Goal: Task Accomplishment & Management: Use online tool/utility

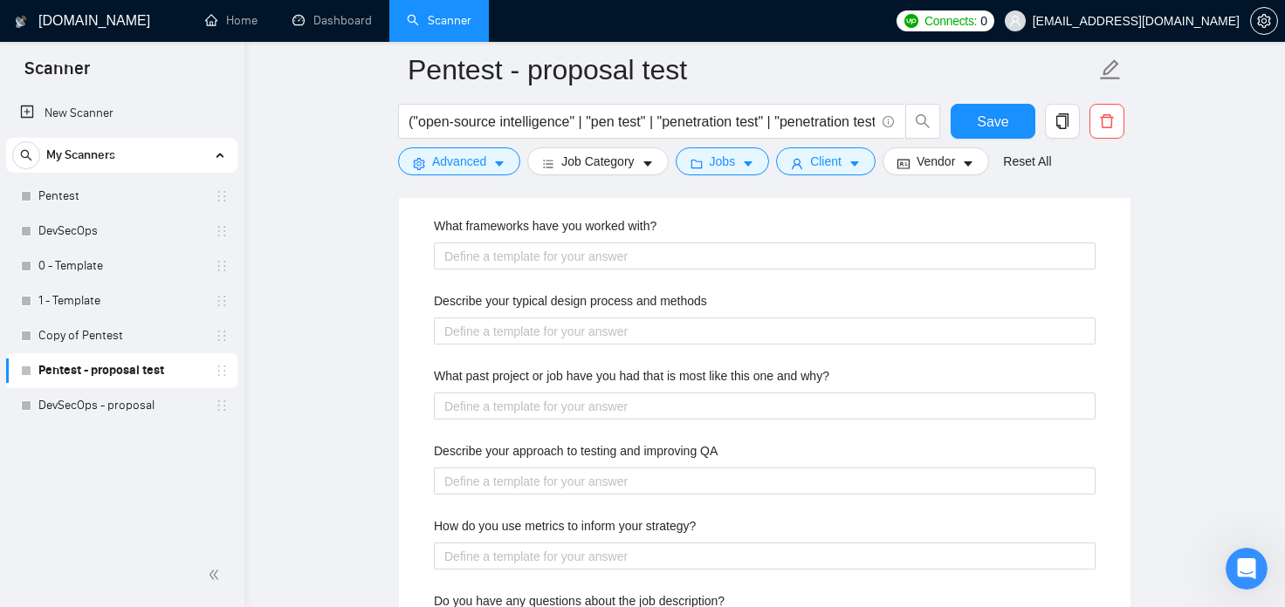
scroll to position [3275, 0]
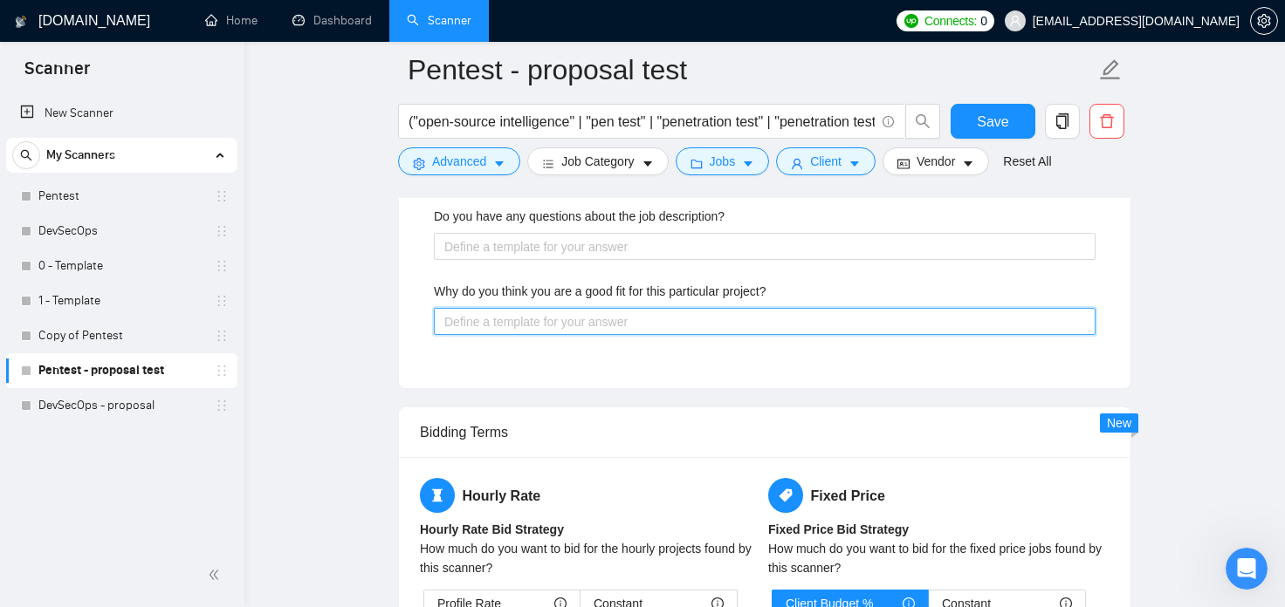
click at [597, 328] on project\? "Why do you think you are a good fit for this particular project?" at bounding box center [765, 322] width 662 height 28
click at [585, 328] on project\? "Why do you think you are a good fit for this particular project?" at bounding box center [765, 322] width 662 height 28
type project\? "["
type project\? "[]"
type project\? "[E]"
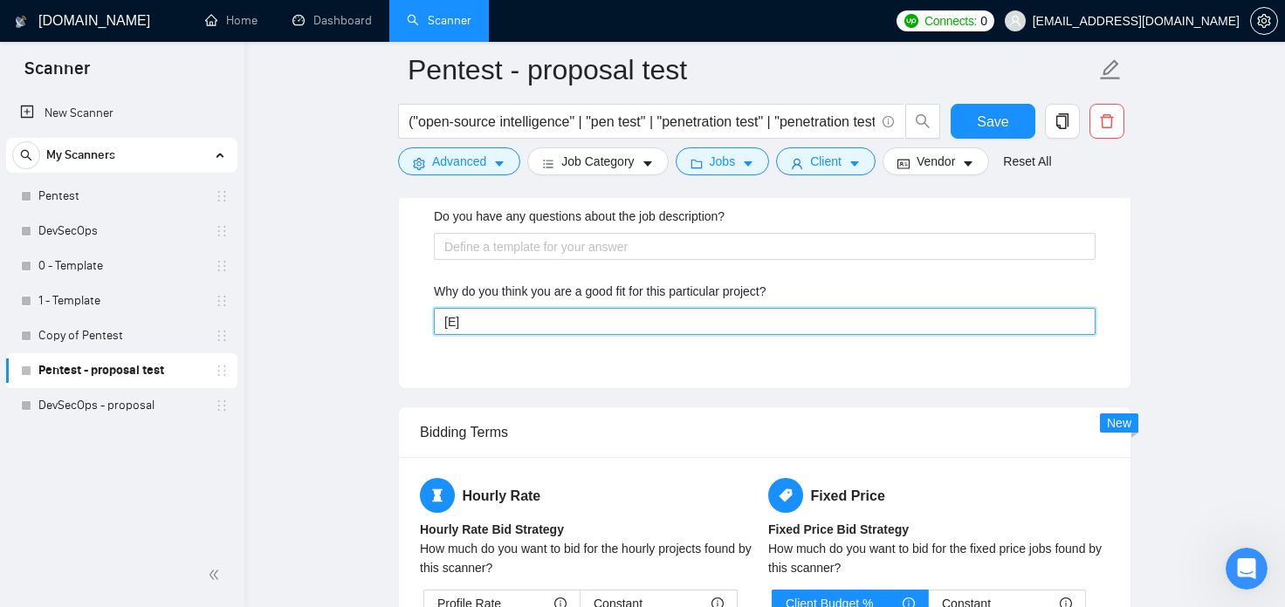
type project\? "[Ex]"
type project\? "[Exp]"
type project\? "[Expl]"
type project\? "[Expla]"
type project\? "[Explai]"
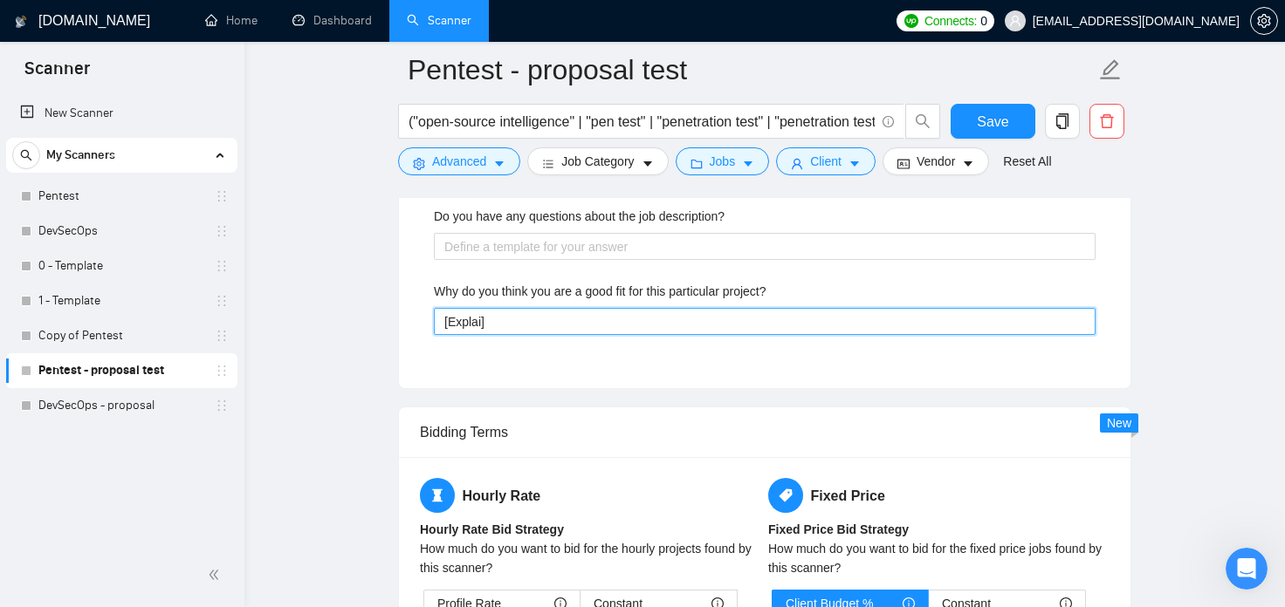
type project\? "[Explain]"
type project\? "[Explain ]"
type project\? "[Explain h]"
type project\? "[Explain ]"
type project\? "[Explain t]"
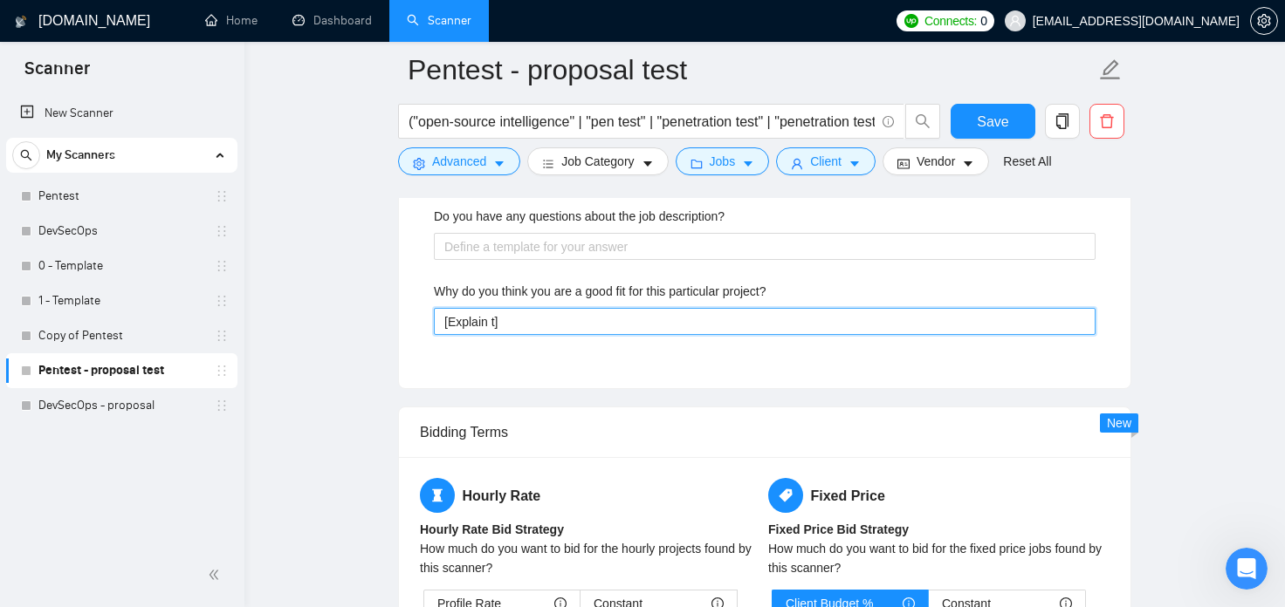
type project\? "[Explain th]"
type project\? "[Explain tha]"
type project\? "[Explain that]"
type project\? "[Explain that ]"
type project\? "[Explain that I]"
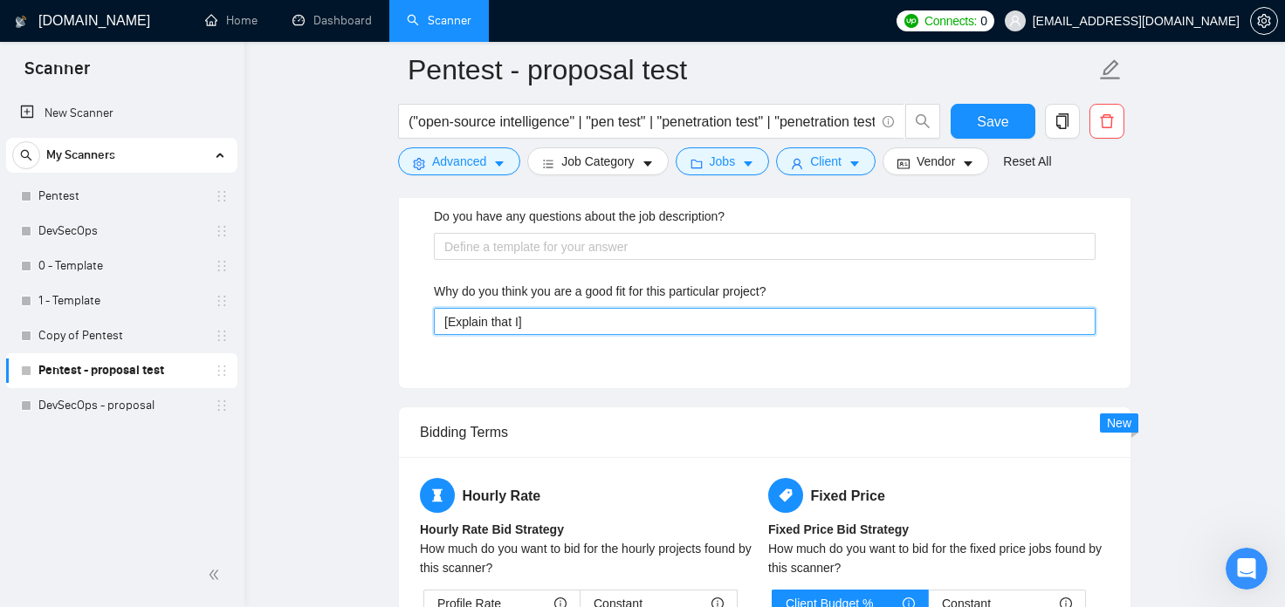
type project\? "[Explain that I ]"
type project\? "[Explain that I h]"
type project\? "[Explain that I ha]"
type project\? "[Explain that I hav]"
type project\? "[Explain that I have]"
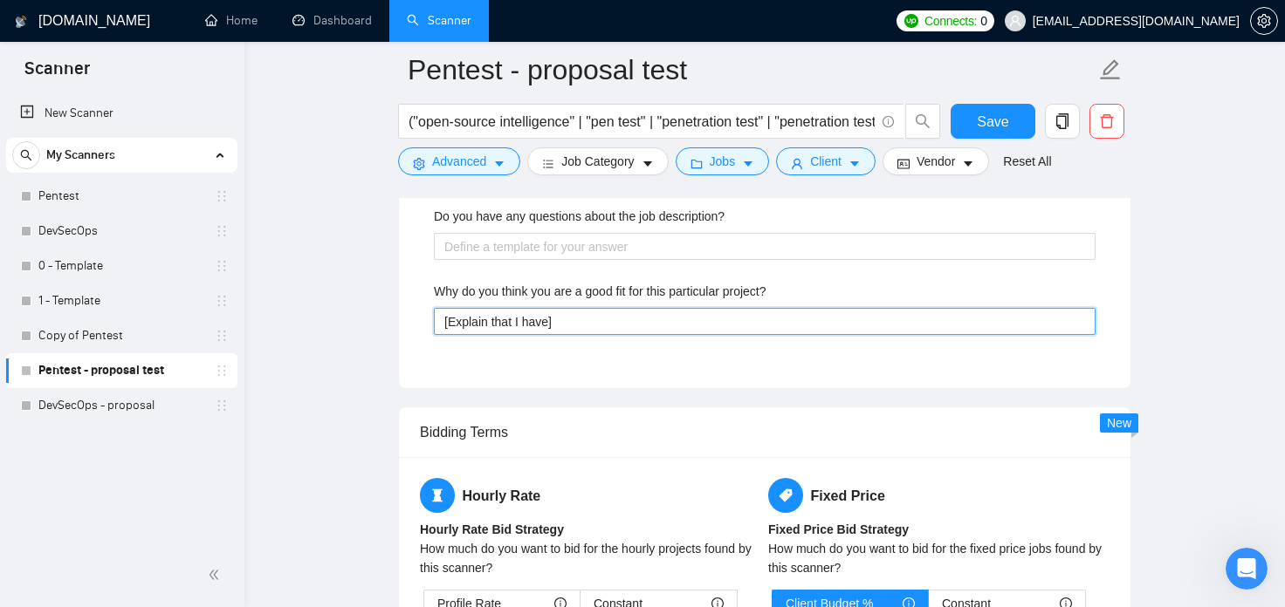
type project\? "[Explain that I have ]"
type project\? "[Explain that I have e]"
type project\? "[Explain that I have ex]"
type project\? "[Explain that I have exp]"
type project\? "[Explain that I have expe]"
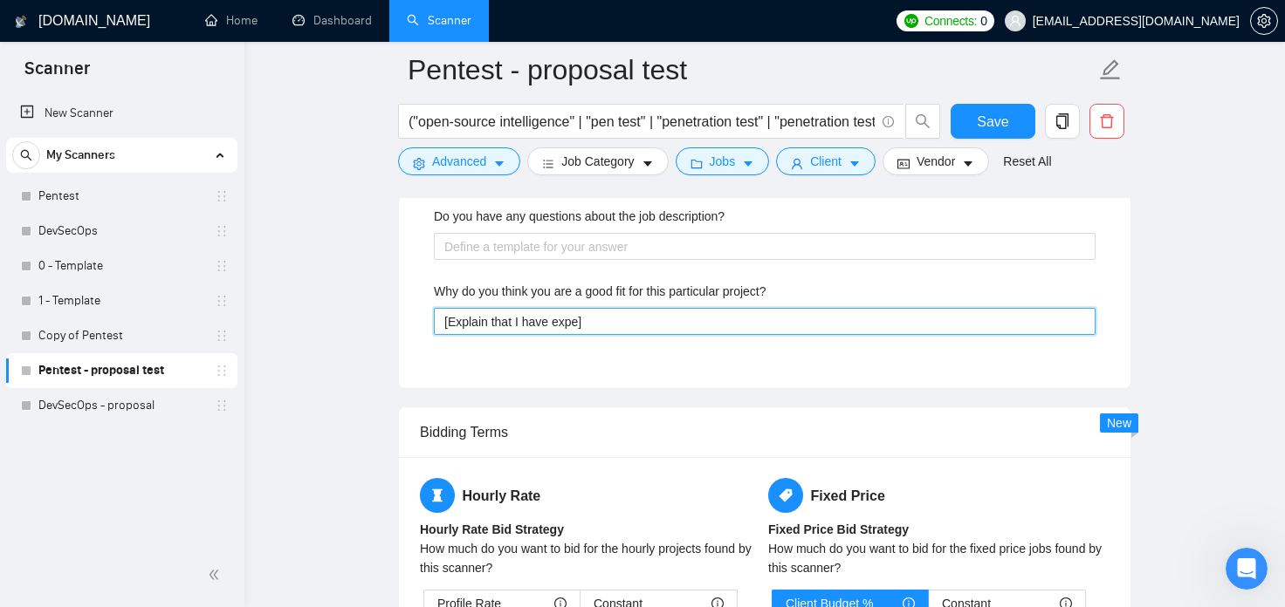
type project\? "[Explain that I have exper]"
type project\? "[Explain that I have experi]"
type project\? "[Explain that I have experie]"
type project\? "[Explain that I have experien]"
type project\? "[Explain that I have experienc]"
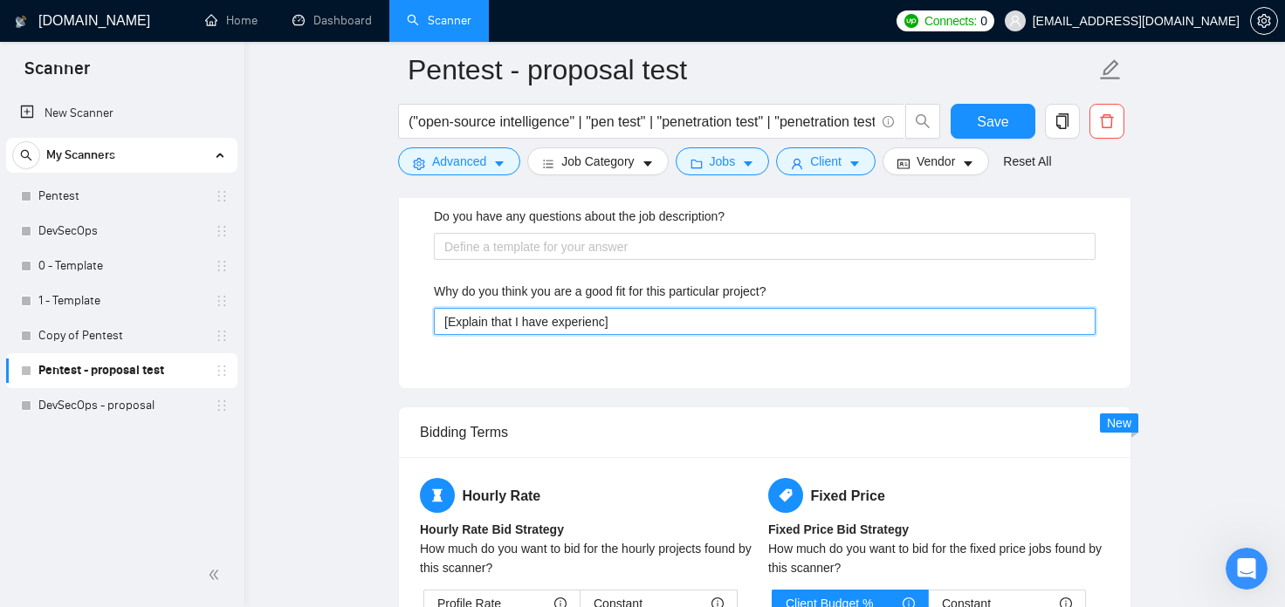
type project\? "[Explain that I have experience]"
type project\? "[Explain that I have experience ]"
type project\? "[Explain that I have experience w]"
type project\? "[Explain that I have experience wi]"
type project\? "[Explain that I have experience wit]"
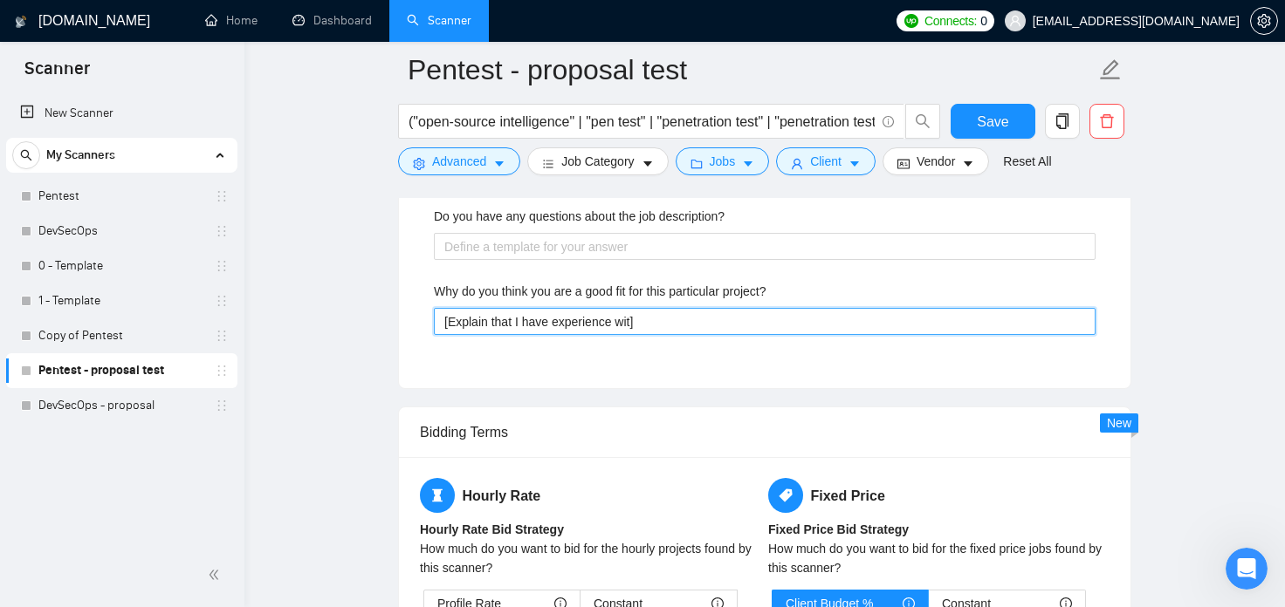
type project\? "[Explain that I have experience with]"
type project\? "[Explain that I have experience with ]"
type project\? "[Explain that I have experience with s]"
type project\? "[Explain that I have experience with su]"
type project\? "[Explain that I have experience with suc]"
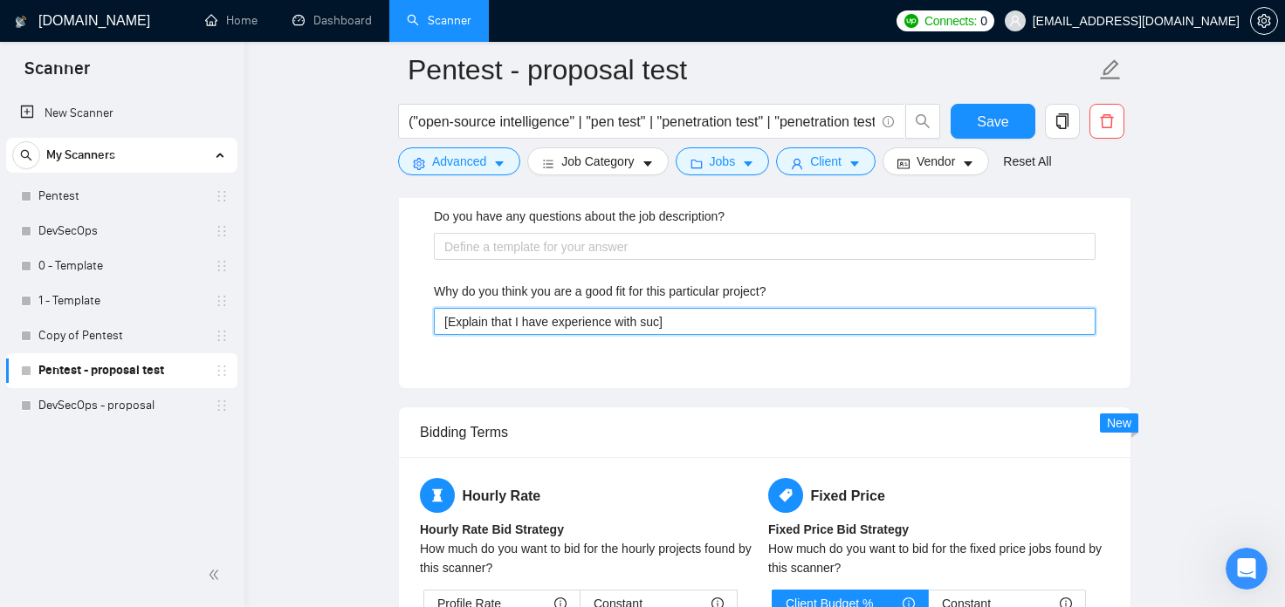
type project\? "[Explain that I have experience with such]"
type project\? "[Explain that I have experience with such ]"
type project\? "[Explain that I have experience with such r]"
type project\? "[Explain that I have experience with such re]"
type project\? "[Explain that I have experience with such req]"
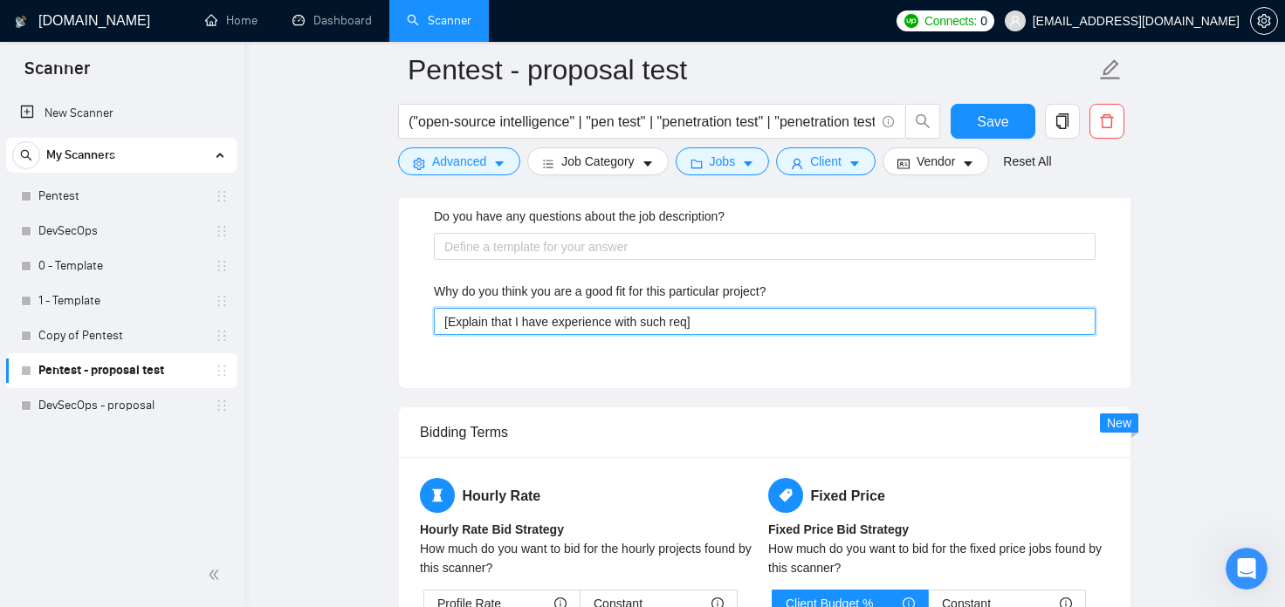
type project\? "[Explain that I have experience with such requ]"
type project\? "[Explain that I have experience with such reque]"
type project\? "[Explain that I have experience with such reques]"
type project\? "[Explain that I have experience with such request]"
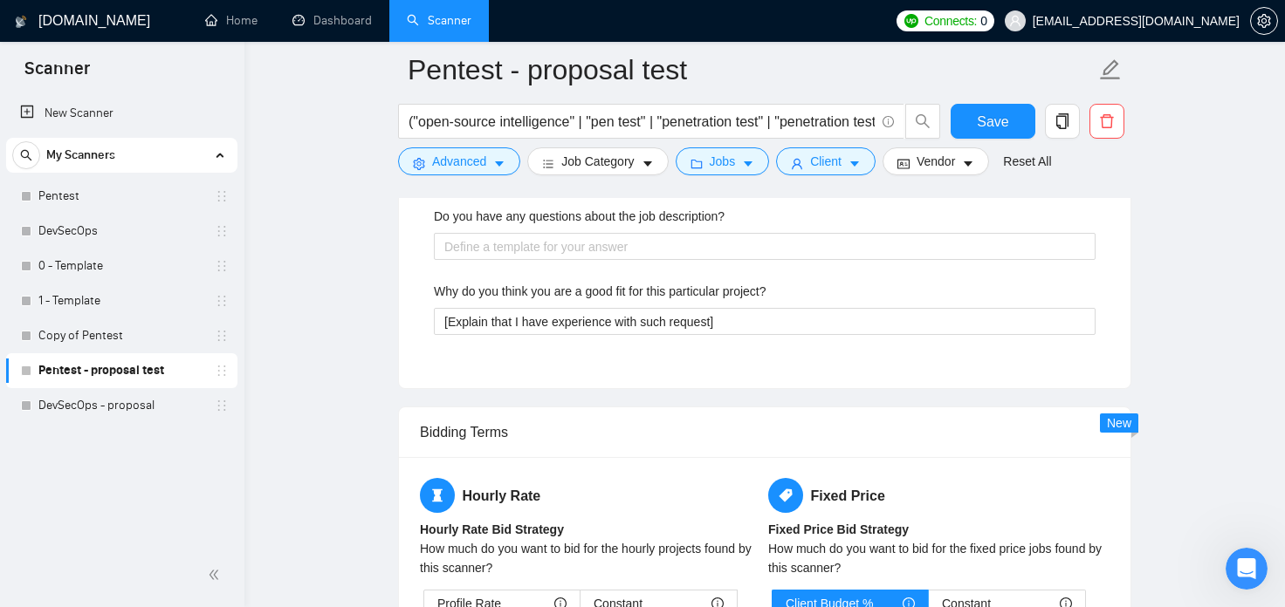
drag, startPoint x: 978, startPoint y: 129, endPoint x: 999, endPoint y: 291, distance: 163.7
click at [978, 128] on button "Save" at bounding box center [992, 121] width 85 height 35
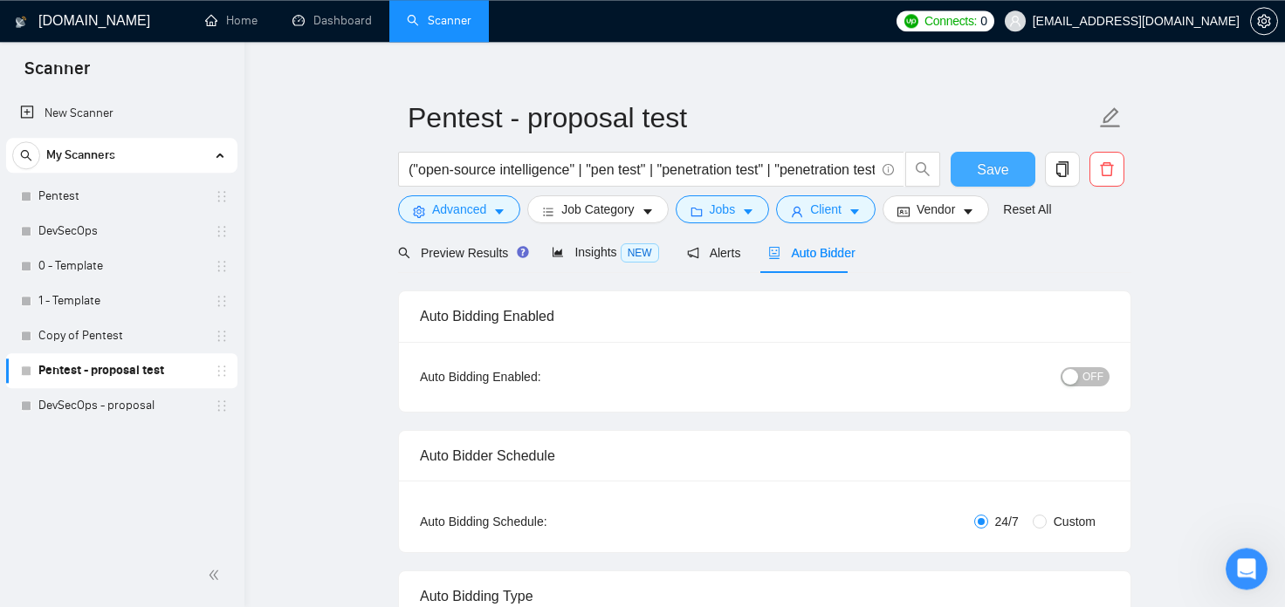
scroll to position [490, 0]
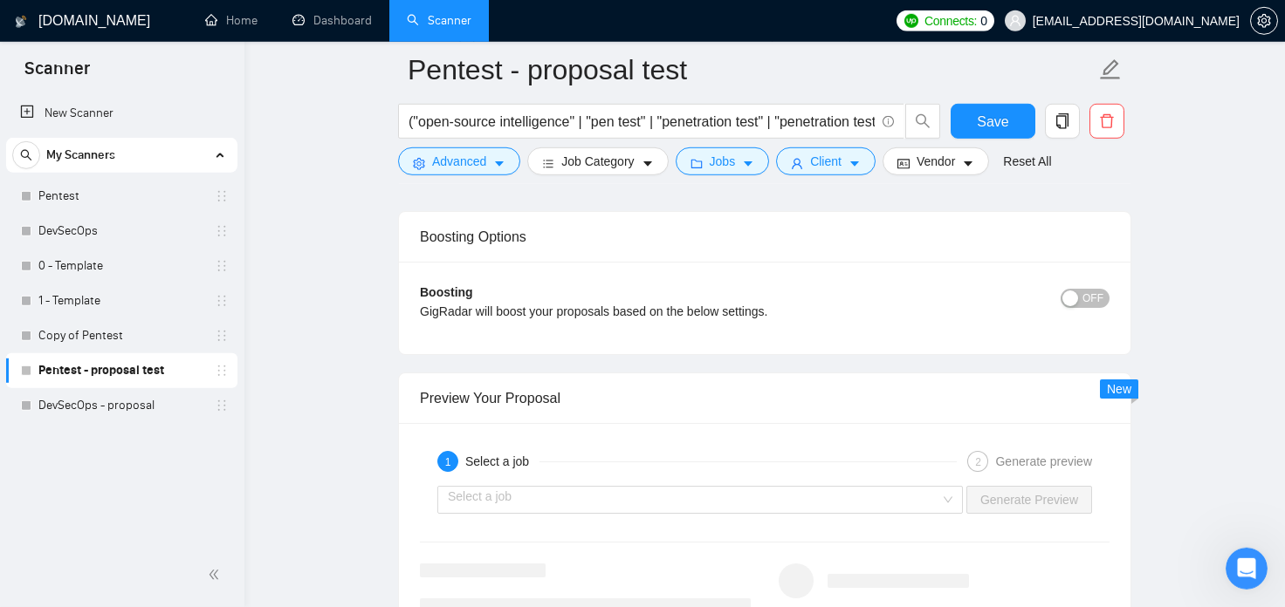
scroll to position [3187, 0]
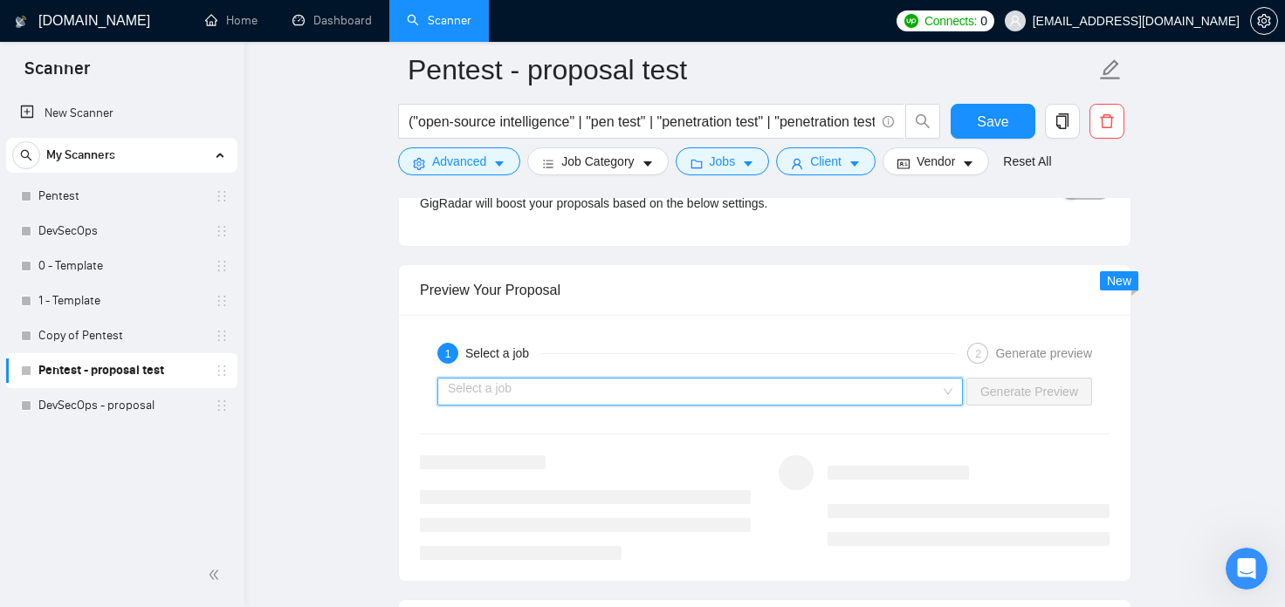
click at [894, 398] on input "search" at bounding box center [694, 392] width 492 height 26
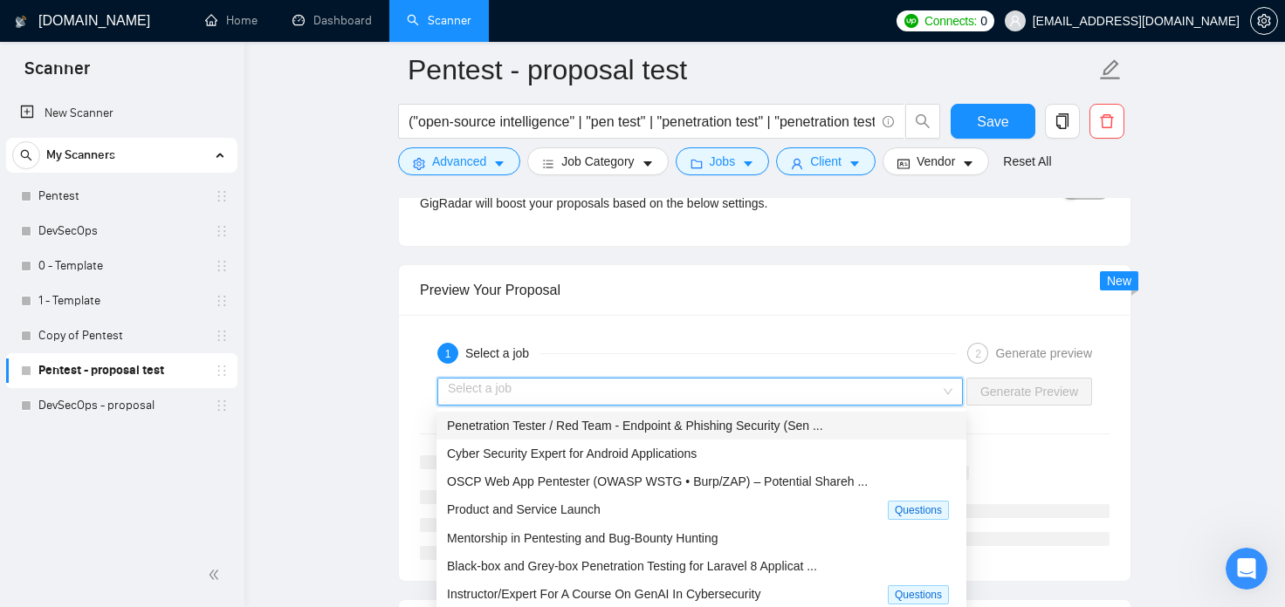
click at [785, 431] on span "Penetration Tester / Red Team - Endpoint & Phishing Security (Sen ..." at bounding box center [635, 426] width 376 height 14
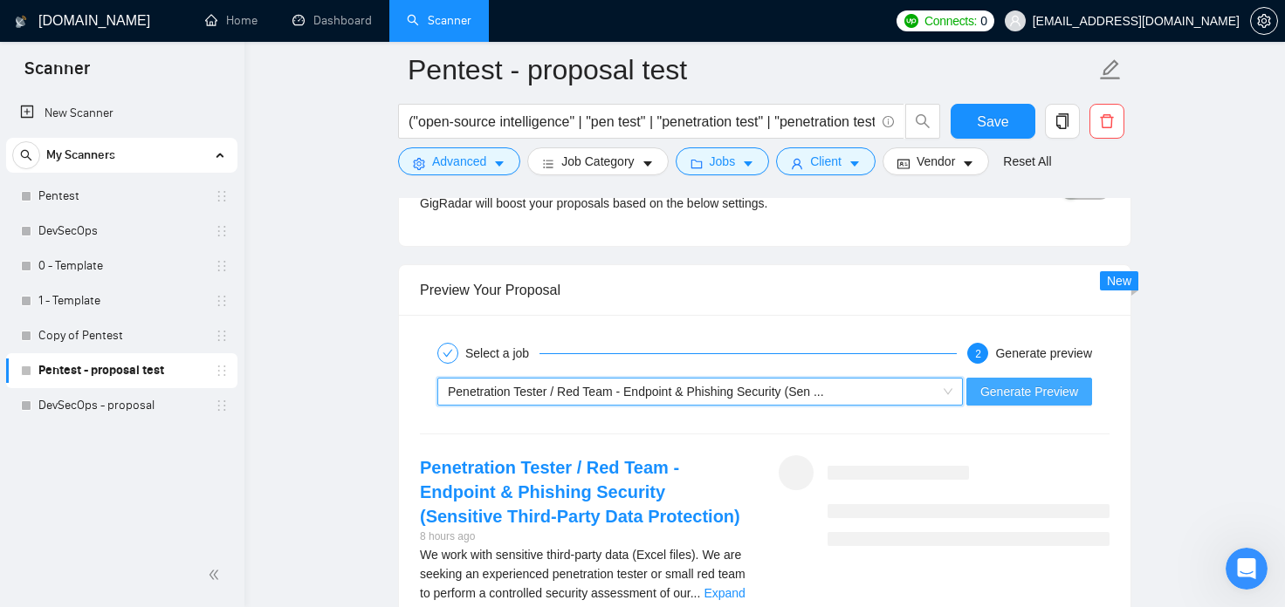
click at [1034, 392] on span "Generate Preview" at bounding box center [1029, 391] width 98 height 19
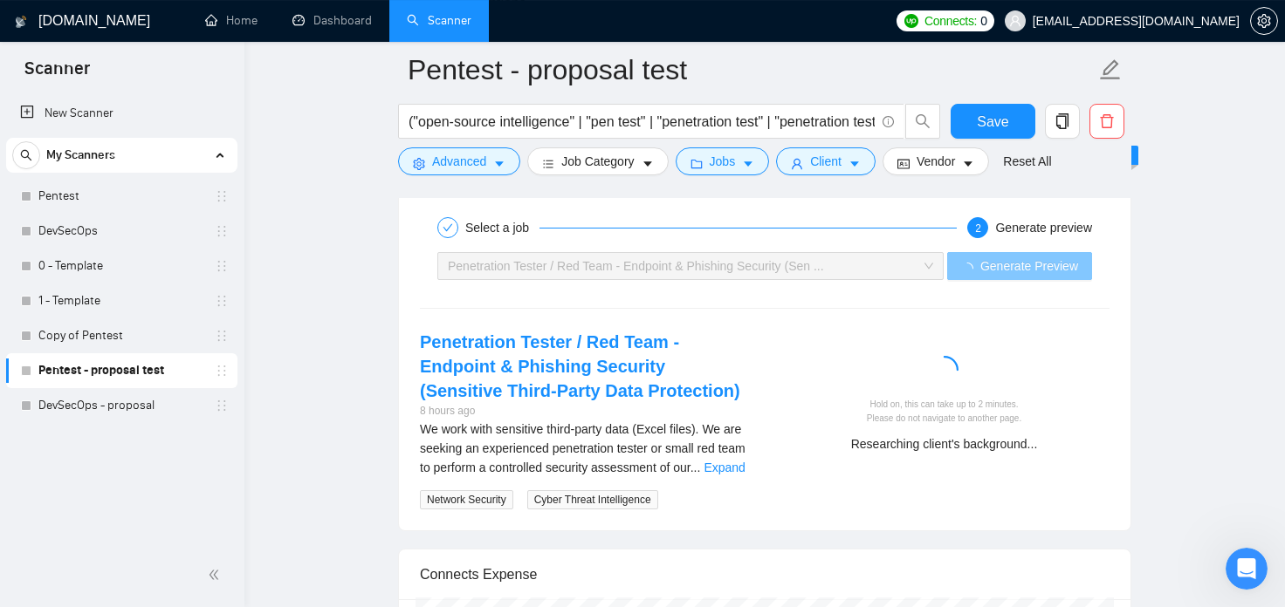
scroll to position [3283, 0]
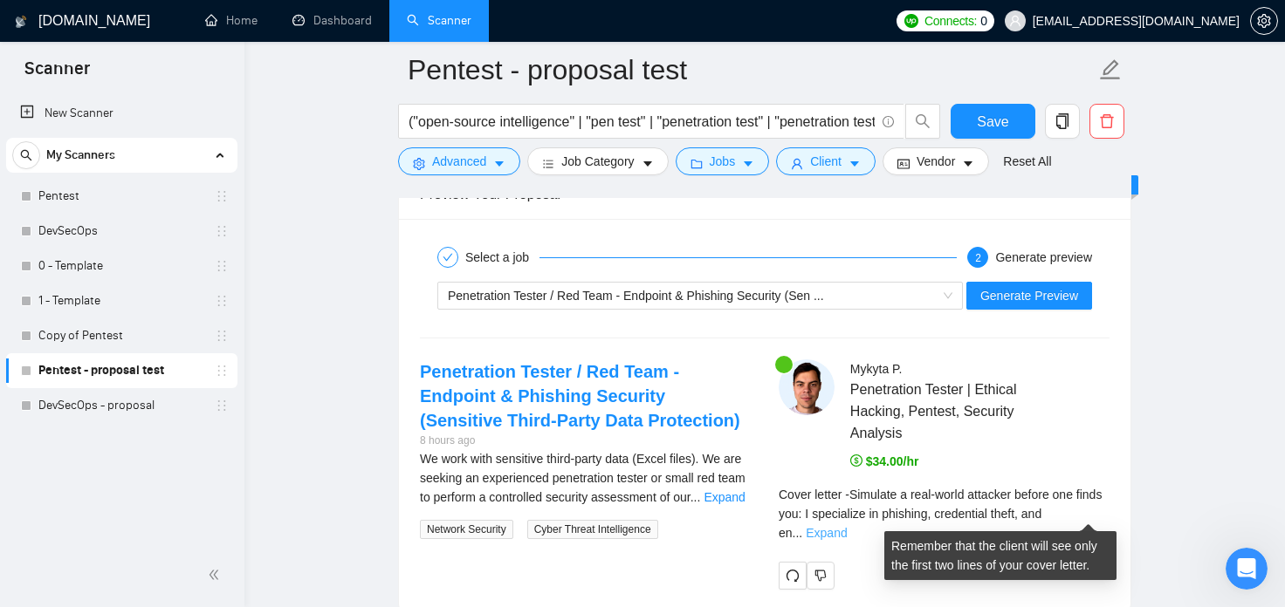
click at [847, 526] on link "Expand" at bounding box center [826, 533] width 41 height 14
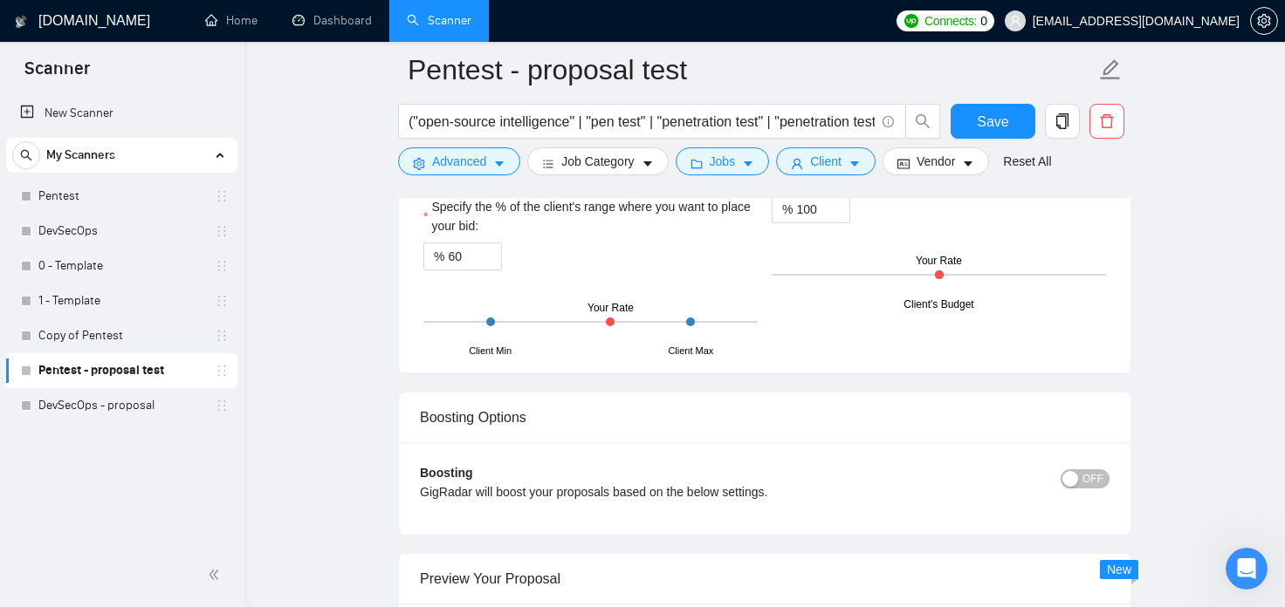
scroll to position [2801, 0]
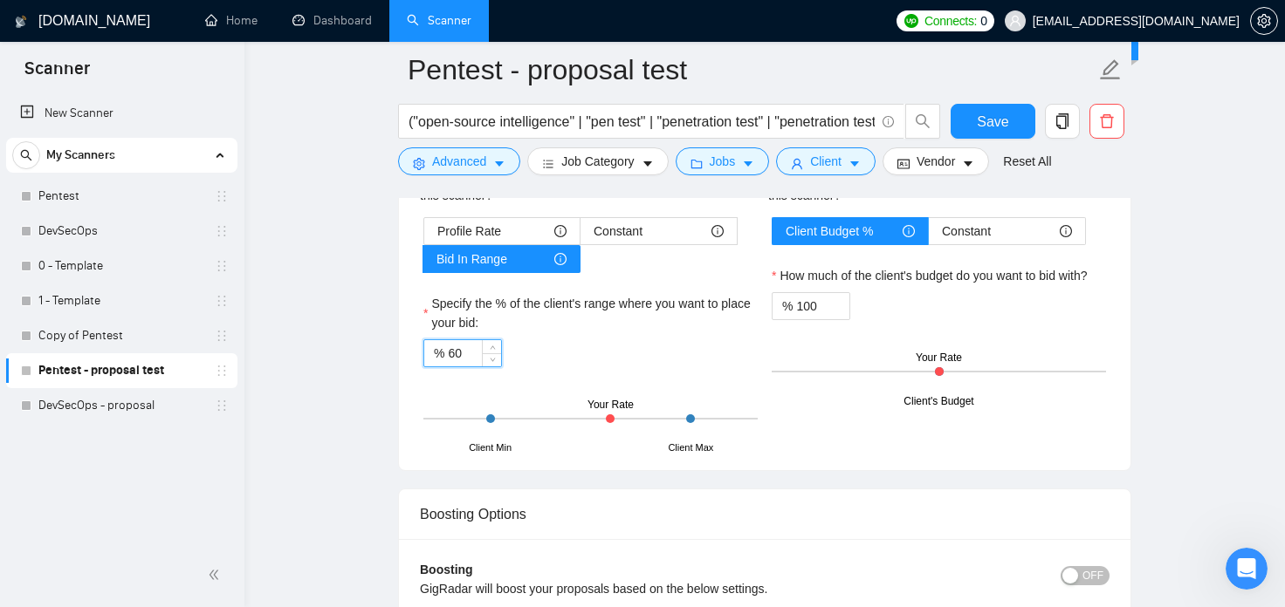
click at [448, 360] on input "60" at bounding box center [474, 353] width 53 height 26
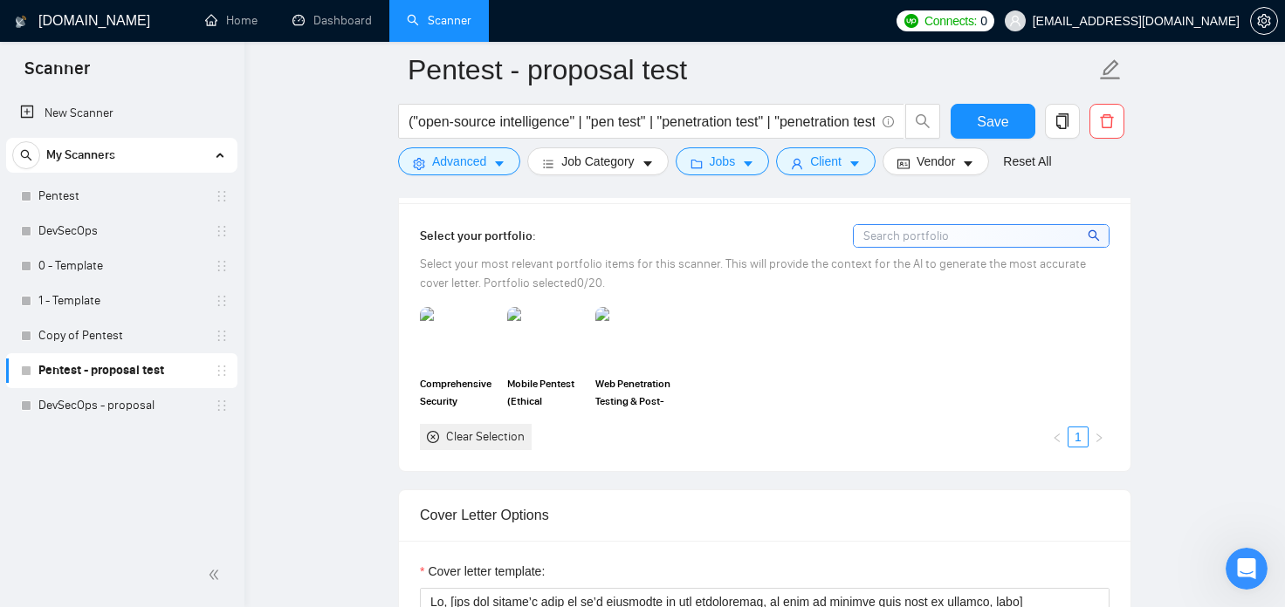
scroll to position [1067, 0]
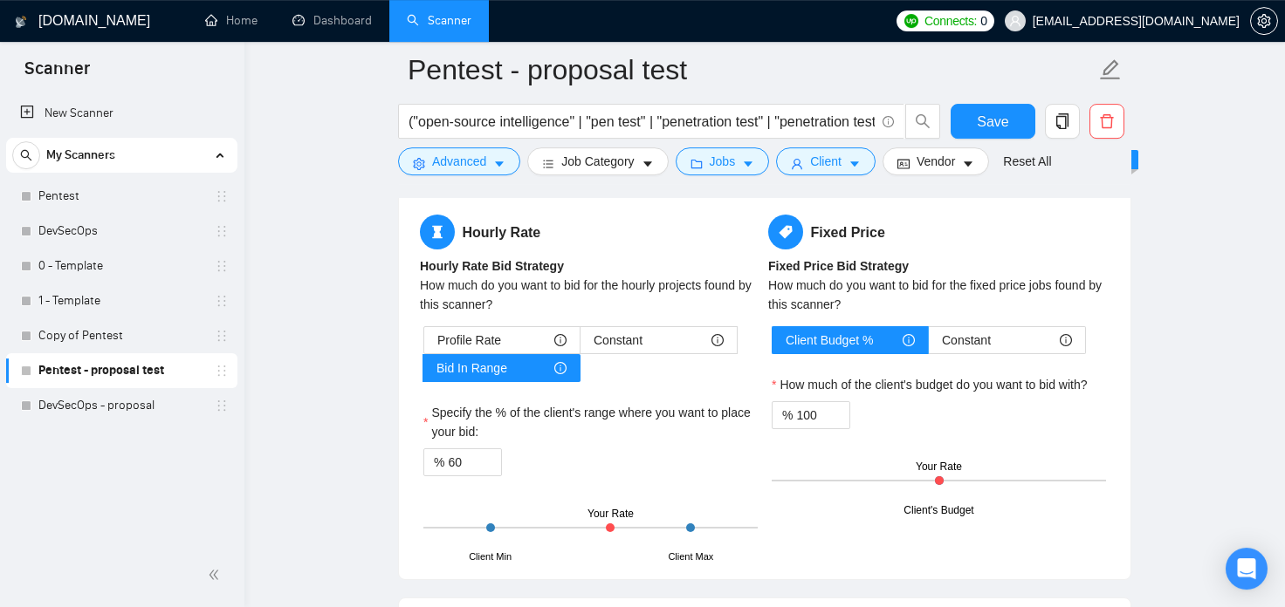
scroll to position [2705, 0]
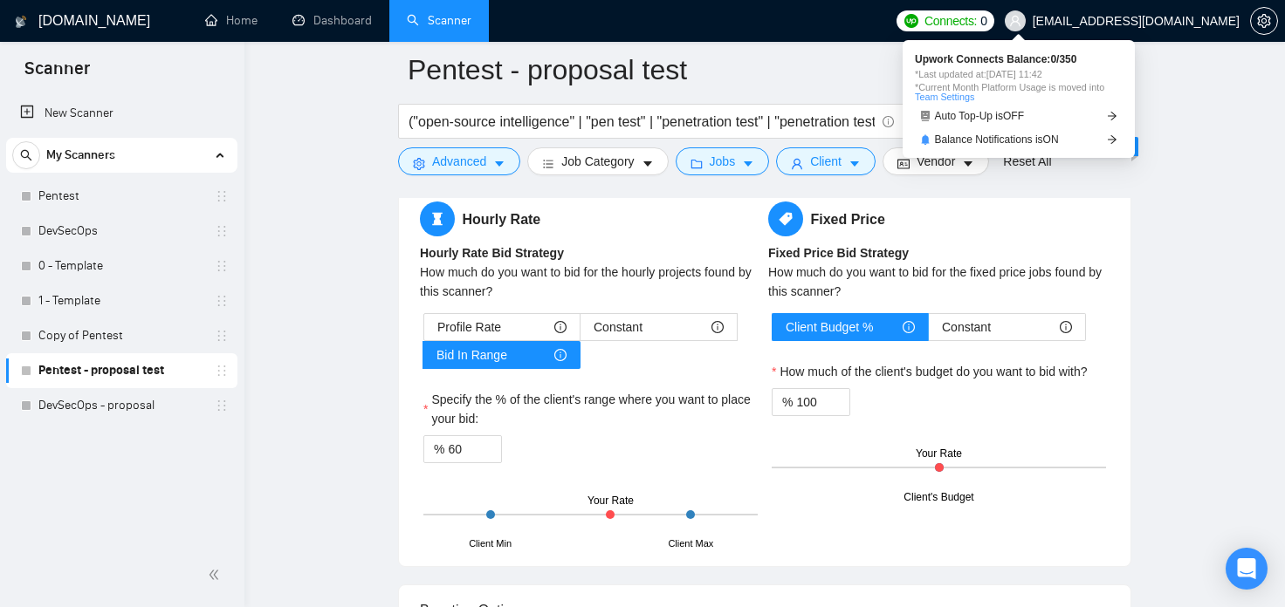
click at [977, 24] on span "Connects:" at bounding box center [950, 20] width 52 height 19
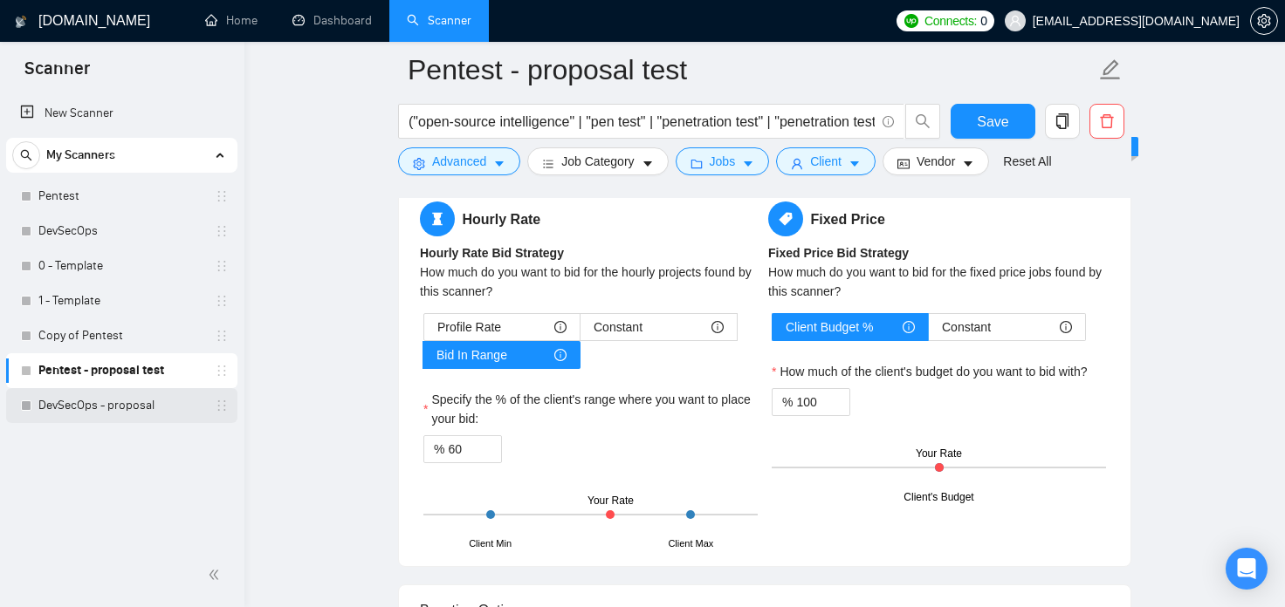
click at [138, 408] on link "DevSecOps - proposal" at bounding box center [121, 405] width 166 height 35
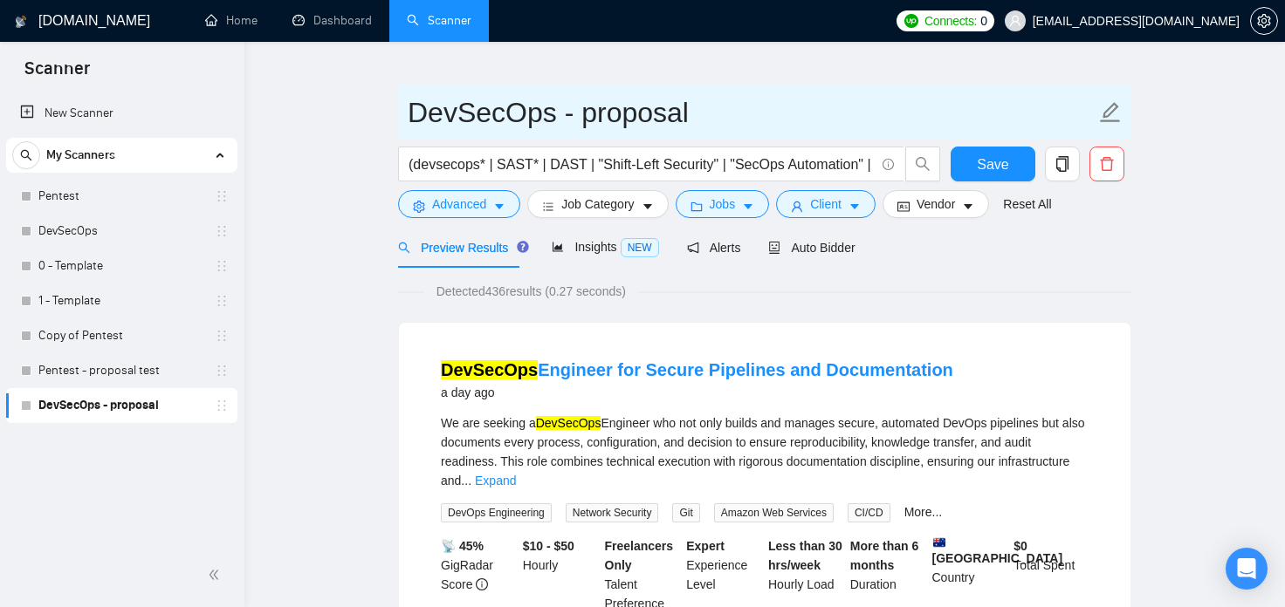
click at [685, 111] on input "DevSecOps - proposal" at bounding box center [752, 113] width 688 height 44
drag, startPoint x: 702, startPoint y: 113, endPoint x: 570, endPoint y: 113, distance: 131.8
click at [570, 113] on input "DevSecOps - proposal" at bounding box center [752, 113] width 688 height 44
drag, startPoint x: 690, startPoint y: 121, endPoint x: 555, endPoint y: 113, distance: 135.6
click at [555, 113] on input "DevSecOps - run #1" at bounding box center [752, 113] width 688 height 44
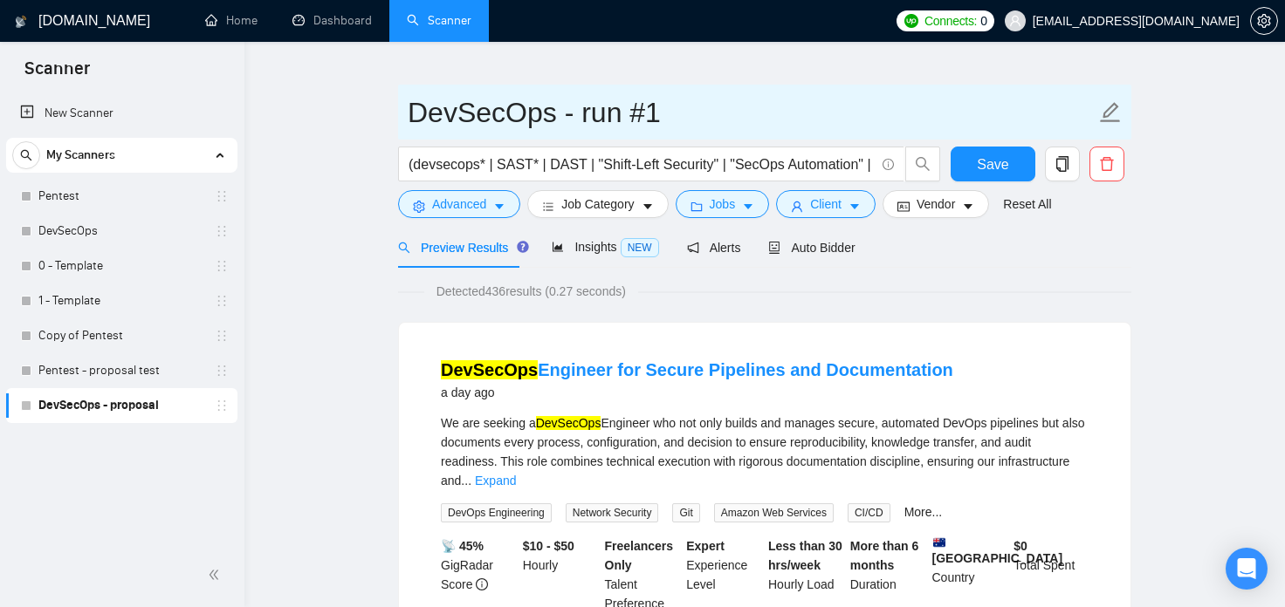
type input "DevSecOps - run #1"
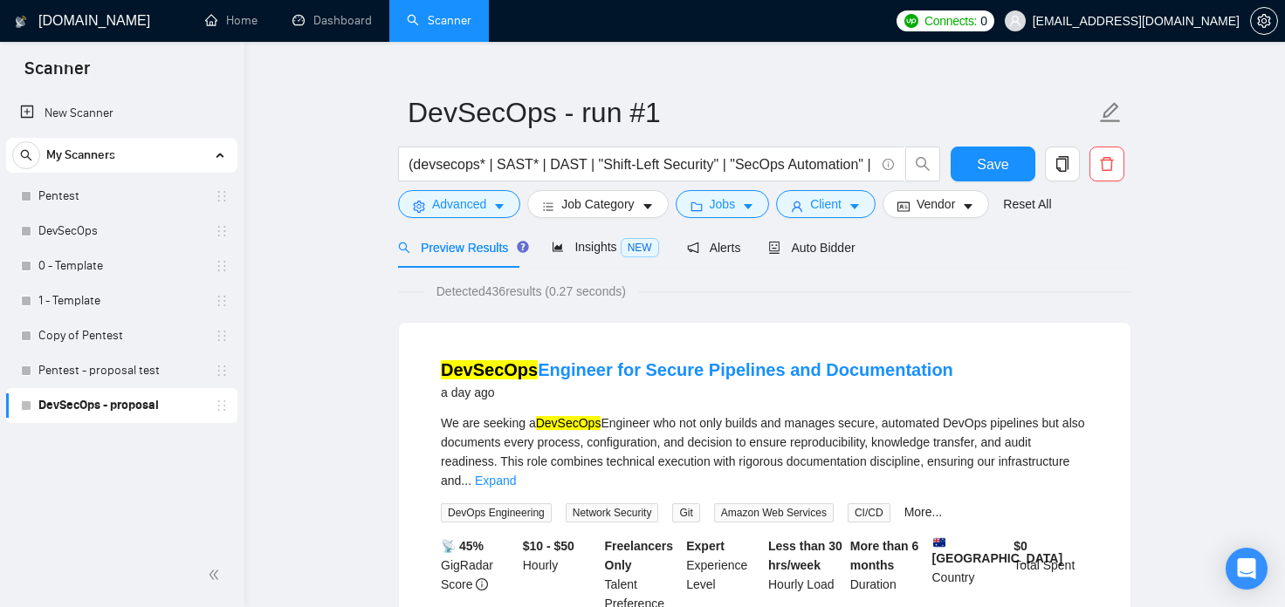
click at [1122, 261] on div "Preview Results Insights NEW Alerts Auto Bidder" at bounding box center [764, 247] width 733 height 41
click at [1005, 166] on span "Save" at bounding box center [992, 165] width 31 height 22
click at [146, 371] on link "Pentest - proposal test" at bounding box center [121, 370] width 166 height 35
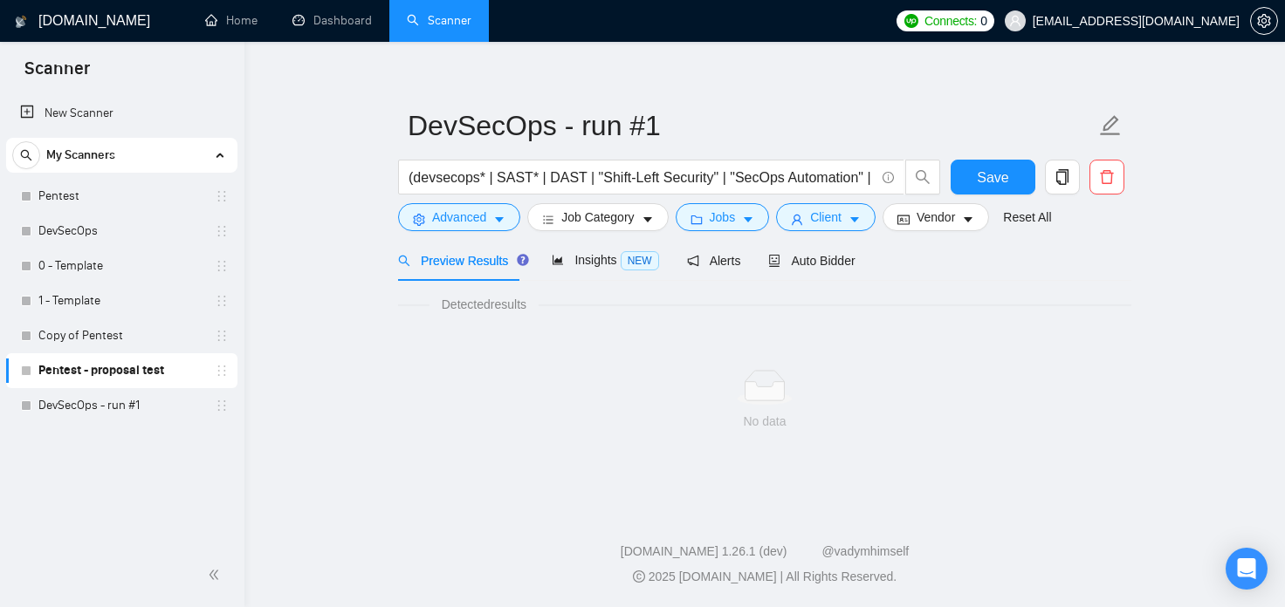
scroll to position [15, 0]
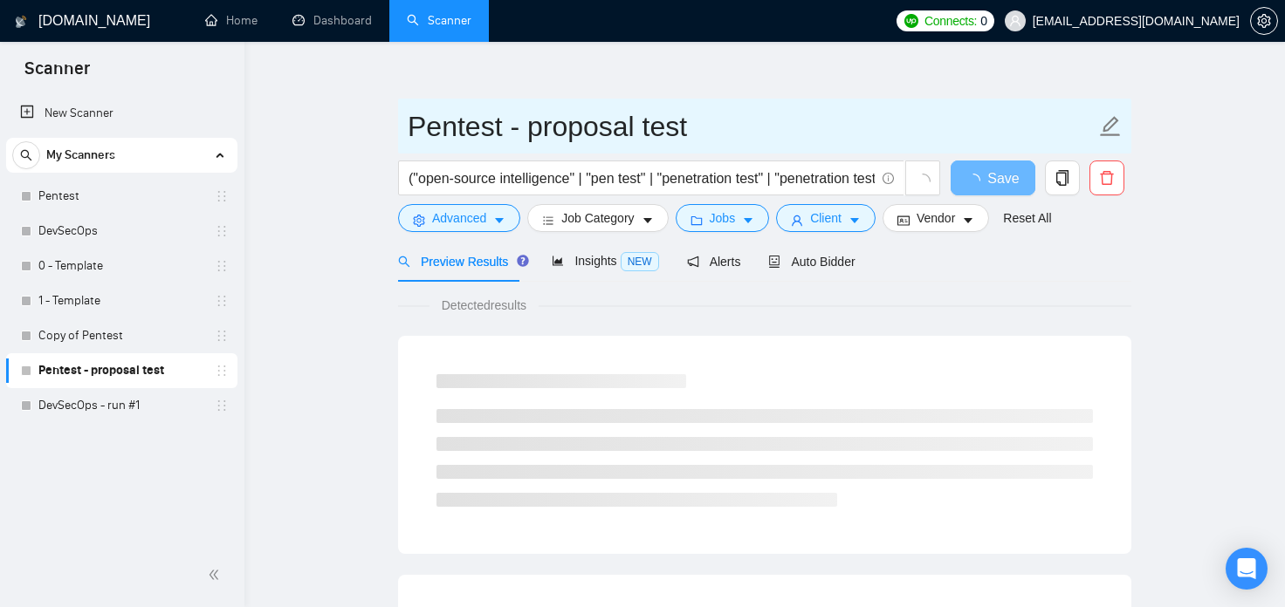
click at [665, 127] on input "Pentest - proposal test" at bounding box center [752, 127] width 688 height 44
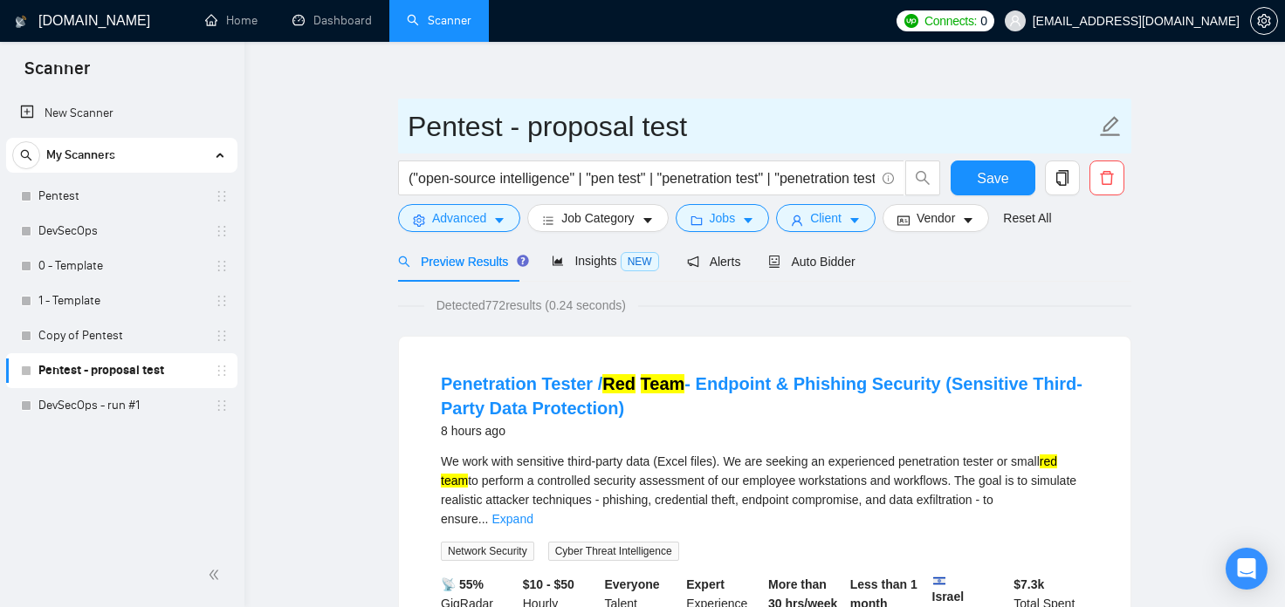
drag, startPoint x: 728, startPoint y: 130, endPoint x: 529, endPoint y: 134, distance: 199.0
click at [529, 134] on input "Pentest - proposal test" at bounding box center [752, 127] width 688 height 44
paste input "- run #1"
type input "Pentest - - run #1"
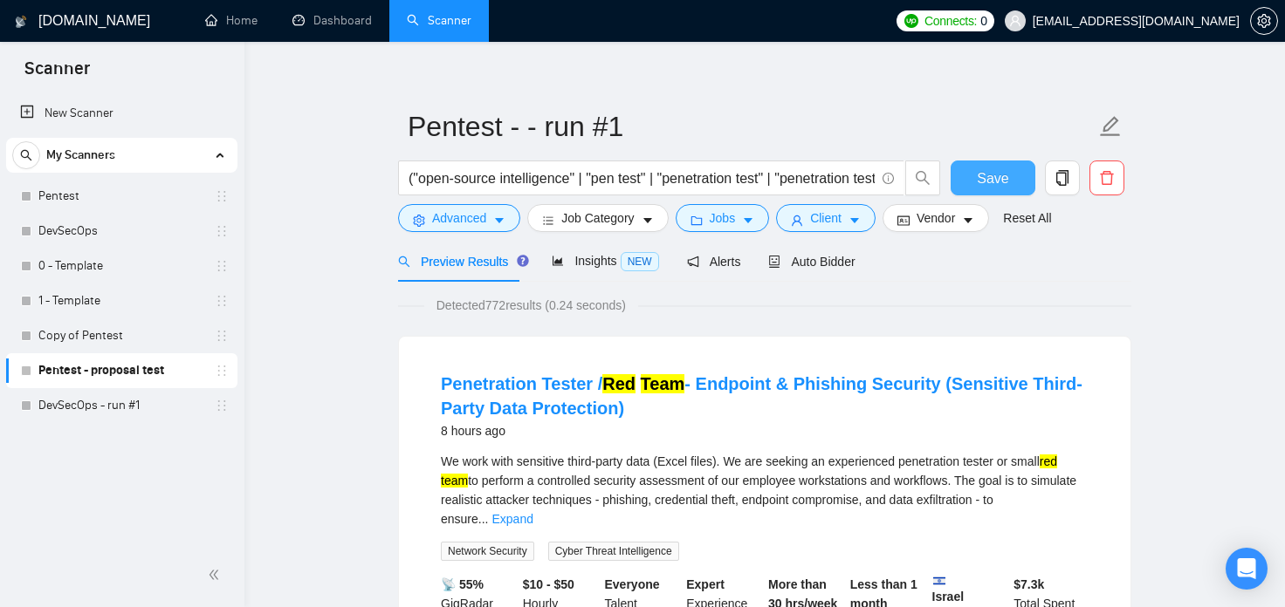
click at [972, 171] on button "Save" at bounding box center [992, 178] width 85 height 35
click at [131, 412] on link "DevSecOps - run #1" at bounding box center [121, 405] width 166 height 35
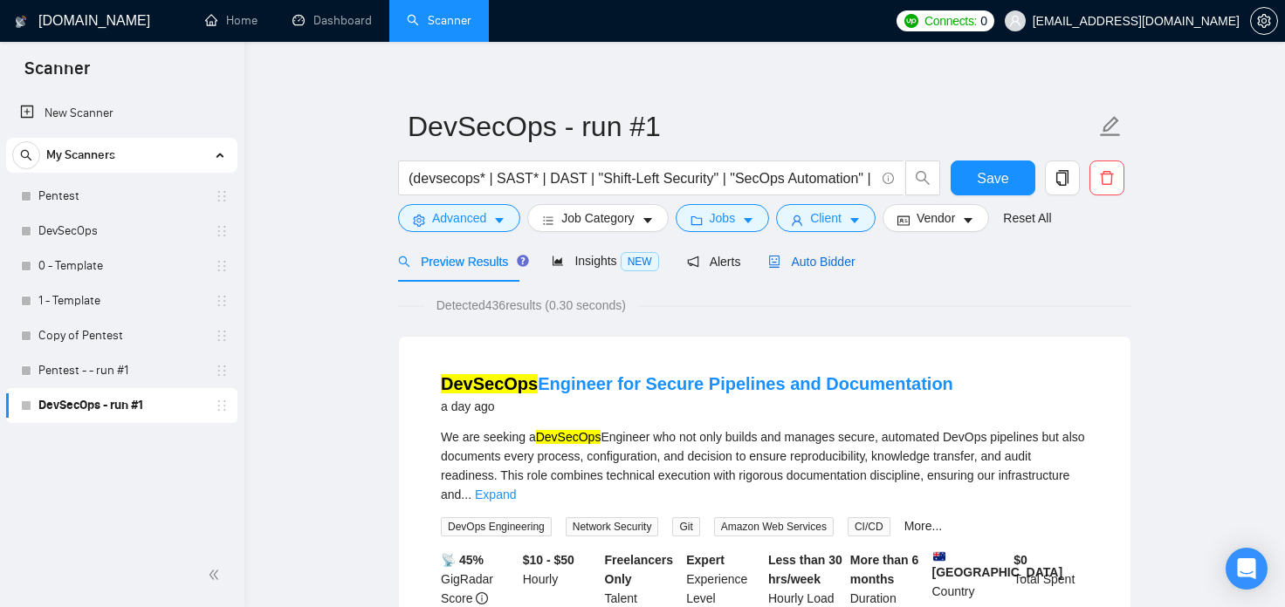
click at [831, 264] on span "Auto Bidder" at bounding box center [811, 262] width 86 height 14
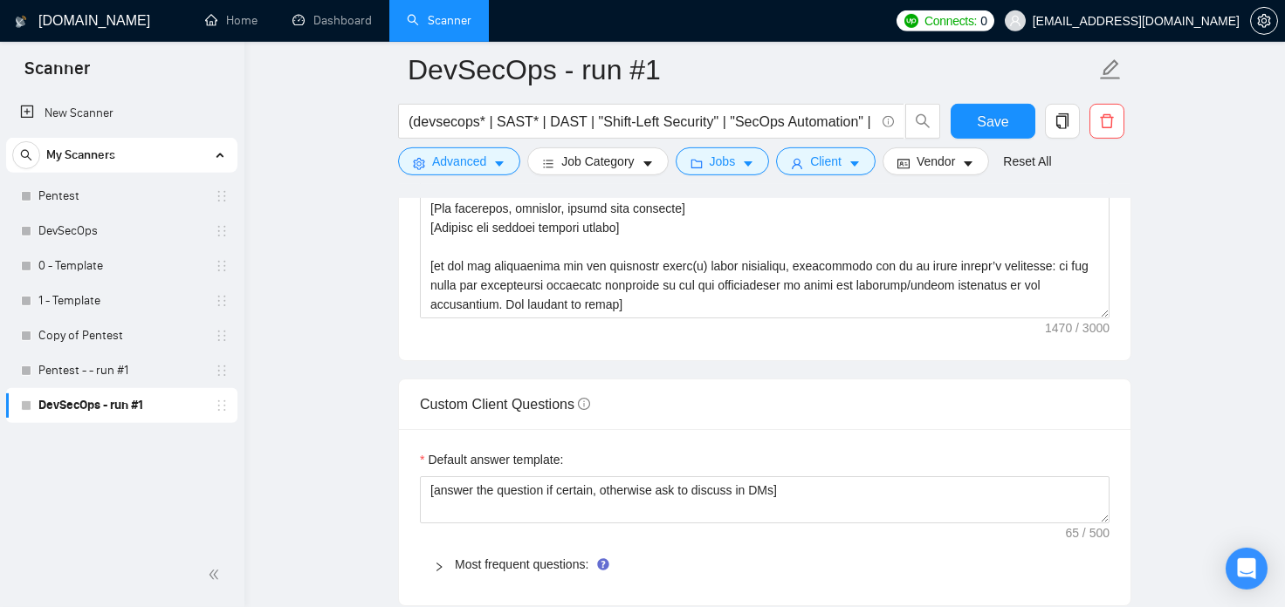
scroll to position [2327, 0]
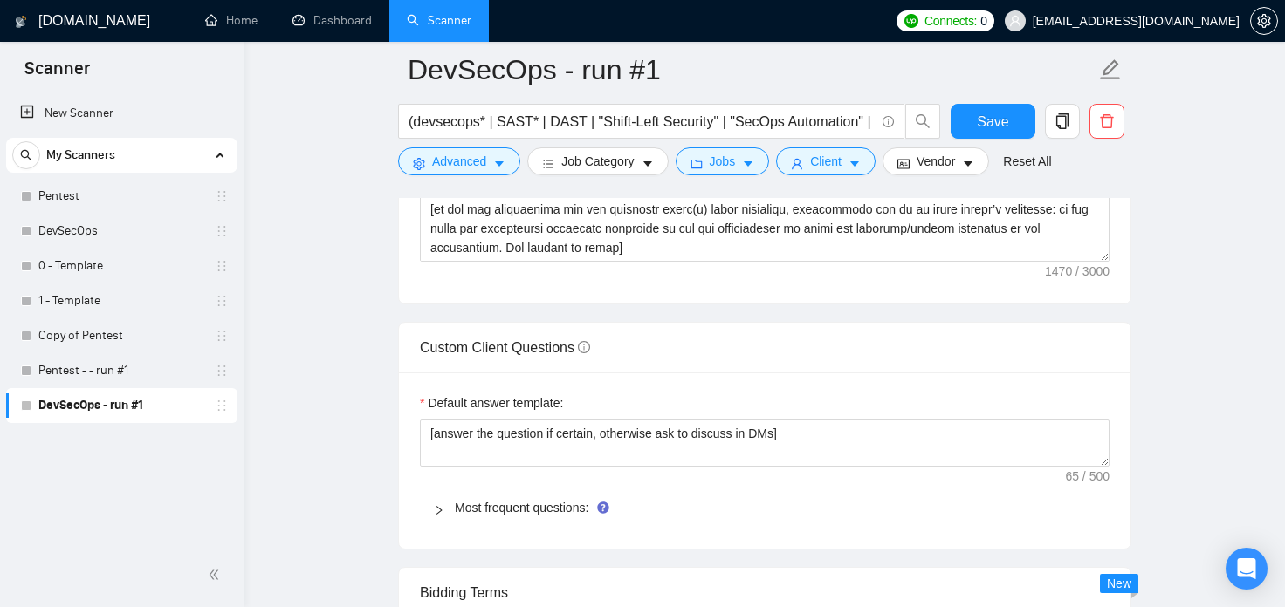
click at [977, 22] on span "Connects:" at bounding box center [950, 20] width 52 height 19
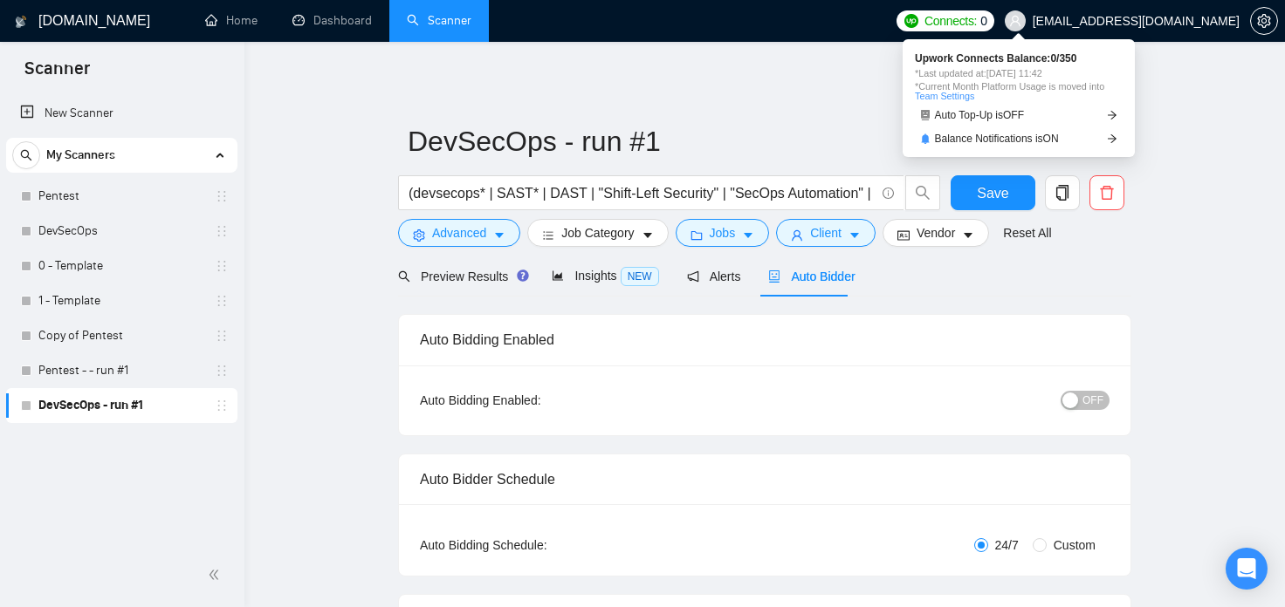
click at [994, 31] on span "Connects: 0" at bounding box center [945, 20] width 98 height 21
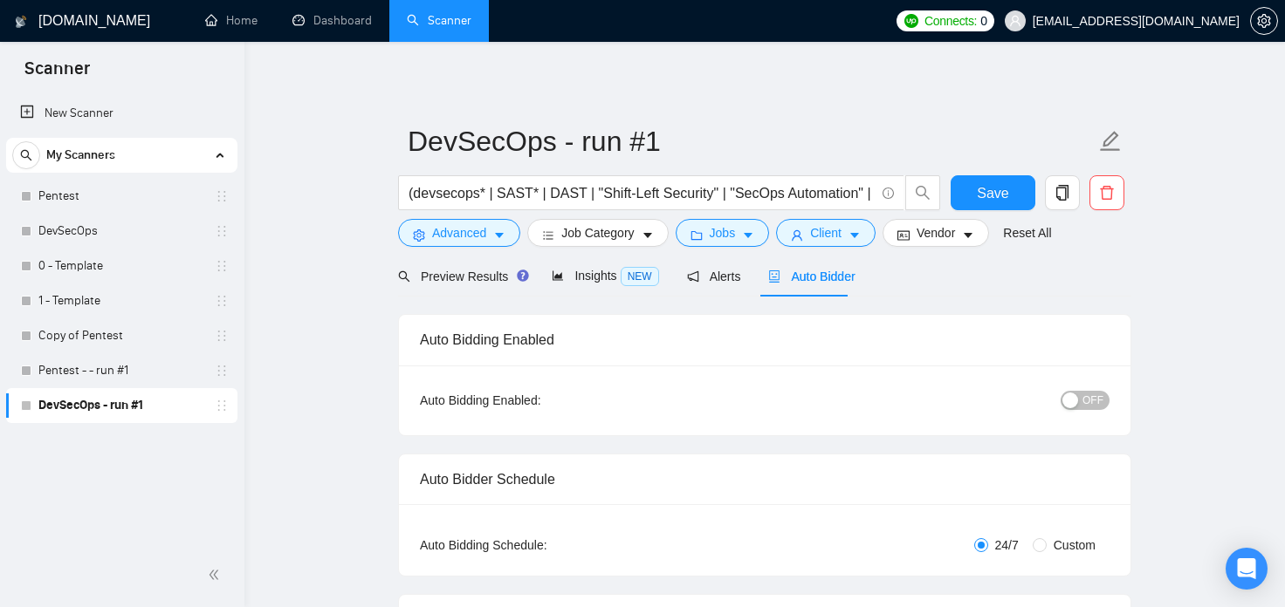
click at [501, 281] on span "Preview Results" at bounding box center [461, 277] width 126 height 14
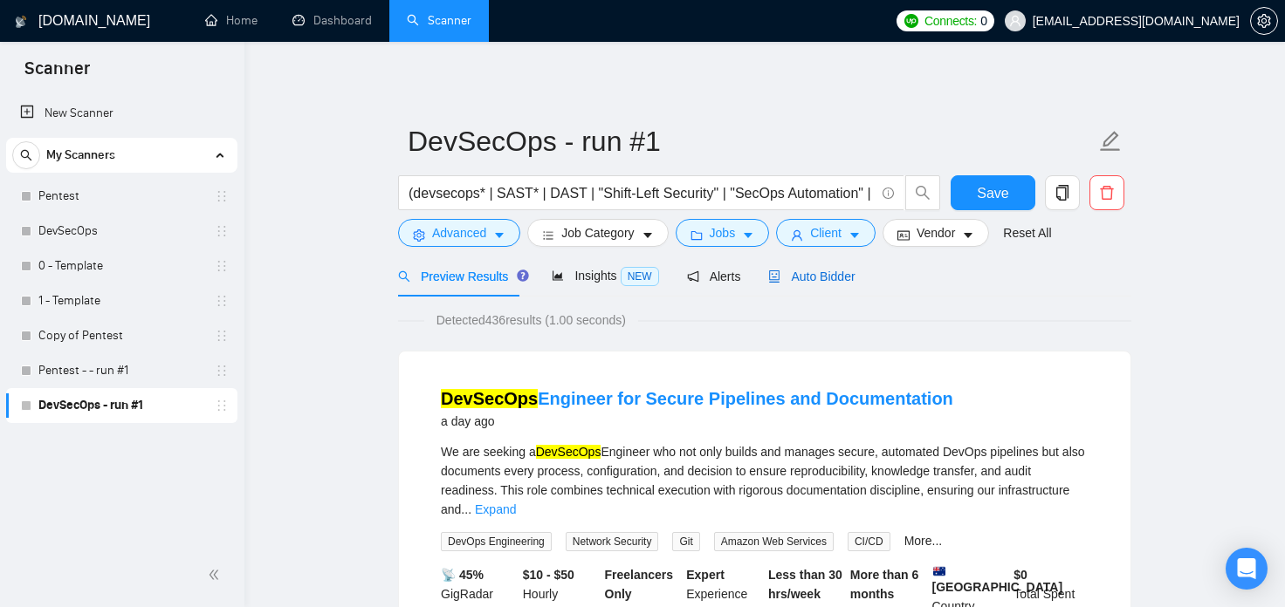
click at [827, 282] on span "Auto Bidder" at bounding box center [811, 277] width 86 height 14
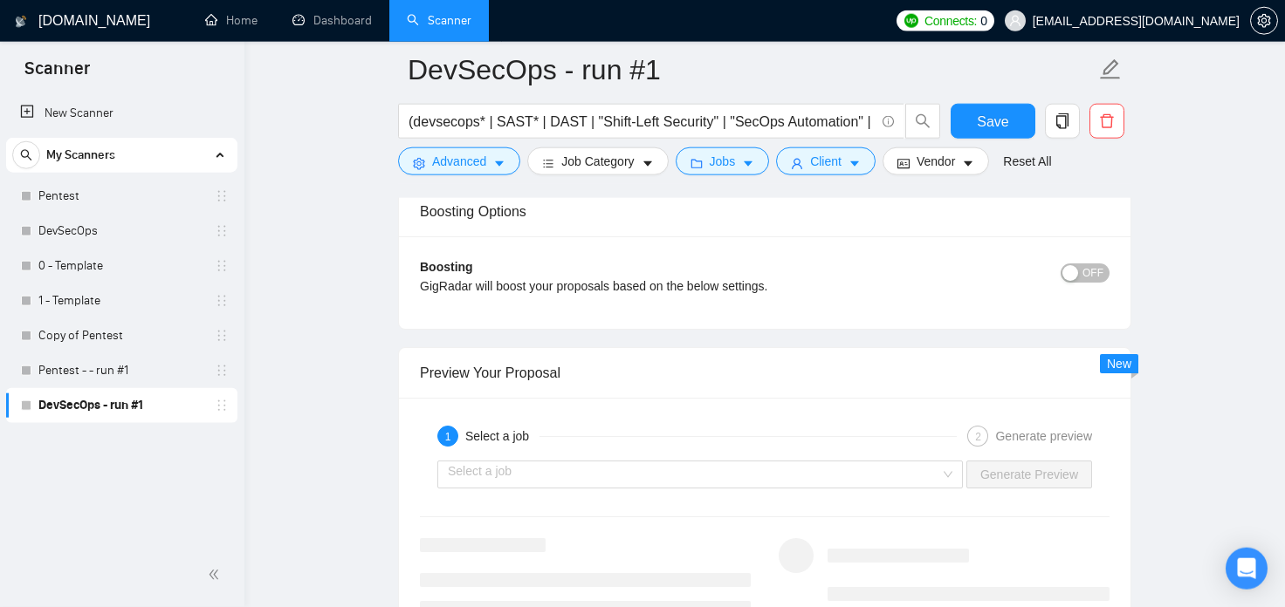
scroll to position [3275, 0]
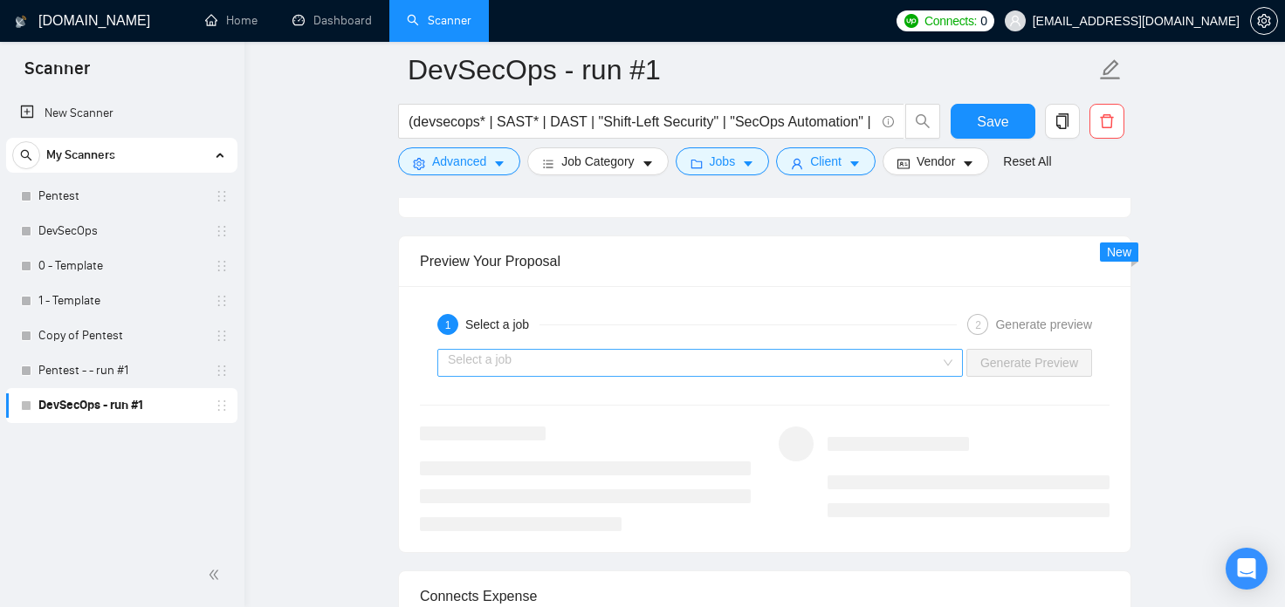
click at [802, 372] on input "search" at bounding box center [694, 363] width 492 height 26
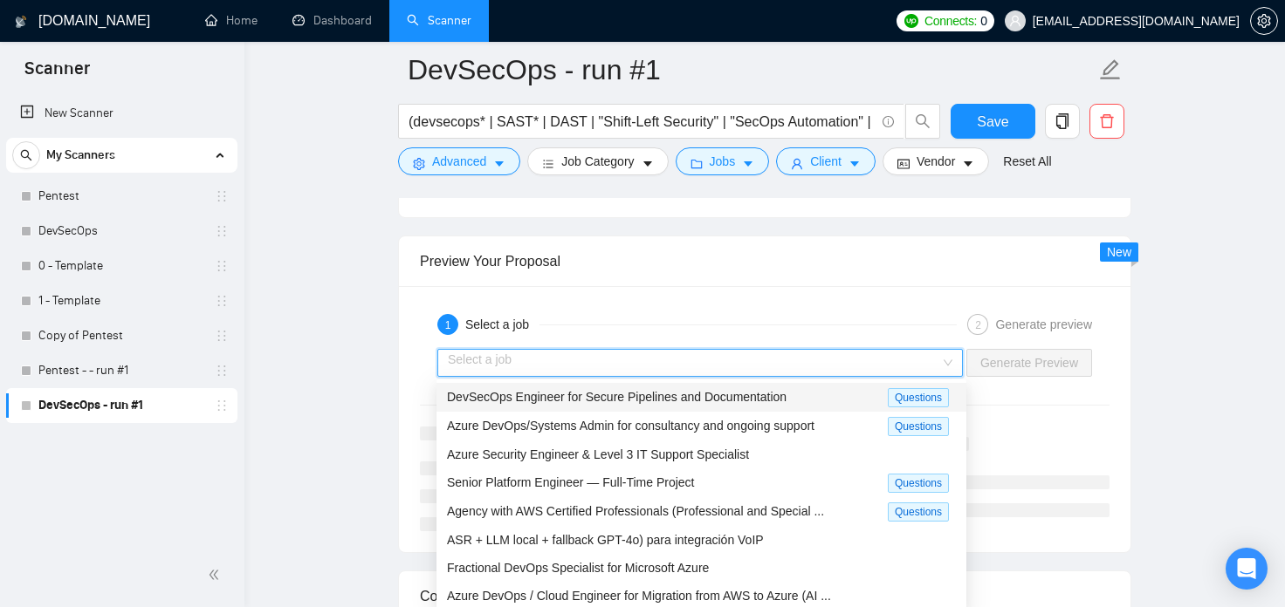
click at [785, 404] on div "DevSecOps Engineer for Secure Pipelines and Documentation" at bounding box center [667, 397] width 441 height 20
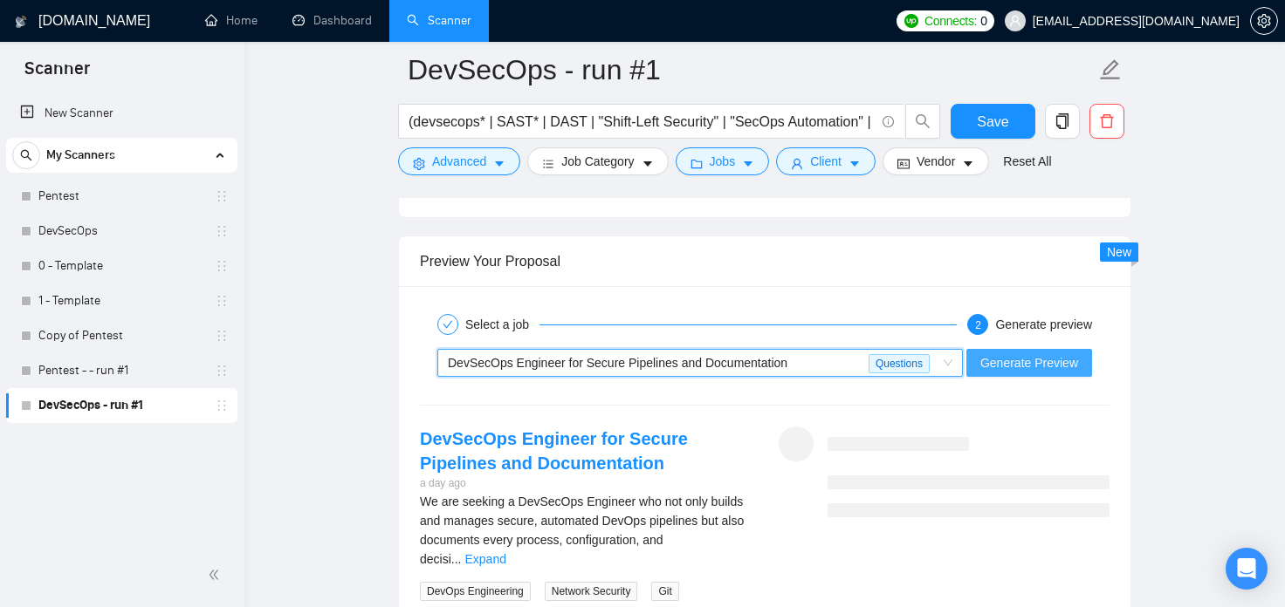
click at [1059, 363] on span "Generate Preview" at bounding box center [1029, 362] width 98 height 19
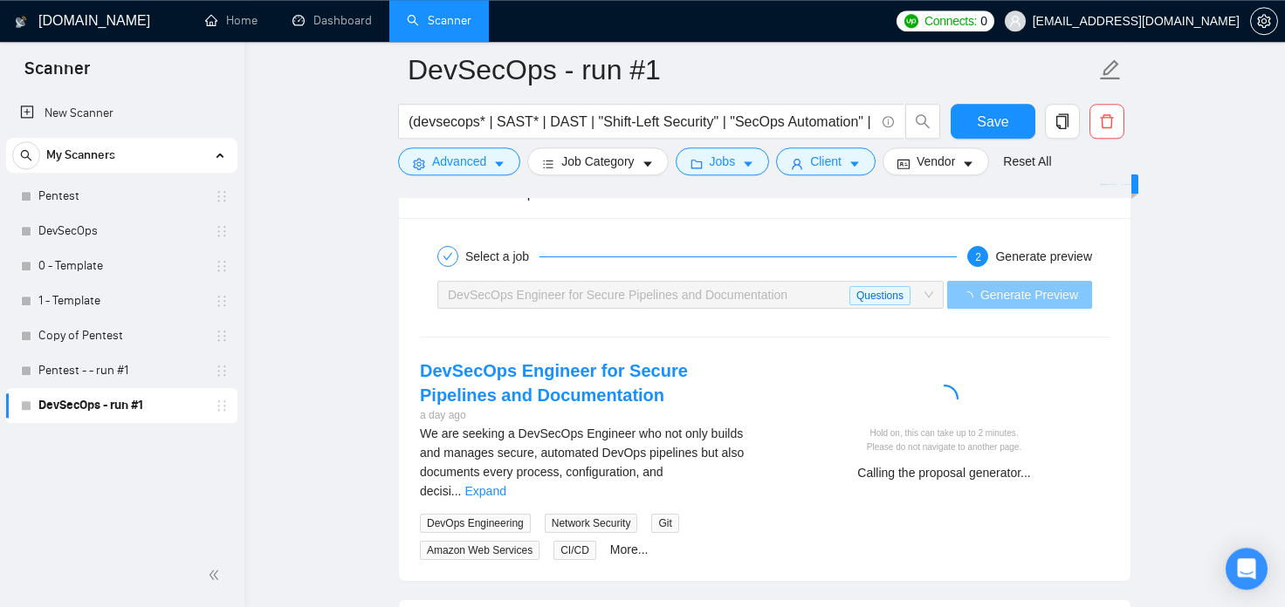
scroll to position [3372, 0]
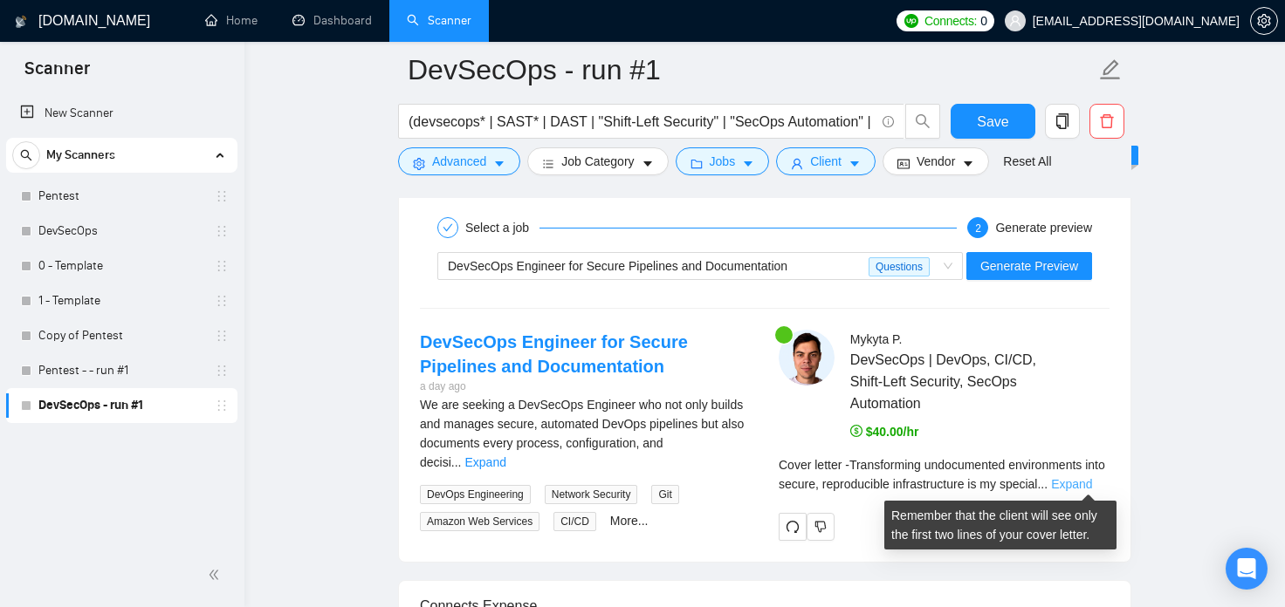
click at [1088, 489] on link "Expand" at bounding box center [1071, 484] width 41 height 14
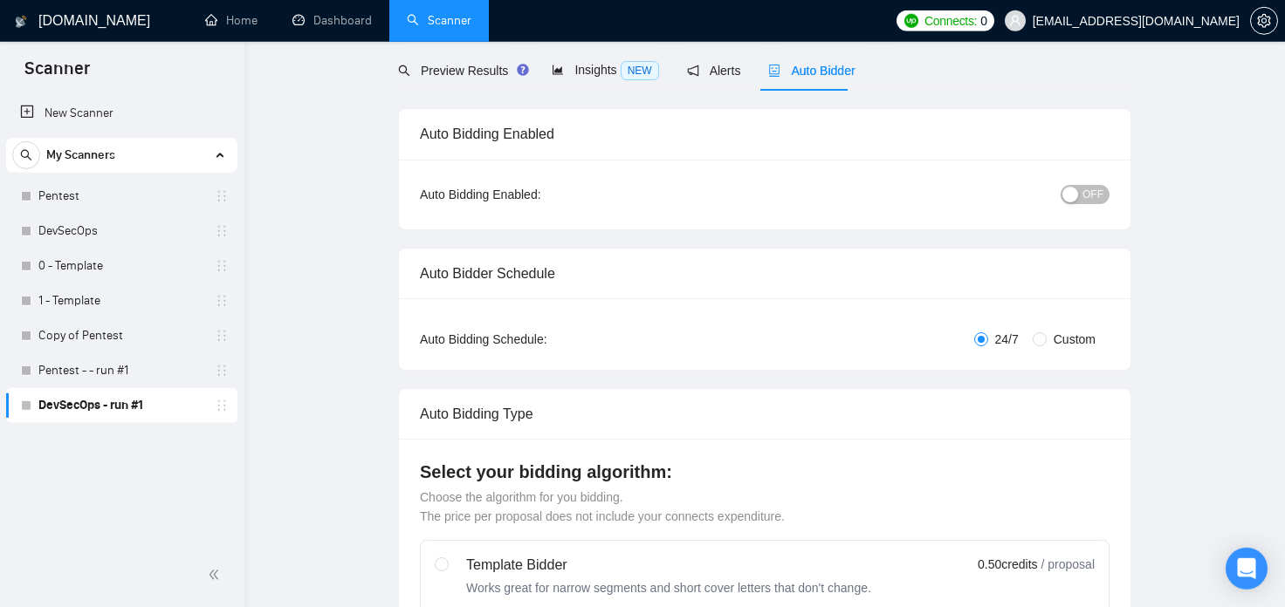
scroll to position [0, 0]
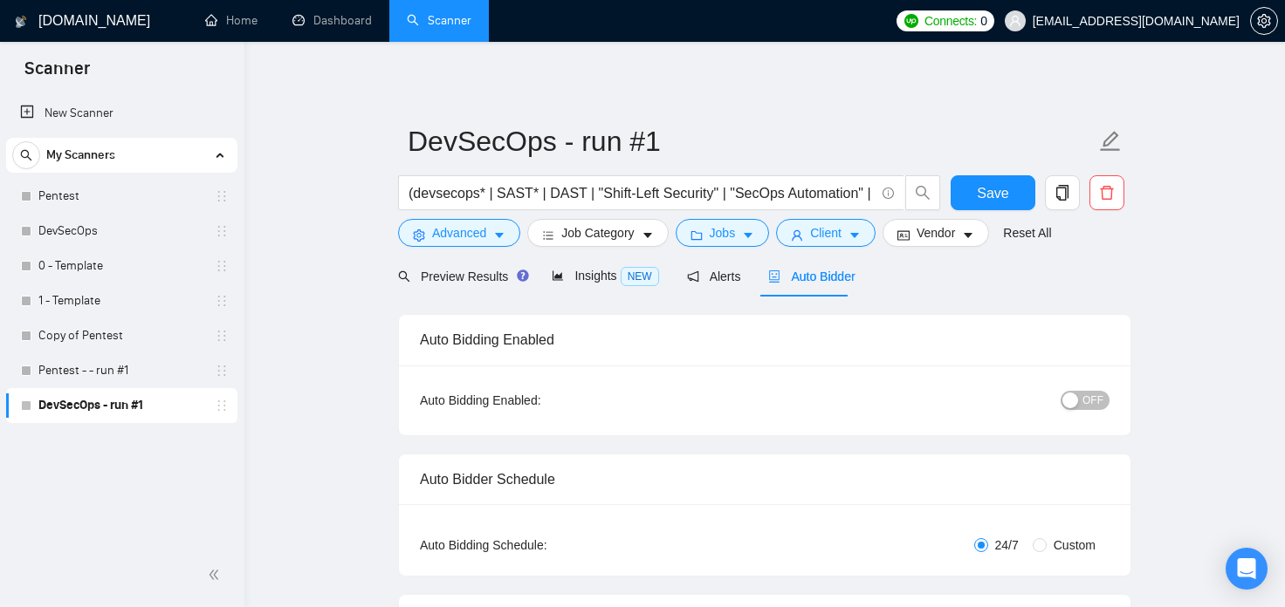
click at [1095, 404] on span "OFF" at bounding box center [1092, 400] width 21 height 19
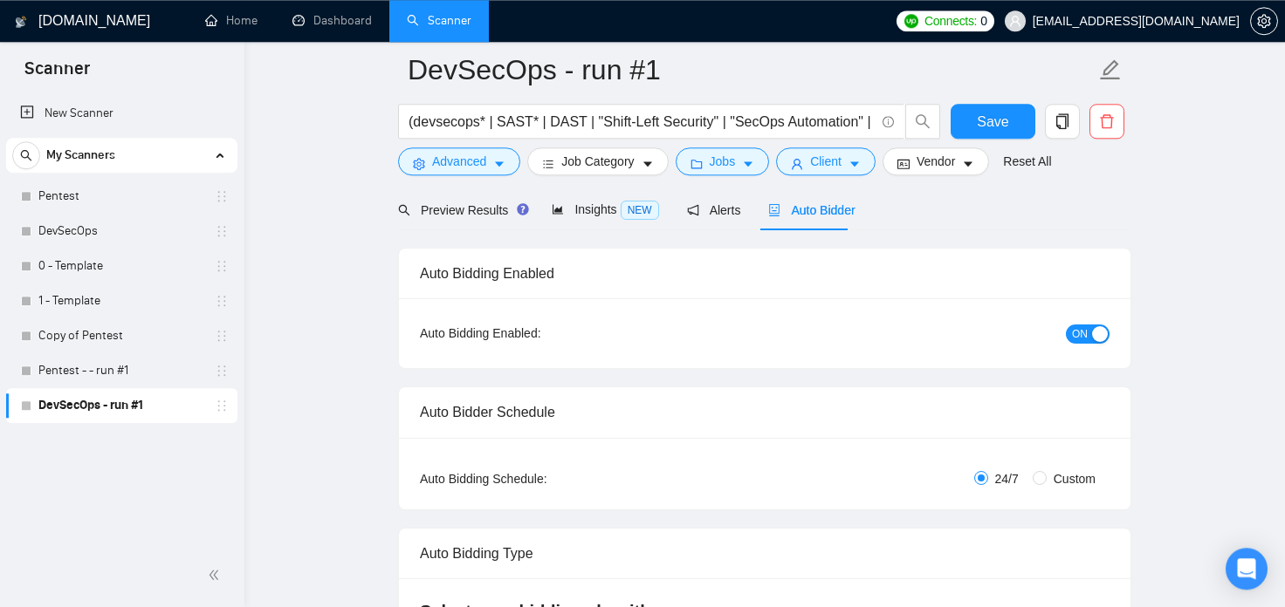
scroll to position [192, 0]
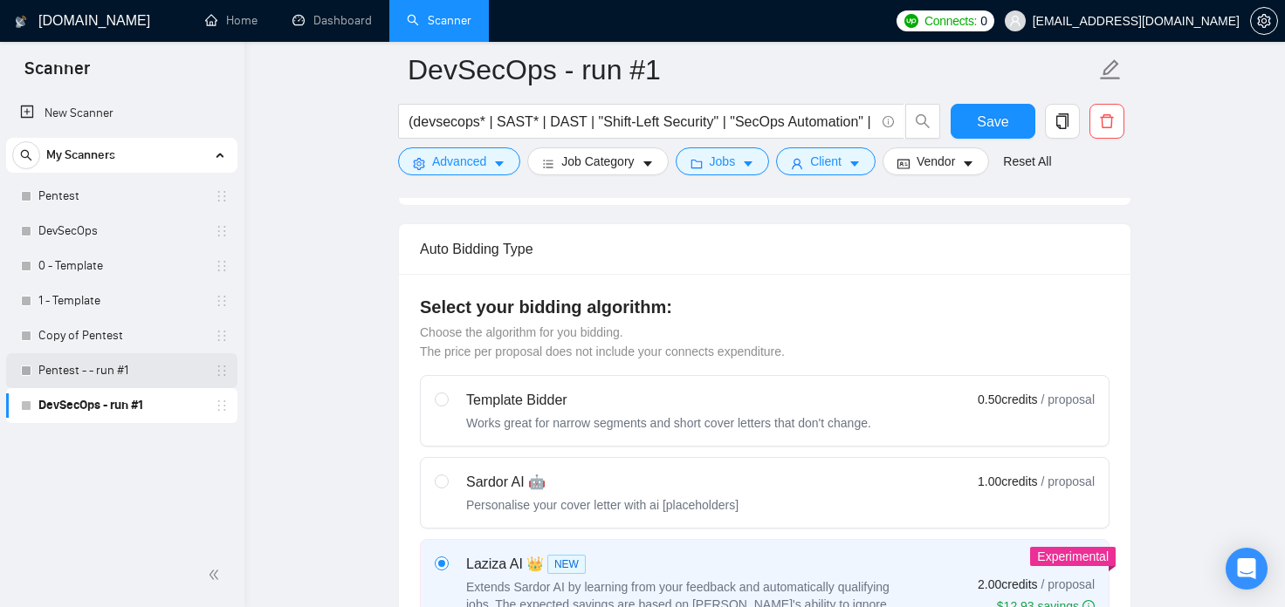
click at [48, 376] on link "Pentest - - run #1" at bounding box center [121, 370] width 166 height 35
click at [1002, 134] on button "Save" at bounding box center [992, 121] width 85 height 35
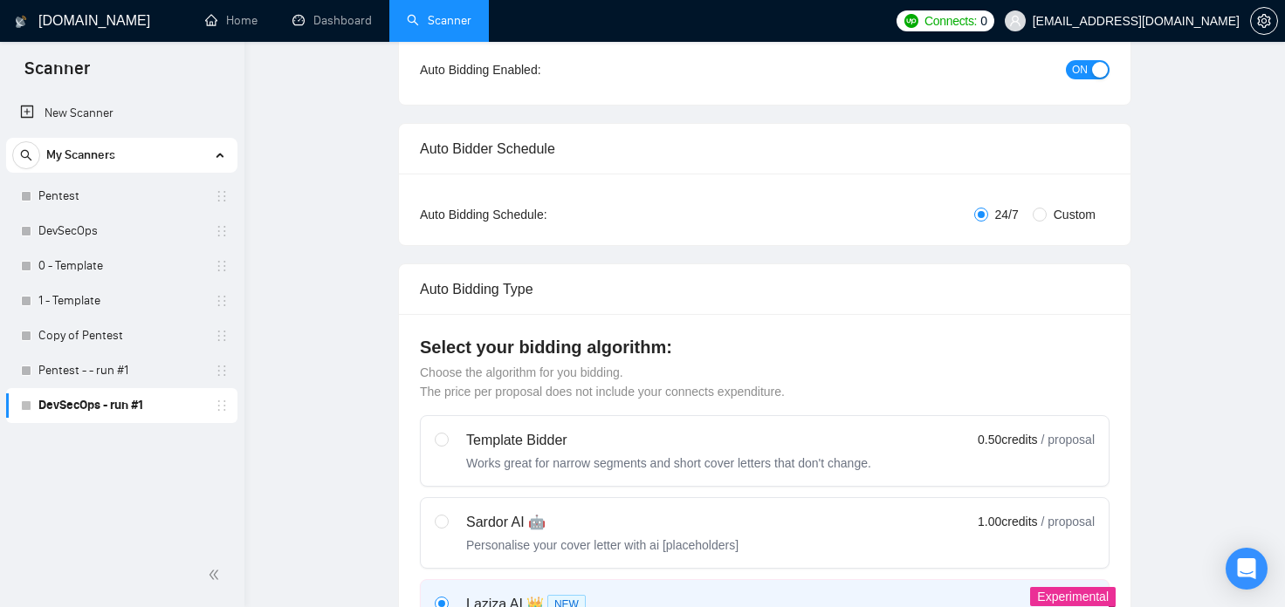
scroll to position [0, 0]
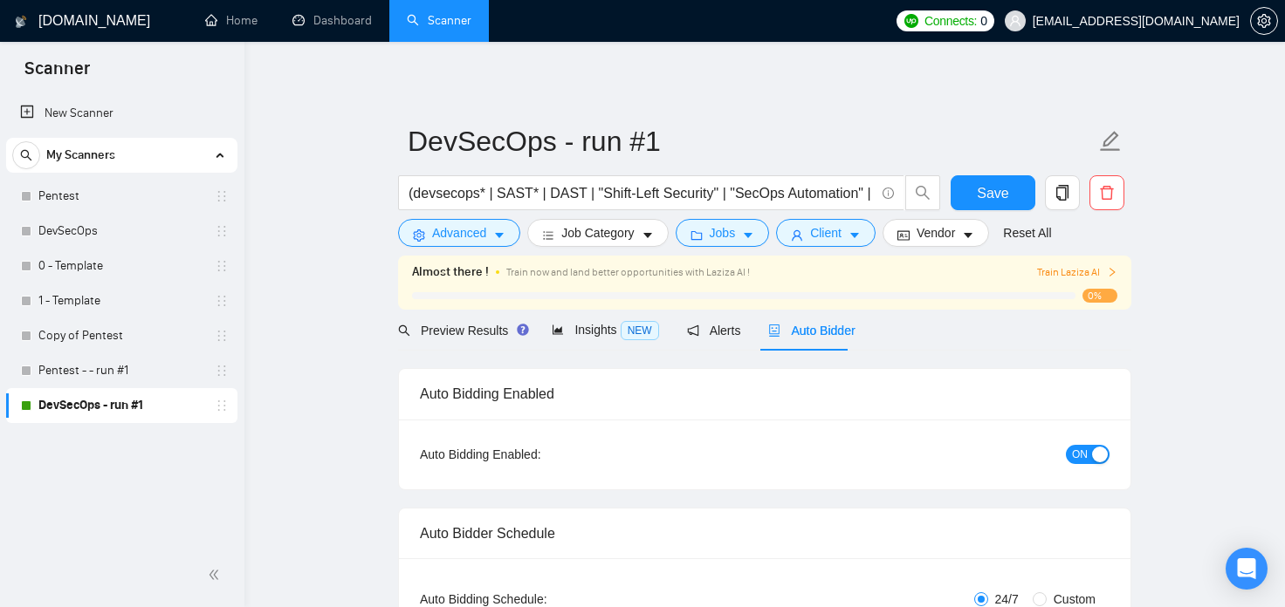
click at [1098, 271] on span "Train Laziza AI" at bounding box center [1077, 272] width 80 height 17
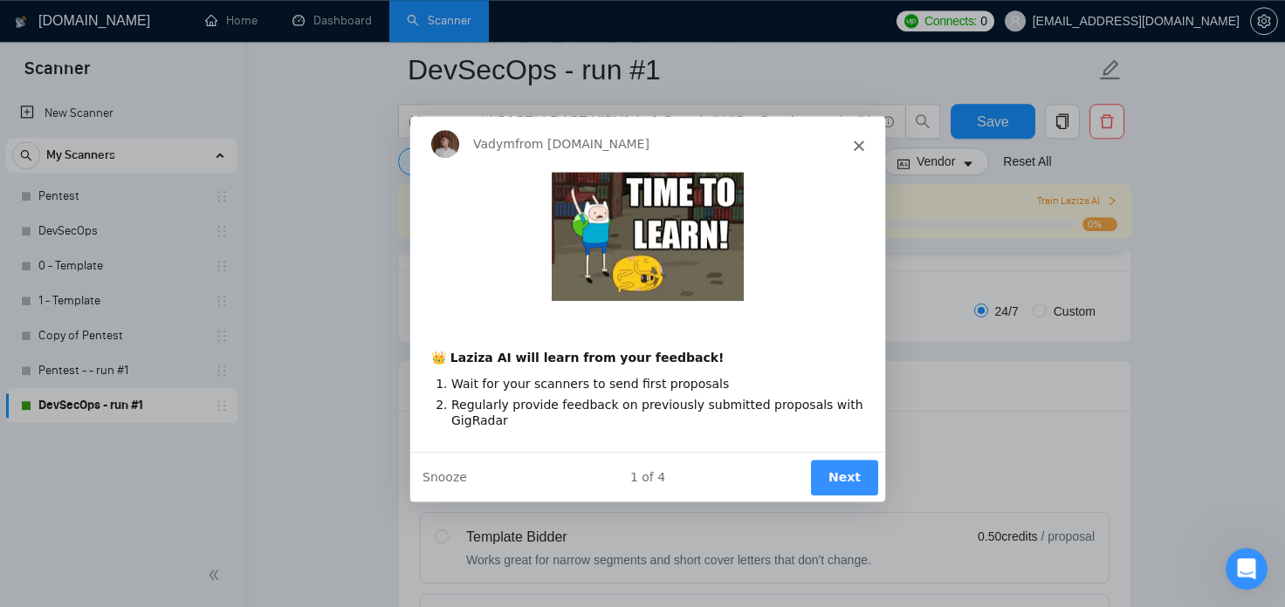
scroll to position [289, 0]
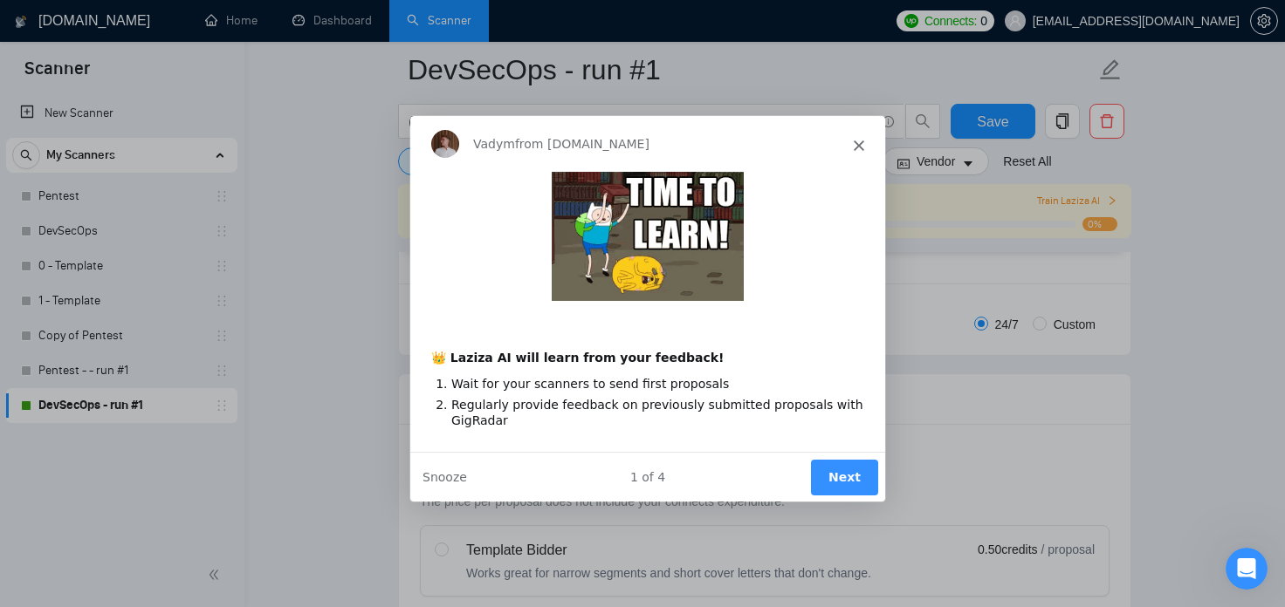
click at [854, 483] on button "Next" at bounding box center [843, 476] width 67 height 36
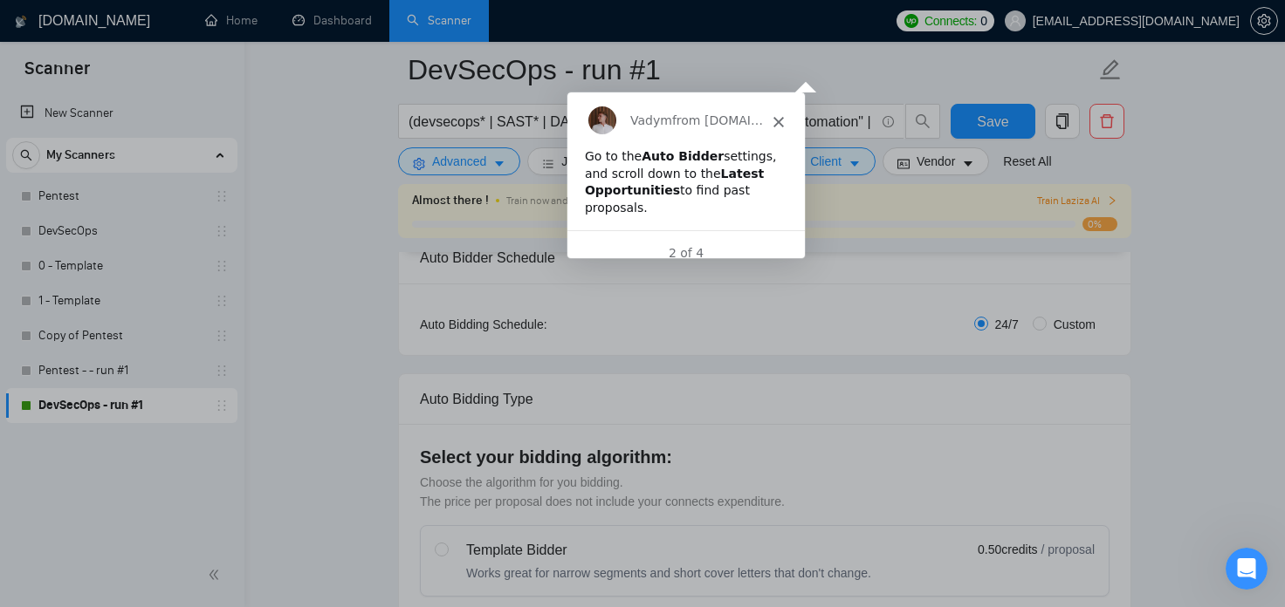
scroll to position [0, 0]
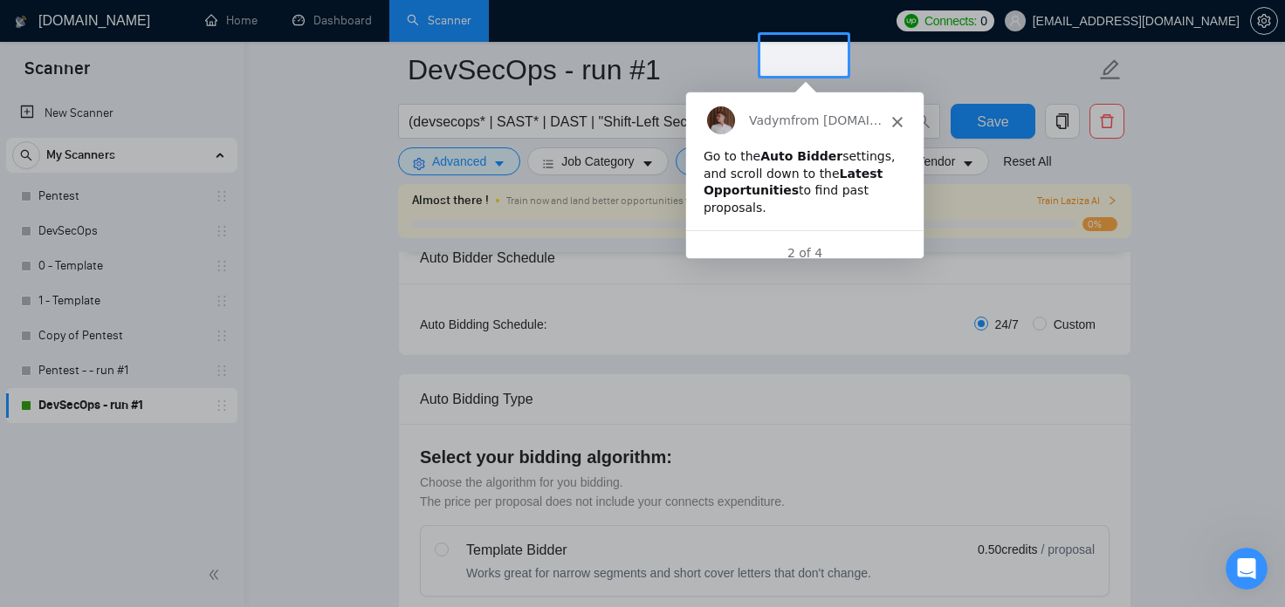
click at [896, 120] on polygon "Close" at bounding box center [895, 120] width 10 height 10
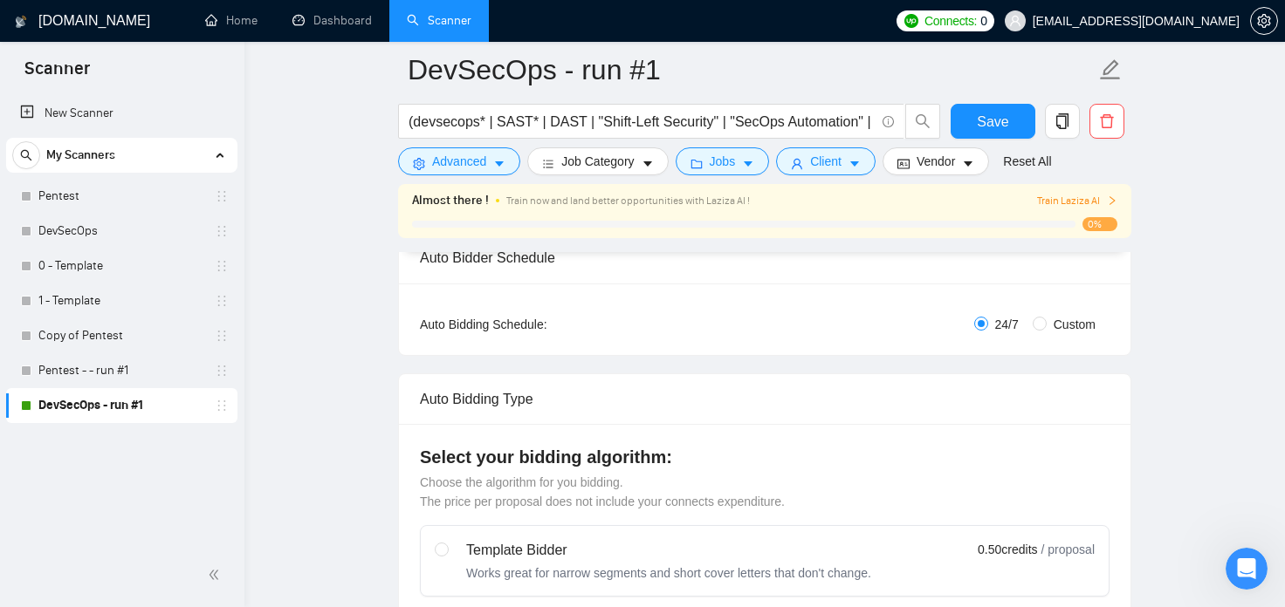
click at [1091, 199] on span "Train Laziza AI" at bounding box center [1077, 201] width 80 height 17
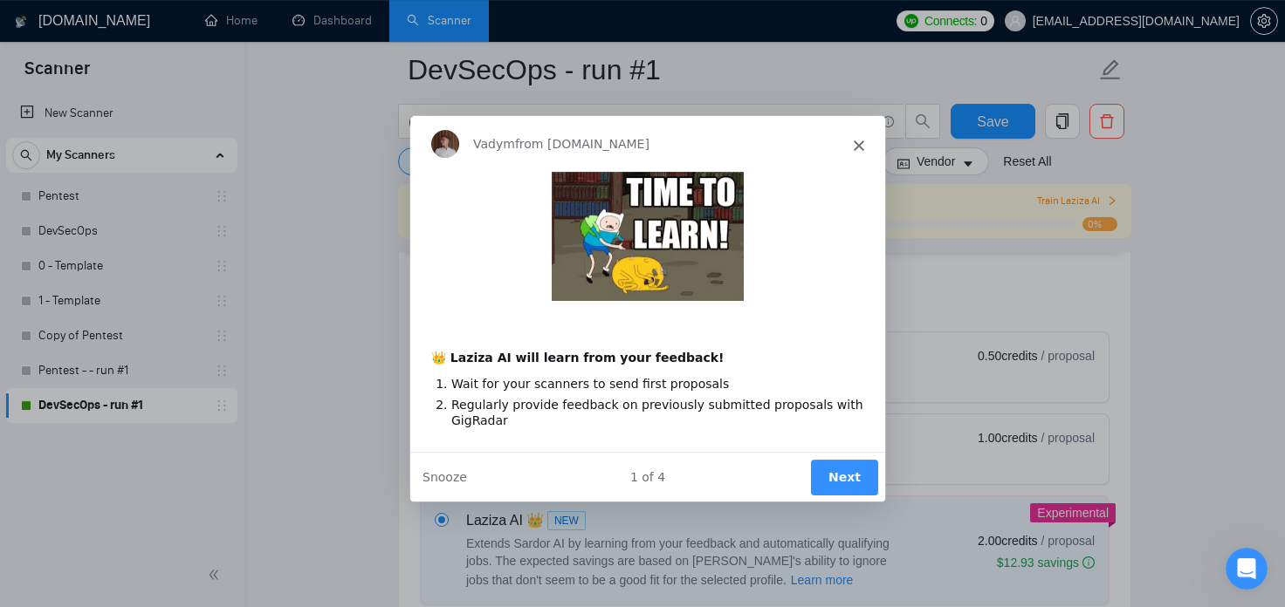
scroll to position [578, 0]
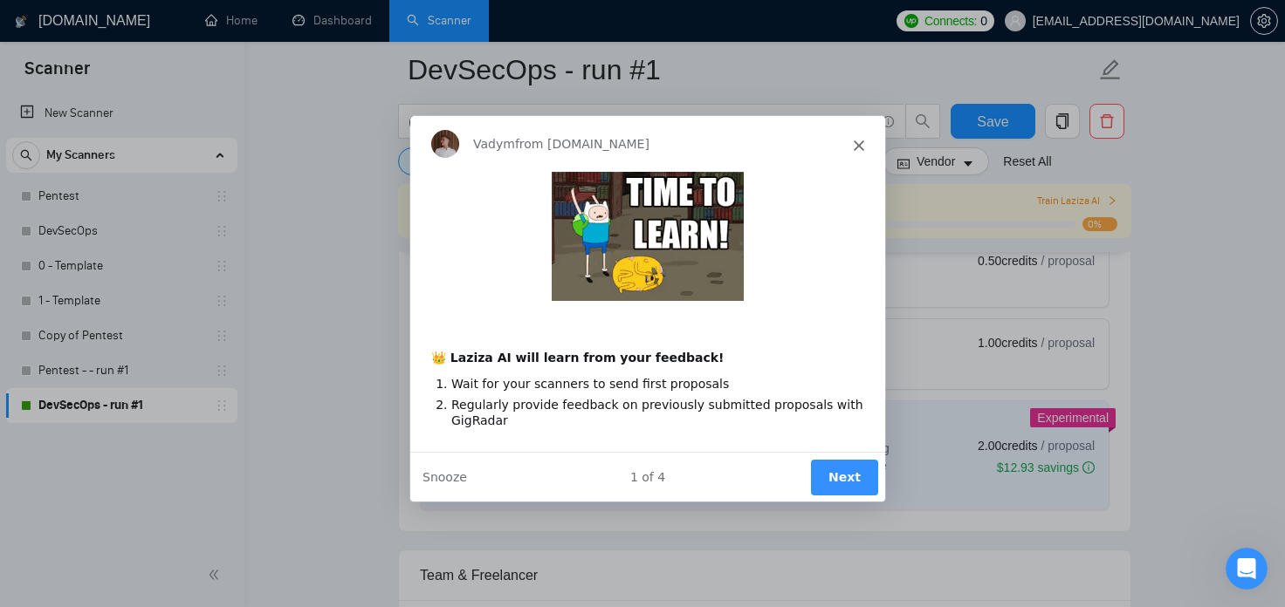
click at [839, 474] on button "Next" at bounding box center [843, 476] width 67 height 36
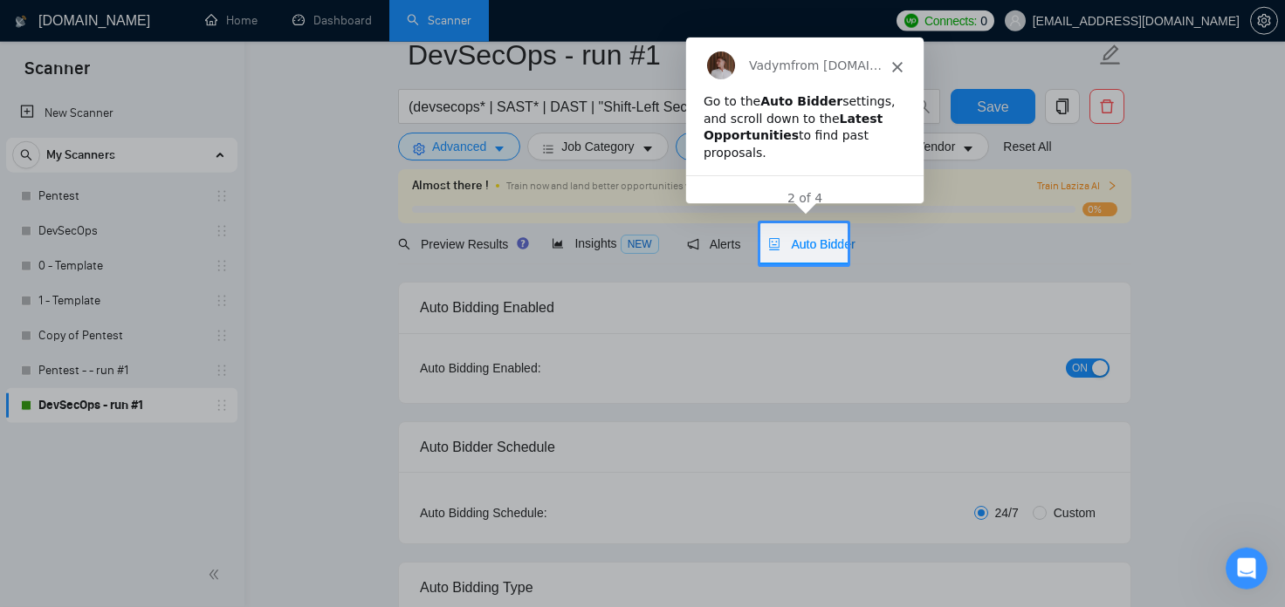
scroll to position [40, 0]
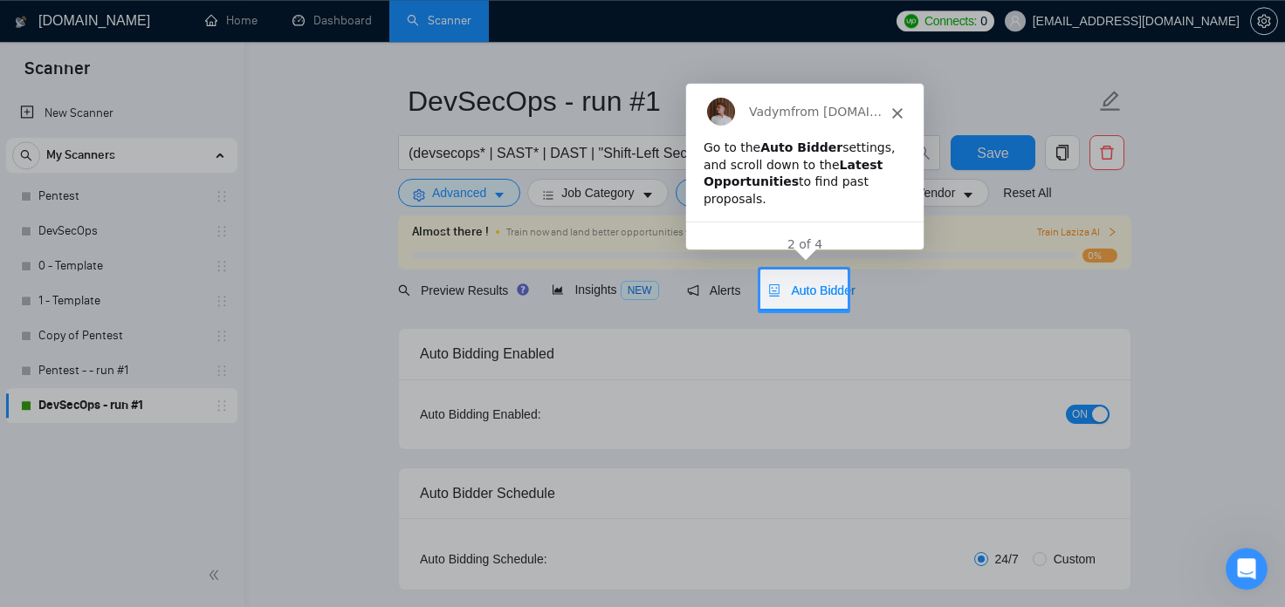
click at [815, 284] on span "Auto Bidder" at bounding box center [811, 291] width 86 height 14
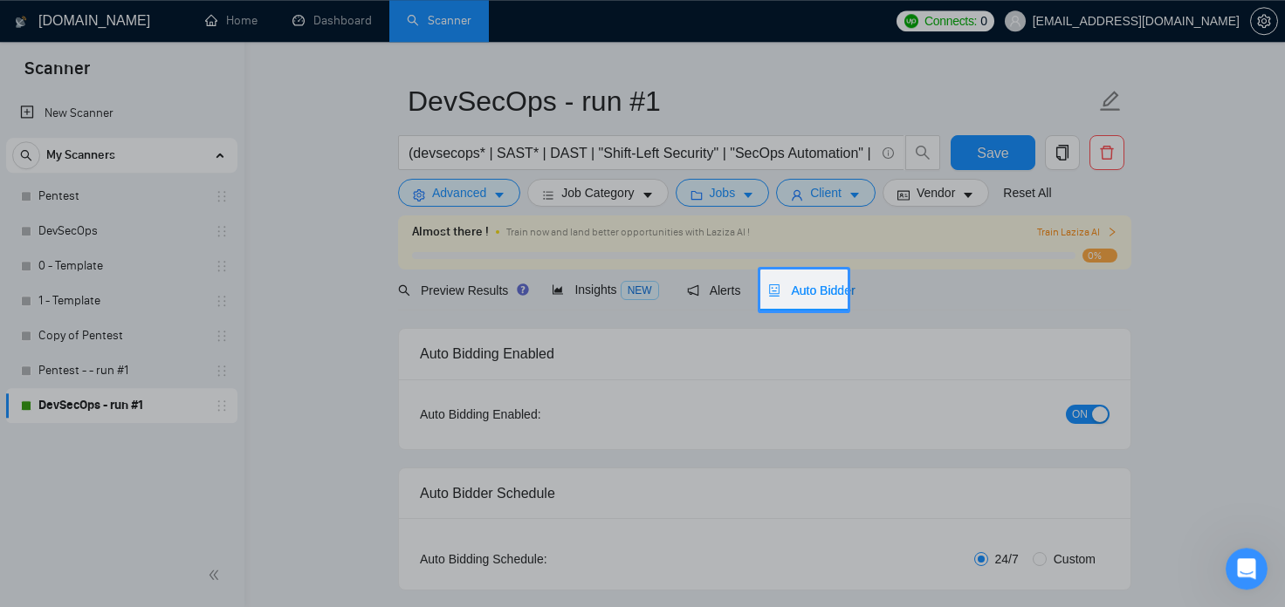
click at [815, 298] on span "Auto Bidder" at bounding box center [811, 291] width 86 height 14
click at [827, 288] on span "Auto Bidder" at bounding box center [811, 291] width 86 height 14
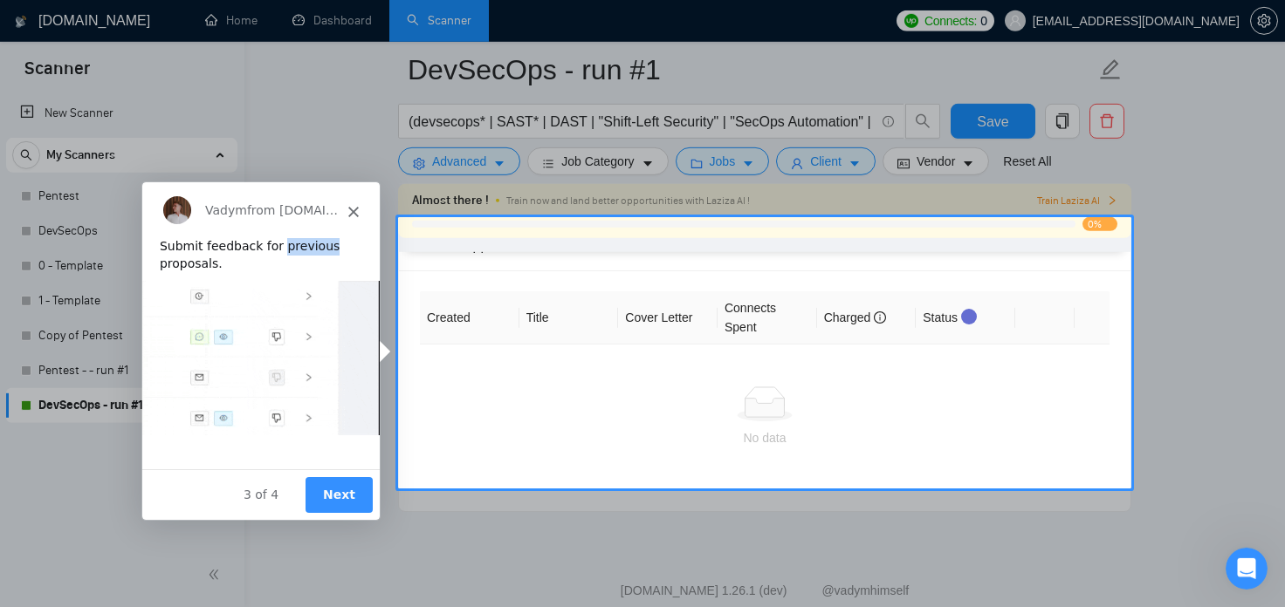
scroll to position [5756, 0]
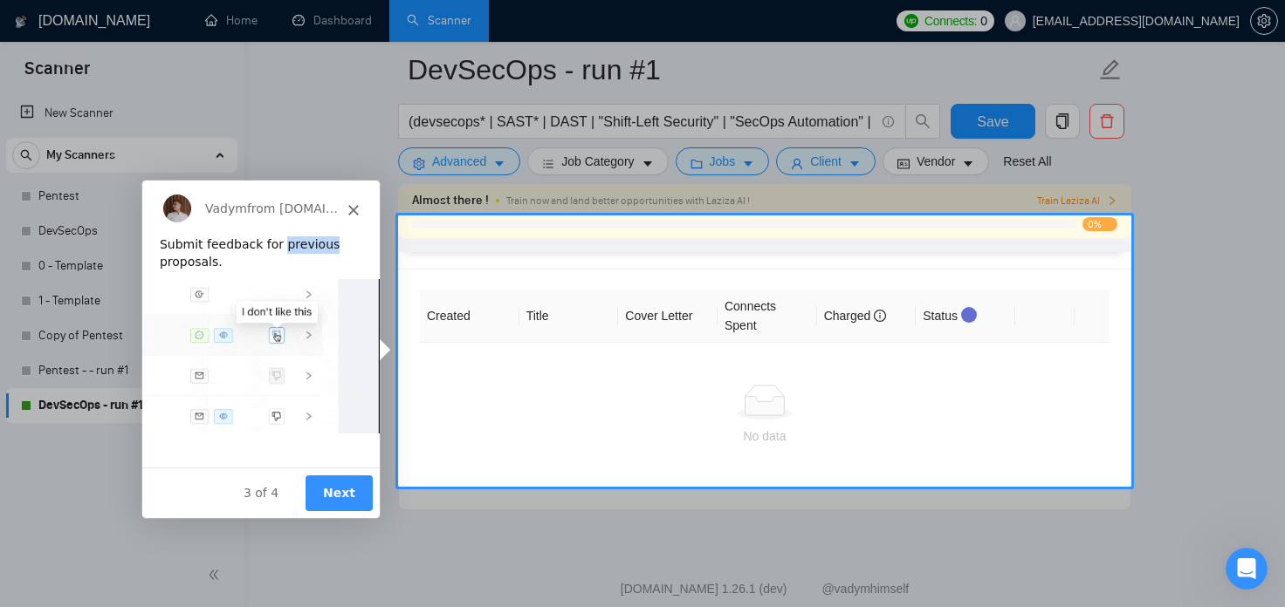
click at [334, 491] on button "Next" at bounding box center [338, 492] width 67 height 36
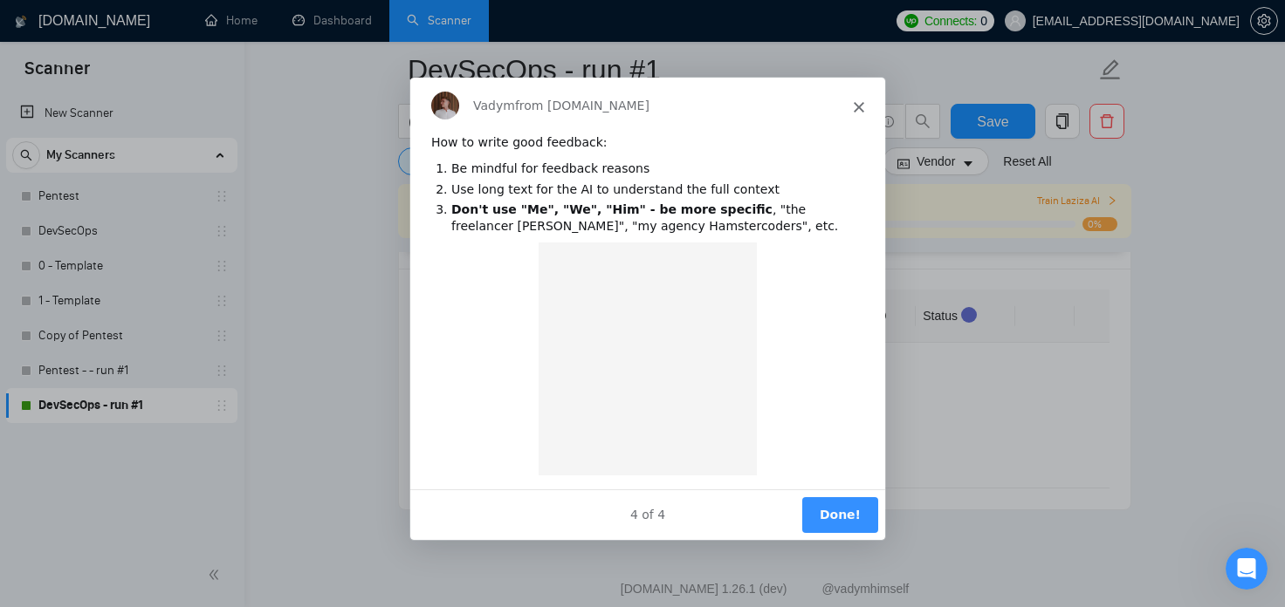
scroll to position [0, 0]
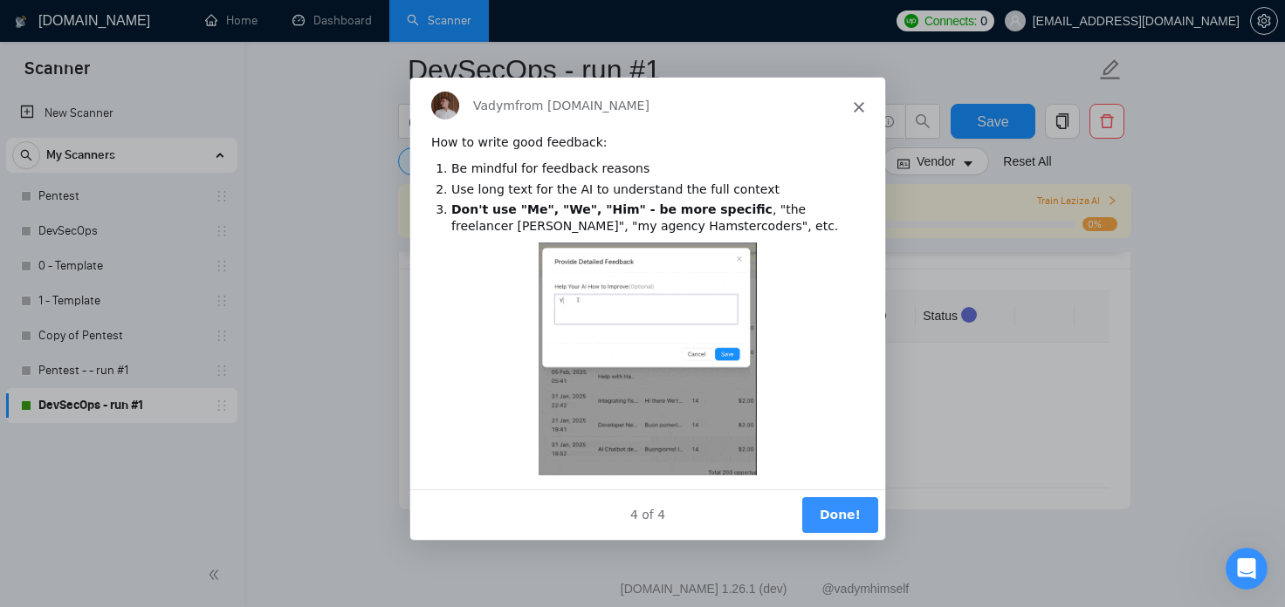
click at [838, 517] on button "Done!" at bounding box center [839, 514] width 76 height 36
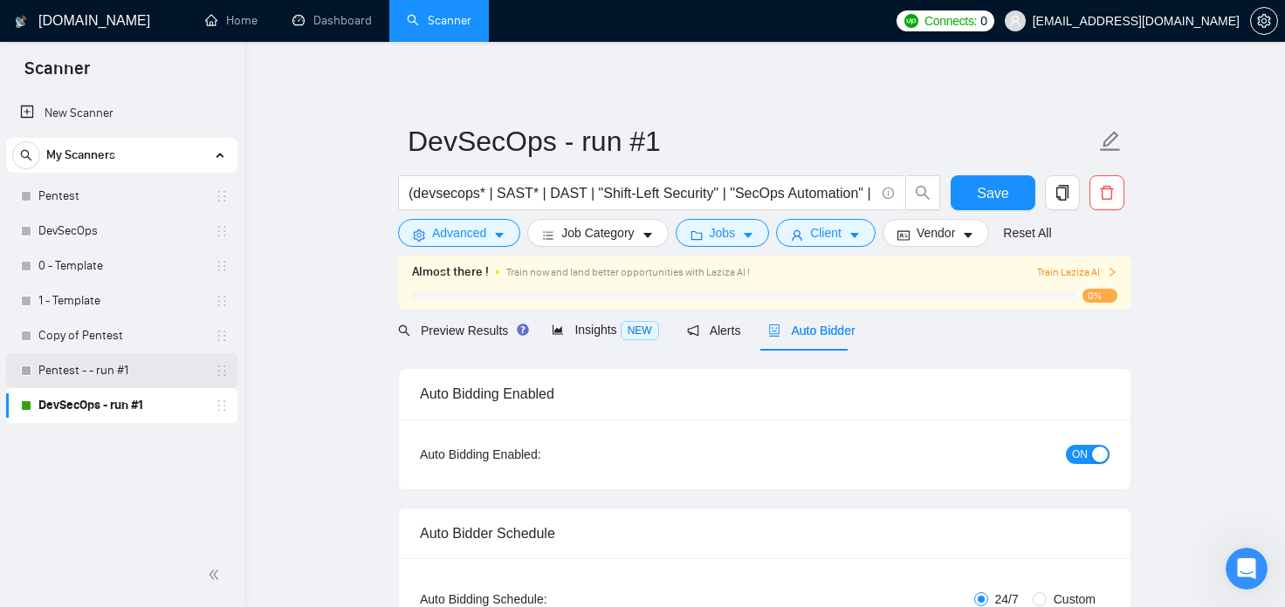
click at [78, 374] on link "Pentest - - run #1" at bounding box center [121, 370] width 166 height 35
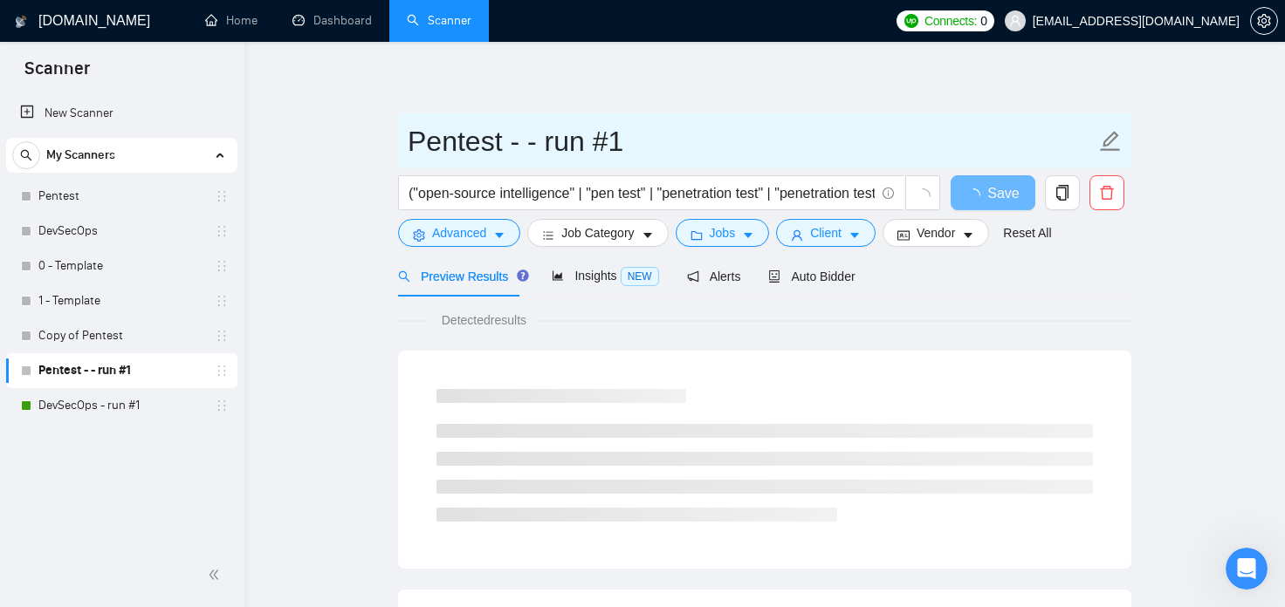
click at [540, 147] on input "Pentest - - run #1" at bounding box center [752, 142] width 688 height 44
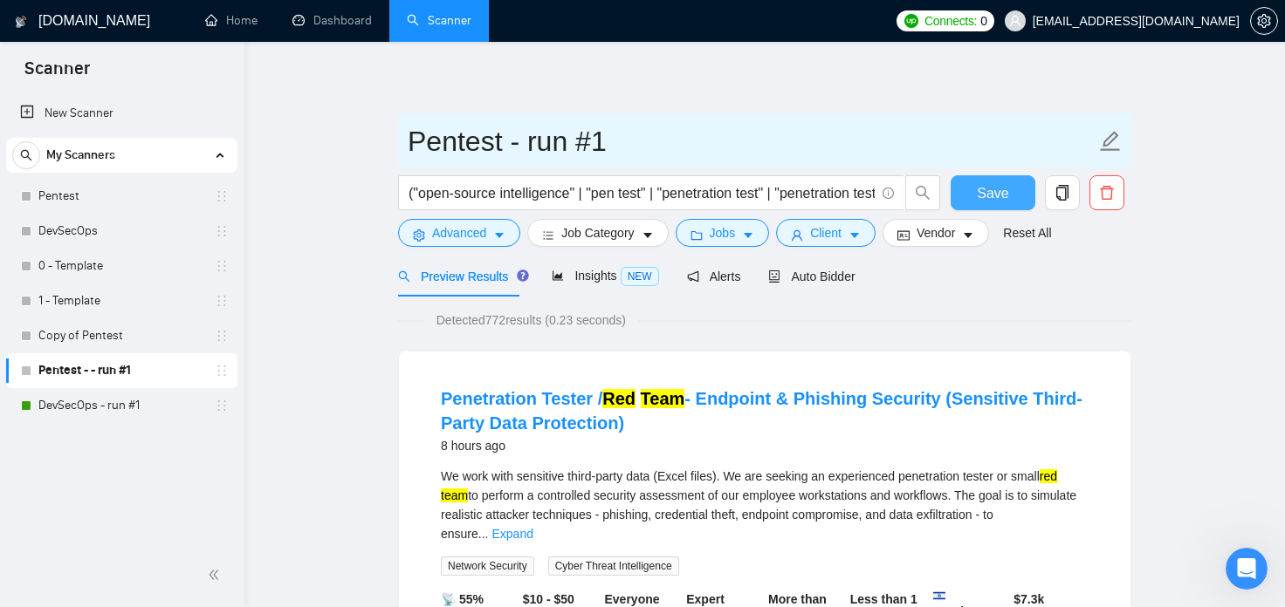
type input "Pentest - run #1"
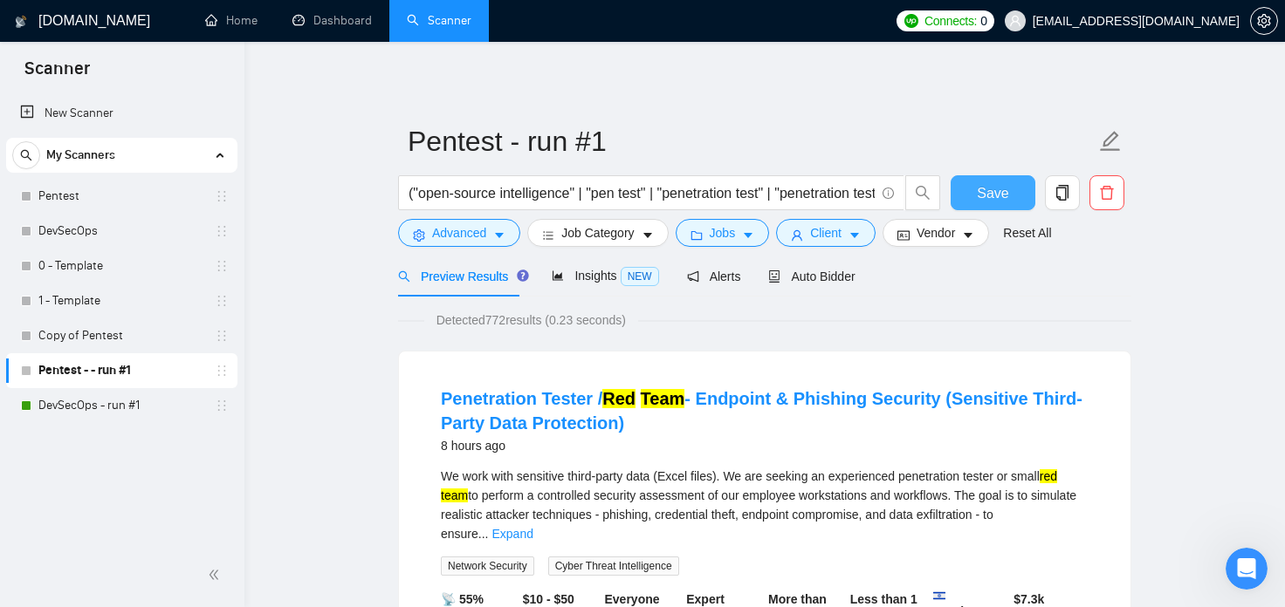
click at [979, 189] on span "Save" at bounding box center [992, 193] width 31 height 22
click at [800, 283] on span "Auto Bidder" at bounding box center [811, 277] width 86 height 14
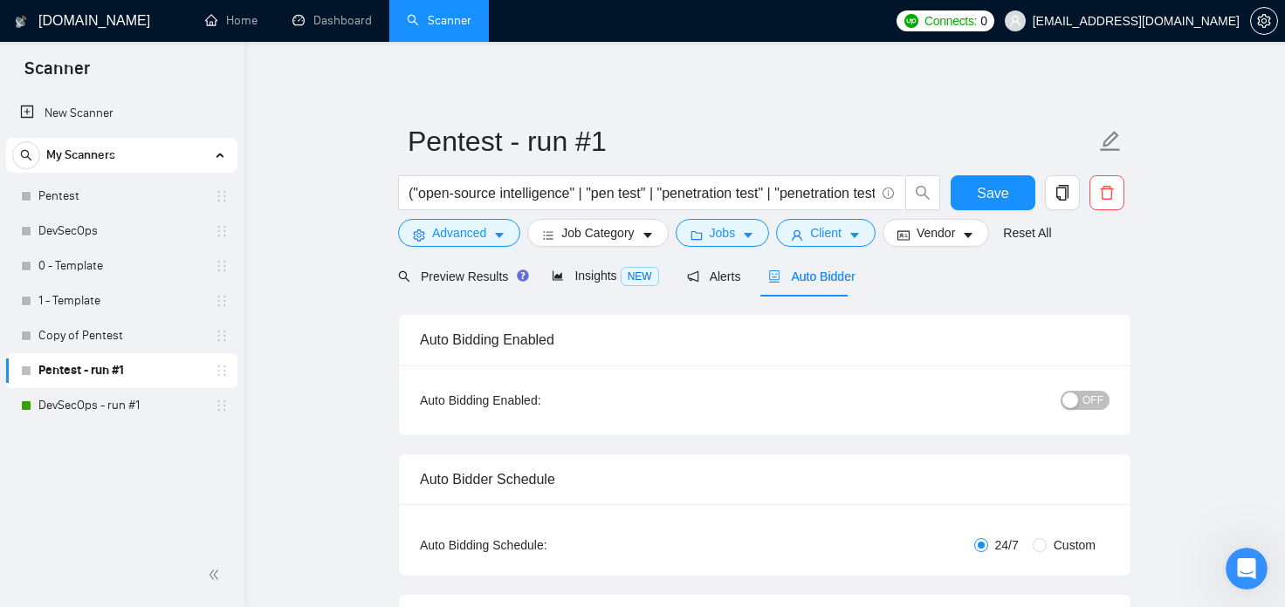
click at [1096, 401] on span "OFF" at bounding box center [1092, 400] width 21 height 19
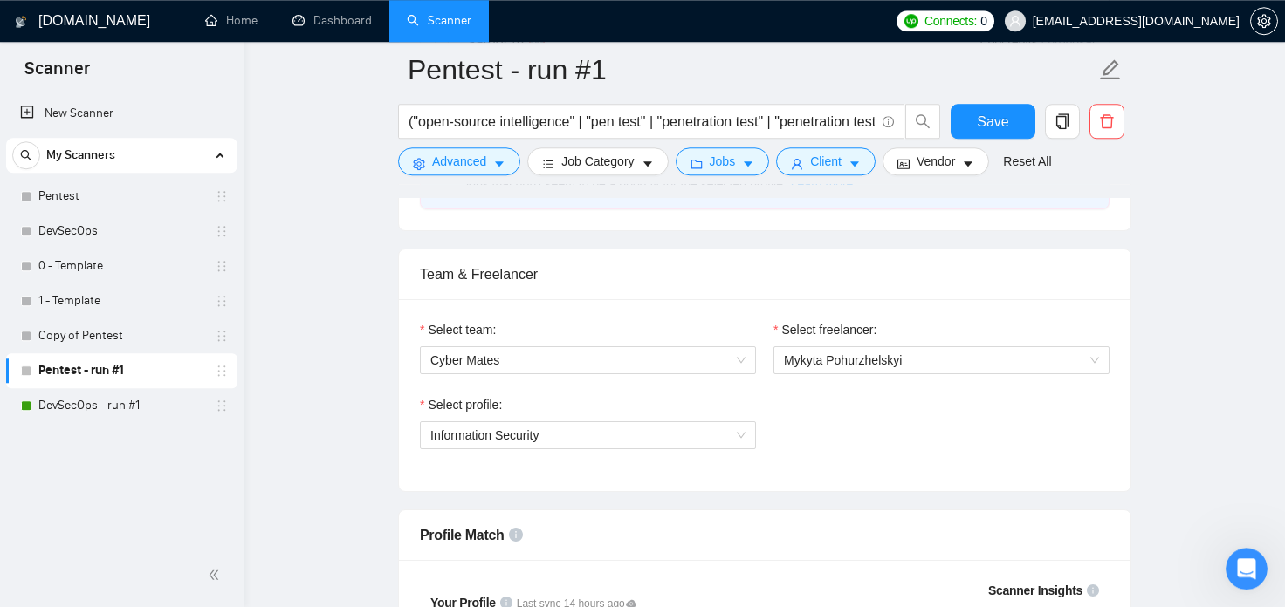
scroll to position [1059, 0]
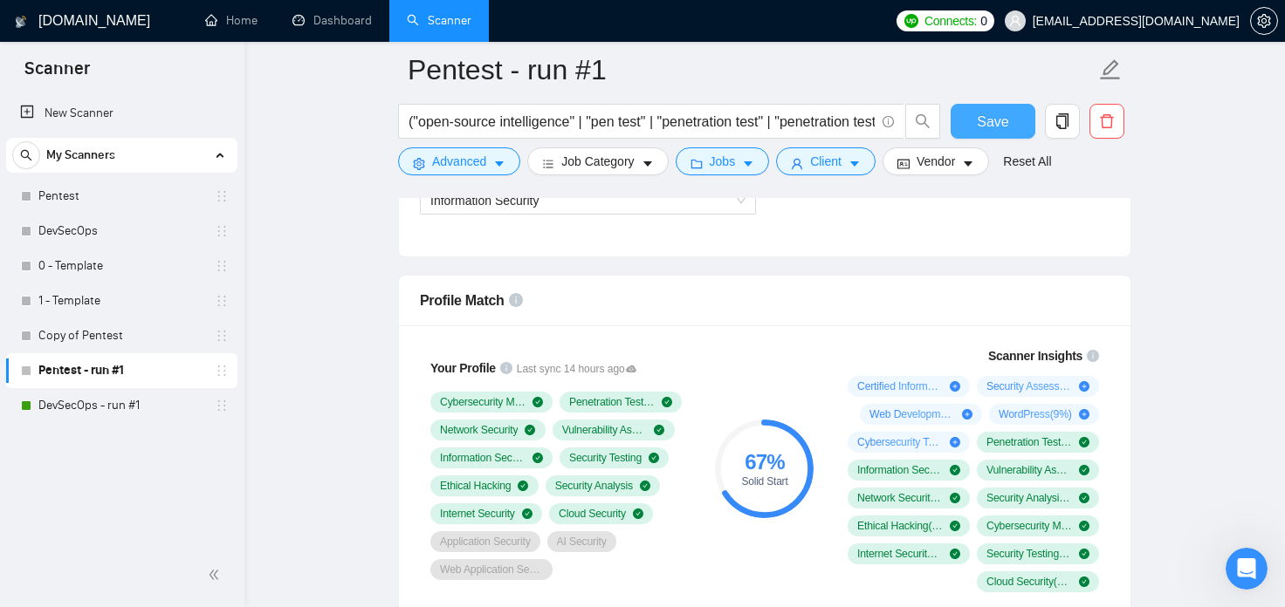
click at [1007, 121] on button "Save" at bounding box center [992, 121] width 85 height 35
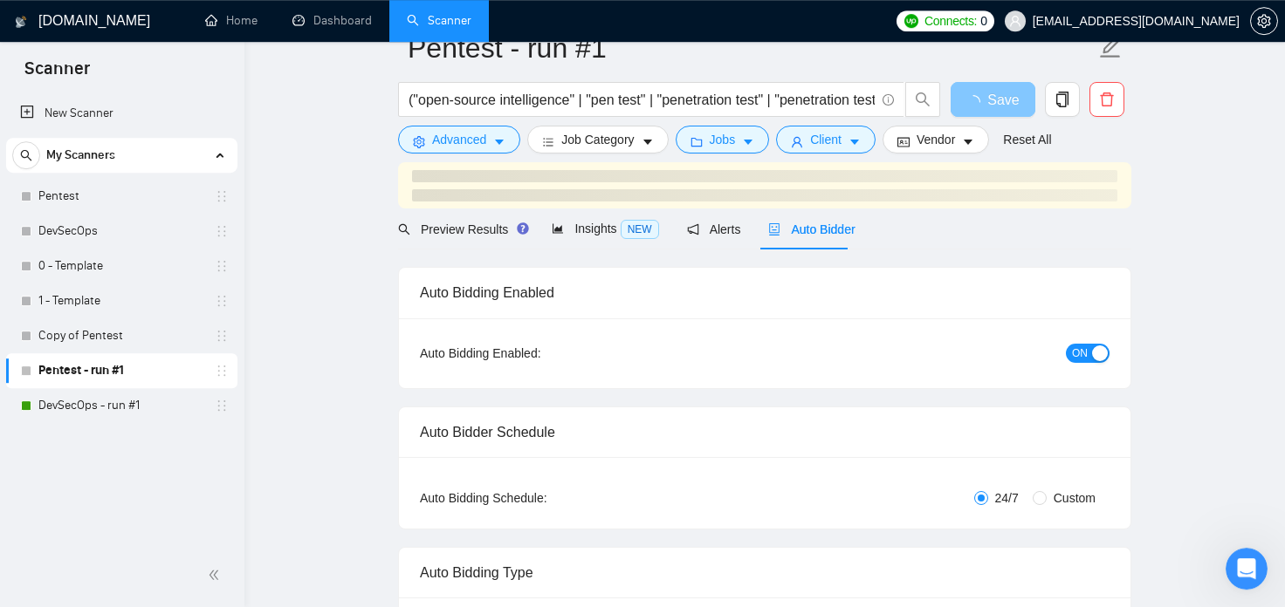
scroll to position [0, 0]
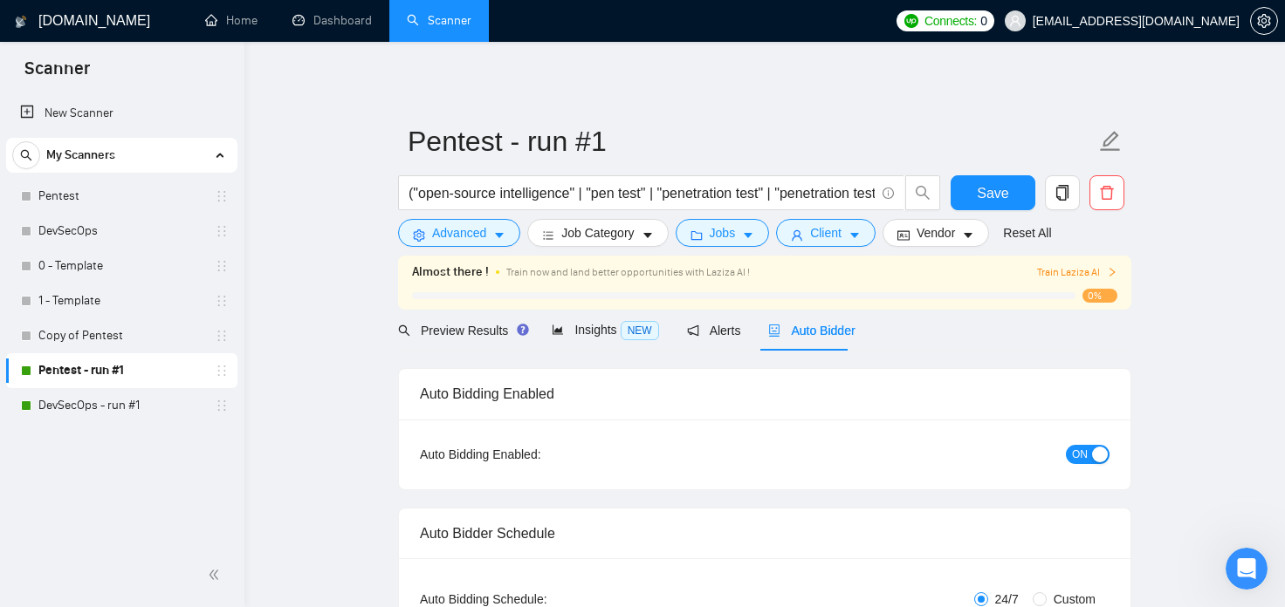
click at [1083, 455] on span "ON" at bounding box center [1080, 454] width 16 height 19
drag, startPoint x: 1001, startPoint y: 202, endPoint x: 968, endPoint y: 223, distance: 39.2
click at [1001, 202] on span "Save" at bounding box center [992, 193] width 31 height 22
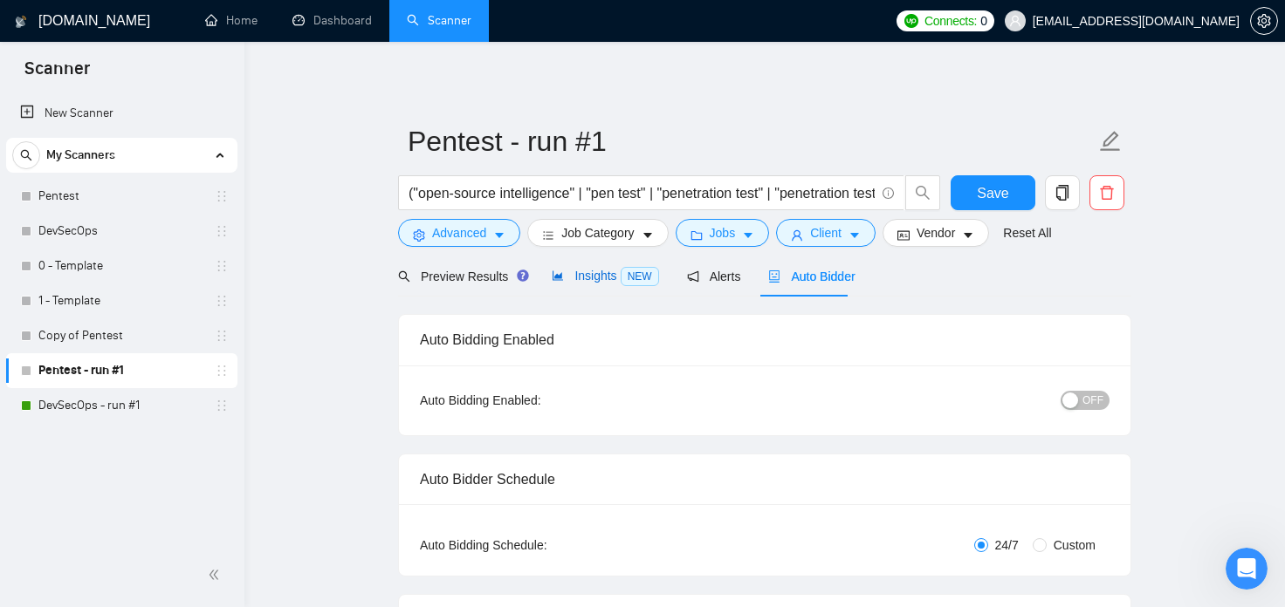
click at [563, 278] on span "Insights NEW" at bounding box center [605, 276] width 106 height 14
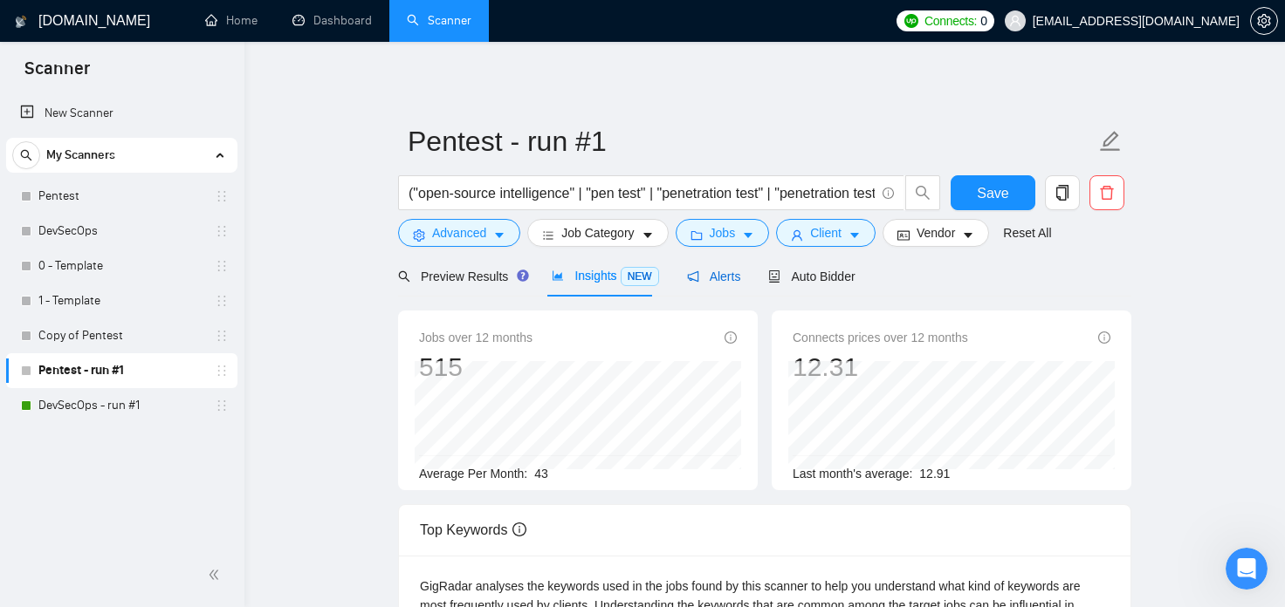
click at [713, 278] on span "Alerts" at bounding box center [714, 277] width 54 height 14
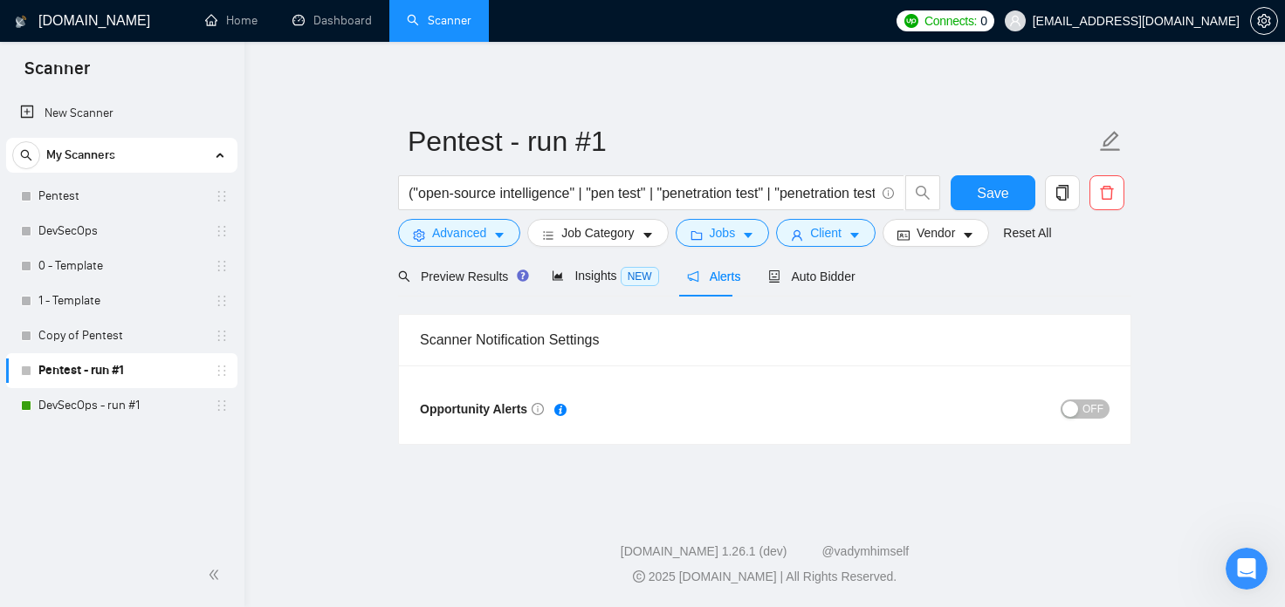
click at [535, 411] on icon "info-circle" at bounding box center [537, 409] width 12 height 12
click at [1094, 406] on span "OFF" at bounding box center [1092, 409] width 21 height 19
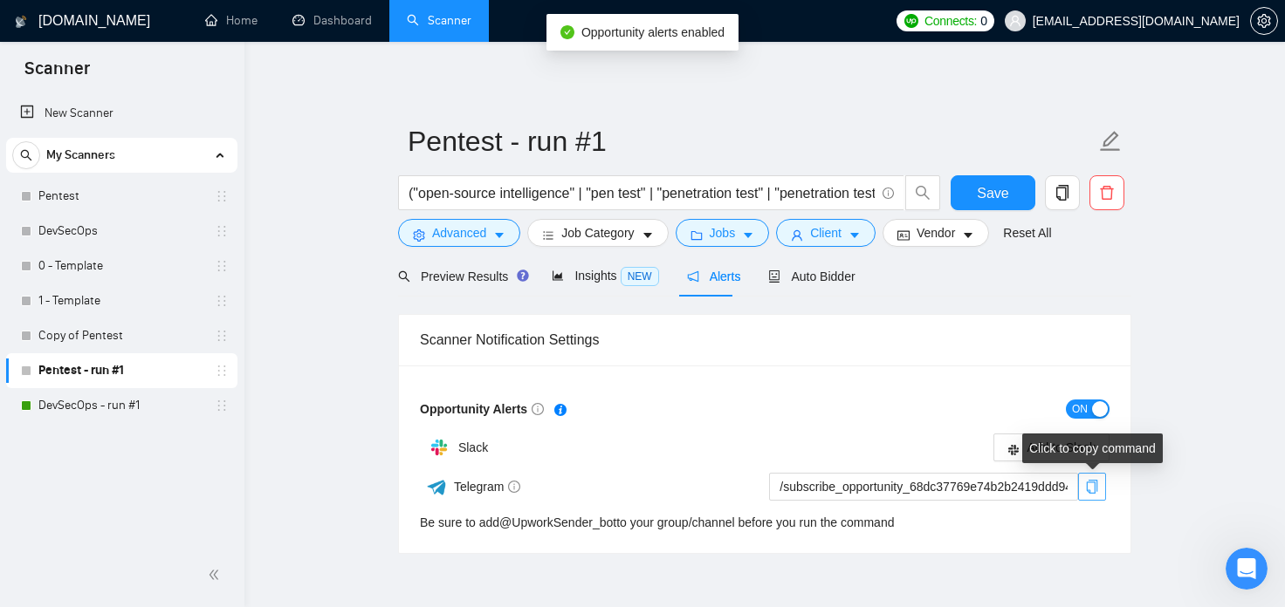
click at [1091, 486] on icon "copy" at bounding box center [1092, 487] width 14 height 14
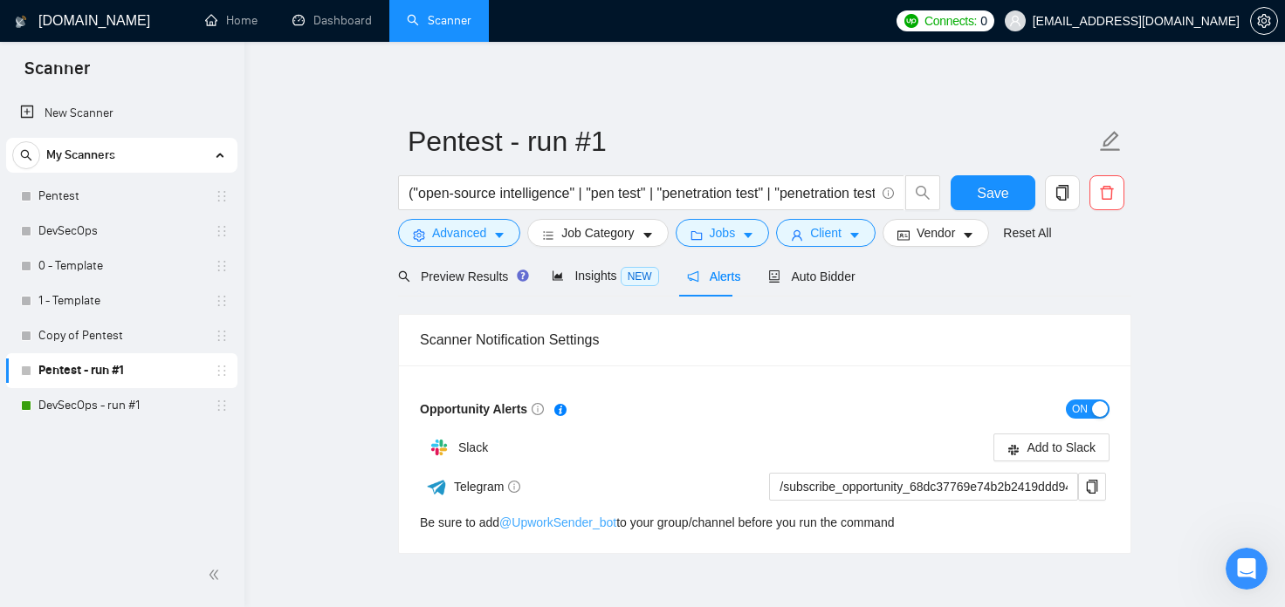
click at [601, 526] on link "@ UpworkSender_bot" at bounding box center [557, 523] width 117 height 14
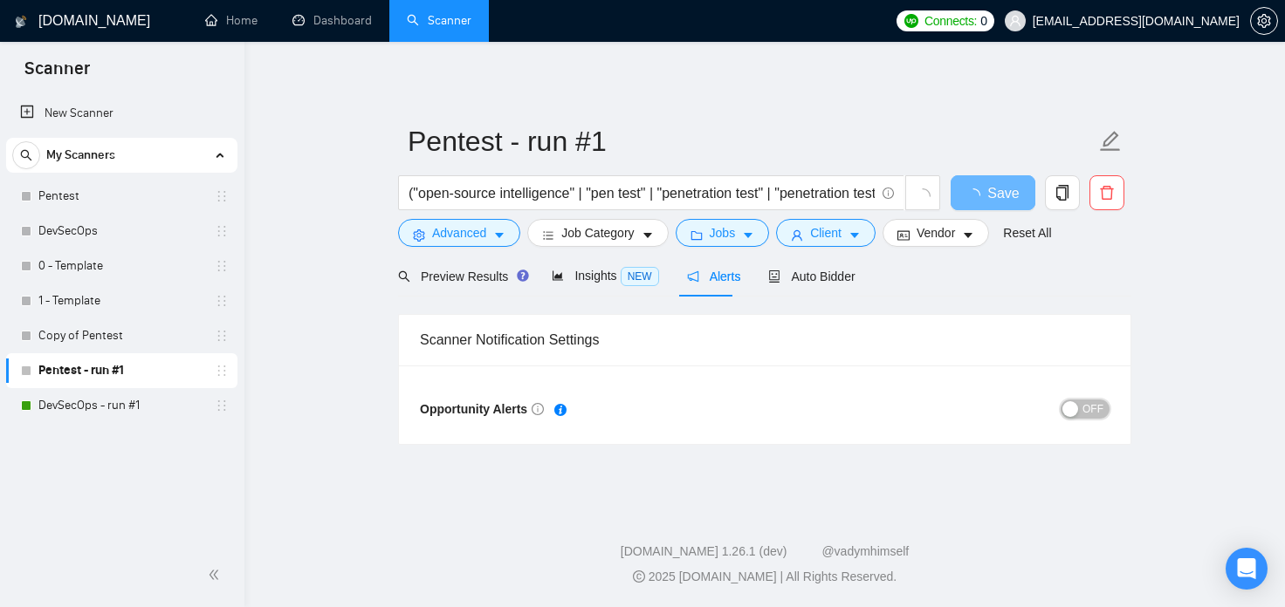
drag, startPoint x: 1100, startPoint y: 408, endPoint x: 1041, endPoint y: 427, distance: 62.1
click at [1100, 408] on span "OFF" at bounding box center [1092, 409] width 21 height 19
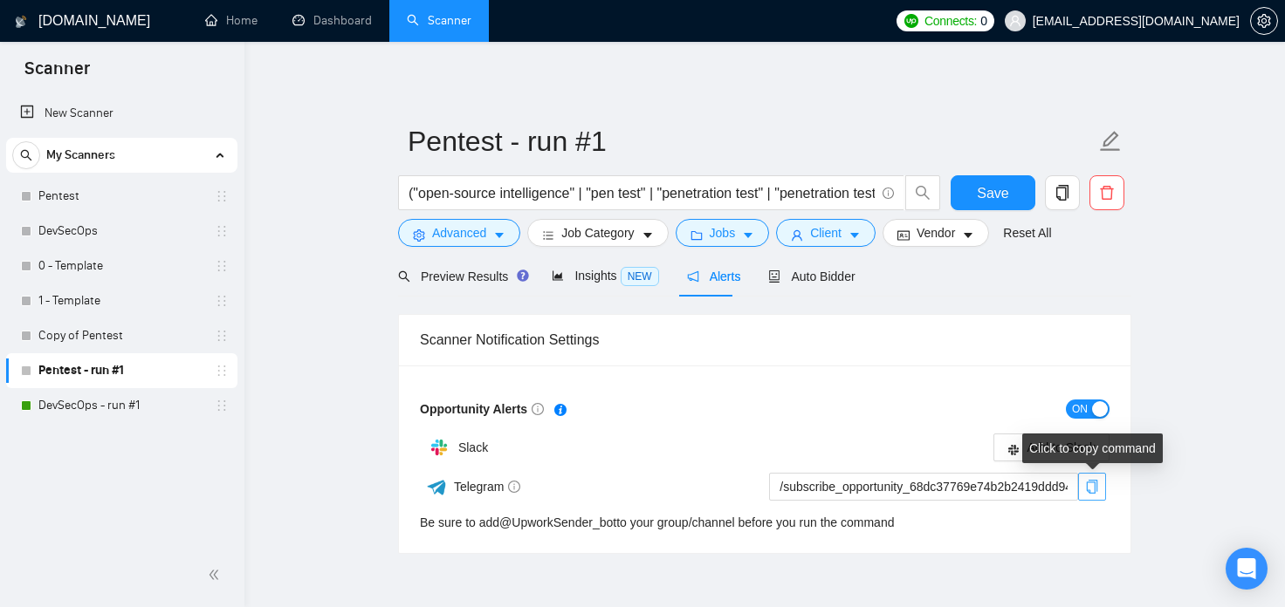
click at [1101, 489] on span "copy" at bounding box center [1092, 487] width 26 height 14
click at [821, 284] on span "Auto Bidder" at bounding box center [811, 277] width 86 height 14
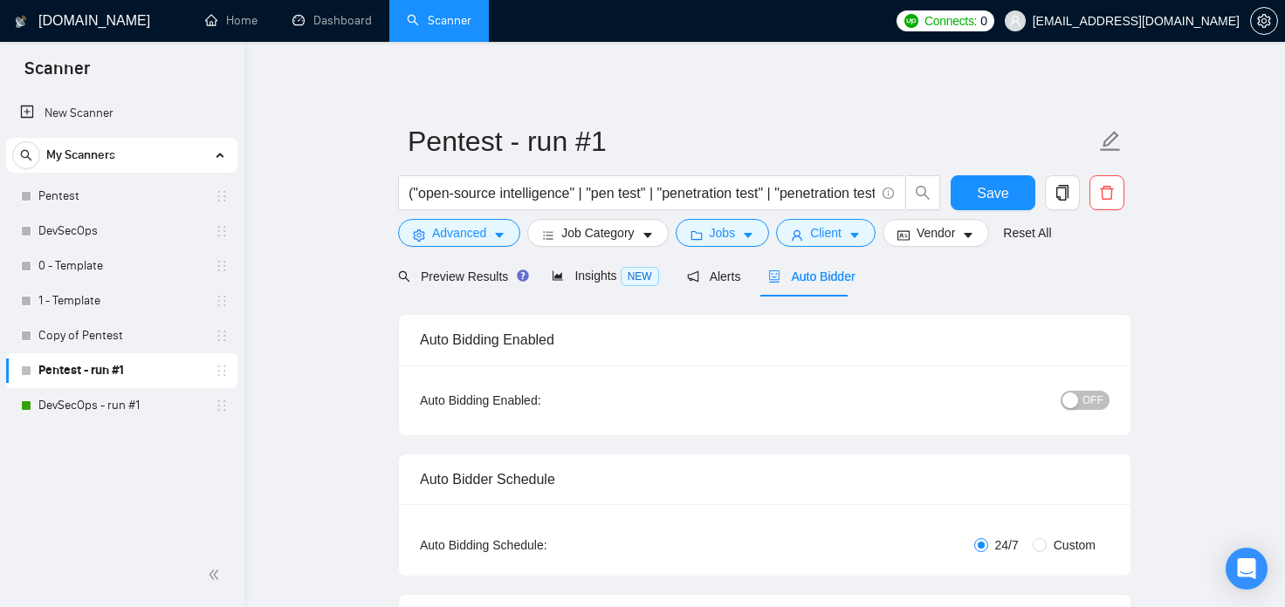
click at [1102, 408] on span "OFF" at bounding box center [1092, 400] width 21 height 19
click at [710, 278] on span "Alerts" at bounding box center [714, 277] width 54 height 14
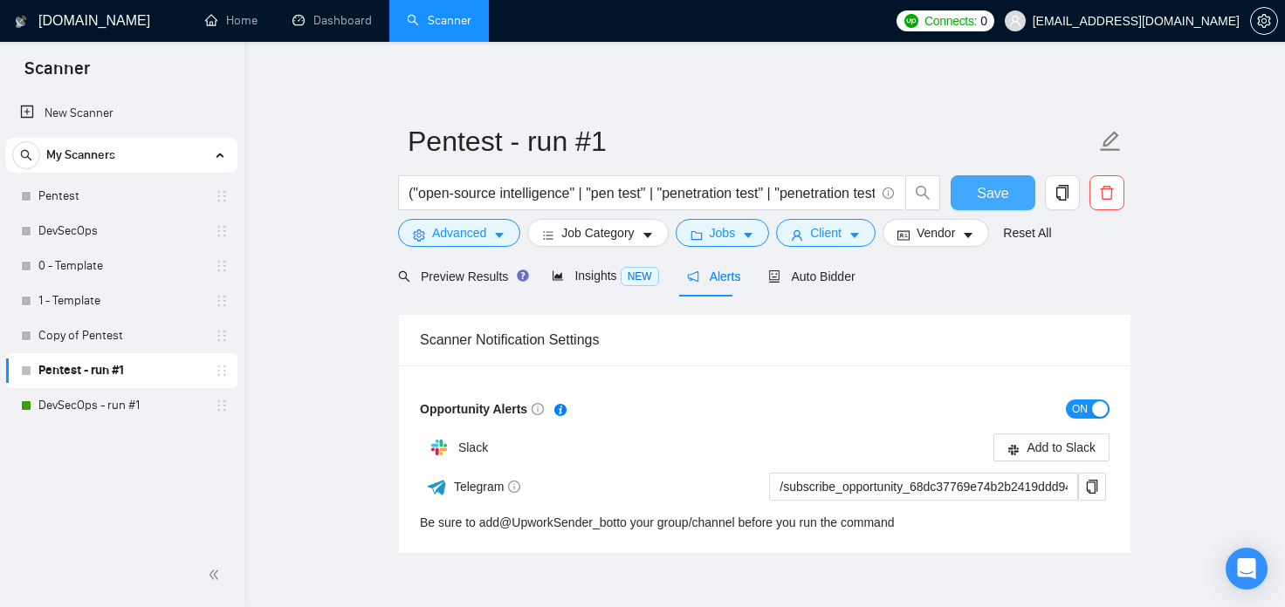
click at [995, 199] on span "Save" at bounding box center [992, 193] width 31 height 22
click at [111, 408] on link "DevSecOps - run #1" at bounding box center [121, 405] width 166 height 35
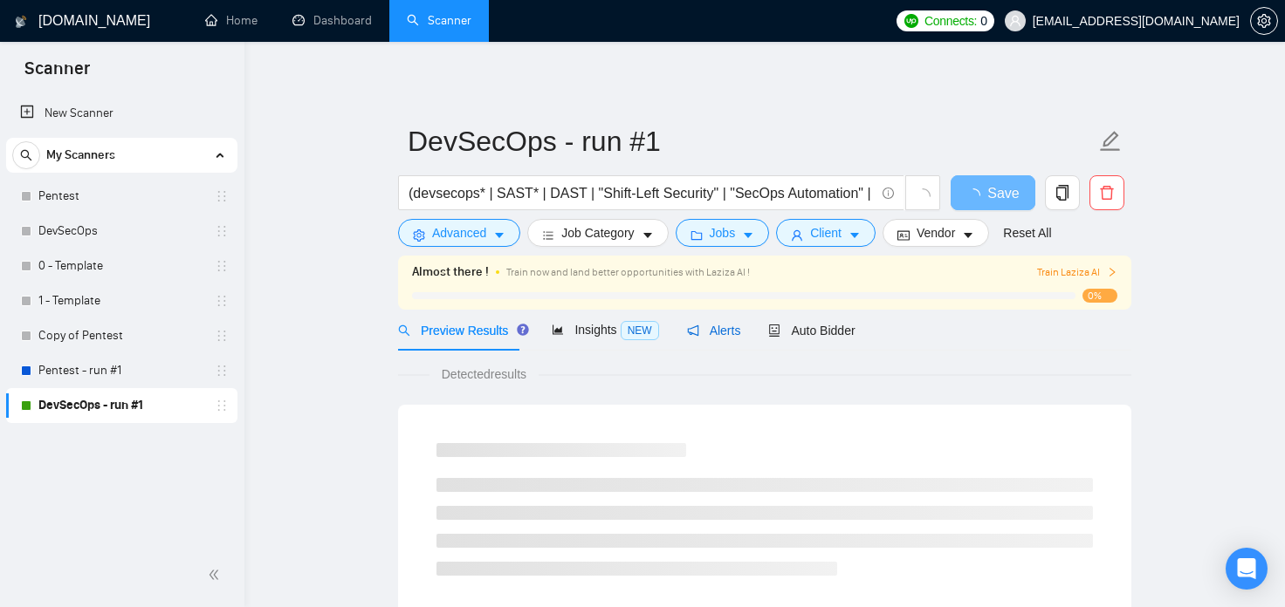
click at [709, 334] on span "Alerts" at bounding box center [714, 331] width 54 height 14
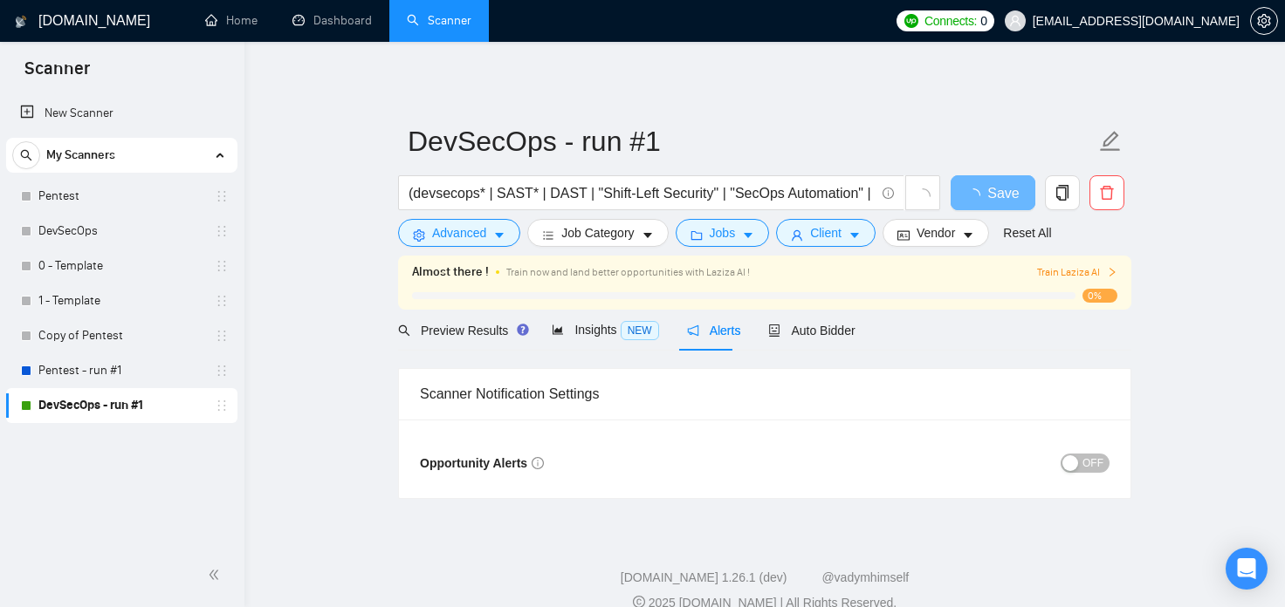
click at [1092, 466] on span "OFF" at bounding box center [1092, 463] width 21 height 19
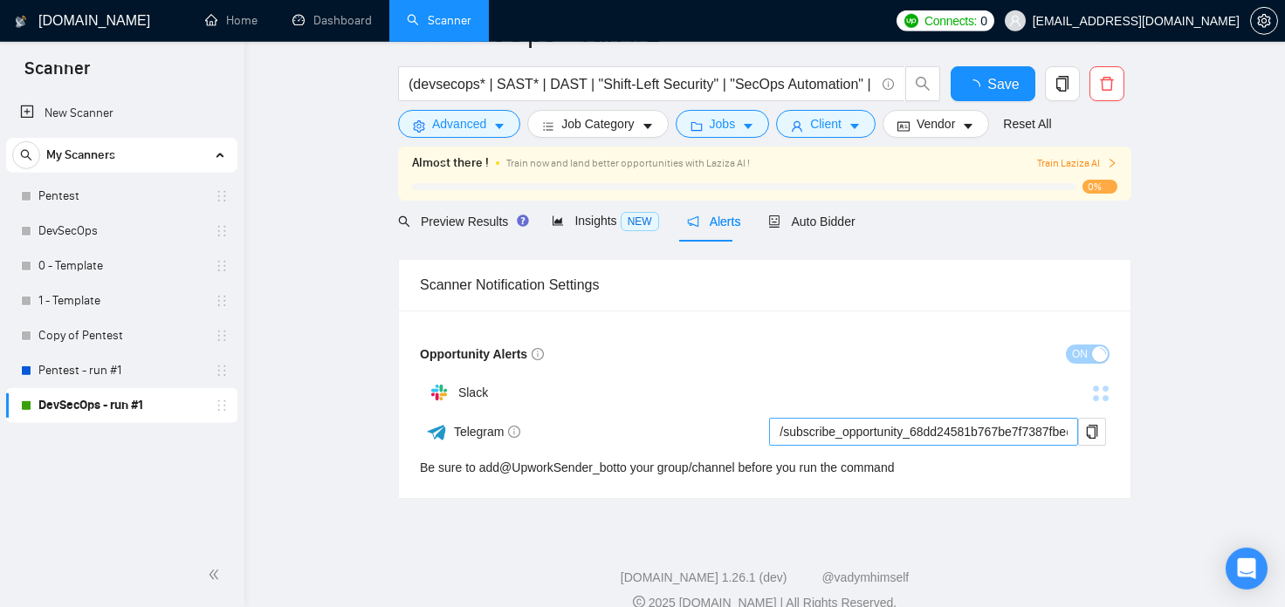
scroll to position [134, 0]
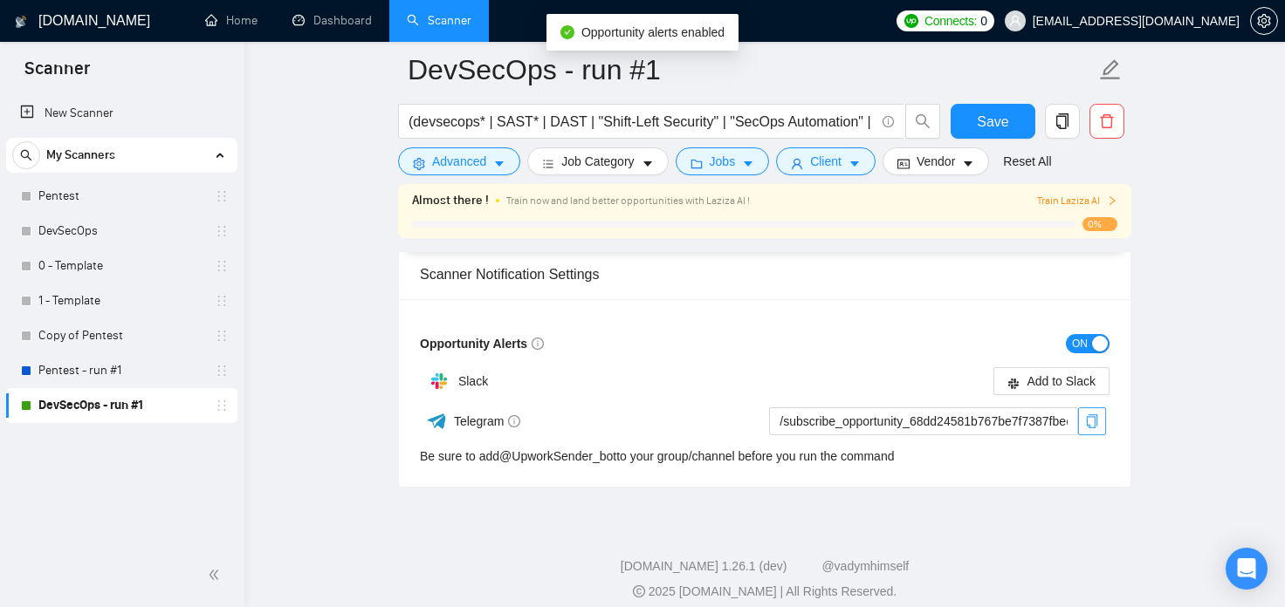
click at [1093, 422] on icon "copy" at bounding box center [1092, 422] width 14 height 14
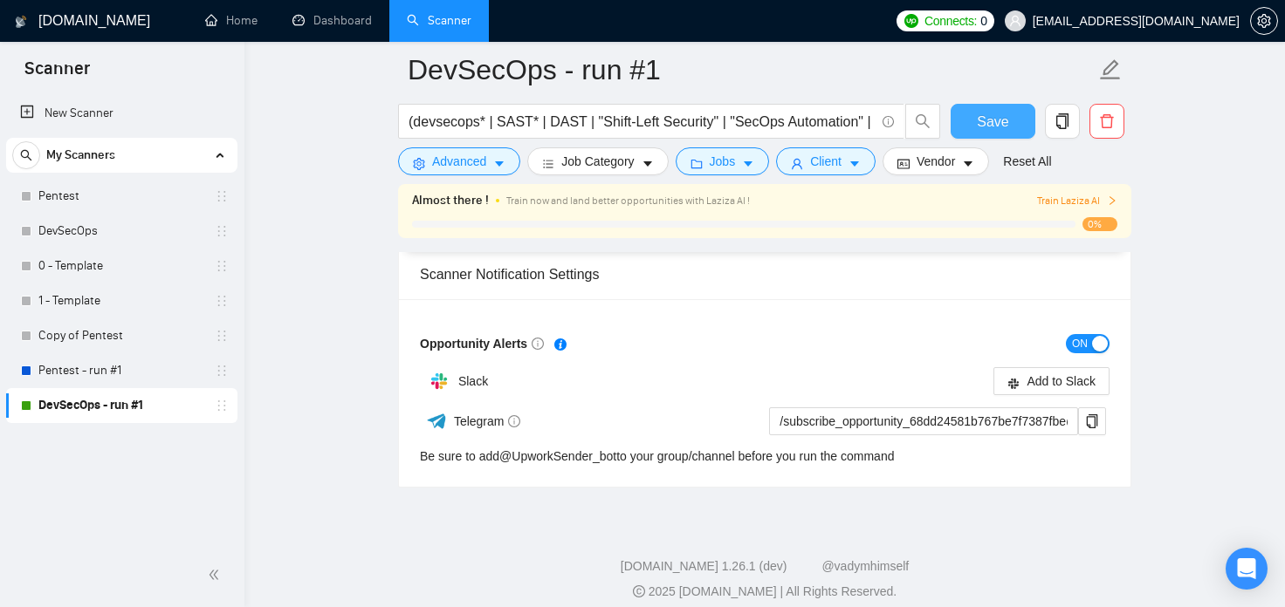
click at [1011, 124] on button "Save" at bounding box center [992, 121] width 85 height 35
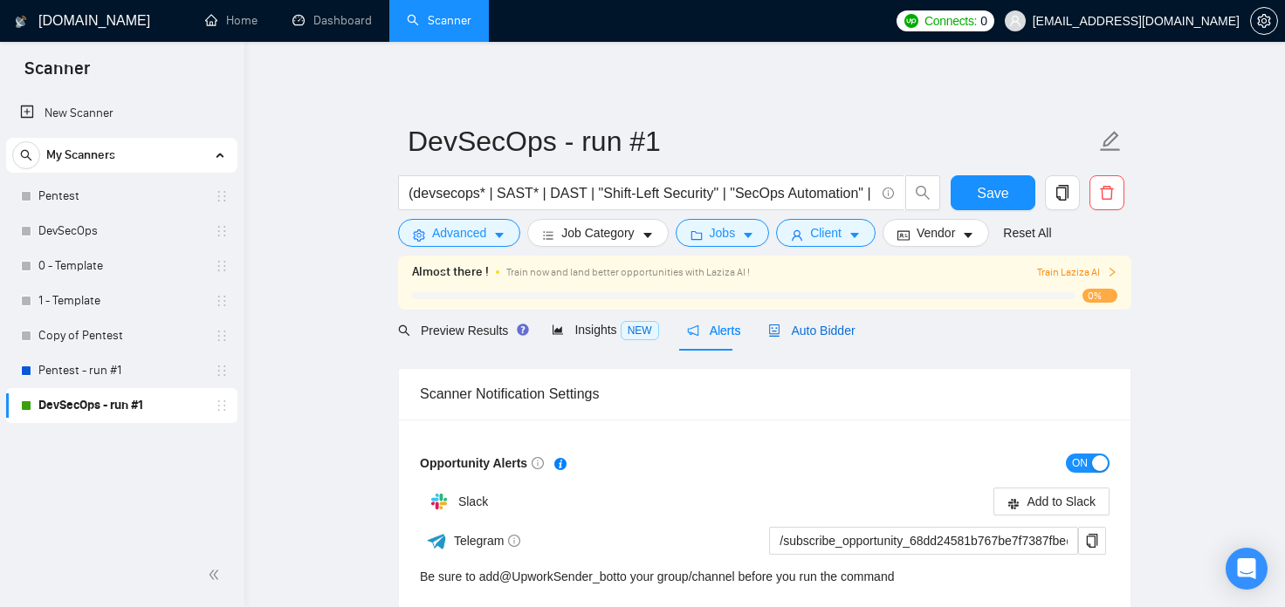
click at [815, 339] on div "Auto Bidder" at bounding box center [811, 330] width 86 height 19
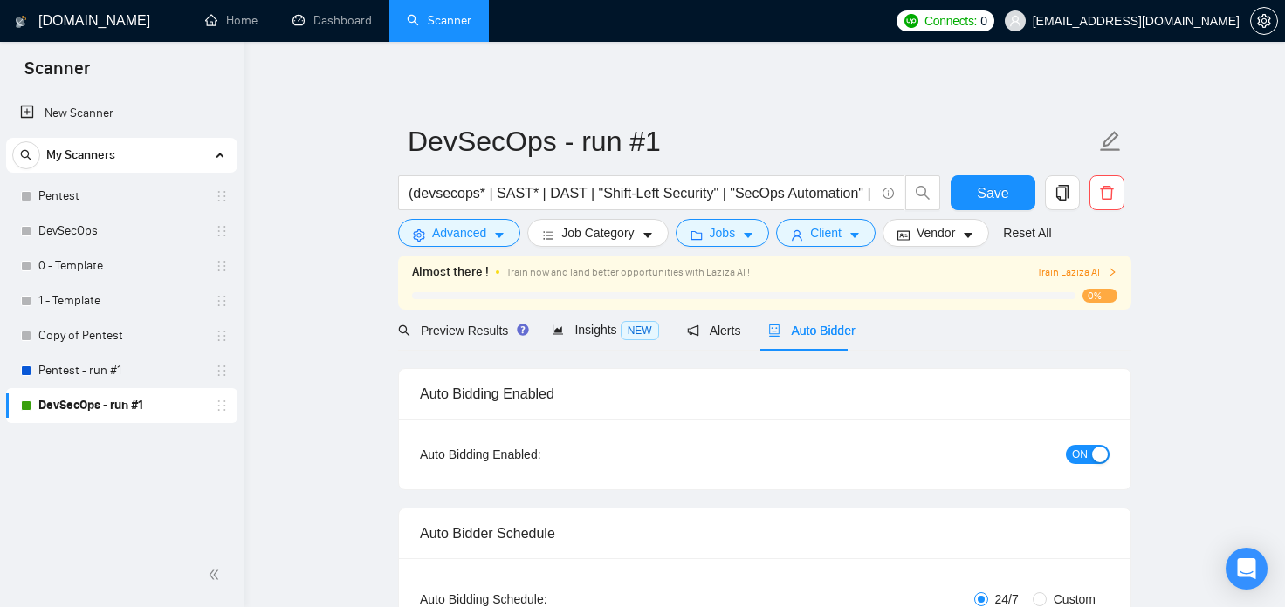
click at [98, 374] on link "Pentest - run #1" at bounding box center [121, 370] width 166 height 35
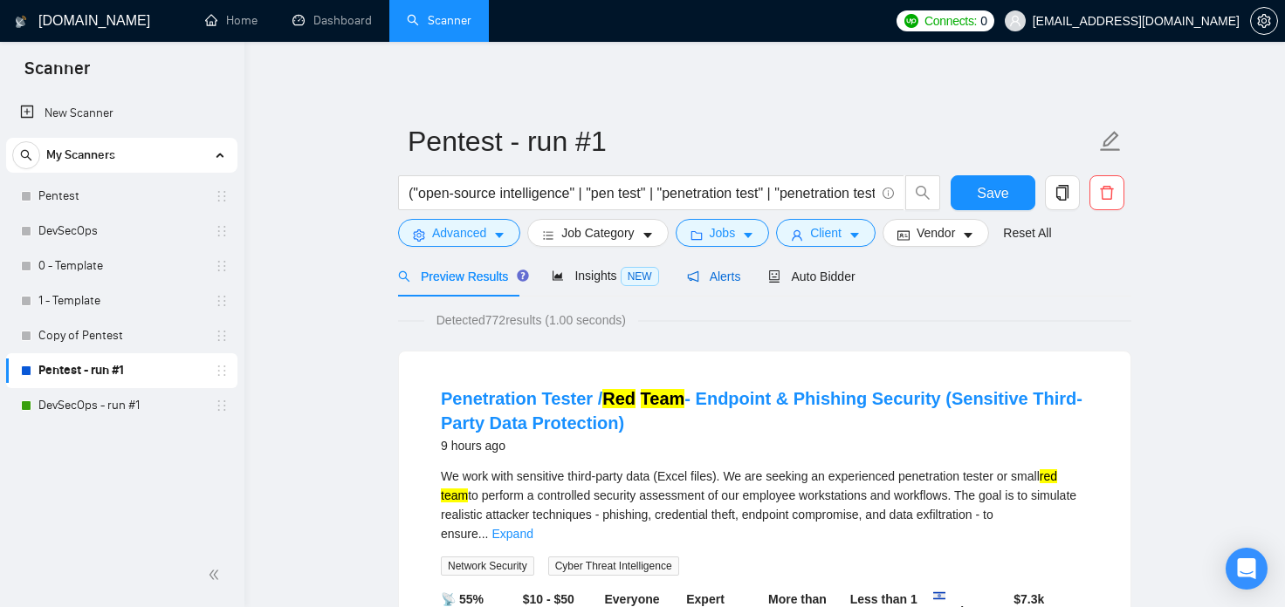
click at [720, 278] on span "Alerts" at bounding box center [714, 277] width 54 height 14
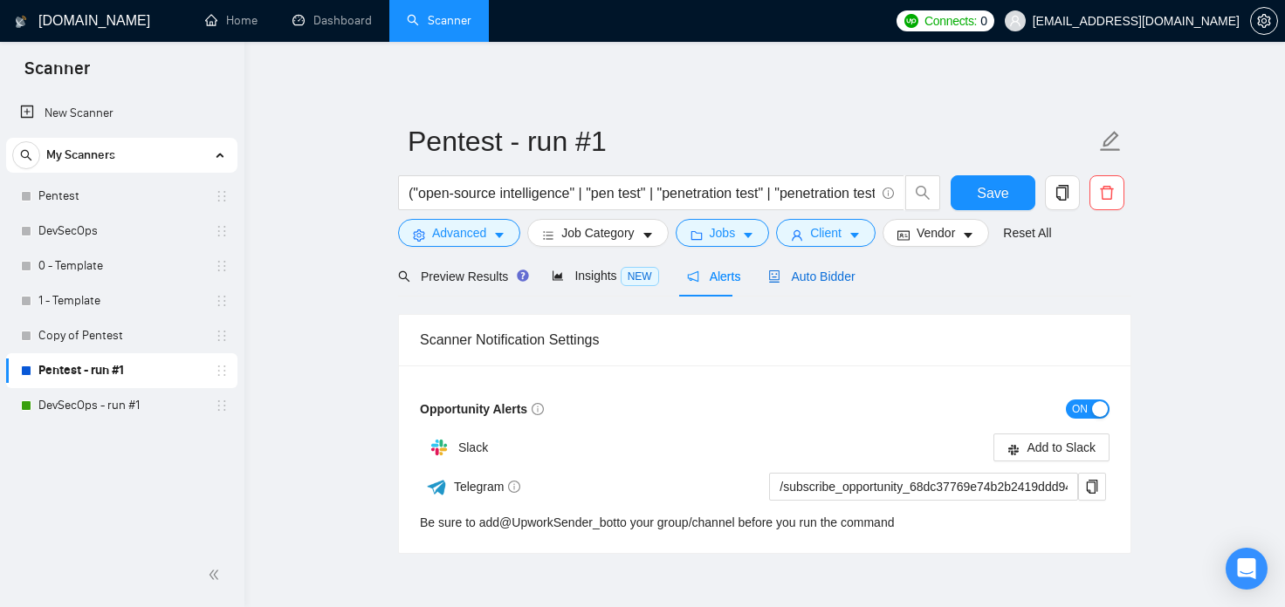
click at [820, 278] on span "Auto Bidder" at bounding box center [811, 277] width 86 height 14
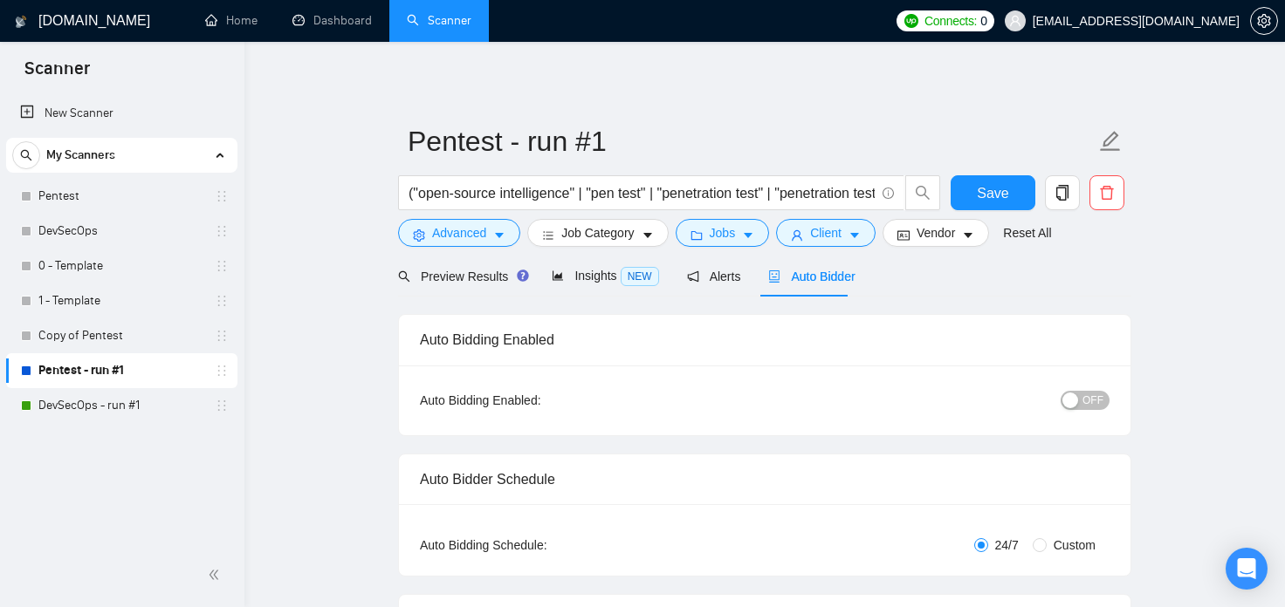
click at [1100, 395] on span "OFF" at bounding box center [1092, 400] width 21 height 19
click at [994, 198] on span "Save" at bounding box center [992, 193] width 31 height 22
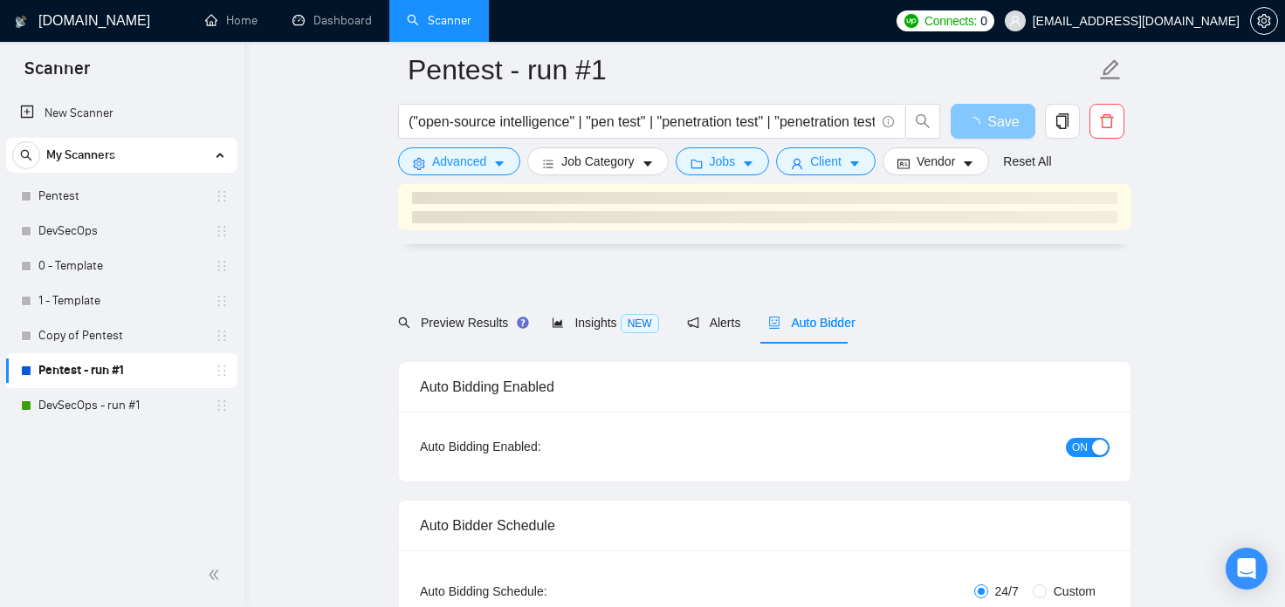
scroll to position [96, 0]
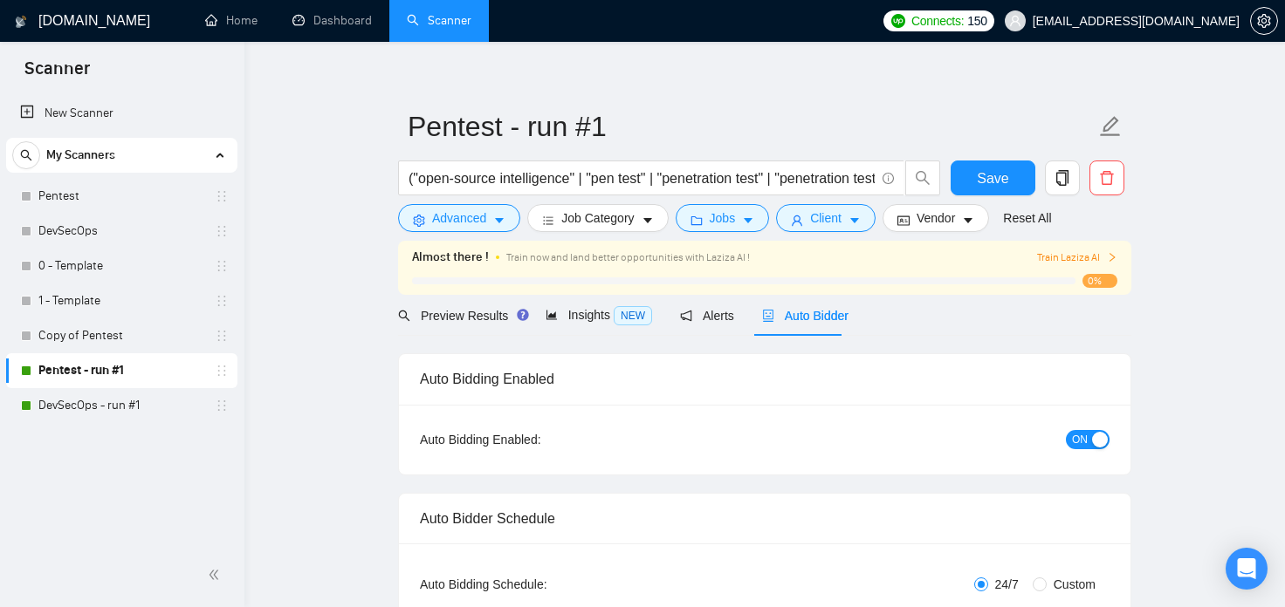
scroll to position [15, 0]
click at [408, 322] on span "Preview Results" at bounding box center [461, 316] width 126 height 14
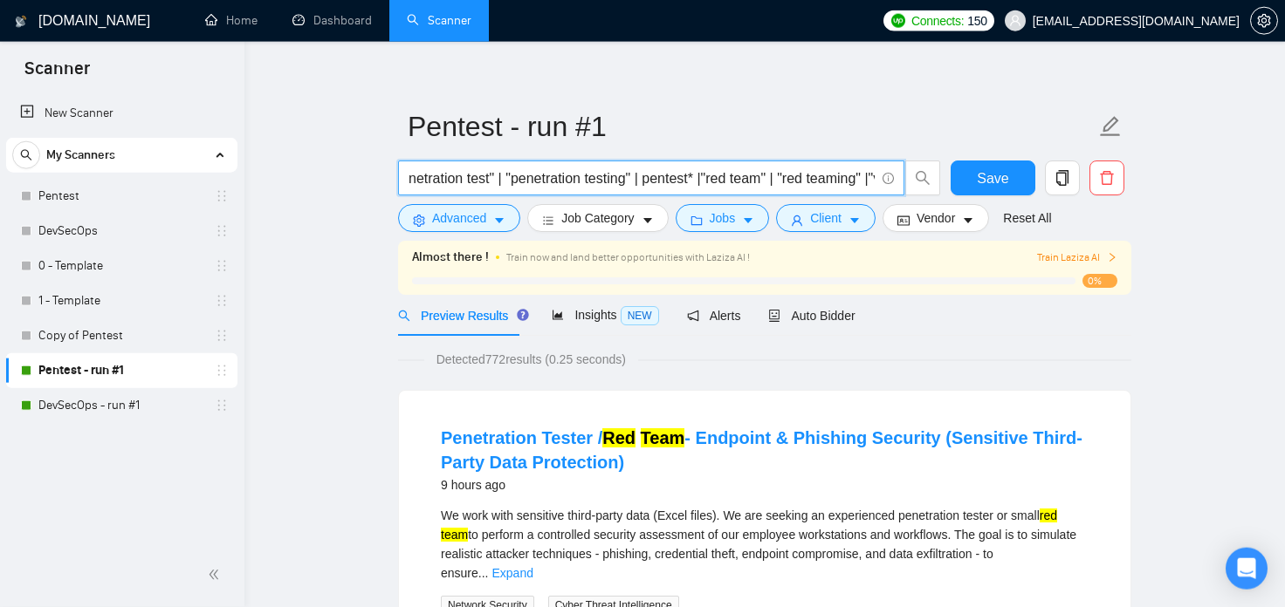
scroll to position [0, 435]
drag, startPoint x: 419, startPoint y: 178, endPoint x: 917, endPoint y: 181, distance: 498.3
click at [874, 181] on input "("open-source intelligence" | "pen test" | "penetration test" | "penetration te…" at bounding box center [641, 179] width 466 height 22
click at [738, 181] on input "("open-source intelligence" | "pen test" | "penetration test" | "penetration te…" at bounding box center [641, 179] width 466 height 22
click at [730, 184] on input "("open-source intelligence" | "pen test" | "penetration test" | "penetration te…" at bounding box center [641, 179] width 466 height 22
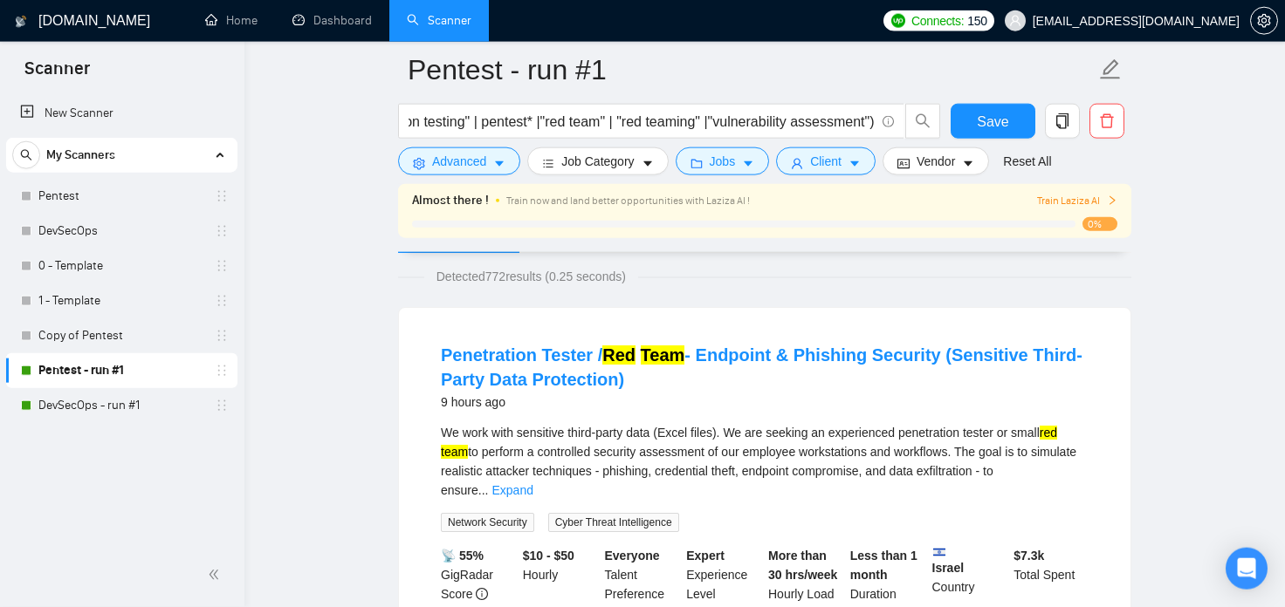
click at [595, 382] on link "Penetration Tester / Red Team - Endpoint & Phishing Security (Sensitive Third-P…" at bounding box center [761, 368] width 641 height 44
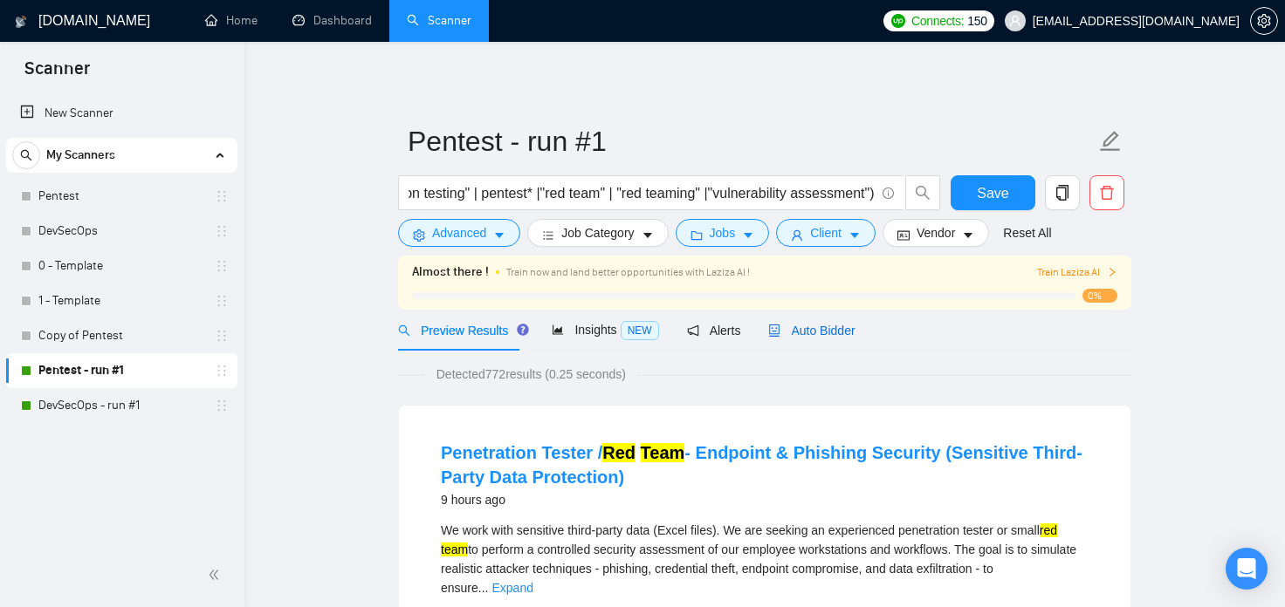
click at [813, 339] on div "Auto Bidder" at bounding box center [811, 330] width 86 height 19
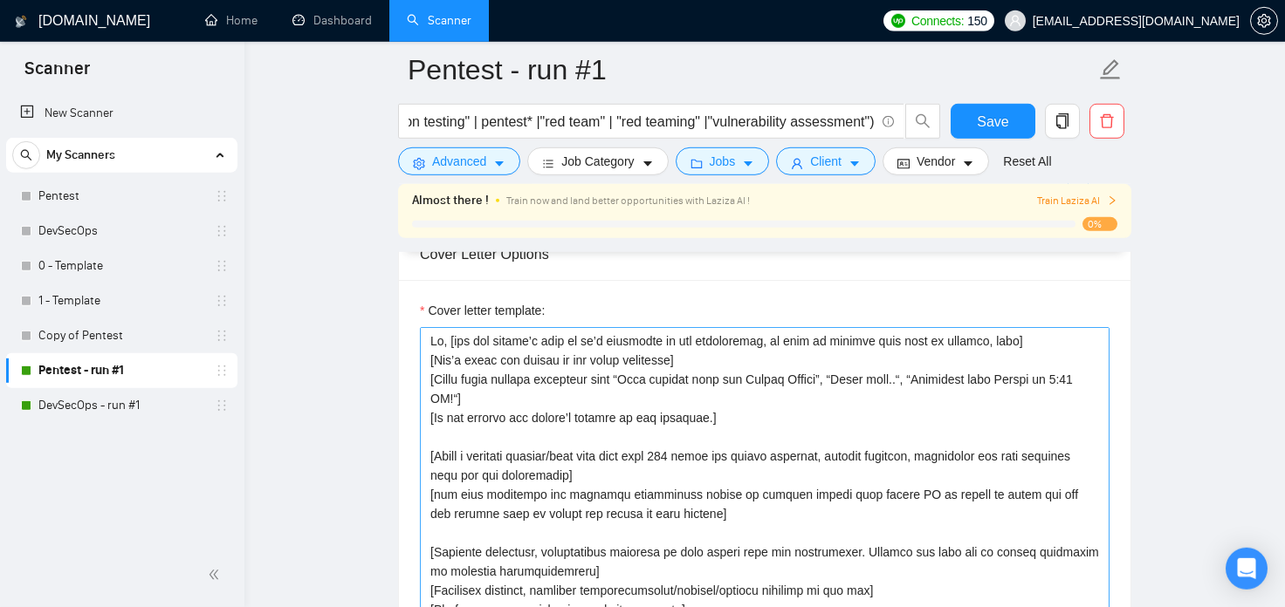
scroll to position [1830, 0]
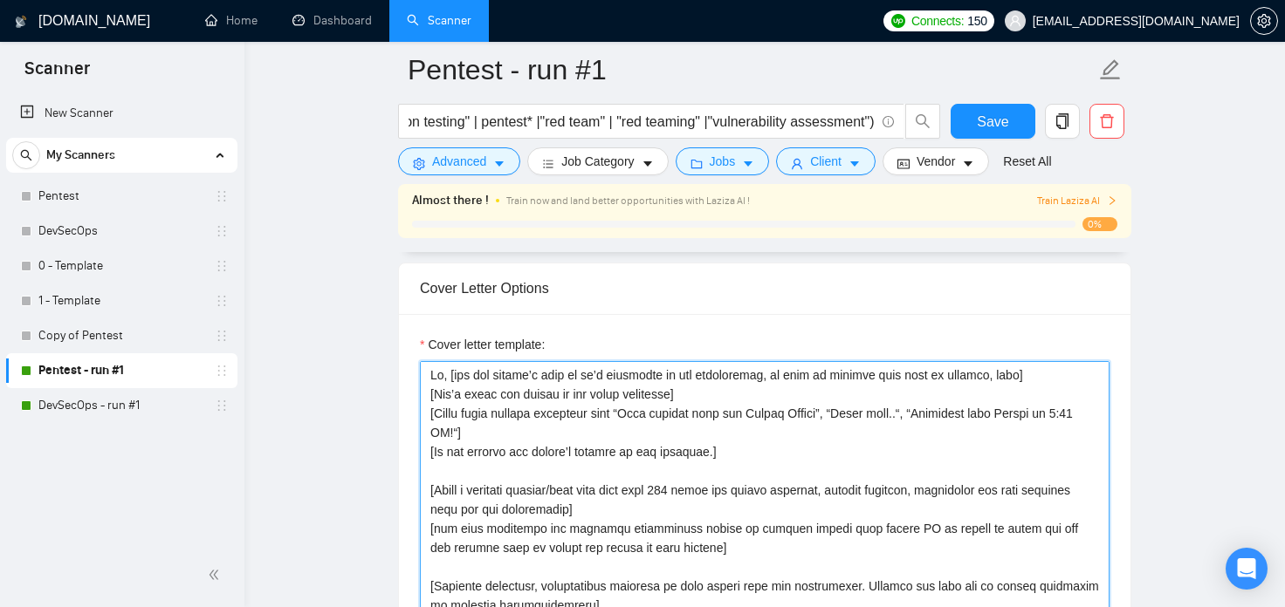
click at [585, 395] on textarea "Cover letter template:" at bounding box center [764, 557] width 689 height 393
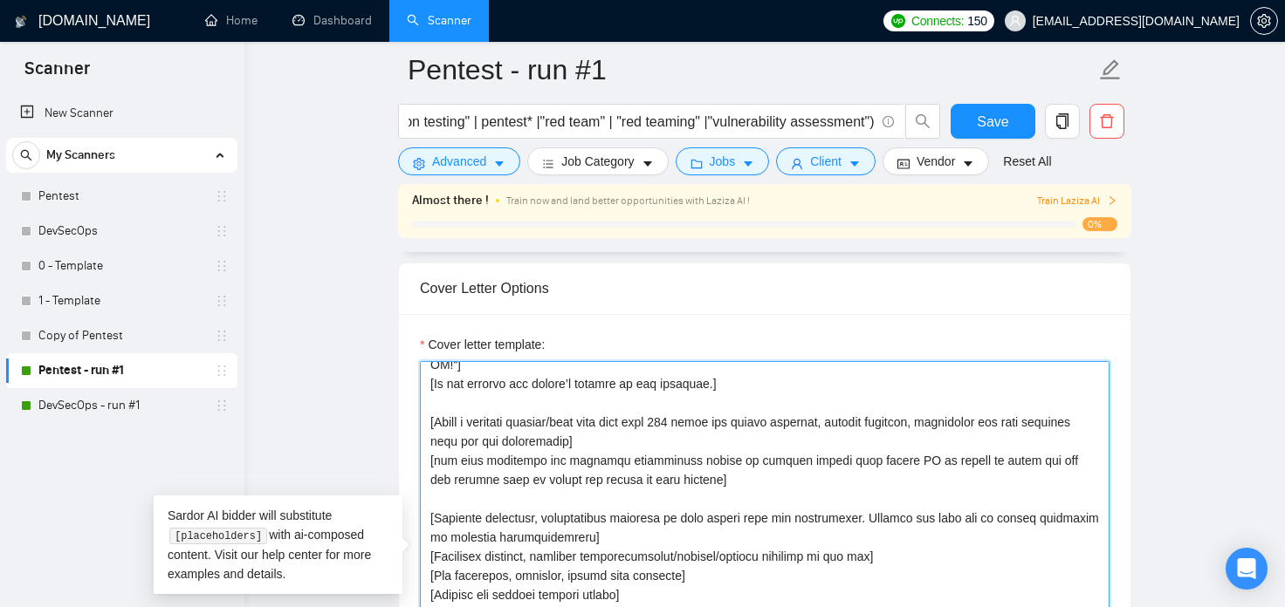
scroll to position [96, 0]
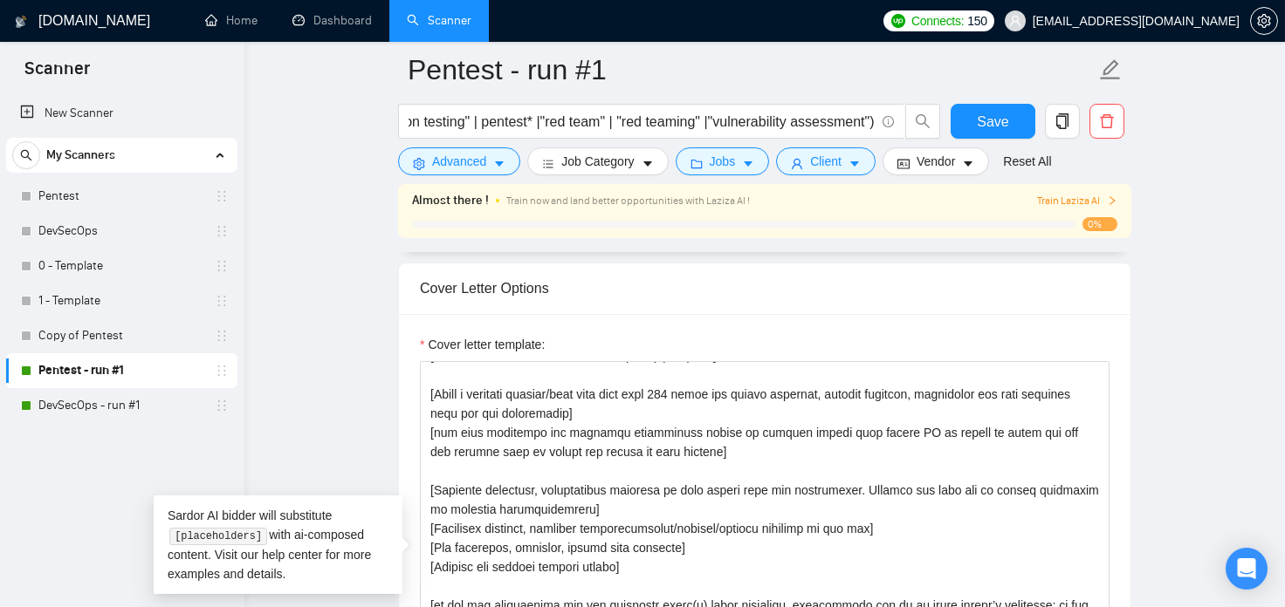
click at [1200, 413] on main "Pentest - run #1 ("open-source intelligence" | "pen test" | "penetration test" …" at bounding box center [764, 604] width 984 height 4728
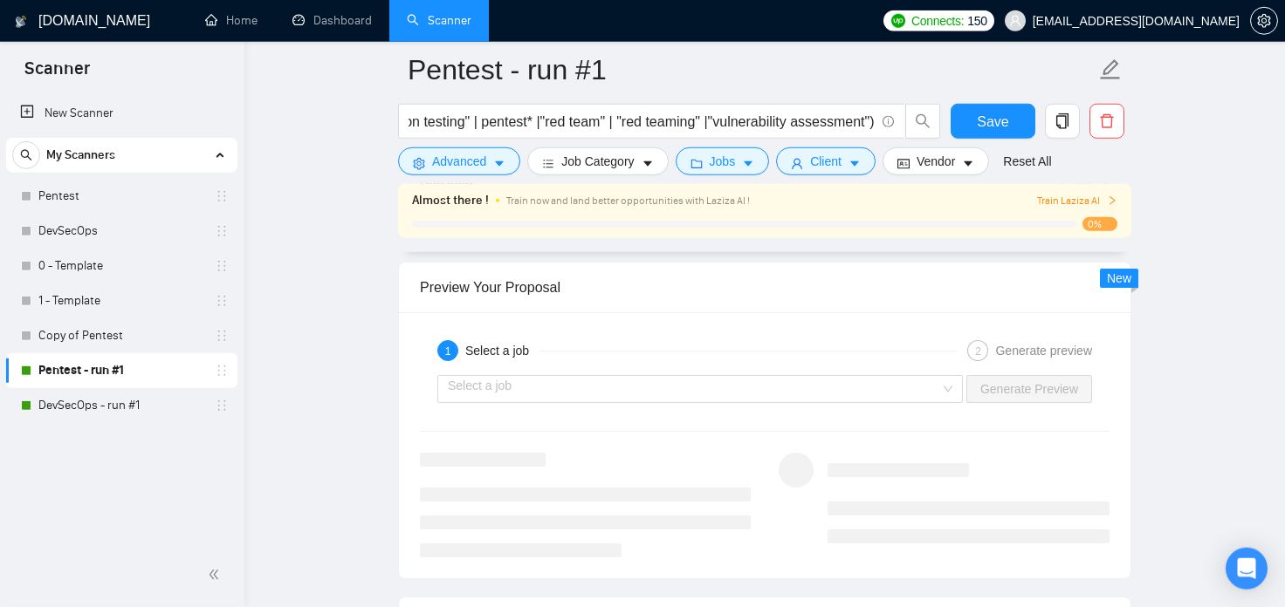
scroll to position [3275, 0]
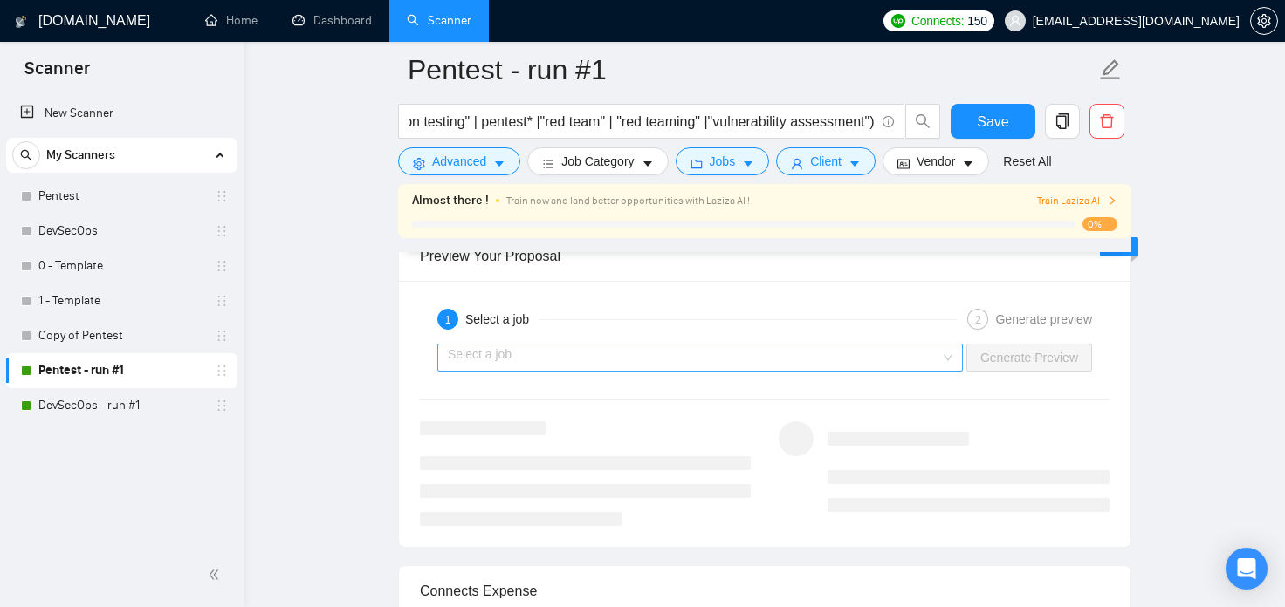
click at [635, 350] on input "search" at bounding box center [694, 358] width 492 height 26
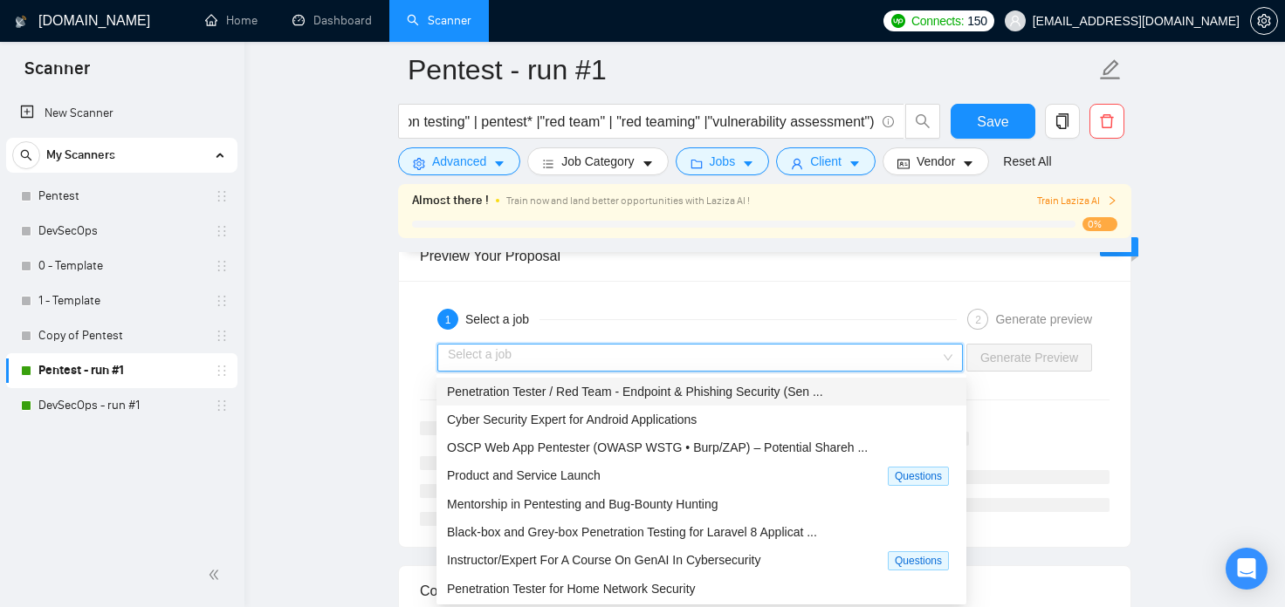
click at [613, 393] on span "Penetration Tester / Red Team - Endpoint & Phishing Security (Sen ..." at bounding box center [635, 392] width 376 height 14
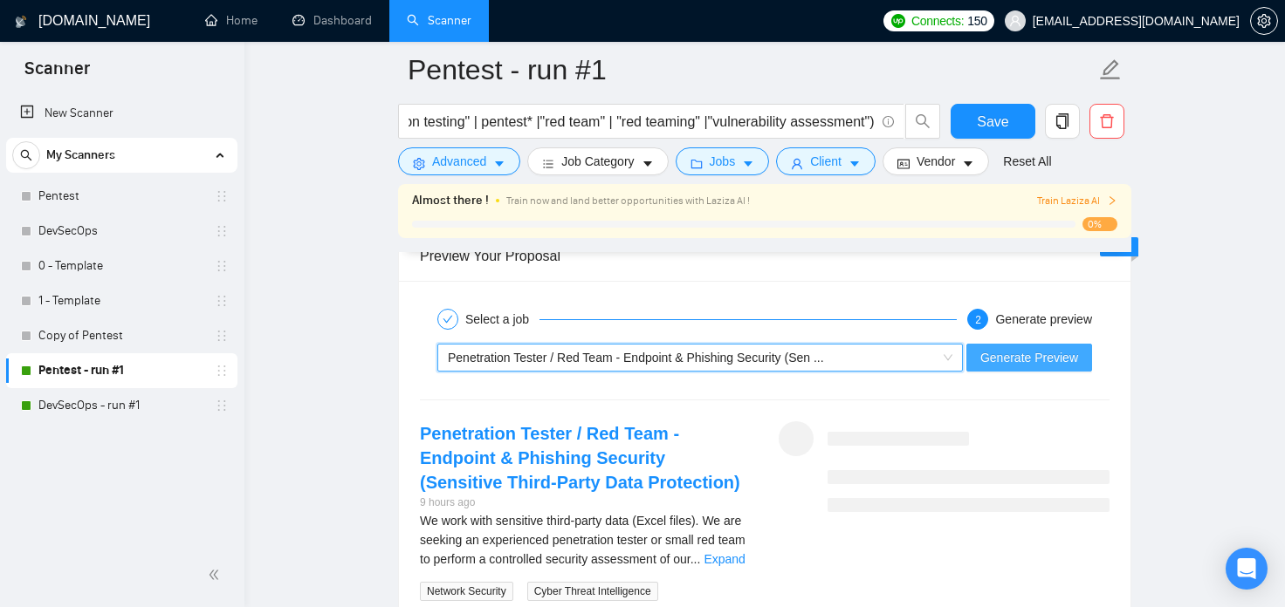
click at [1053, 358] on span "Generate Preview" at bounding box center [1029, 357] width 98 height 19
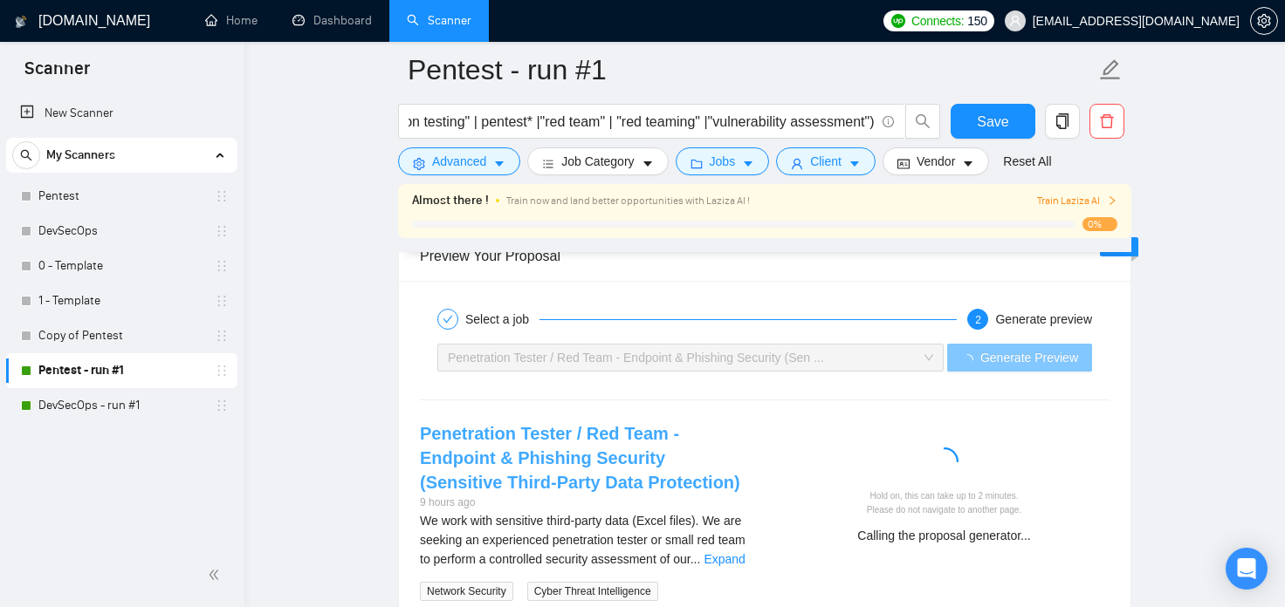
scroll to position [3372, 0]
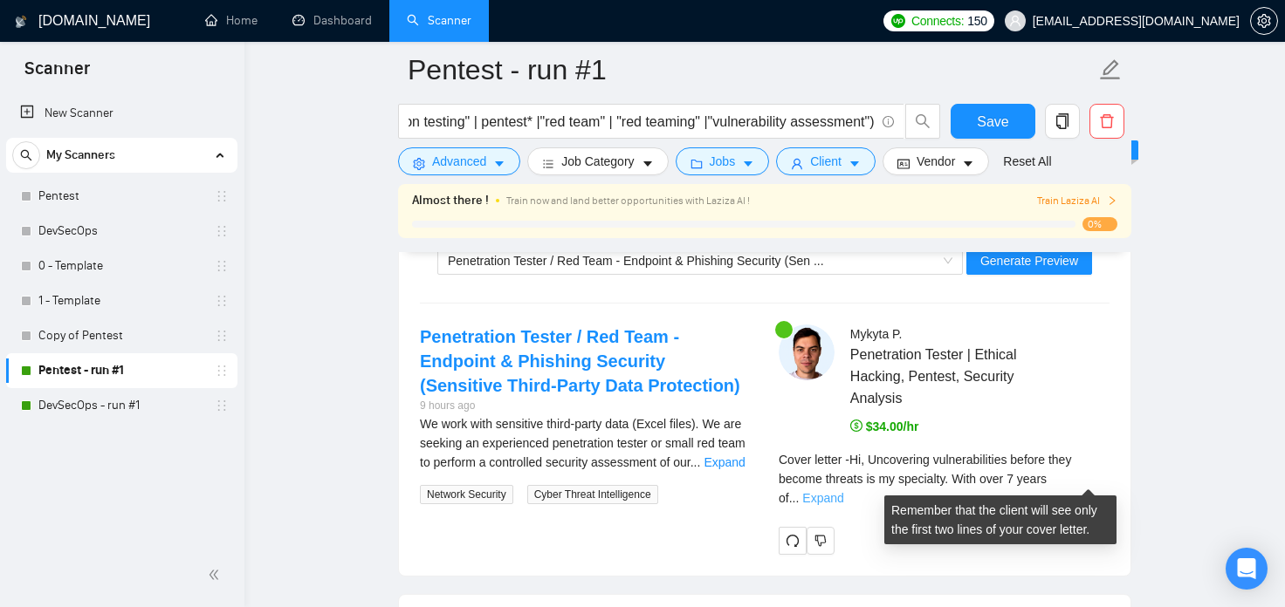
click at [843, 491] on link "Expand" at bounding box center [822, 498] width 41 height 14
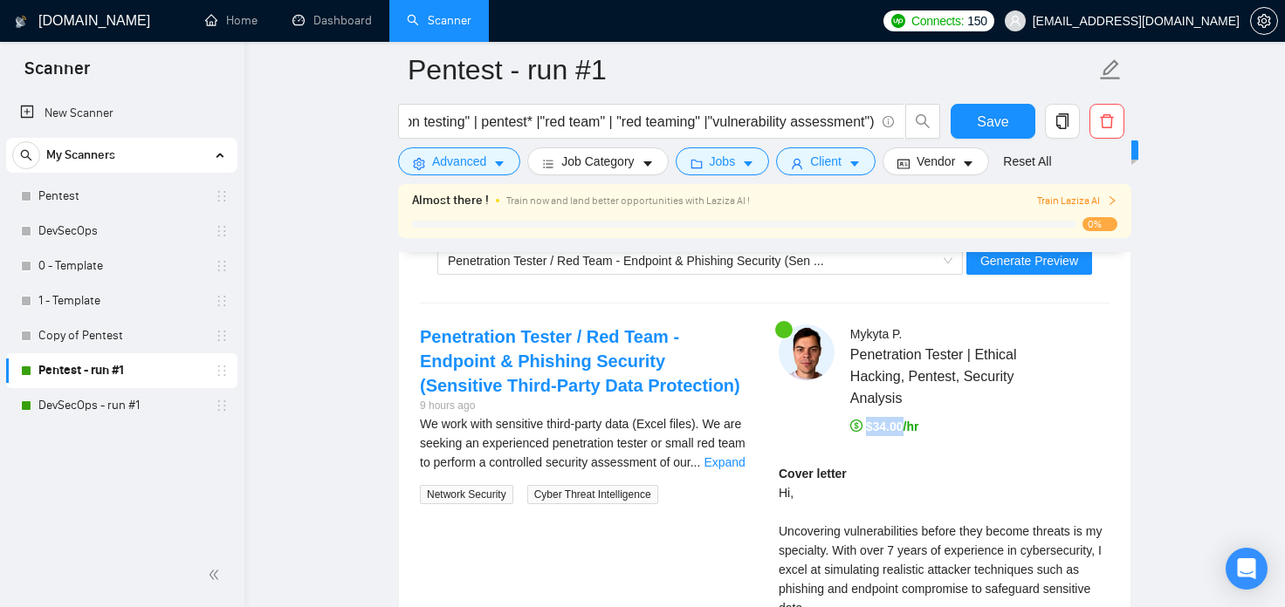
drag, startPoint x: 905, startPoint y: 428, endPoint x: 865, endPoint y: 426, distance: 40.2
click at [865, 426] on span "$34.00/hr" at bounding box center [884, 427] width 69 height 14
click at [891, 432] on span "$34.00/hr" at bounding box center [884, 427] width 69 height 14
drag, startPoint x: 886, startPoint y: 430, endPoint x: 872, endPoint y: 430, distance: 14.0
click at [872, 430] on span "$34.00/hr" at bounding box center [884, 427] width 69 height 14
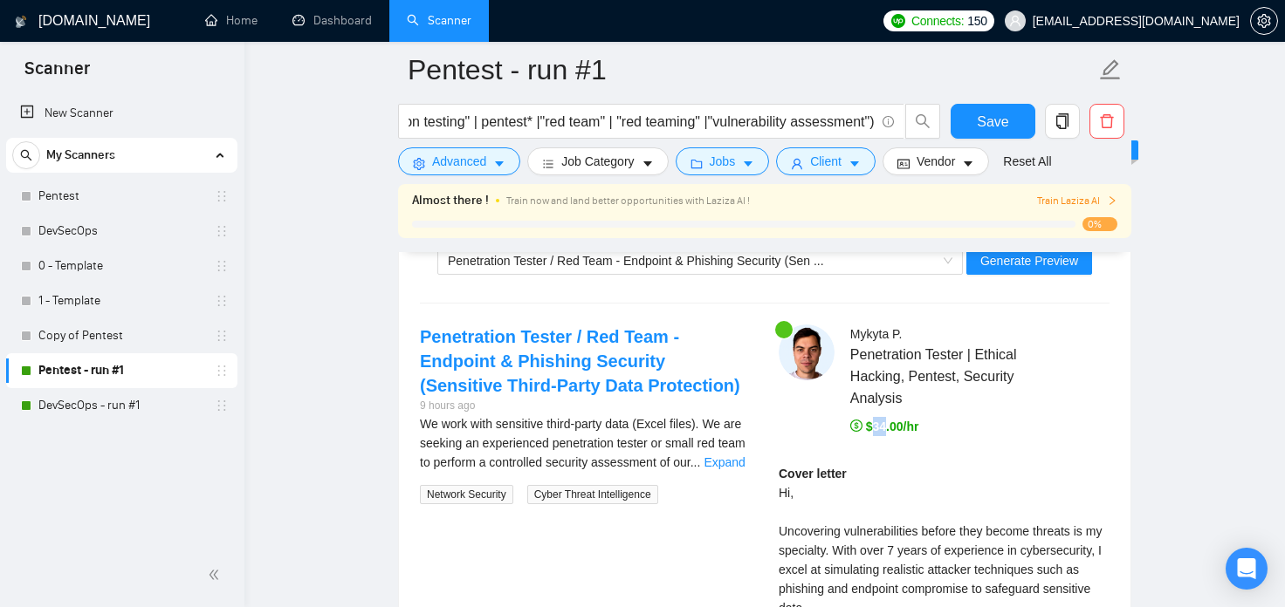
click at [878, 430] on span "$34.00/hr" at bounding box center [884, 427] width 69 height 14
click at [881, 430] on span "$34.00/hr" at bounding box center [884, 427] width 69 height 14
click at [881, 433] on span "$34.00/hr" at bounding box center [884, 427] width 69 height 14
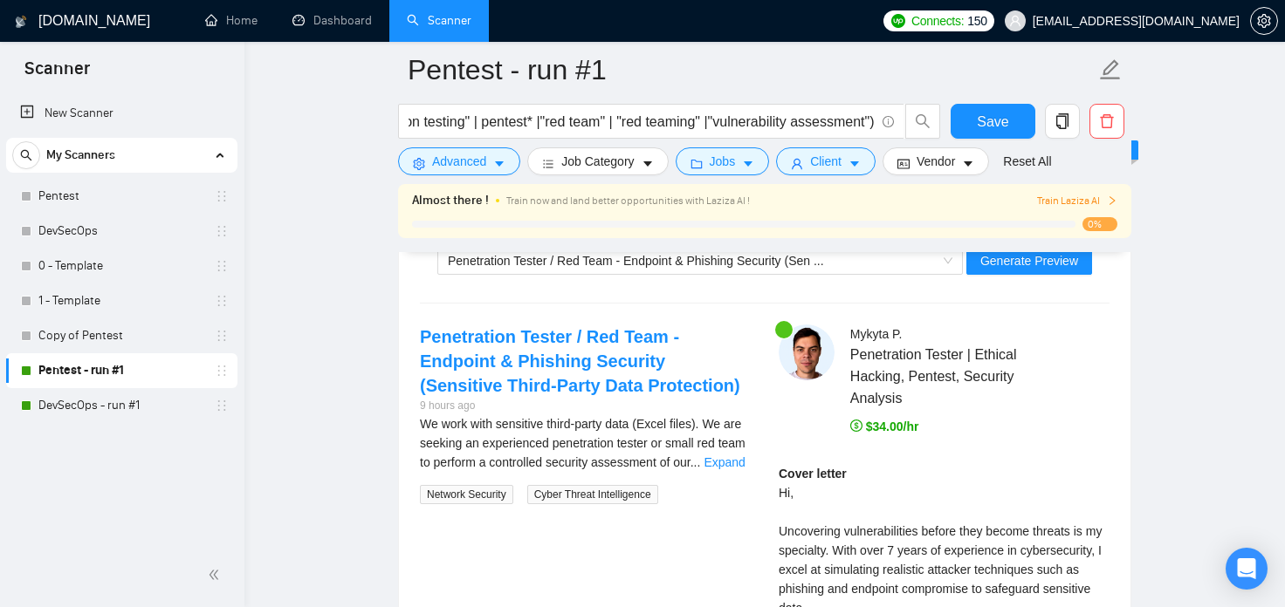
click at [882, 429] on span "$34.00/hr" at bounding box center [884, 427] width 69 height 14
click at [881, 434] on span "$34.00/hr" at bounding box center [884, 427] width 69 height 14
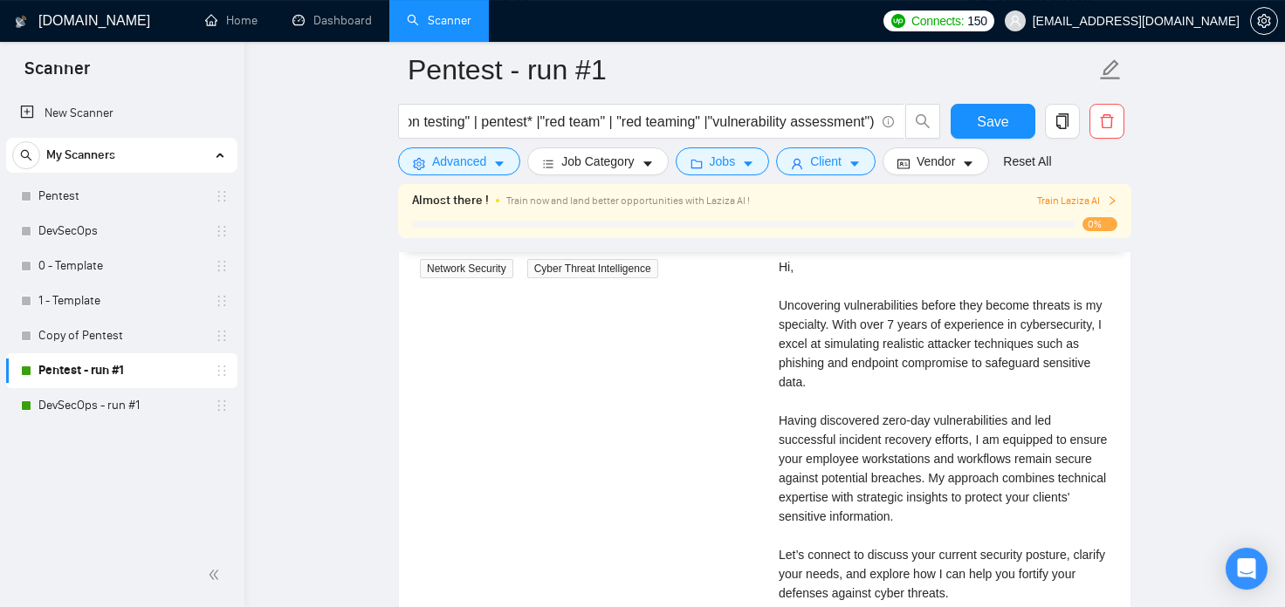
scroll to position [3564, 0]
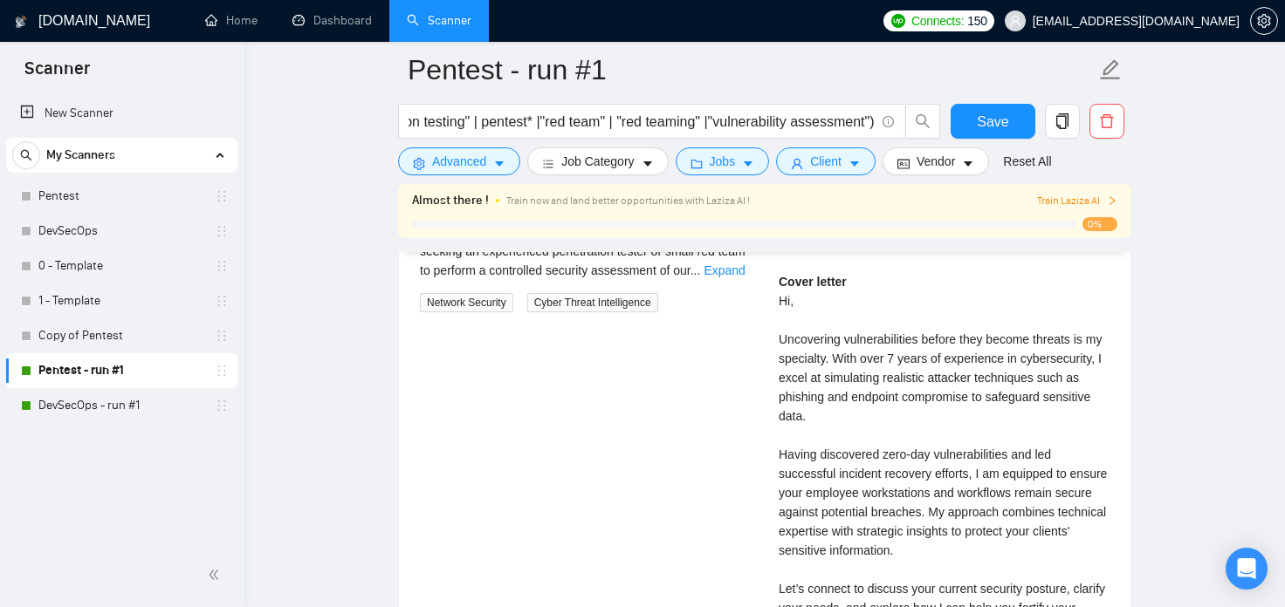
click at [111, 409] on link "DevSecOps - run #1" at bounding box center [121, 405] width 166 height 35
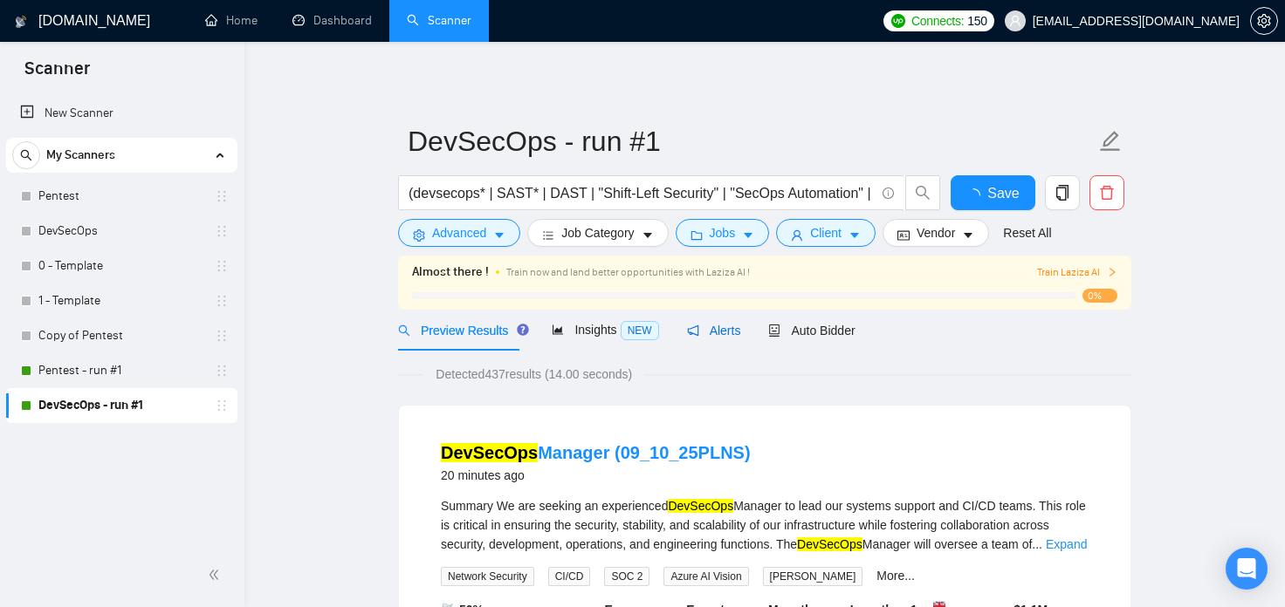
click at [726, 337] on span "Alerts" at bounding box center [714, 331] width 54 height 14
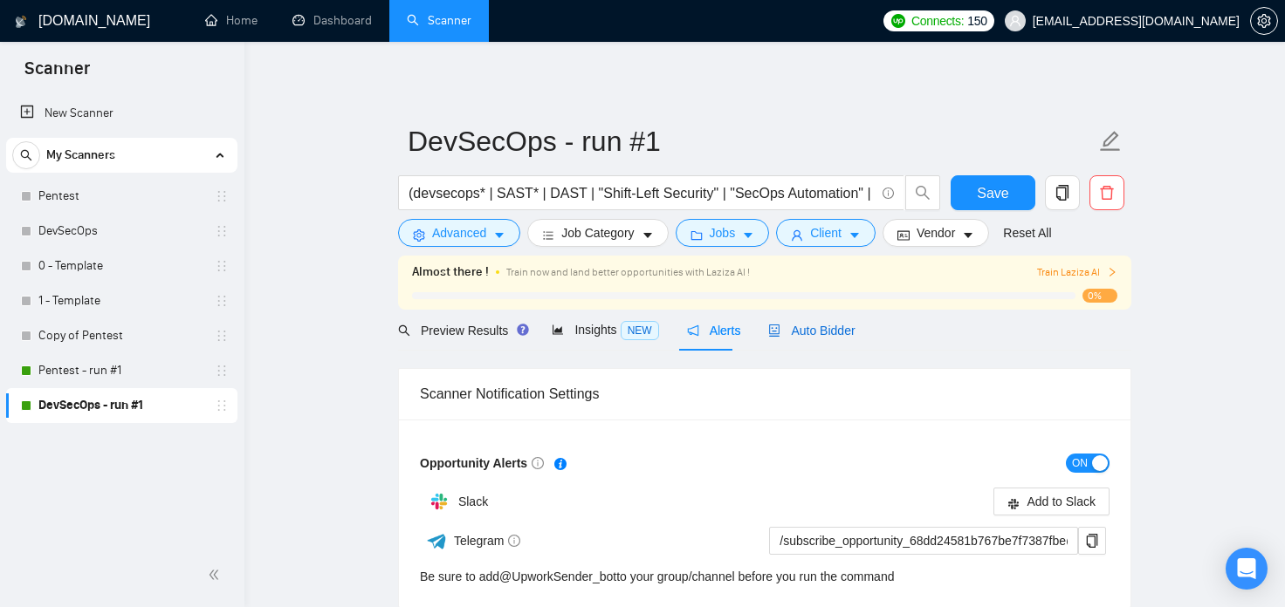
click at [796, 337] on span "Auto Bidder" at bounding box center [811, 331] width 86 height 14
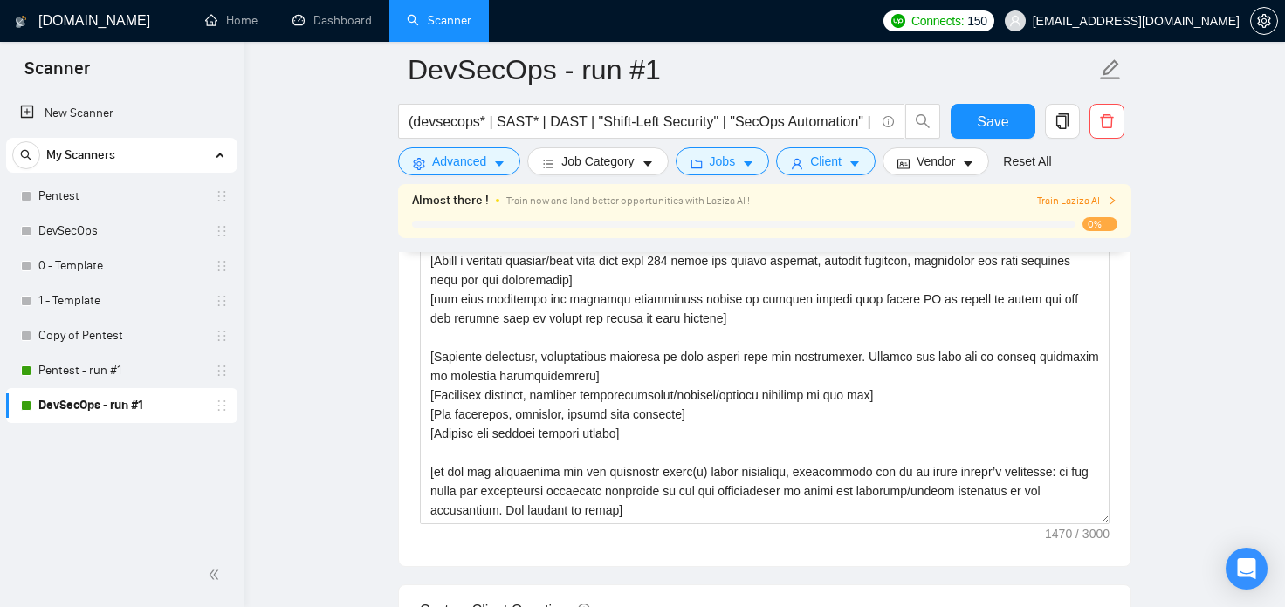
scroll to position [2409, 0]
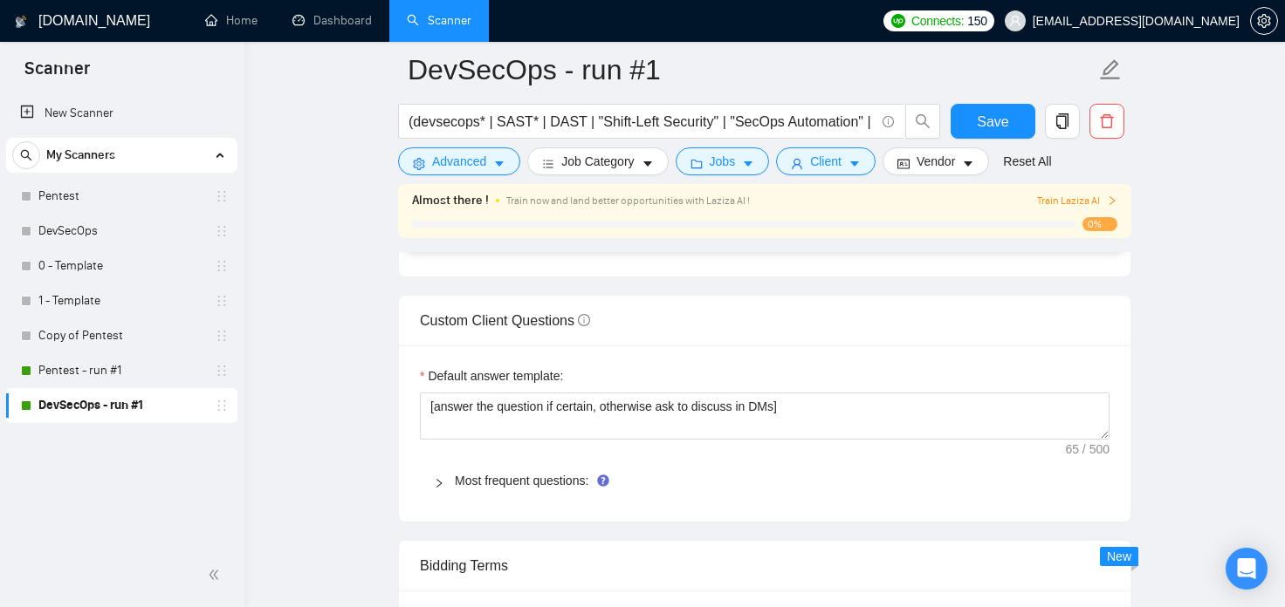
click at [360, 386] on main "DevSecOps - run #1 (devsecops* | SAST* | DAST | "Shift-Left Security" | "SecOps…" at bounding box center [764, 17] width 984 height 4713
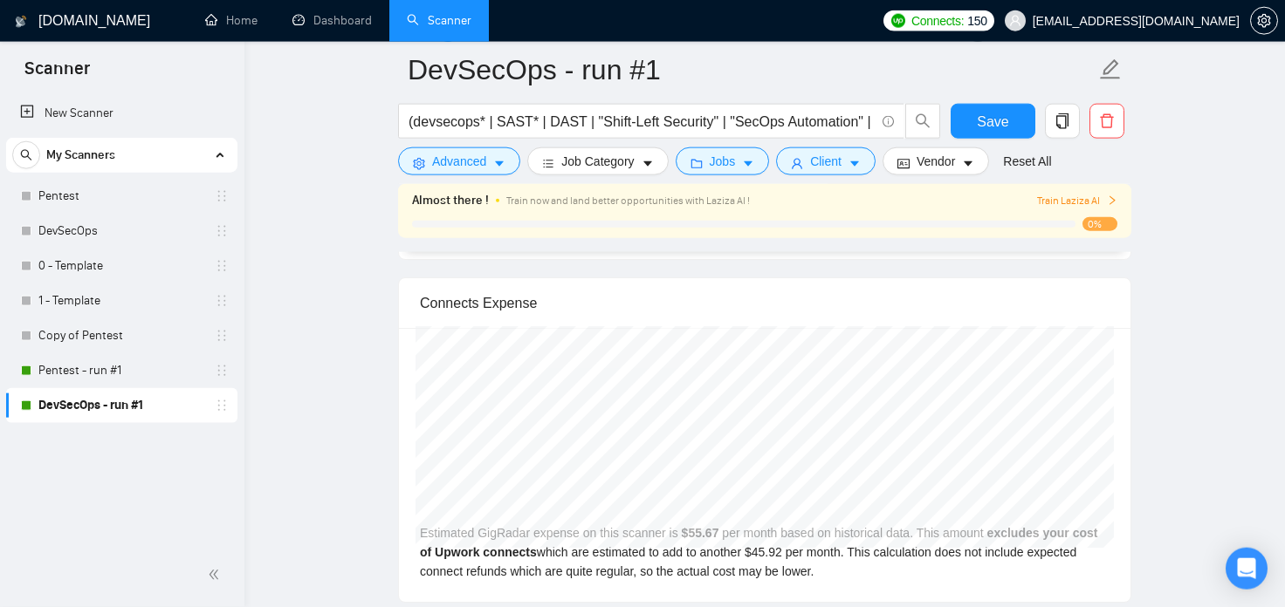
scroll to position [3661, 0]
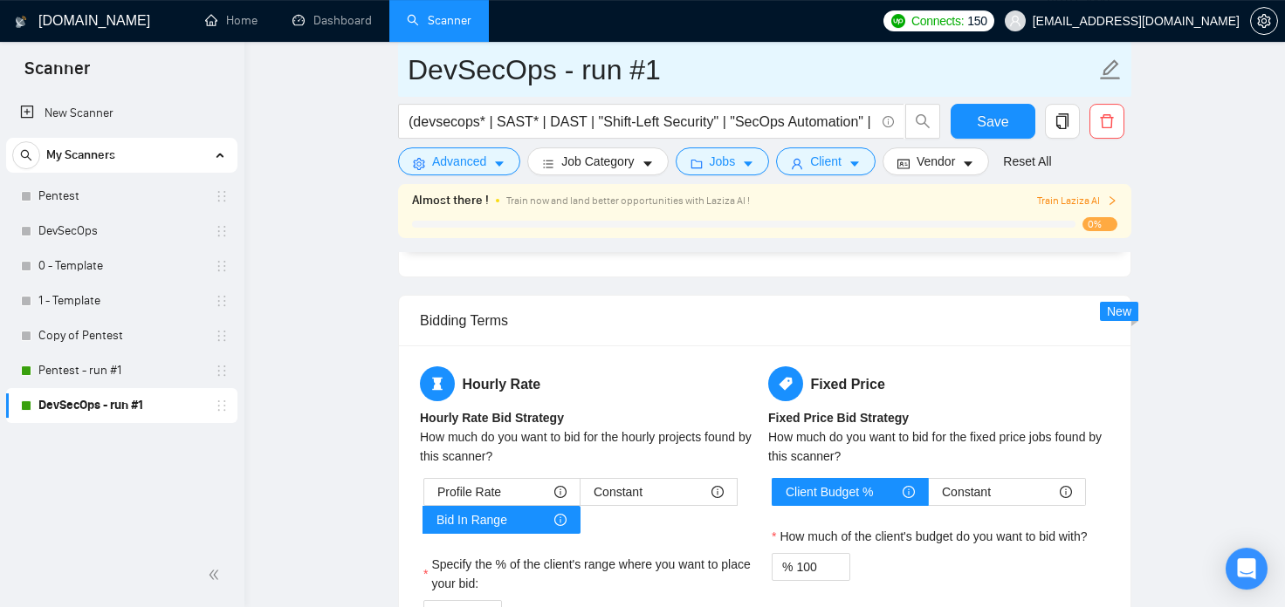
scroll to position [2601, 0]
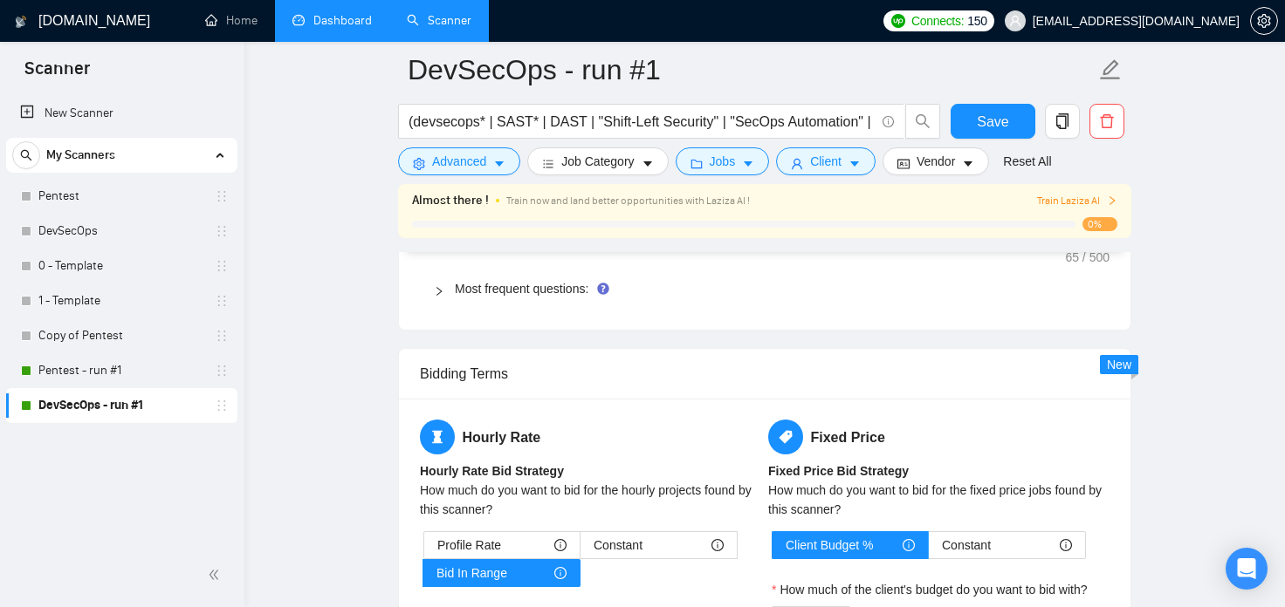
click at [329, 18] on link "Dashboard" at bounding box center [331, 20] width 79 height 15
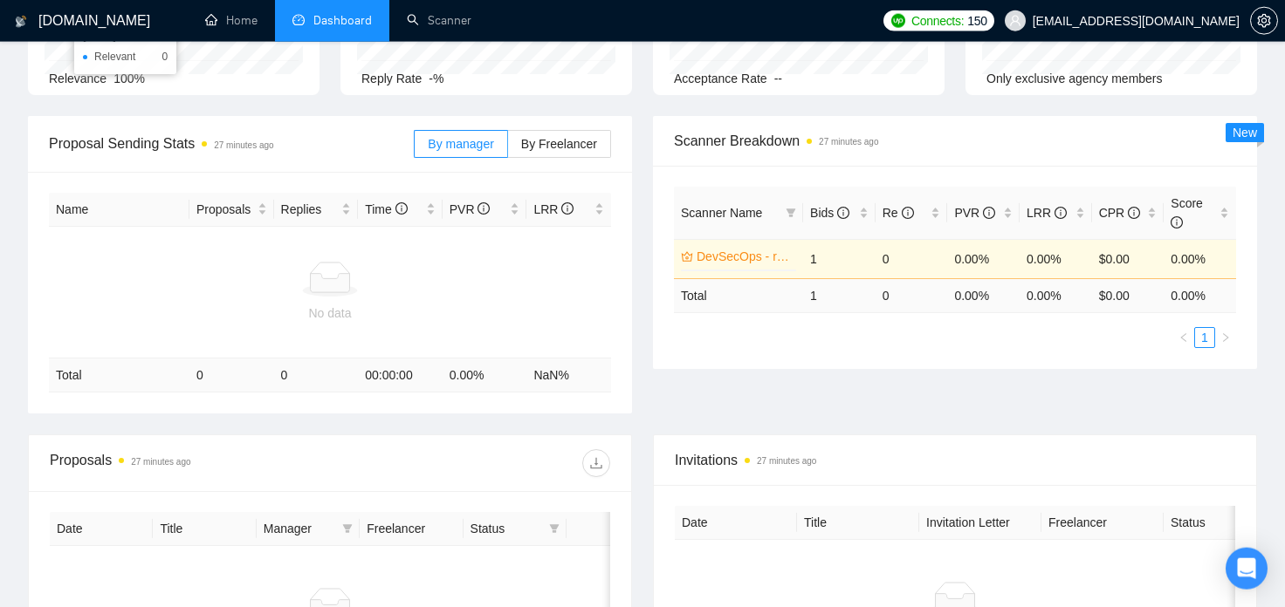
scroll to position [192, 0]
click at [801, 259] on td "DevSecOps - run #1 0%" at bounding box center [738, 257] width 129 height 39
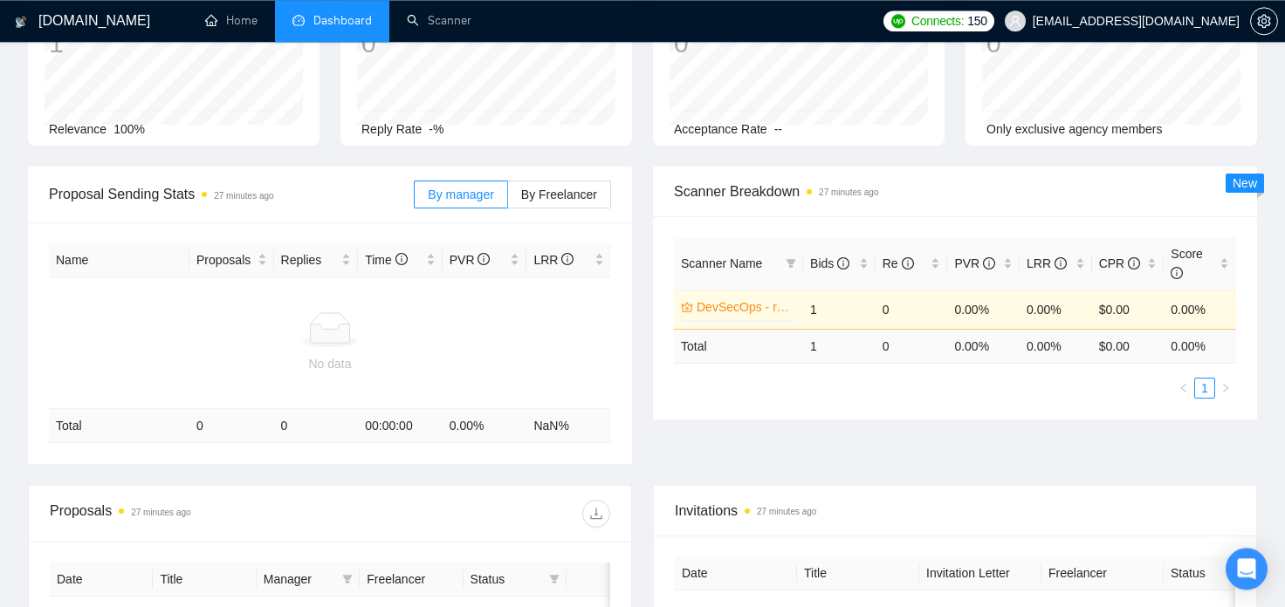
scroll to position [0, 0]
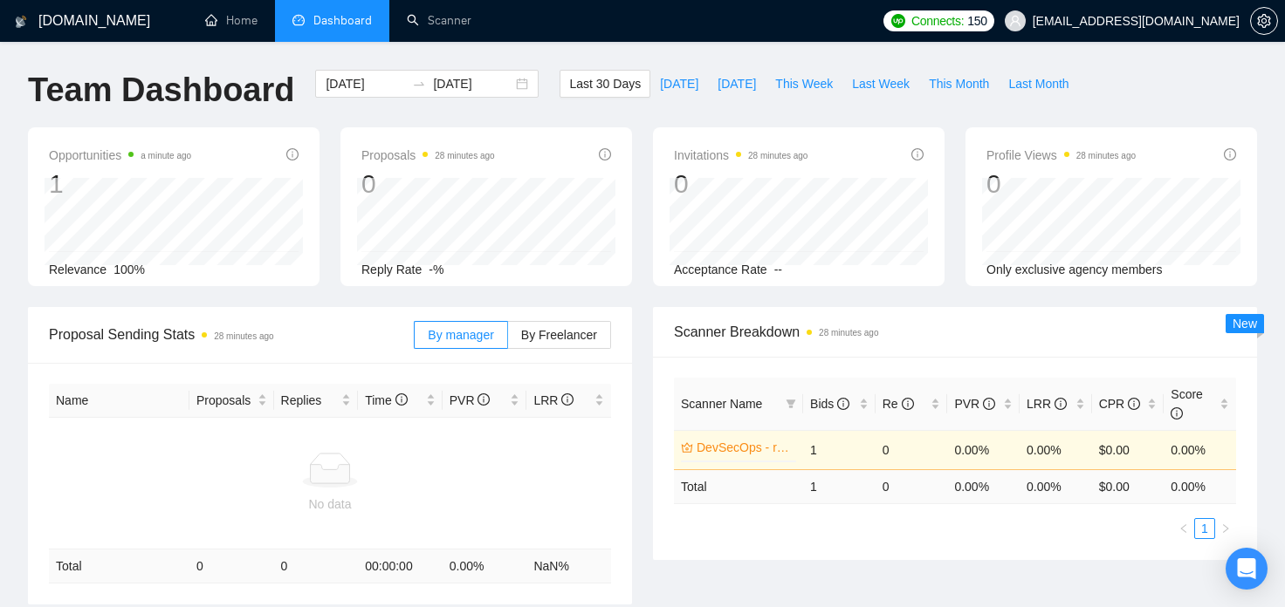
click at [641, 323] on div "Proposal Sending Stats 28 minutes ago By manager By Freelancer Name Proposals R…" at bounding box center [329, 456] width 625 height 298
click at [431, 24] on link "Scanner" at bounding box center [439, 20] width 65 height 15
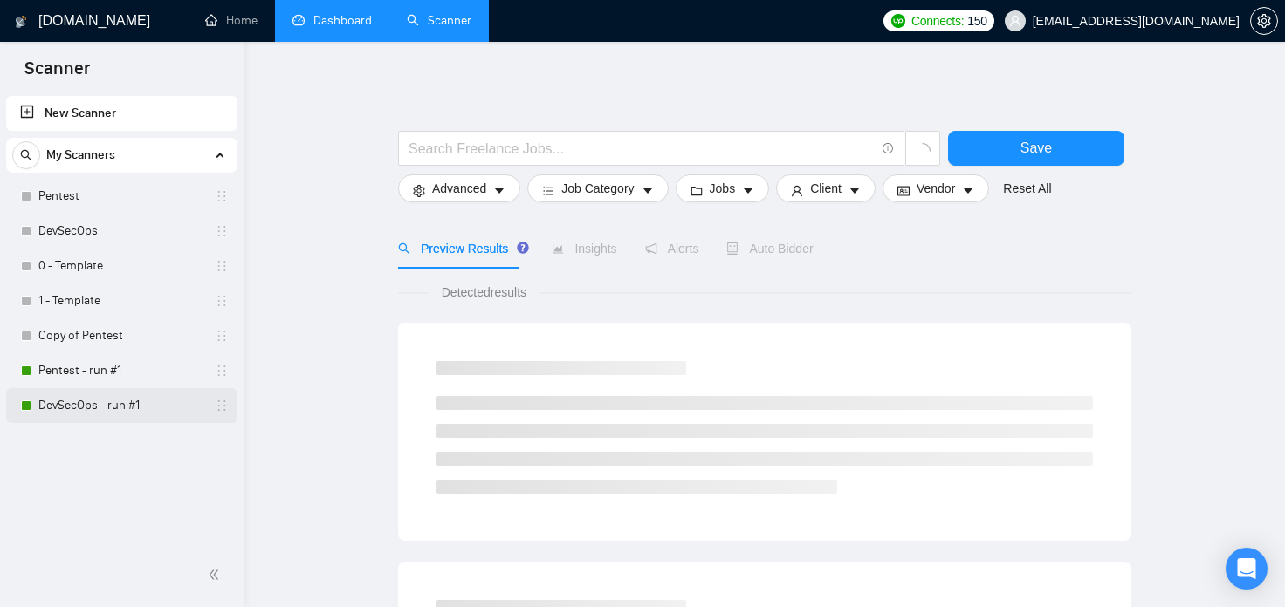
click at [78, 412] on link "DevSecOps - run #1" at bounding box center [121, 405] width 166 height 35
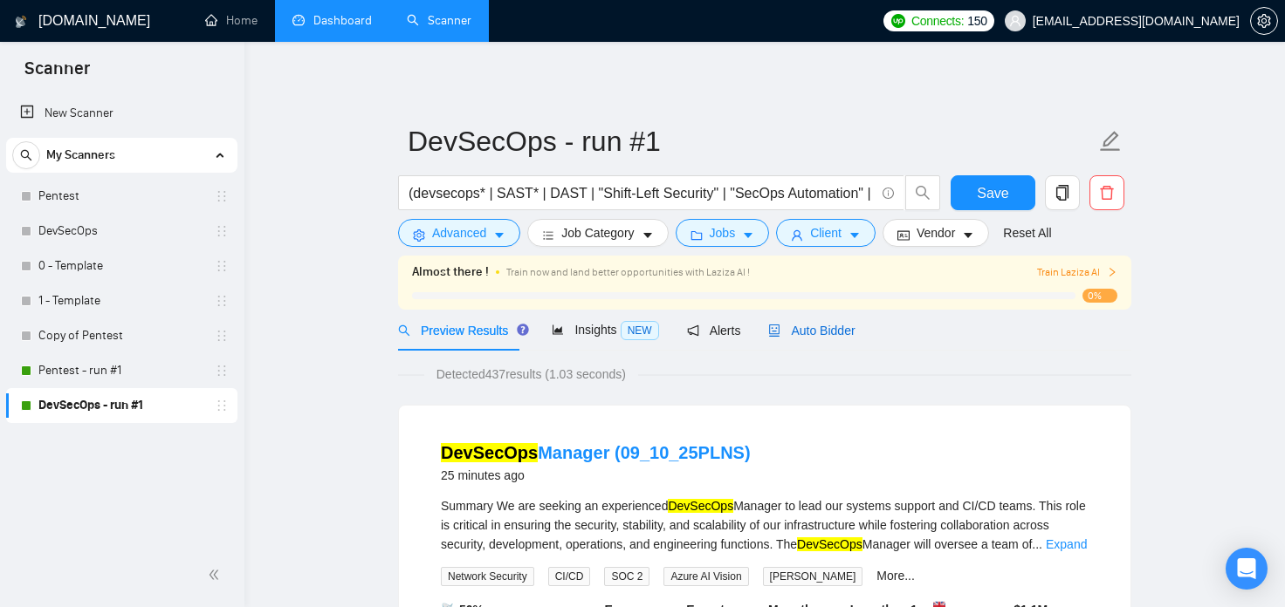
click at [822, 334] on span "Auto Bidder" at bounding box center [811, 331] width 86 height 14
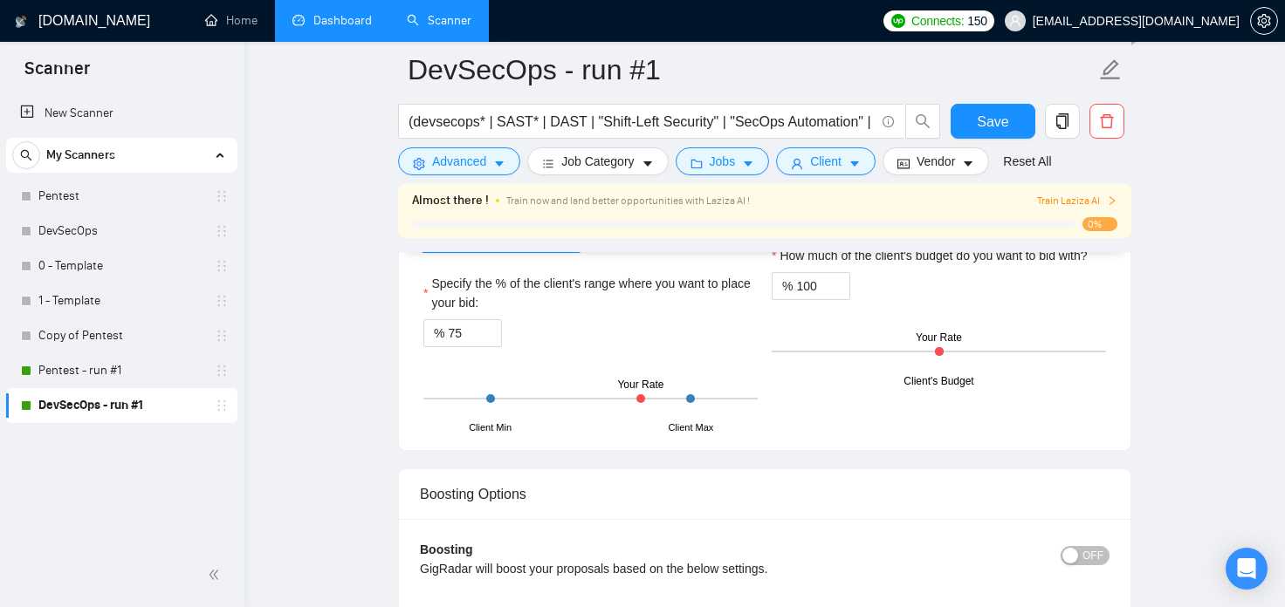
scroll to position [3179, 0]
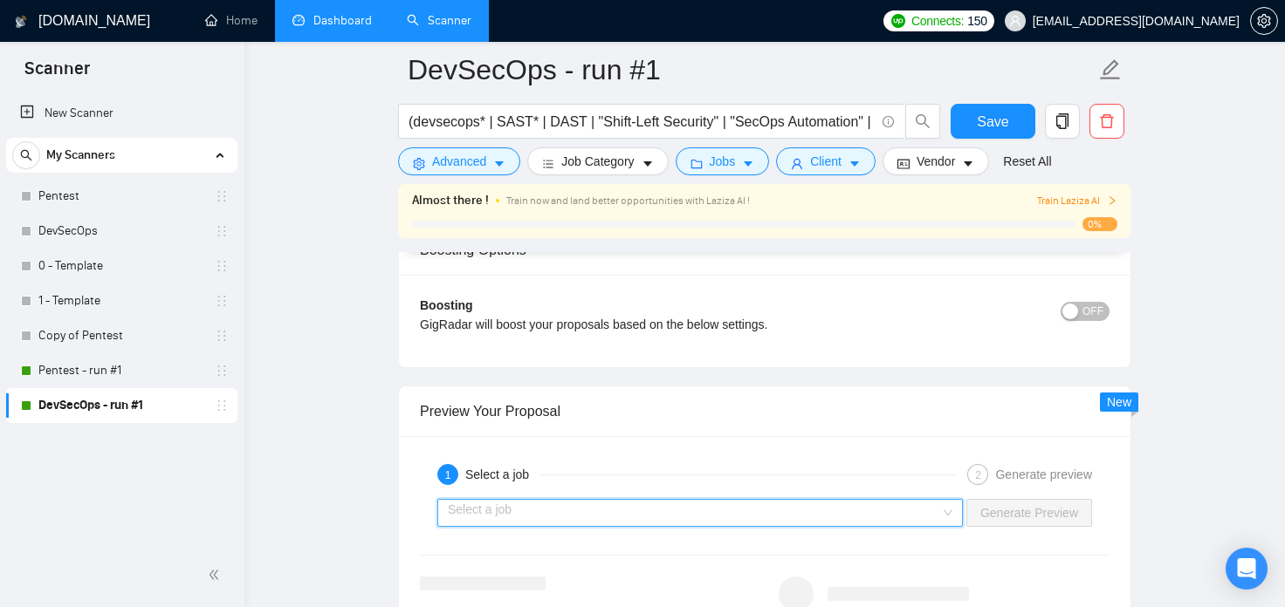
click at [904, 516] on input "search" at bounding box center [694, 513] width 492 height 26
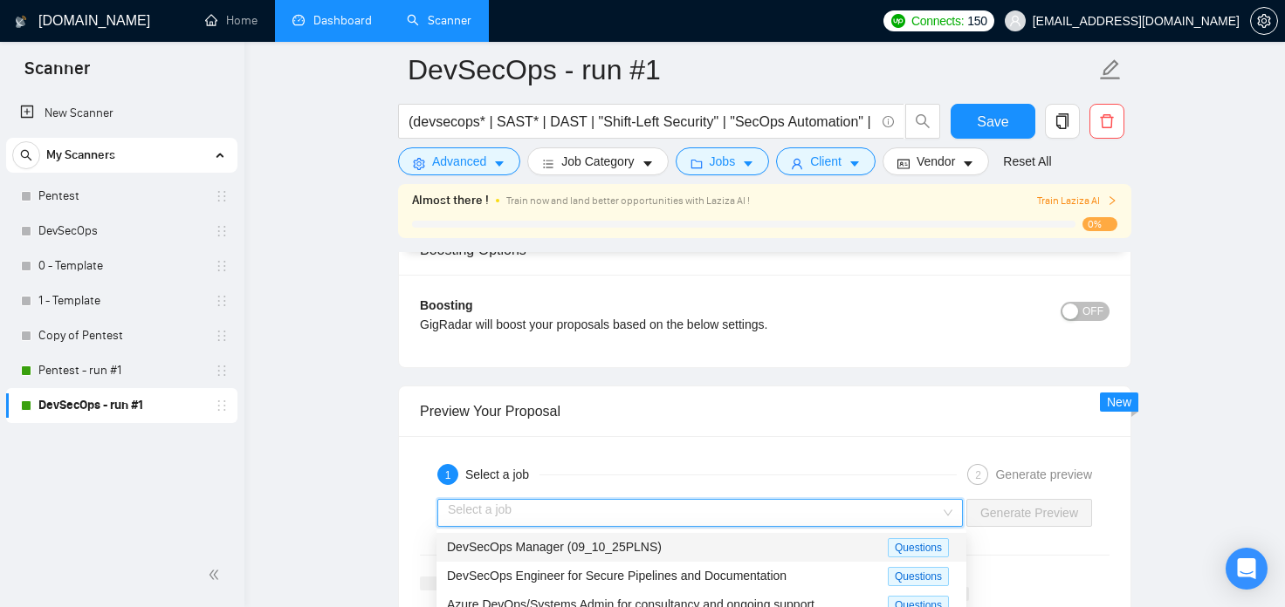
click at [808, 549] on div "DevSecOps Manager (09_10_25PLNS)" at bounding box center [667, 548] width 441 height 20
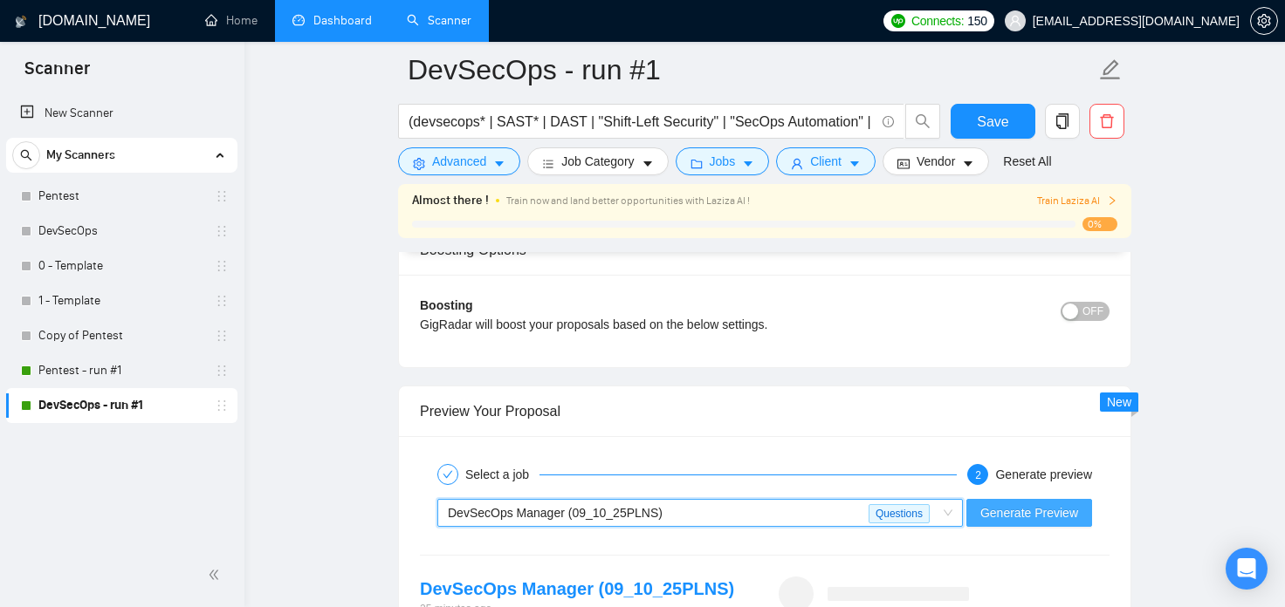
click at [1071, 512] on span "Generate Preview" at bounding box center [1029, 513] width 98 height 19
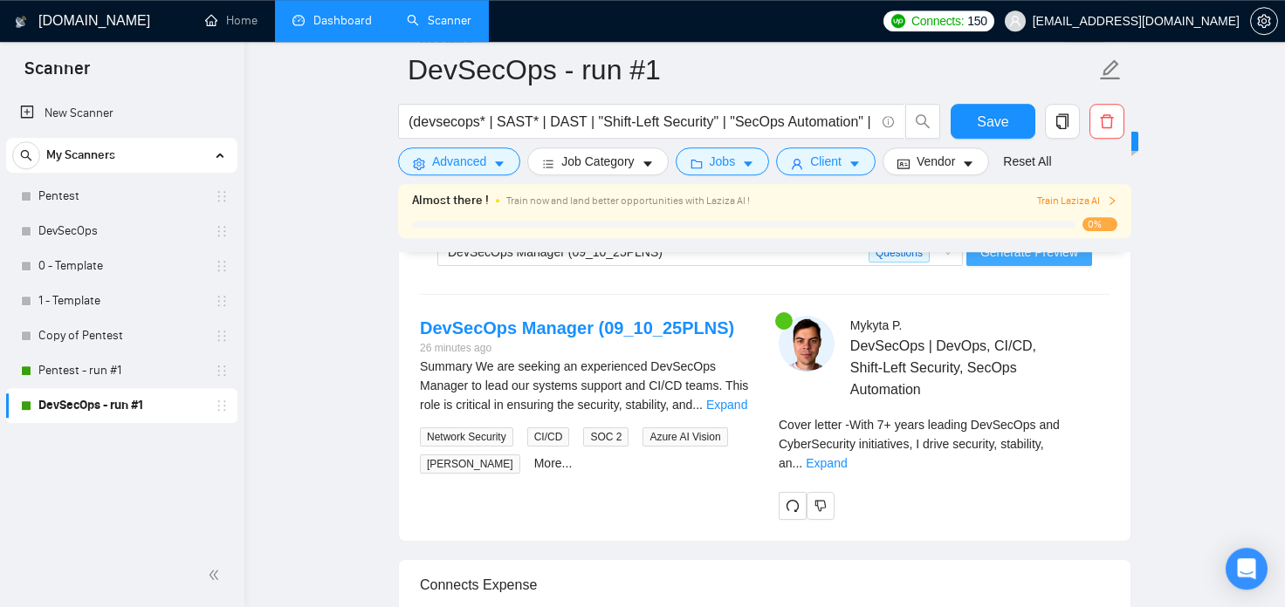
scroll to position [3468, 0]
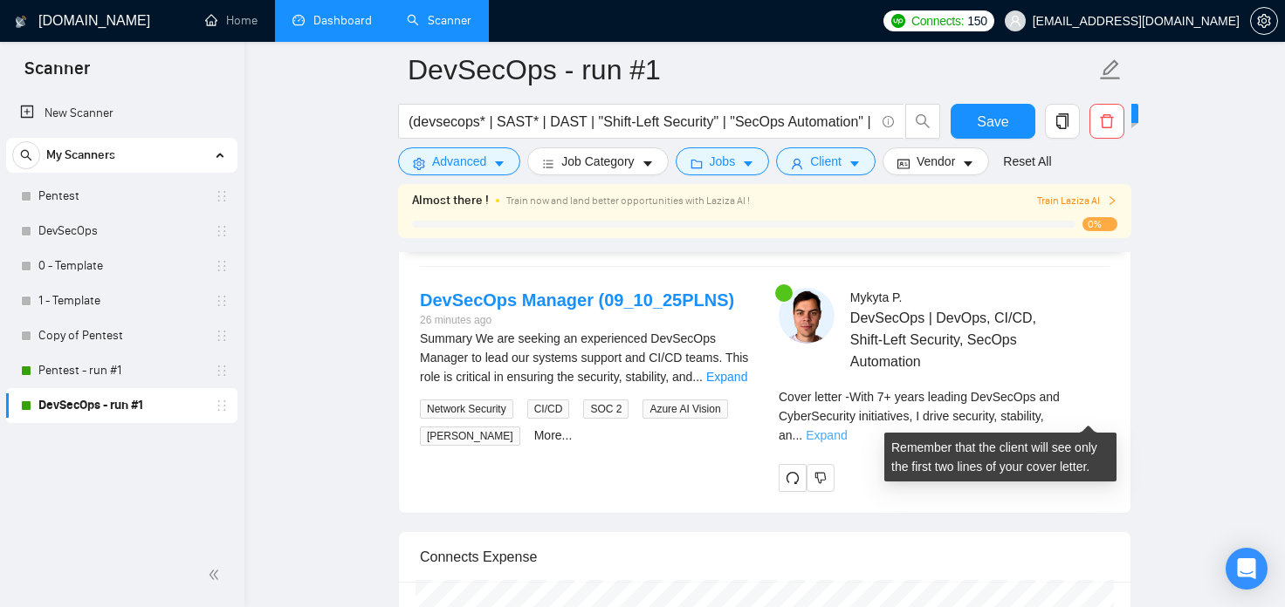
click at [847, 428] on link "Expand" at bounding box center [826, 435] width 41 height 14
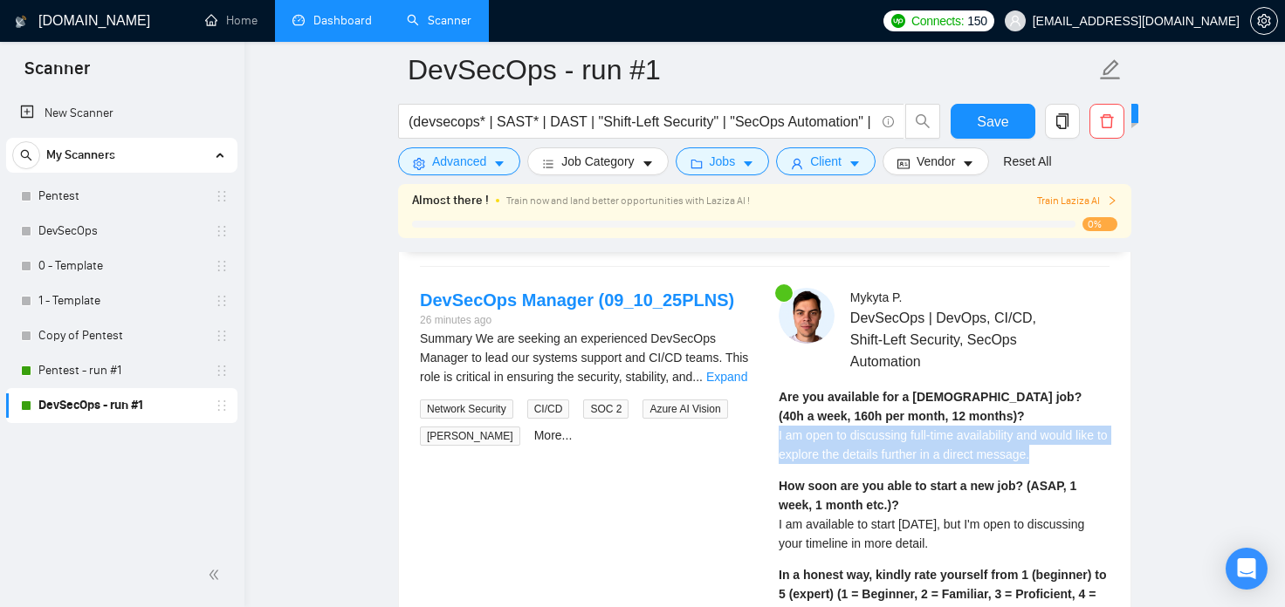
drag, startPoint x: 1053, startPoint y: 455, endPoint x: 772, endPoint y: 441, distance: 281.4
copy span "I am open to discussing full-time availability and would like to explore the de…"
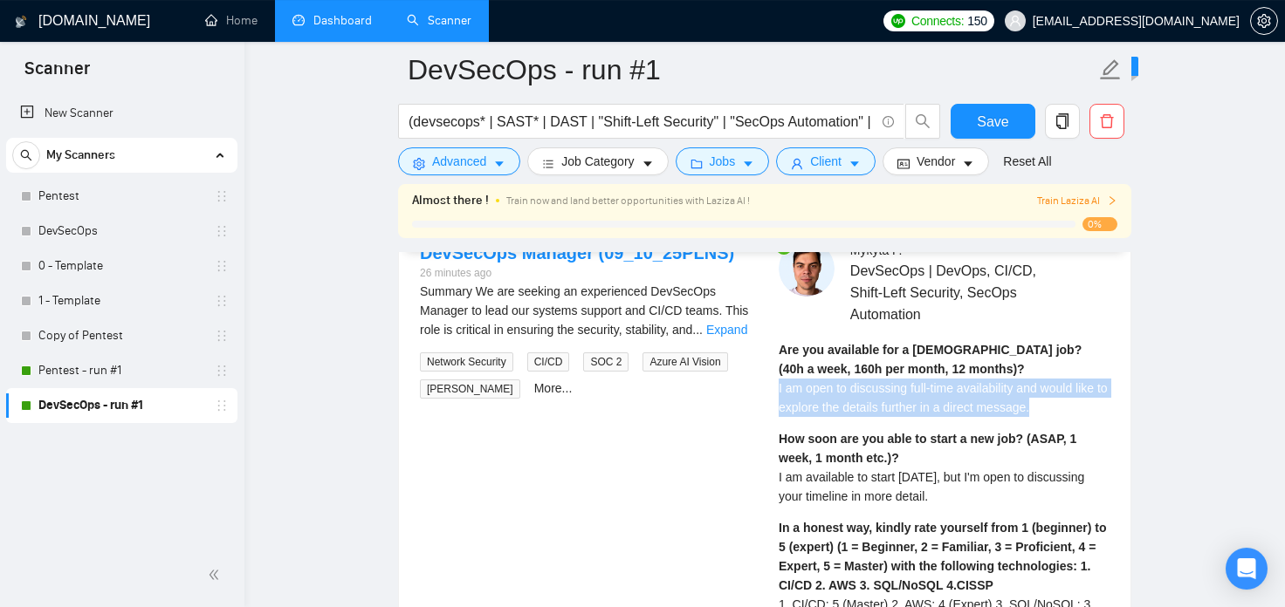
scroll to position [3564, 0]
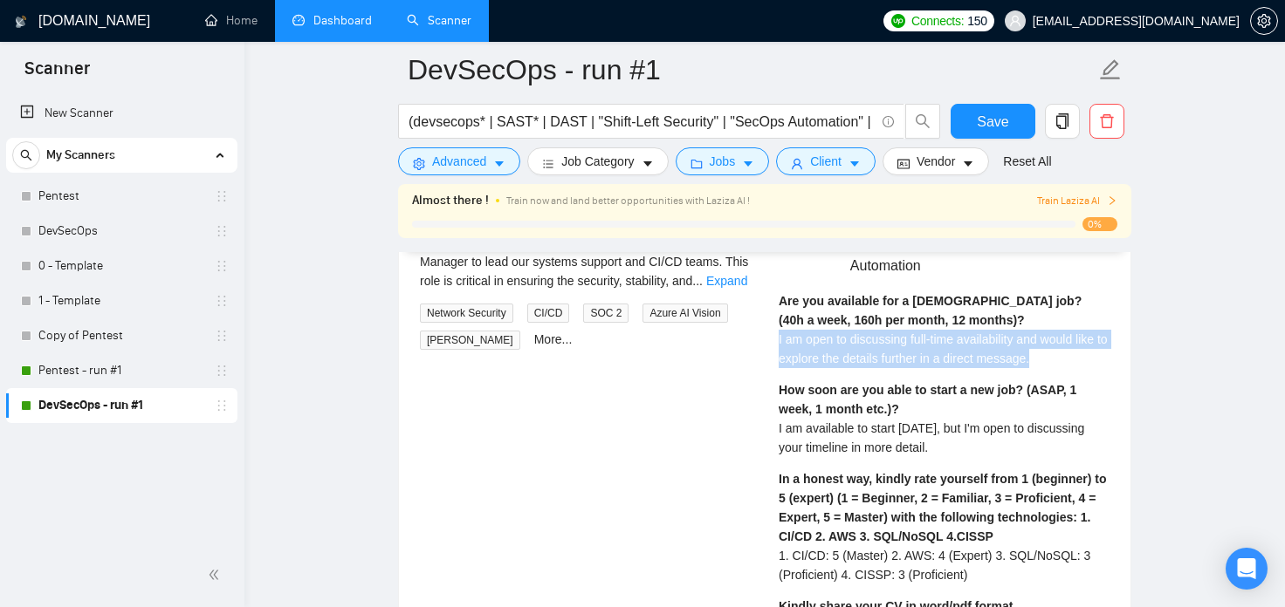
drag, startPoint x: 1012, startPoint y: 452, endPoint x: 773, endPoint y: 431, distance: 240.0
copy span "I am available to start within 2 weeks, but I'm open to discussing your timelin…"
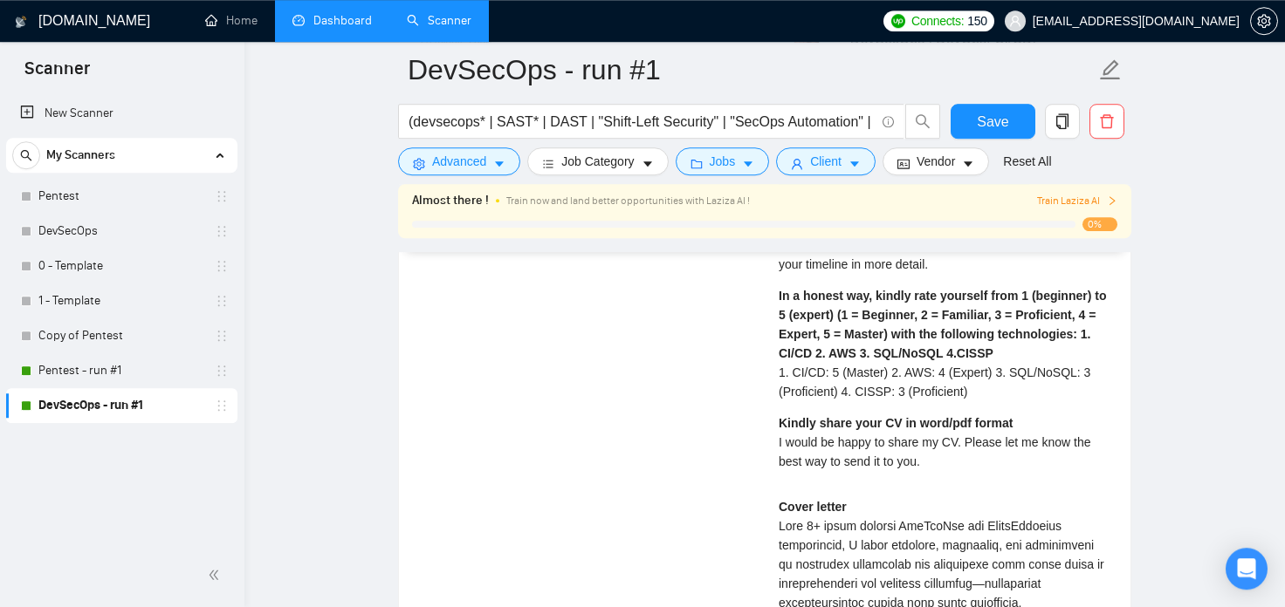
scroll to position [3757, 0]
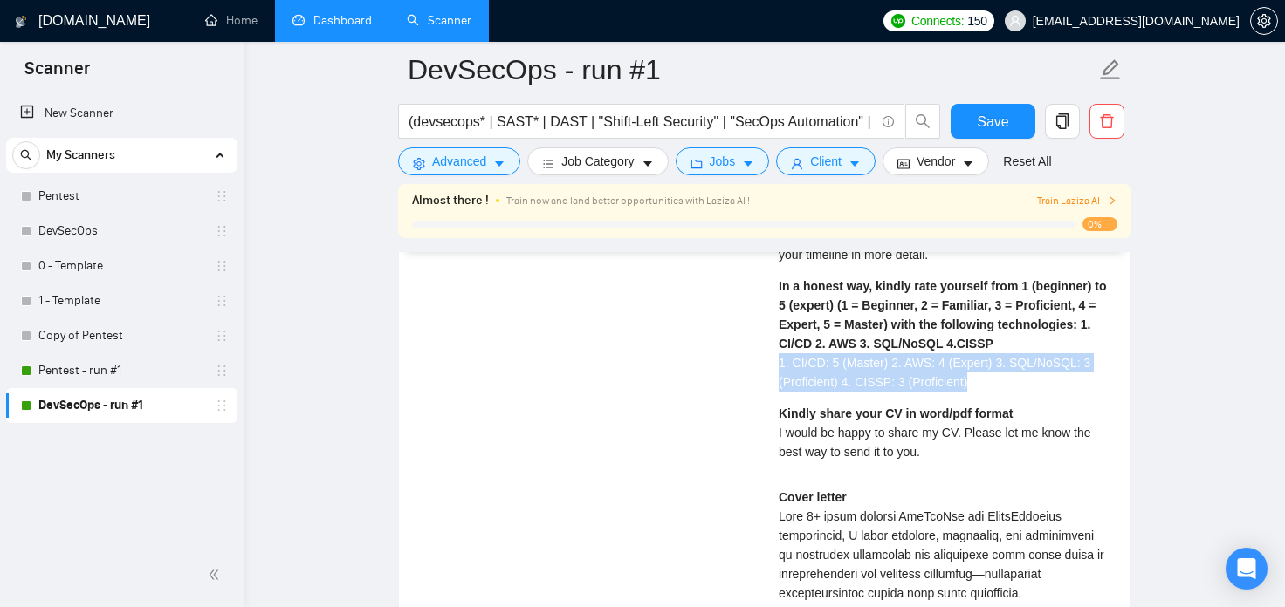
drag, startPoint x: 985, startPoint y: 384, endPoint x: 776, endPoint y: 360, distance: 210.9
click at [776, 360] on div "Mykyta P . DevSecOps | DevOps, CI/CD, Shift-Left Security, SecOps Automation Ar…" at bounding box center [943, 525] width 359 height 1053
copy span "1. CI/CD: 5 (Master) 2. AWS: 4 (Expert) 3. SQL/NoSQL: 3 (Proficient) 4. CISSP: …"
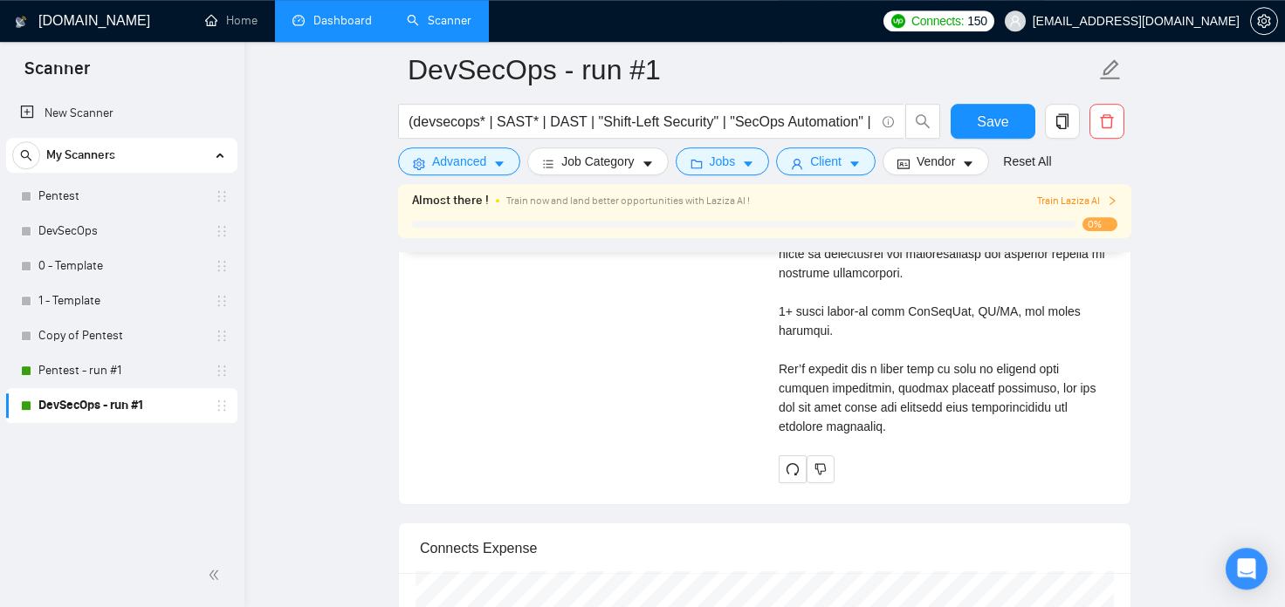
scroll to position [4336, 0]
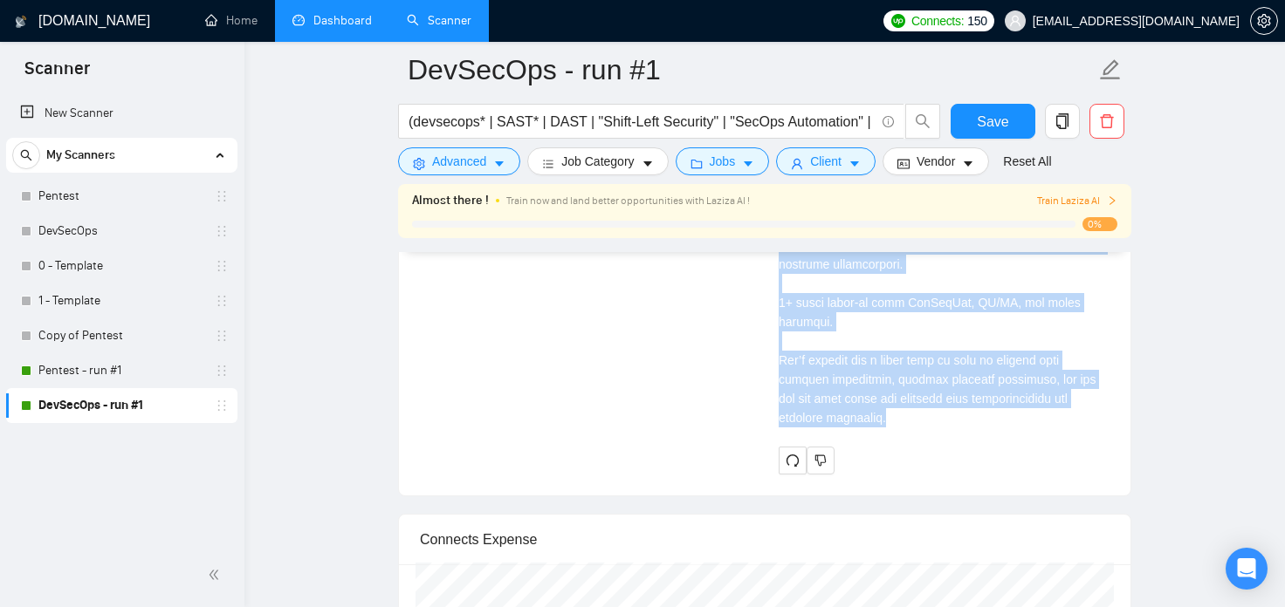
drag, startPoint x: 781, startPoint y: 326, endPoint x: 1106, endPoint y: 392, distance: 331.4
click at [1106, 392] on div "Cover letter" at bounding box center [943, 168] width 331 height 518
copy div "With 7+ years leading DevSecOps and CyberSecurity initiatives, I drive security…"
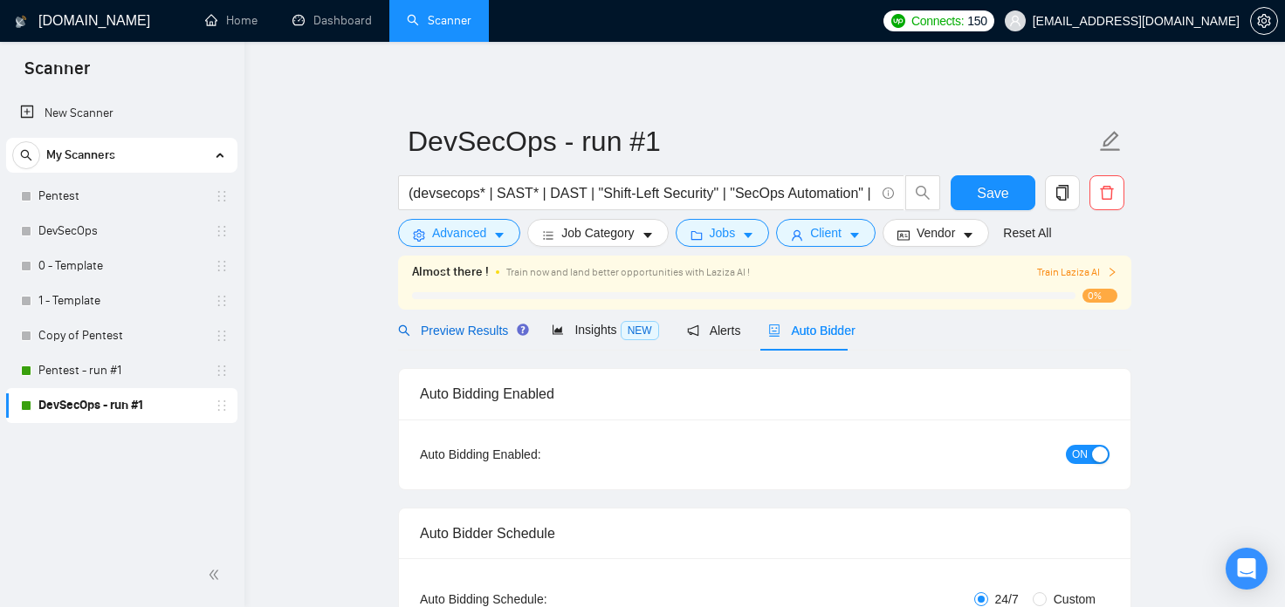
click at [481, 332] on span "Preview Results" at bounding box center [461, 331] width 126 height 14
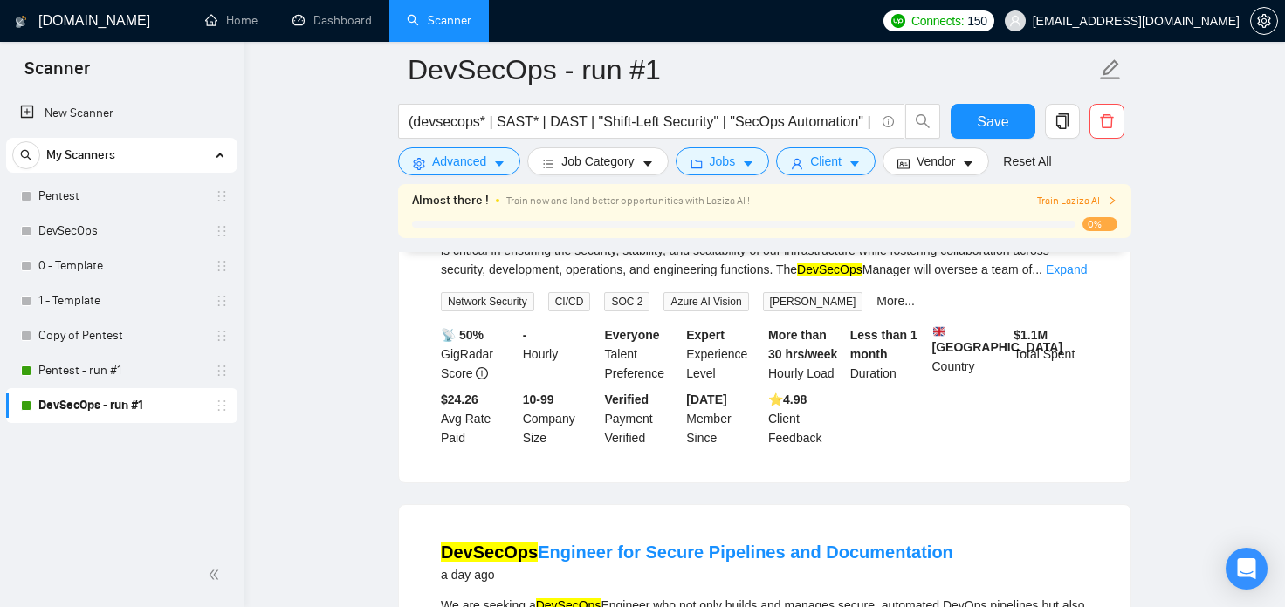
scroll to position [192, 0]
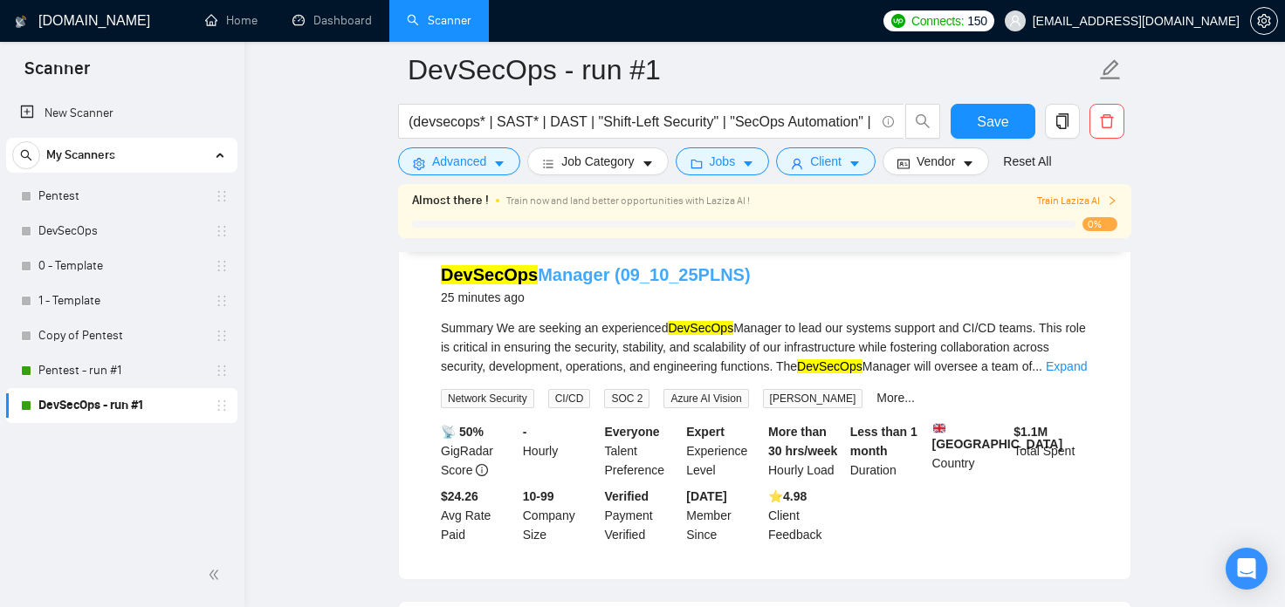
click at [555, 275] on link "DevSecOps Manager (09_10_25PLNS)" at bounding box center [596, 274] width 310 height 19
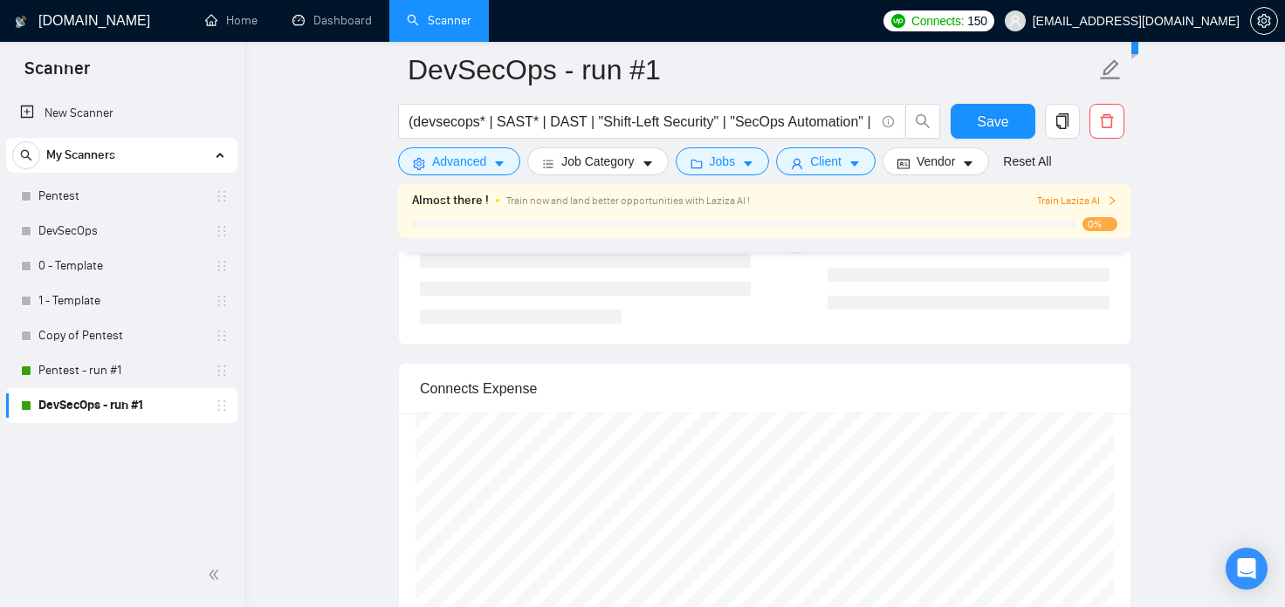
scroll to position [3344, 0]
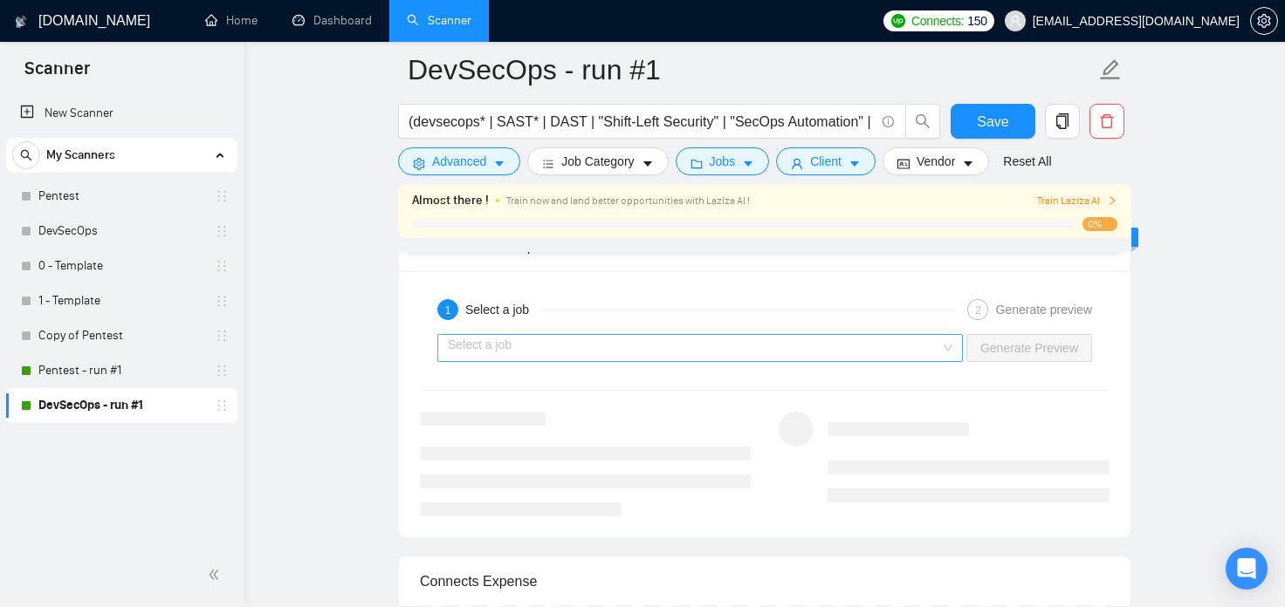
click at [913, 342] on input "search" at bounding box center [694, 348] width 492 height 26
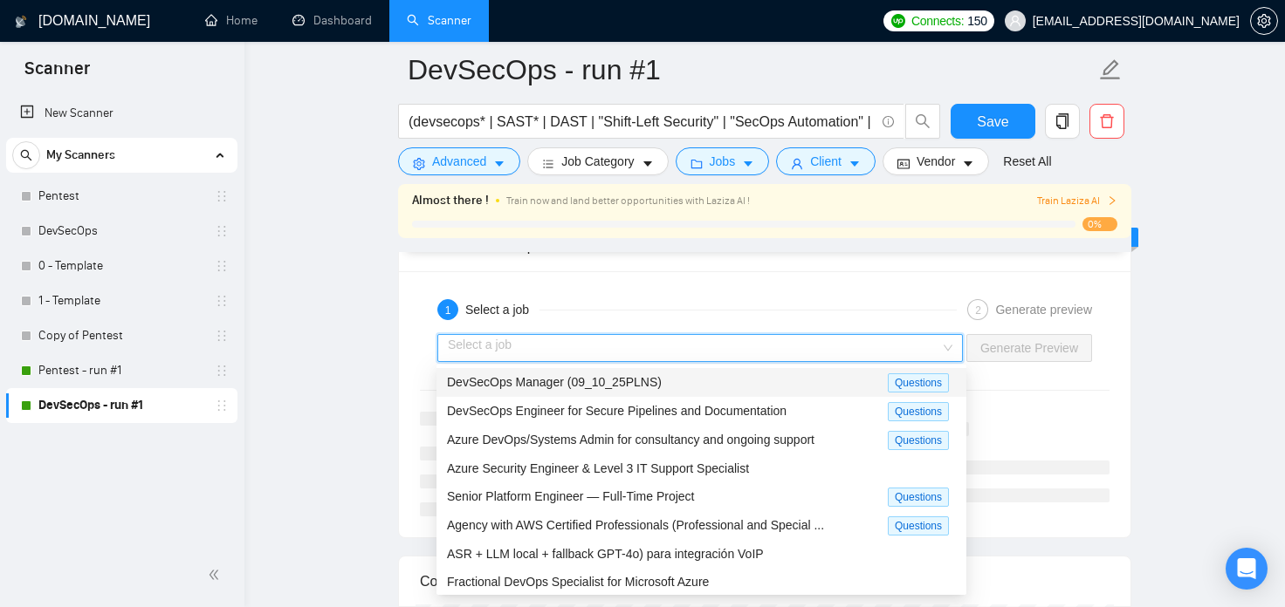
click at [845, 388] on div "DevSecOps Manager (09_10_25PLNS)" at bounding box center [667, 383] width 441 height 20
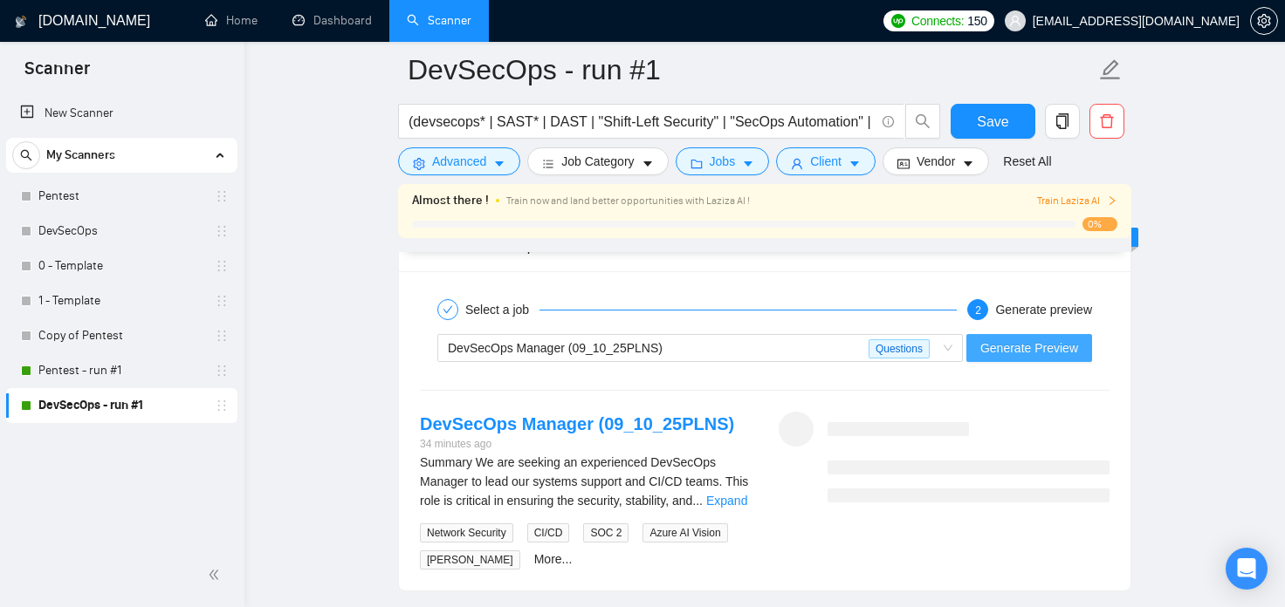
click at [1025, 351] on span "Generate Preview" at bounding box center [1029, 348] width 98 height 19
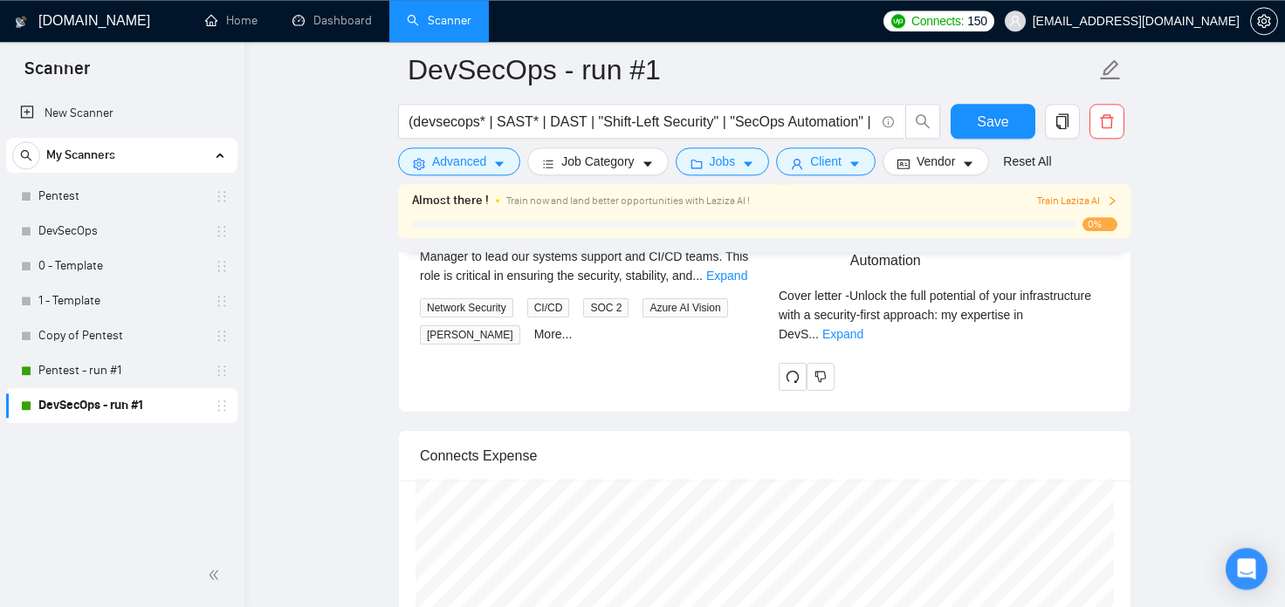
scroll to position [3537, 0]
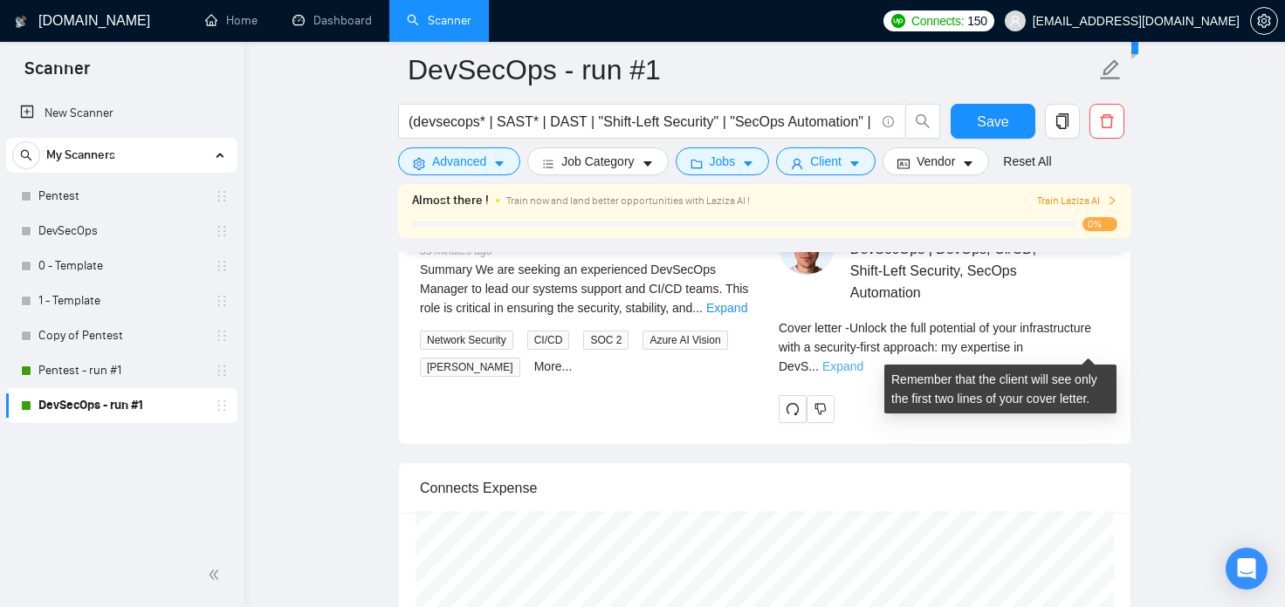
click at [863, 360] on link "Expand" at bounding box center [842, 367] width 41 height 14
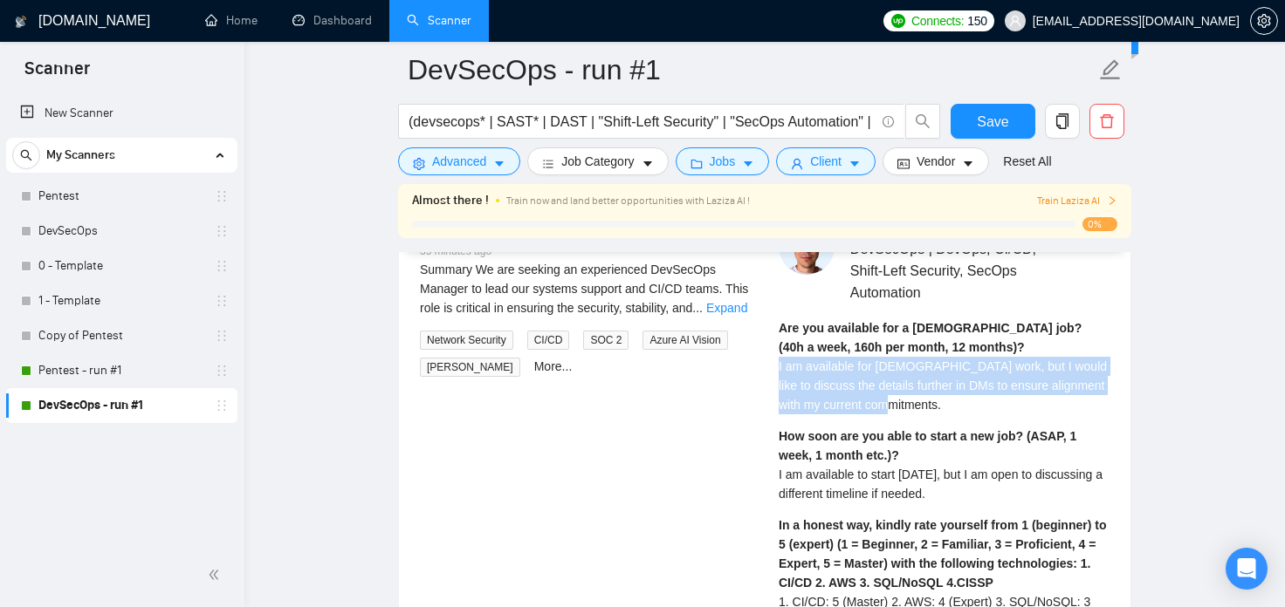
drag, startPoint x: 916, startPoint y: 408, endPoint x: 771, endPoint y: 368, distance: 150.9
copy span "I am available for [DEMOGRAPHIC_DATA] work, but I would like to discuss the det…"
drag, startPoint x: 1000, startPoint y: 495, endPoint x: 770, endPoint y: 475, distance: 231.3
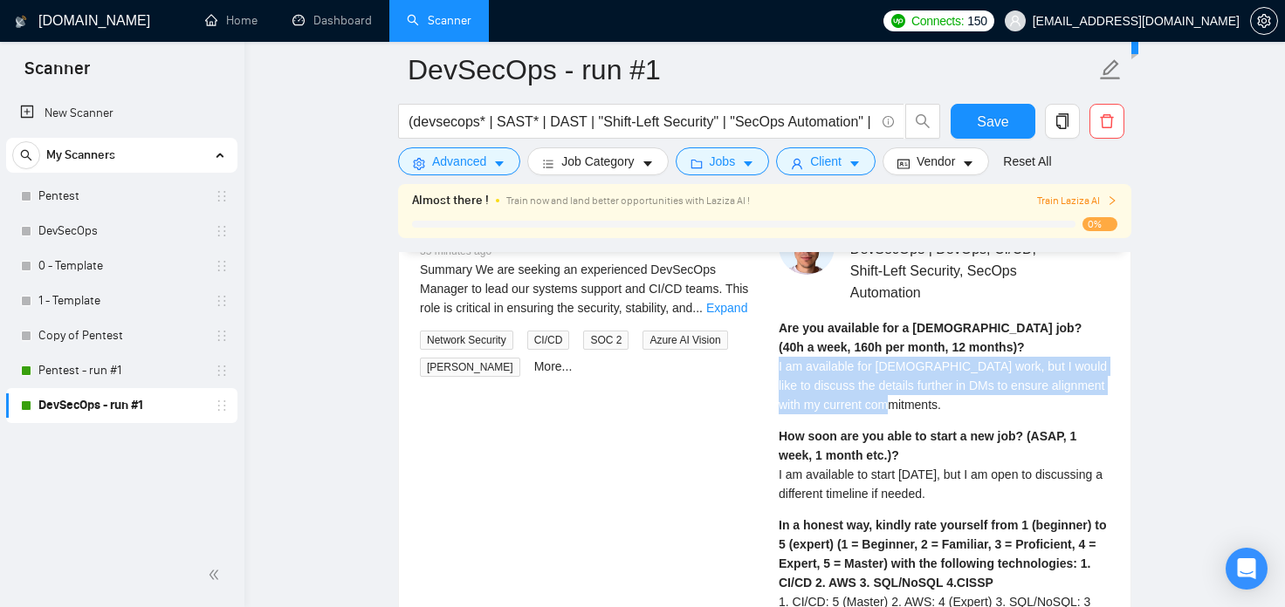
copy span "I am available to start [DATE], but I am open to discussing a different timelin…"
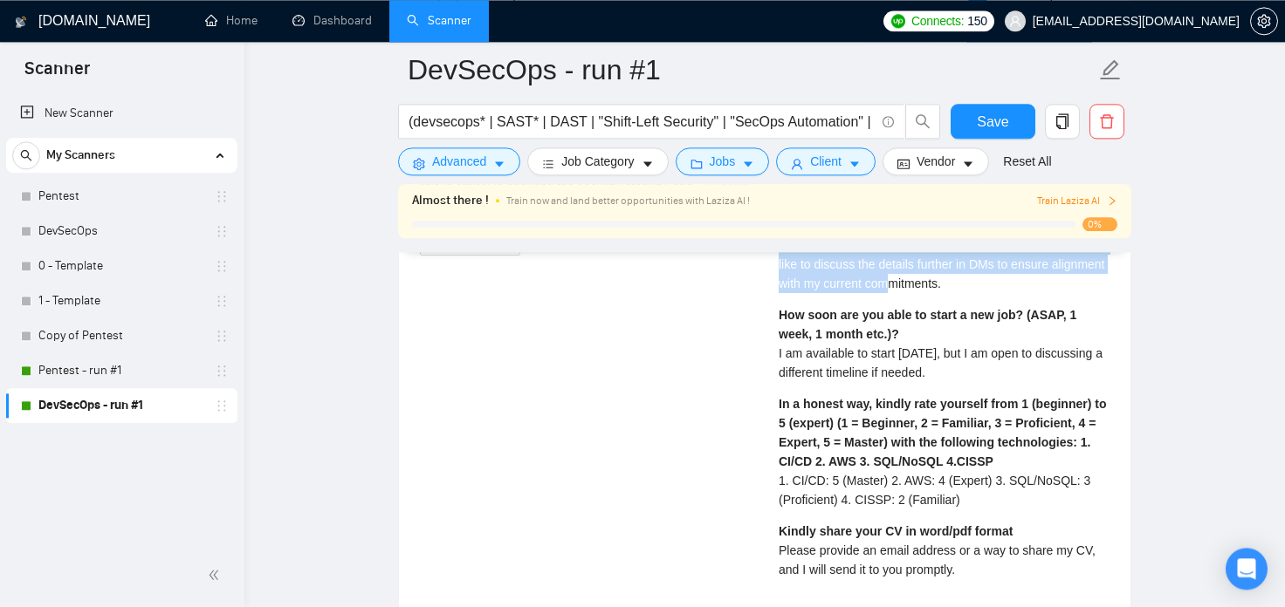
scroll to position [3730, 0]
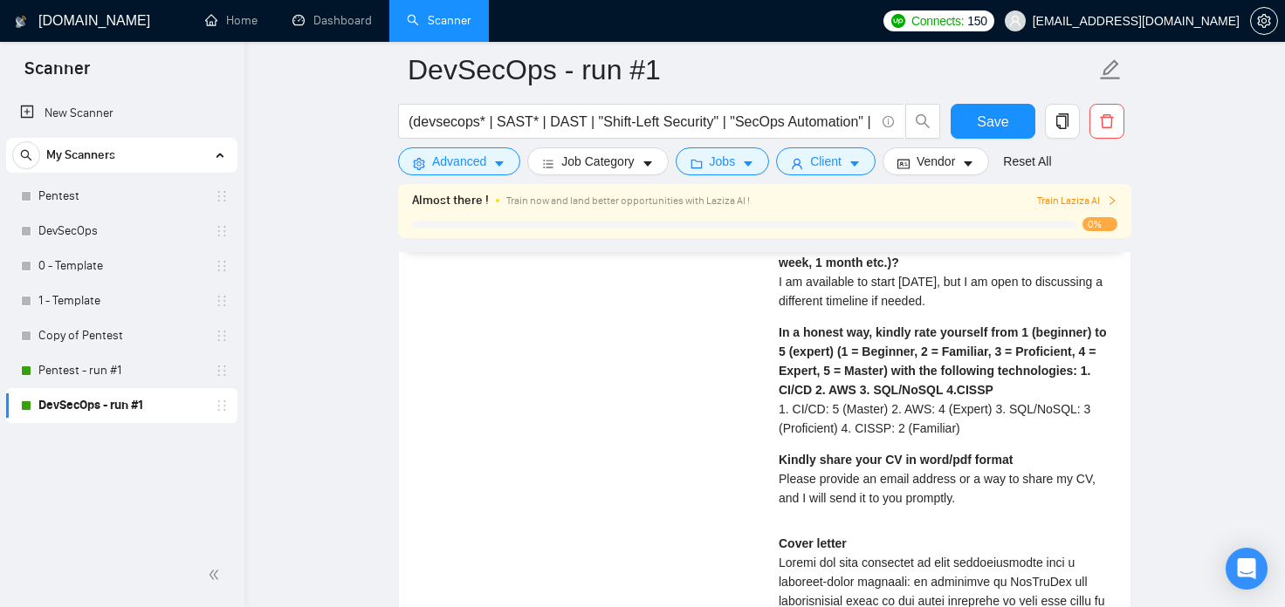
click at [990, 422] on div "In a honest way, kindly rate yourself from 1 (beginner) to 5 (expert) (1 = Begi…" at bounding box center [943, 380] width 331 height 115
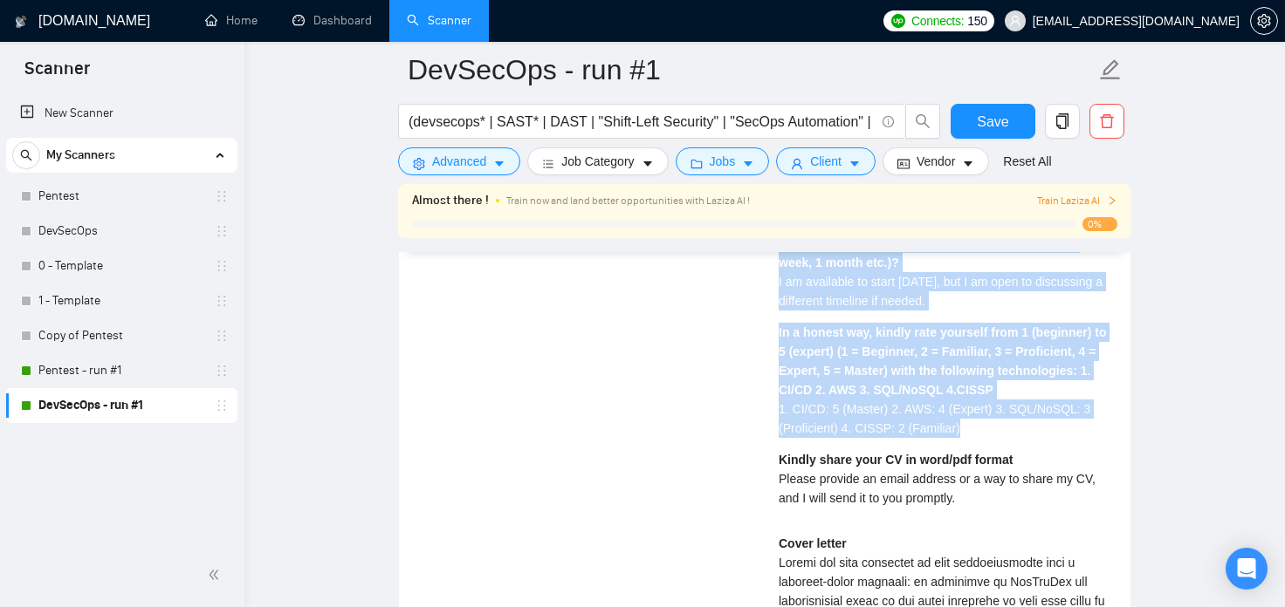
drag, startPoint x: 991, startPoint y: 430, endPoint x: 764, endPoint y: 408, distance: 227.9
click at [764, 408] on div "DevSecOps Manager (09_10_25PLNS) 35 minutes ago Summary We are seeking an exper…" at bounding box center [764, 562] width 717 height 1073
click at [925, 420] on span "1. CI/CD: 5 (Master) 2. AWS: 4 (Expert) 3. SQL/NoSQL: 3 (Proficient) 4. CISSP: …" at bounding box center [934, 418] width 312 height 33
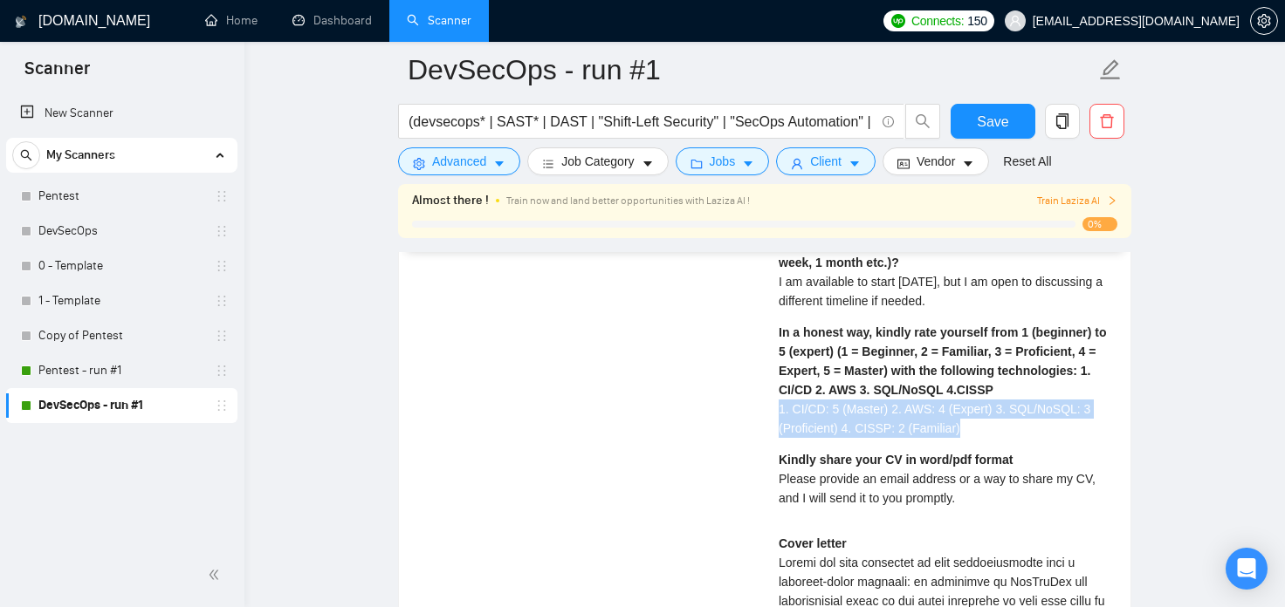
drag, startPoint x: 960, startPoint y: 428, endPoint x: 771, endPoint y: 406, distance: 190.7
click at [771, 406] on div "Mykyta P . DevSecOps | DevOps, CI/CD, Shift-Left Security, SecOps Automation Ar…" at bounding box center [943, 562] width 359 height 1073
copy span "1. CI/CD: 5 (Master) 2. AWS: 4 (Expert) 3. SQL/NoSQL: 3 (Proficient) 4. CISSP: …"
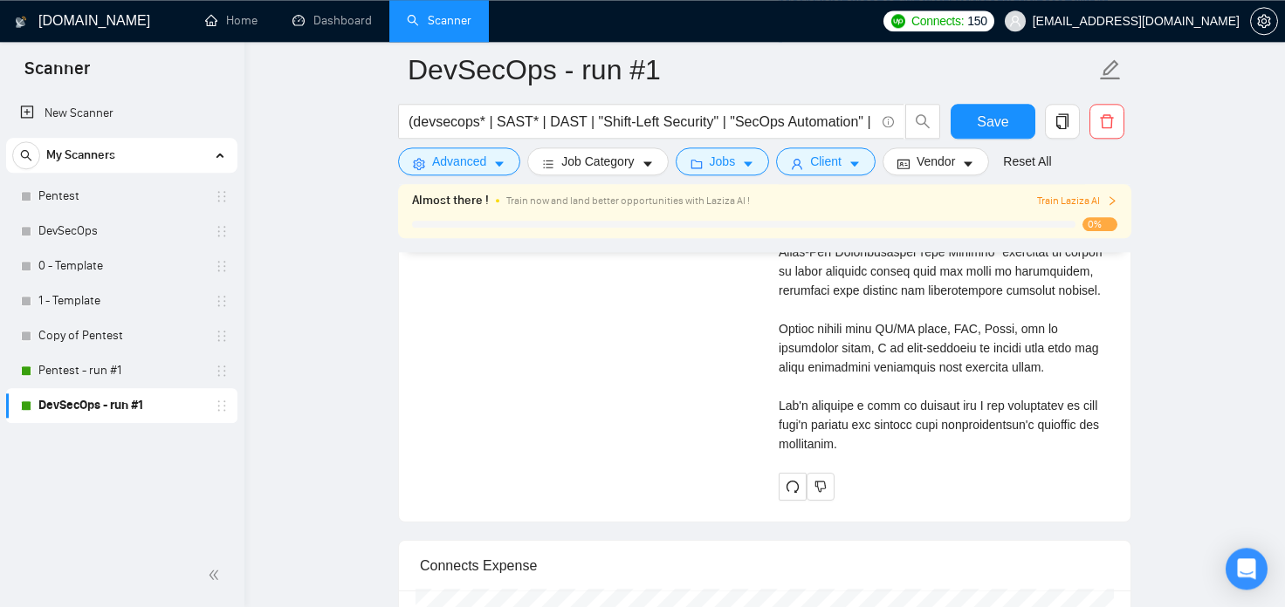
scroll to position [4404, 0]
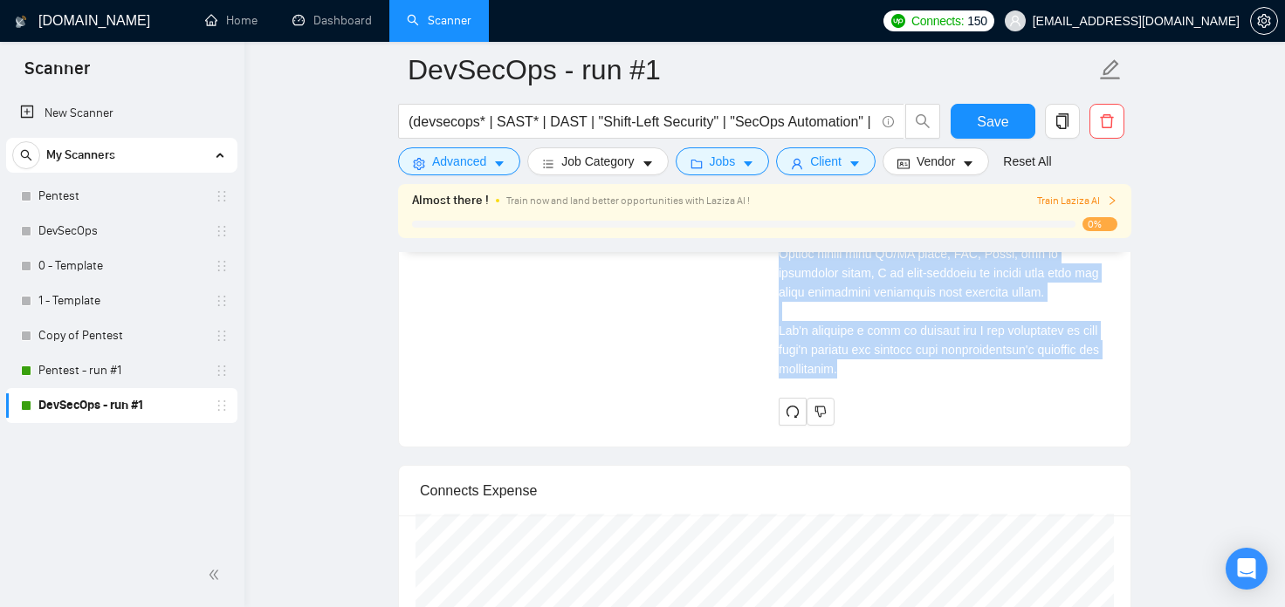
drag, startPoint x: 781, startPoint y: 367, endPoint x: 883, endPoint y: 380, distance: 102.9
click at [883, 380] on div "Cover letter" at bounding box center [943, 125] width 331 height 531
copy div "Unlock the full potential of your infrastructure with a security-first approach…"
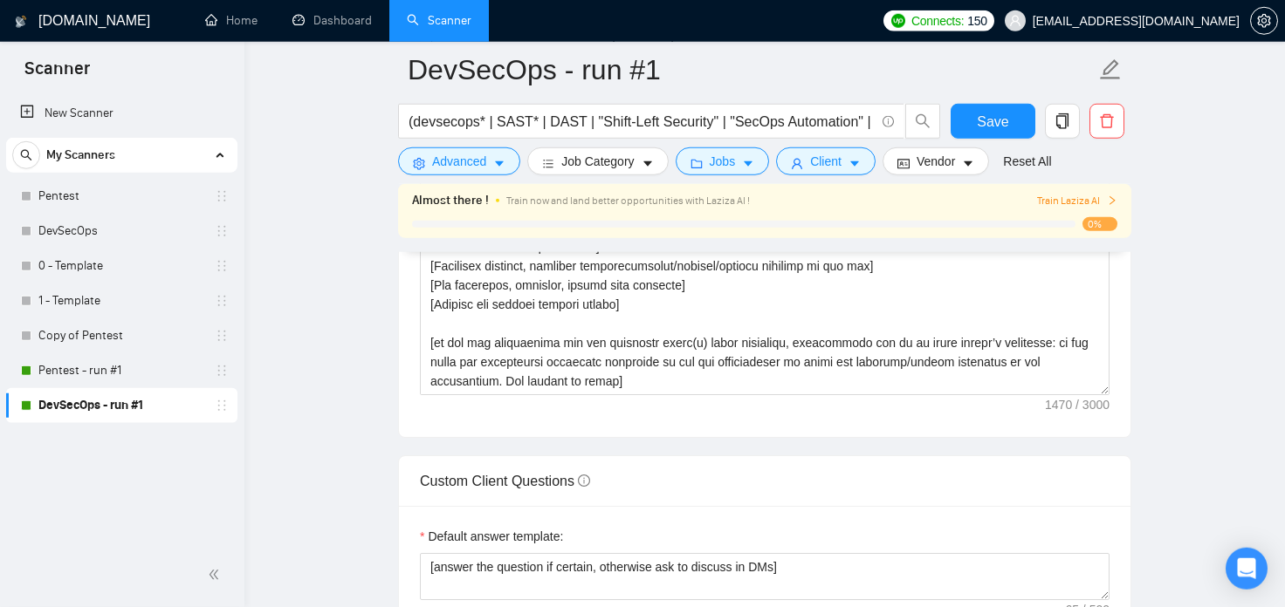
scroll to position [1995, 0]
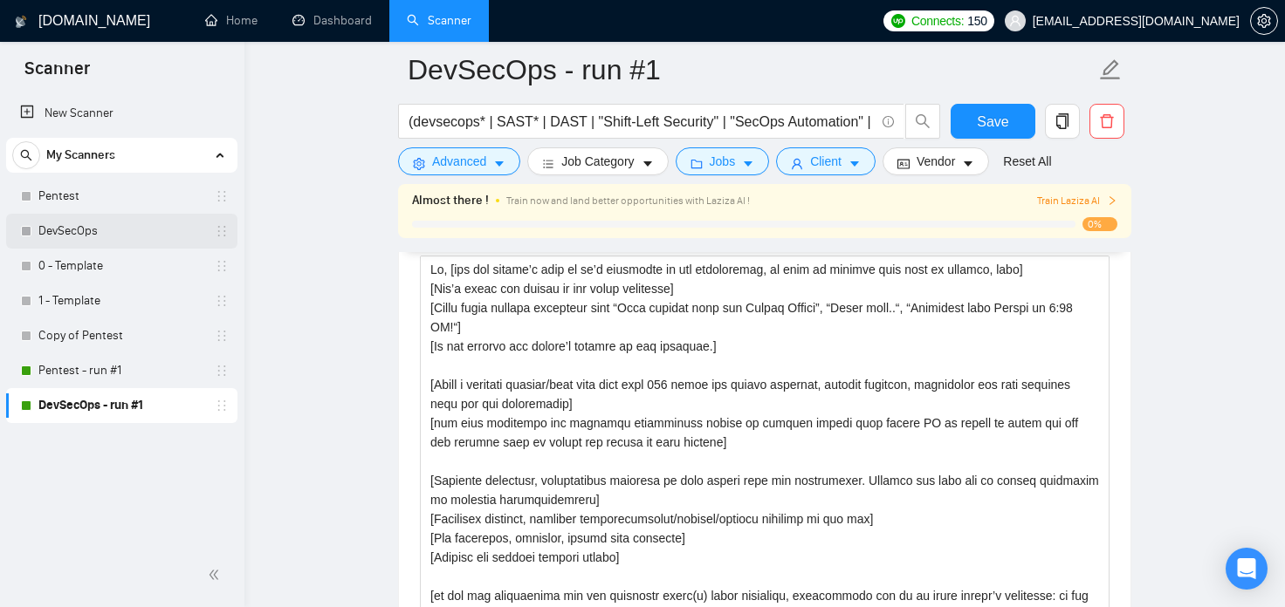
click at [79, 237] on link "DevSecOps" at bounding box center [121, 231] width 166 height 35
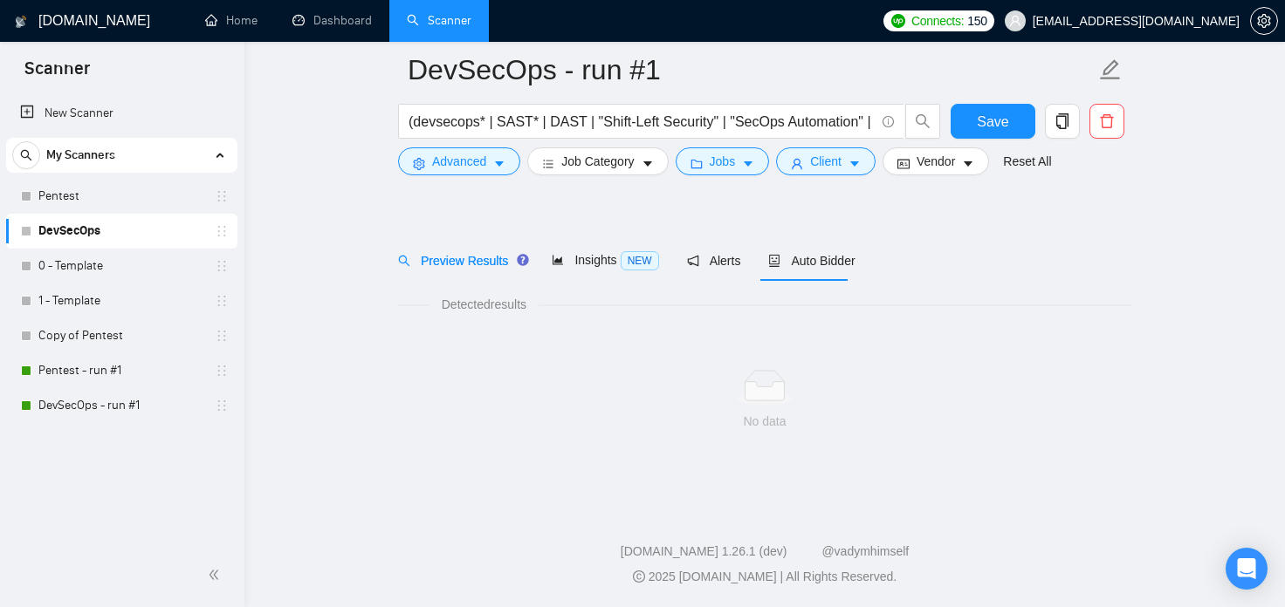
scroll to position [83, 0]
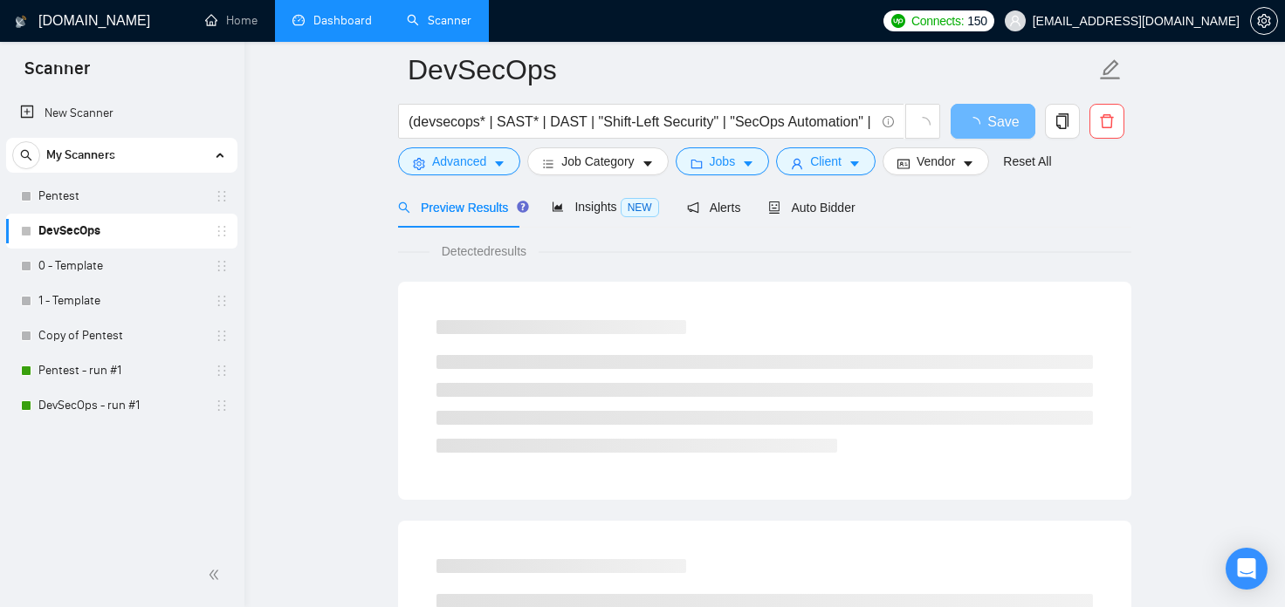
click at [311, 27] on link "Dashboard" at bounding box center [331, 20] width 79 height 15
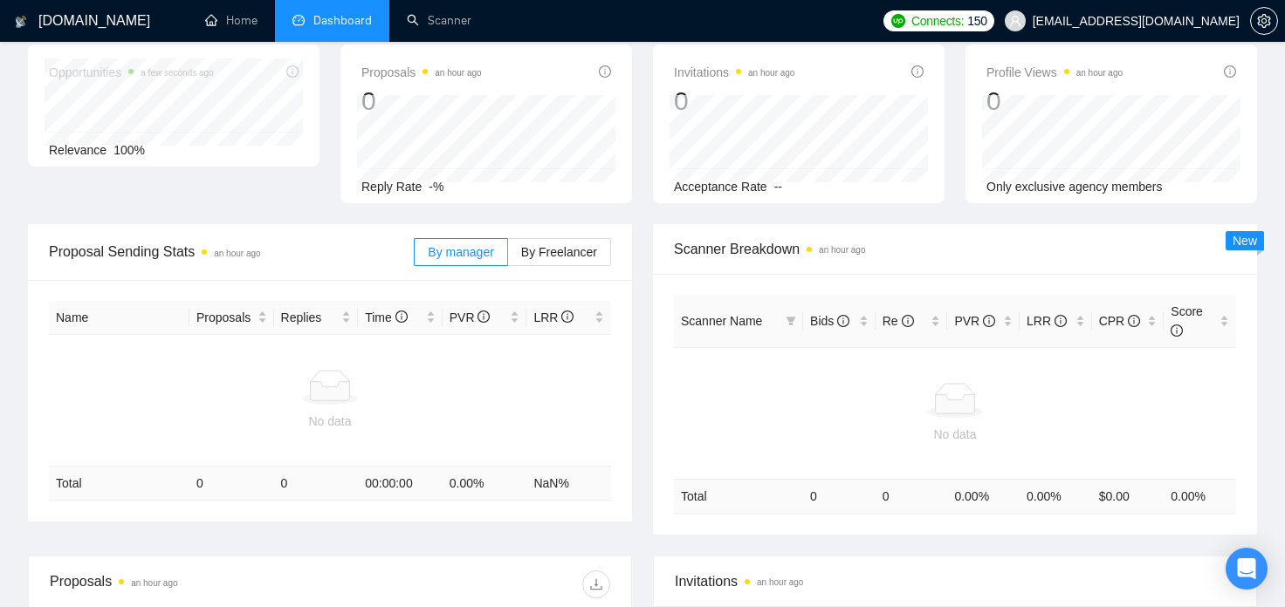
type input "[DATE]"
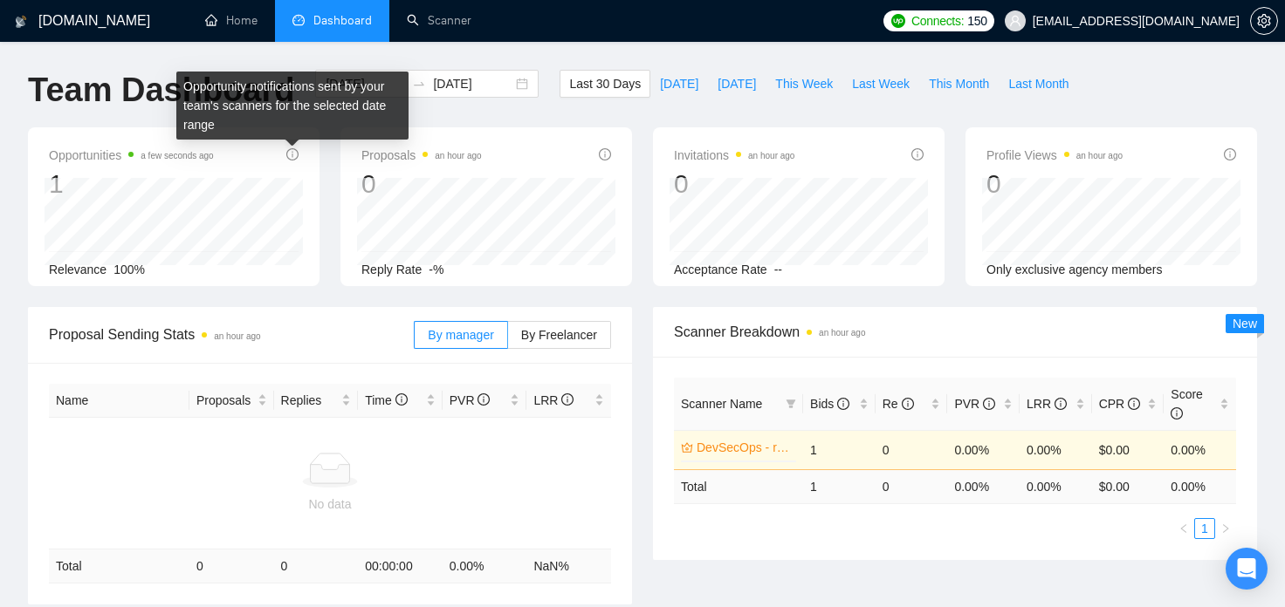
click at [291, 159] on icon "info-circle" at bounding box center [292, 154] width 12 height 12
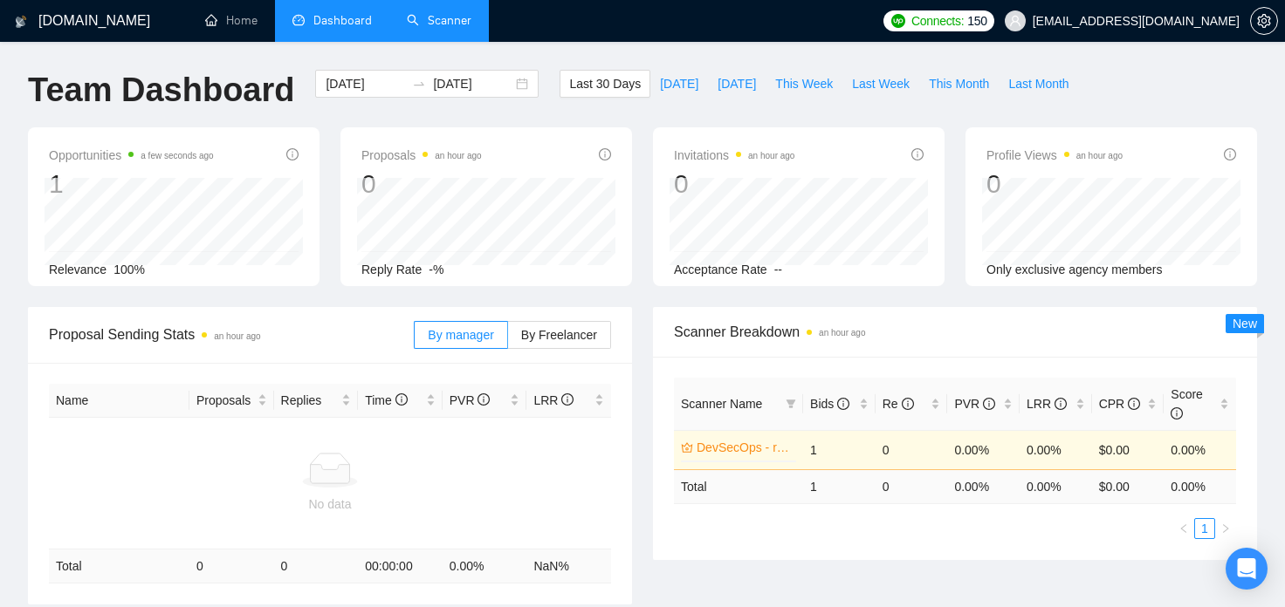
click at [432, 16] on link "Scanner" at bounding box center [439, 20] width 65 height 15
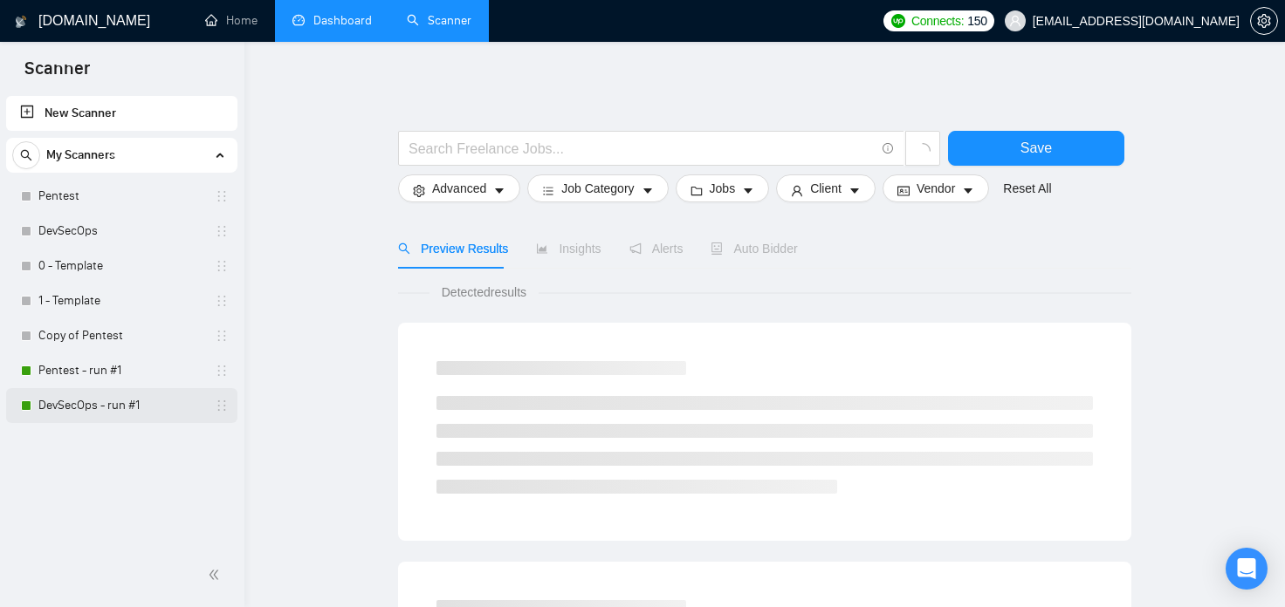
click at [106, 415] on link "DevSecOps - run #1" at bounding box center [121, 405] width 166 height 35
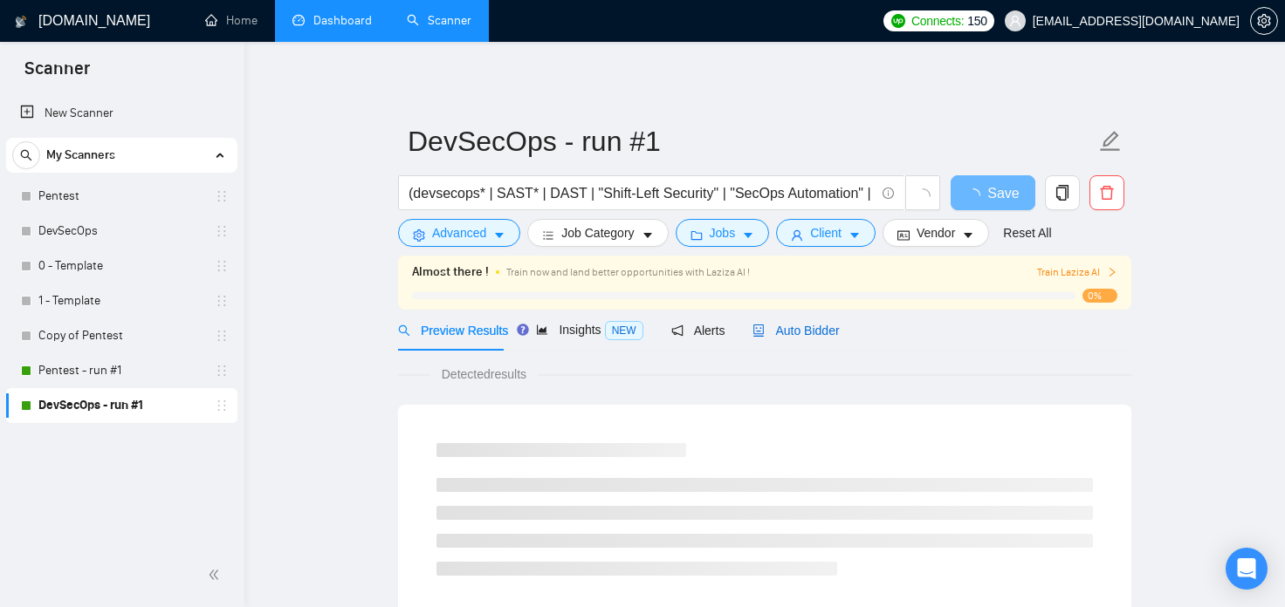
click at [813, 332] on span "Auto Bidder" at bounding box center [795, 331] width 86 height 14
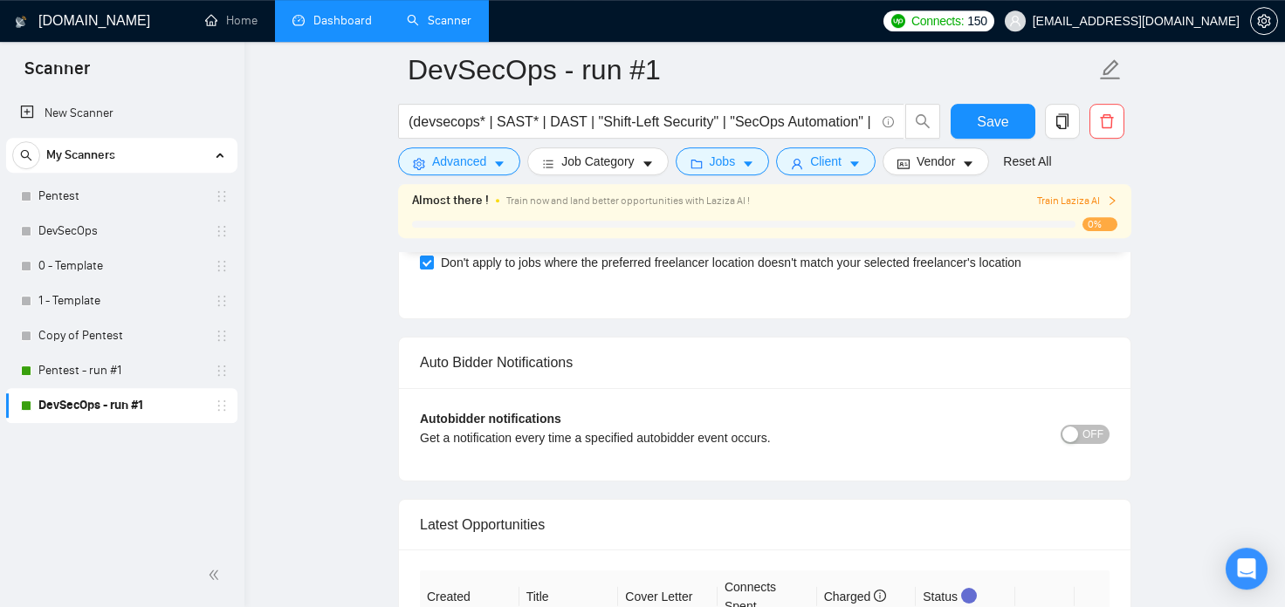
scroll to position [4303, 0]
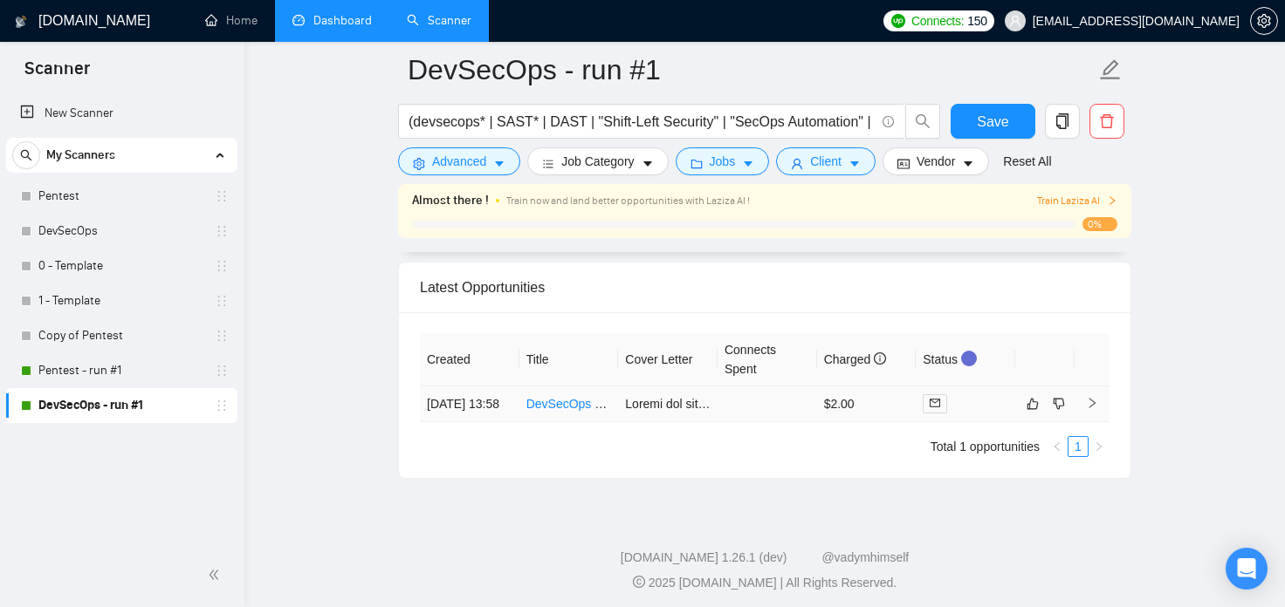
click at [1091, 397] on icon "right" at bounding box center [1092, 403] width 12 height 12
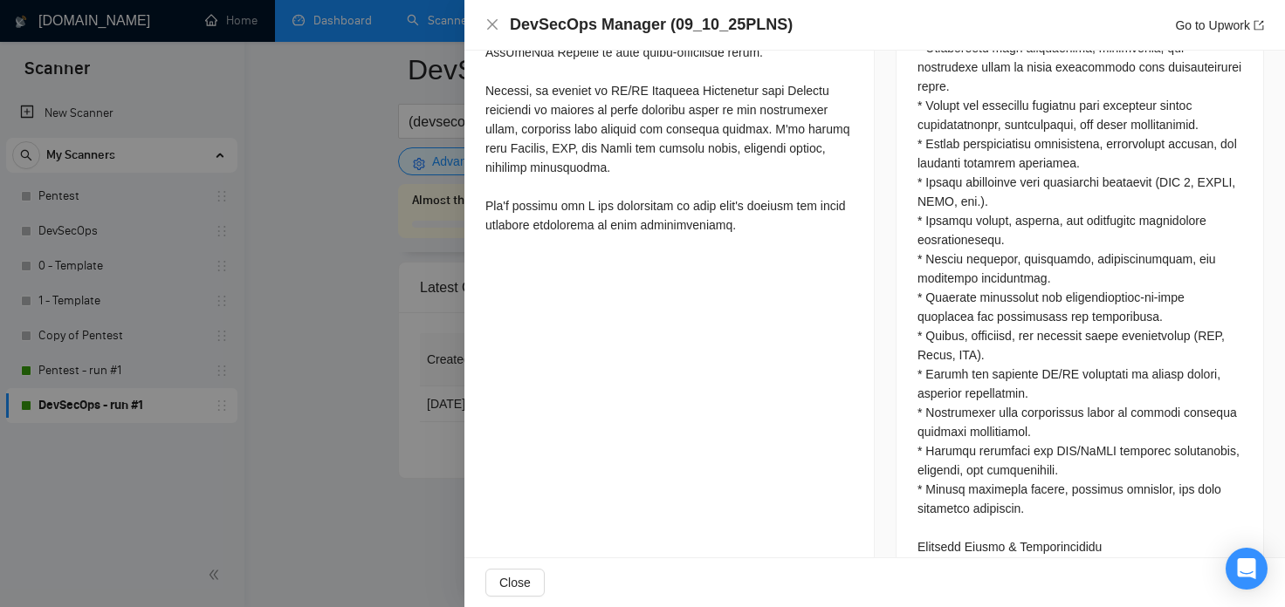
scroll to position [1305, 0]
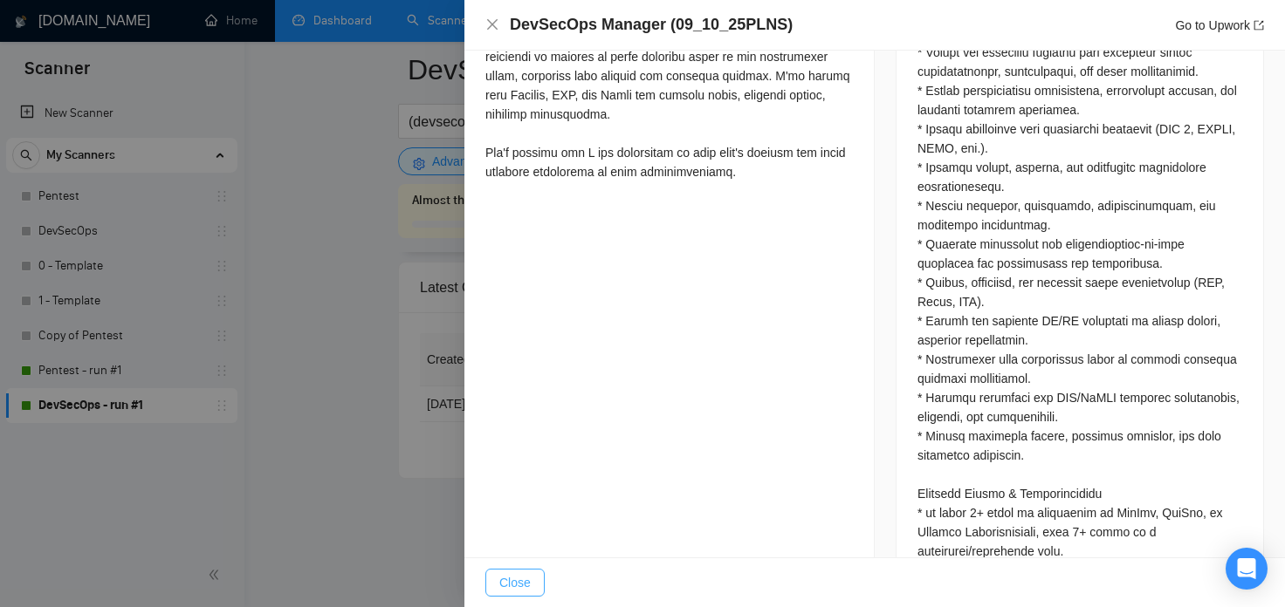
click at [521, 579] on span "Close" at bounding box center [514, 582] width 31 height 19
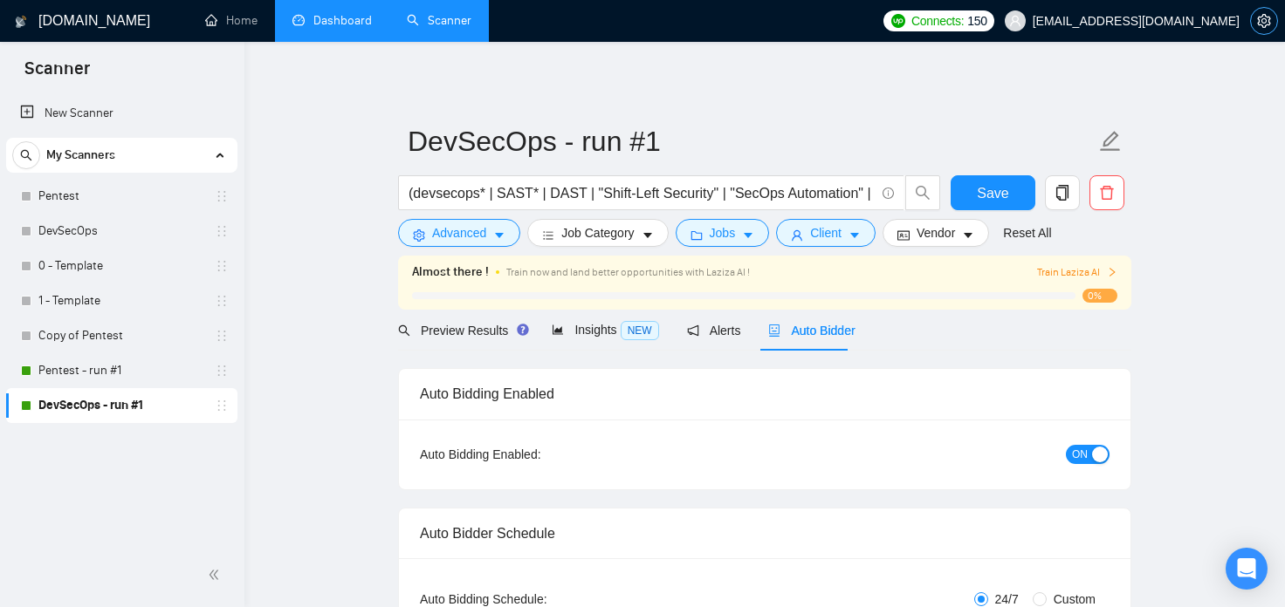
click at [1253, 22] on span "setting" at bounding box center [1264, 21] width 26 height 14
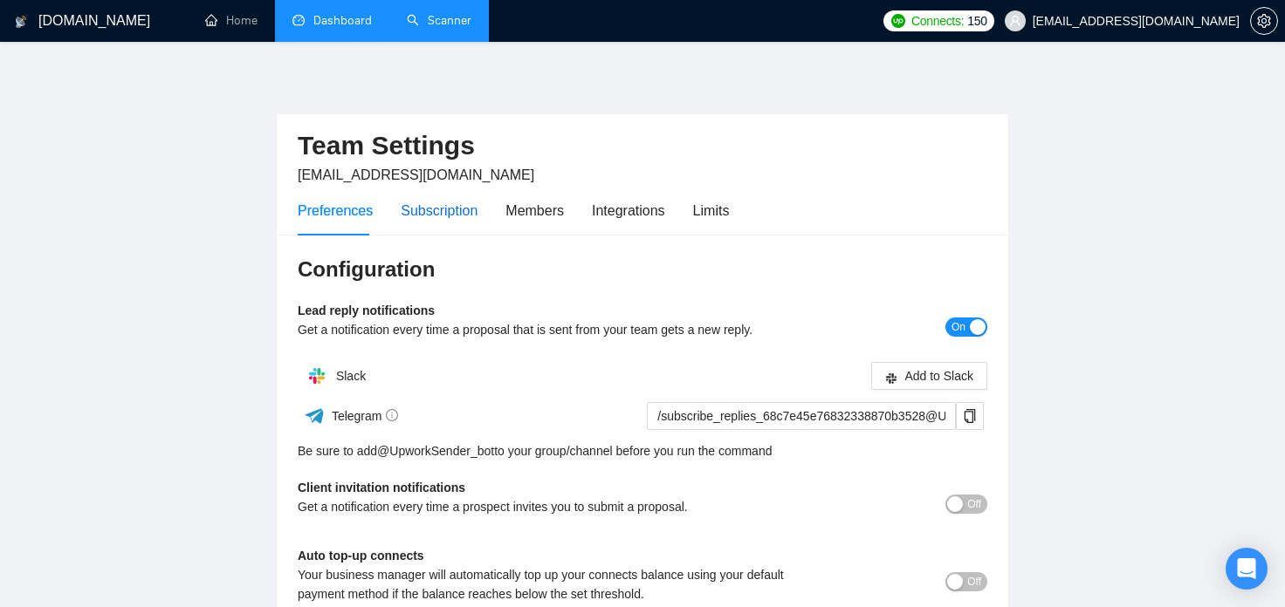
click at [463, 219] on div "Subscription" at bounding box center [439, 211] width 77 height 22
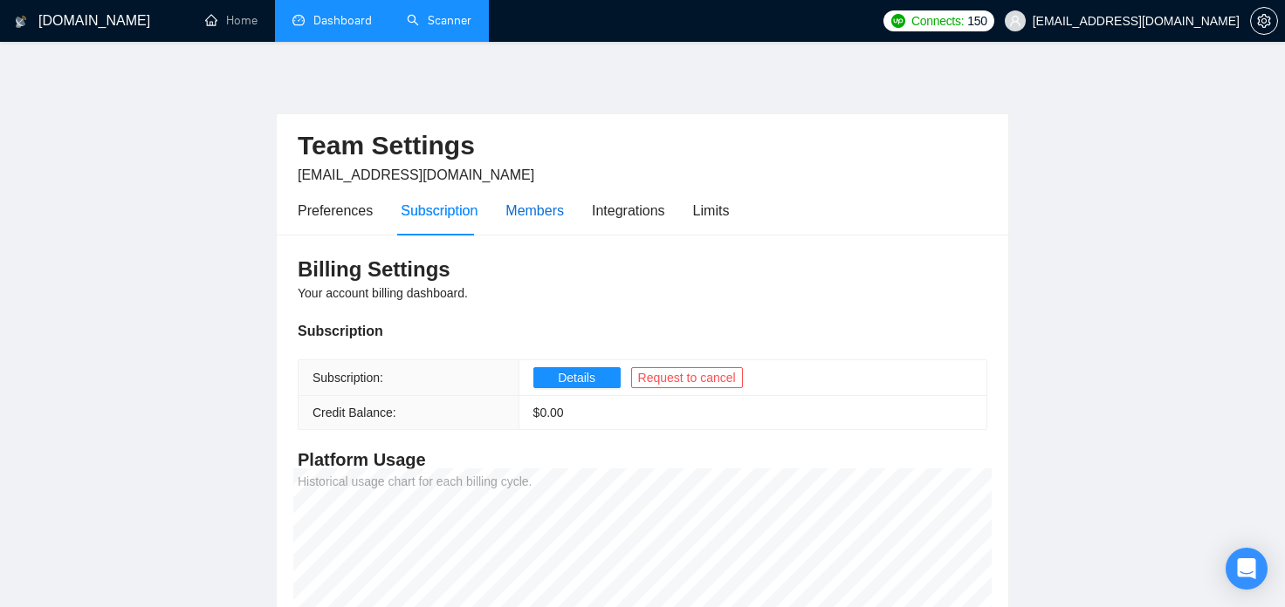
click at [546, 213] on div "Members" at bounding box center [534, 211] width 58 height 22
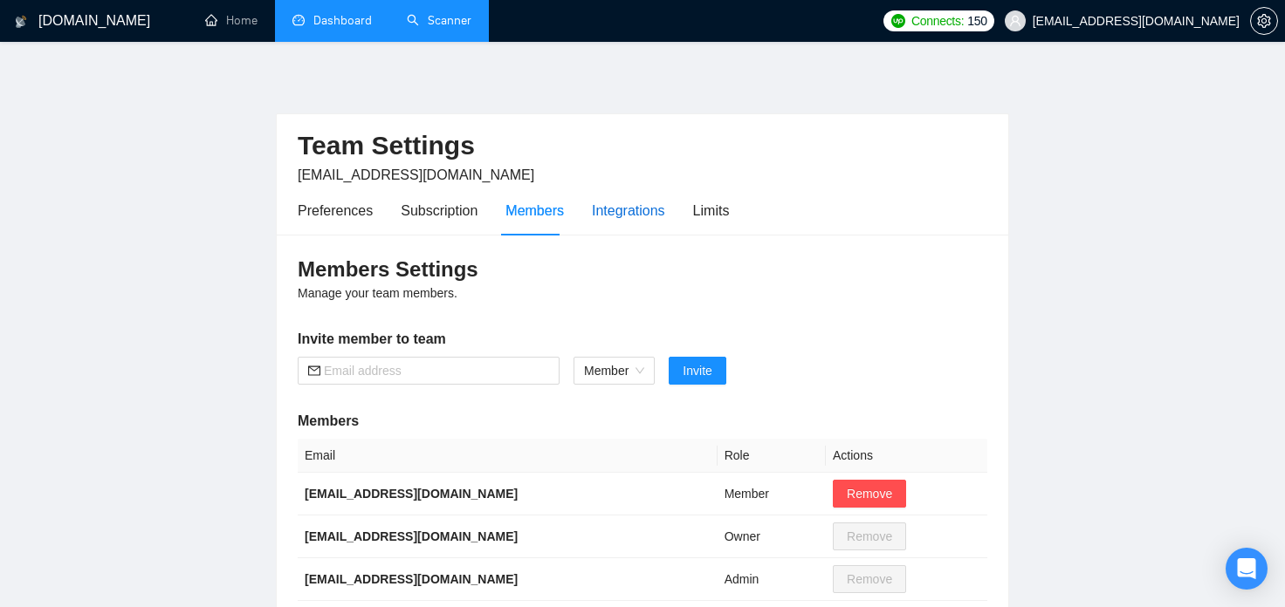
click at [609, 206] on div "Integrations" at bounding box center [628, 211] width 73 height 22
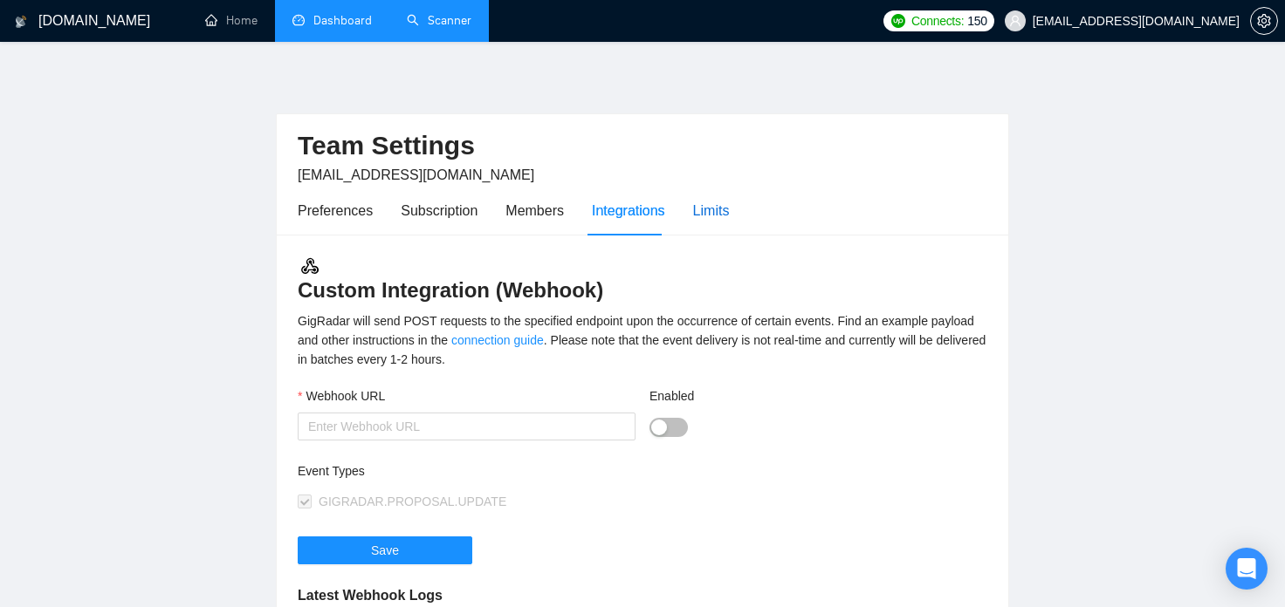
click at [700, 213] on div "Limits" at bounding box center [711, 211] width 37 height 22
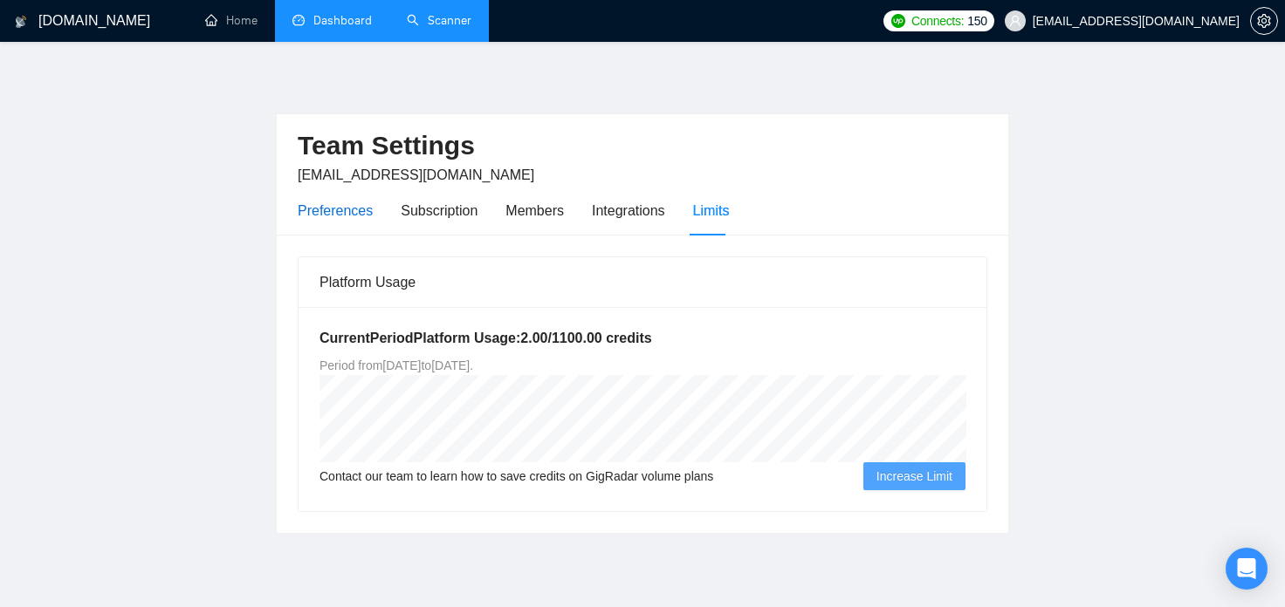
click at [343, 213] on div "Preferences" at bounding box center [335, 211] width 75 height 22
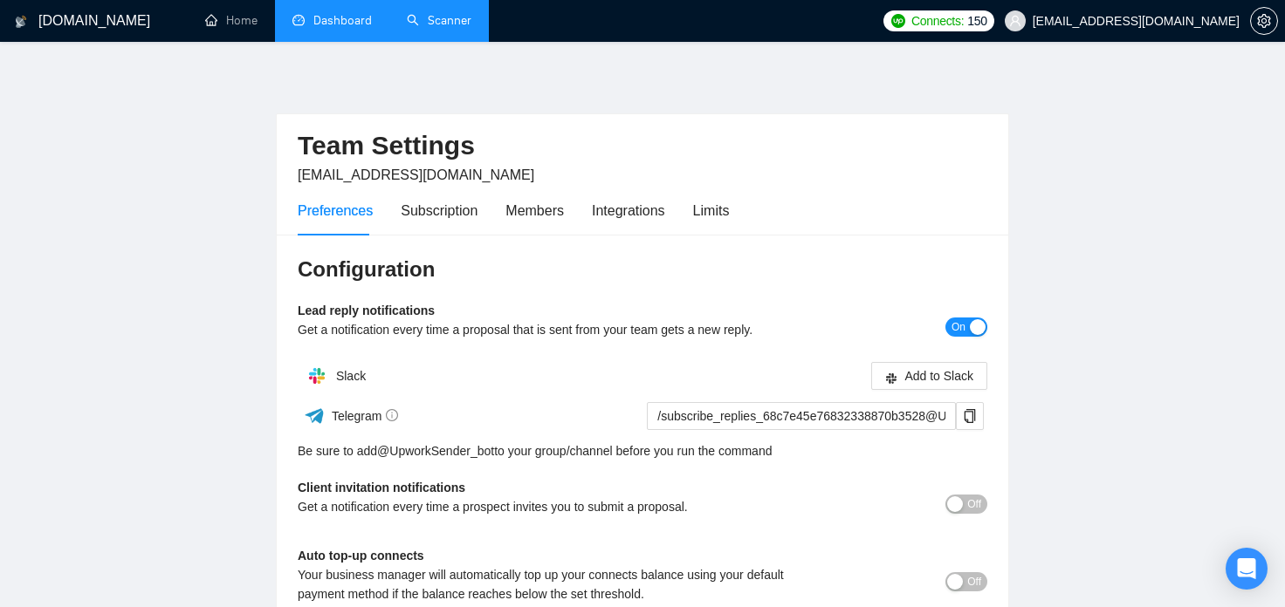
click at [446, 23] on link "Scanner" at bounding box center [439, 20] width 65 height 15
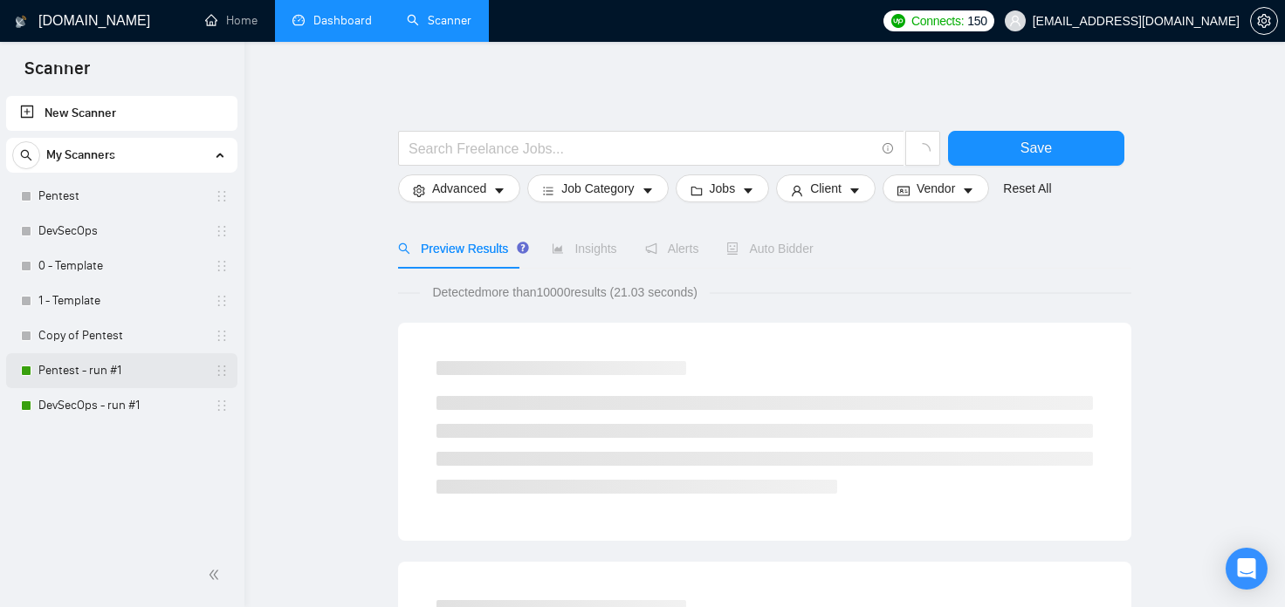
click at [113, 380] on link "Pentest - run #1" at bounding box center [121, 370] width 166 height 35
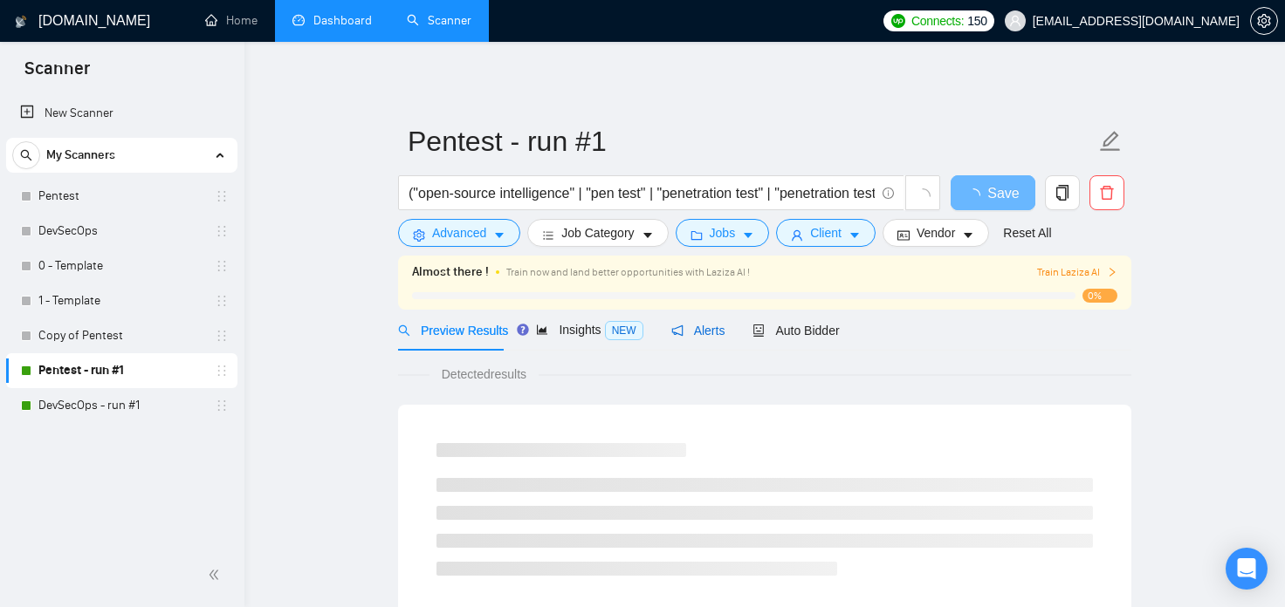
click at [705, 334] on span "Alerts" at bounding box center [698, 331] width 54 height 14
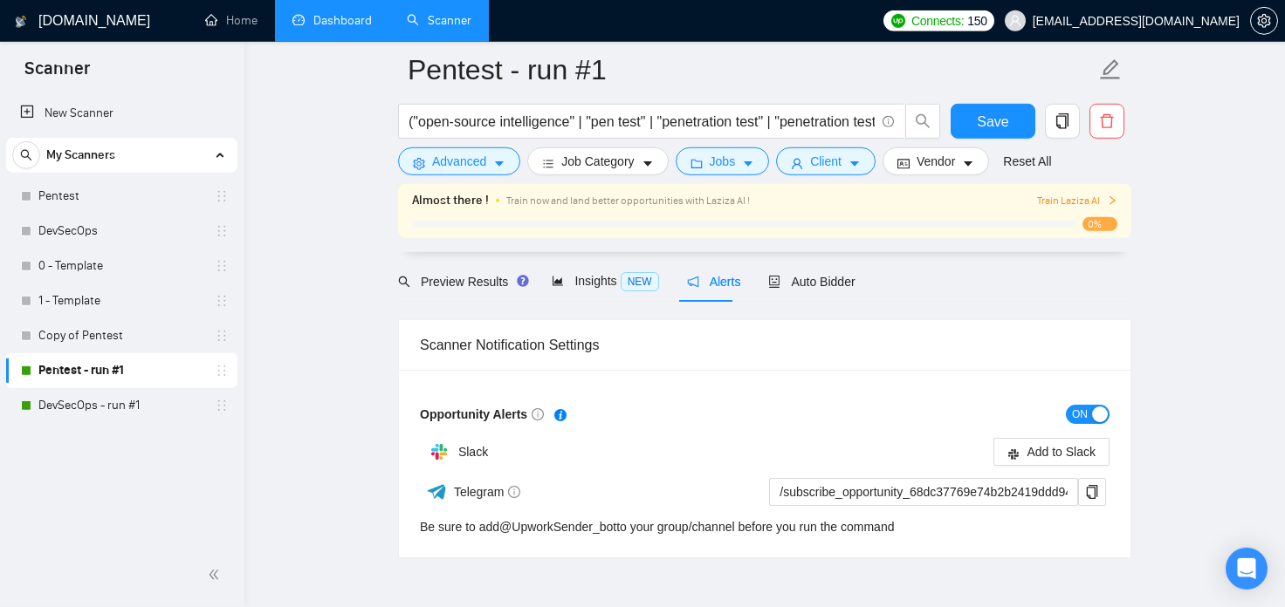
scroll to position [96, 0]
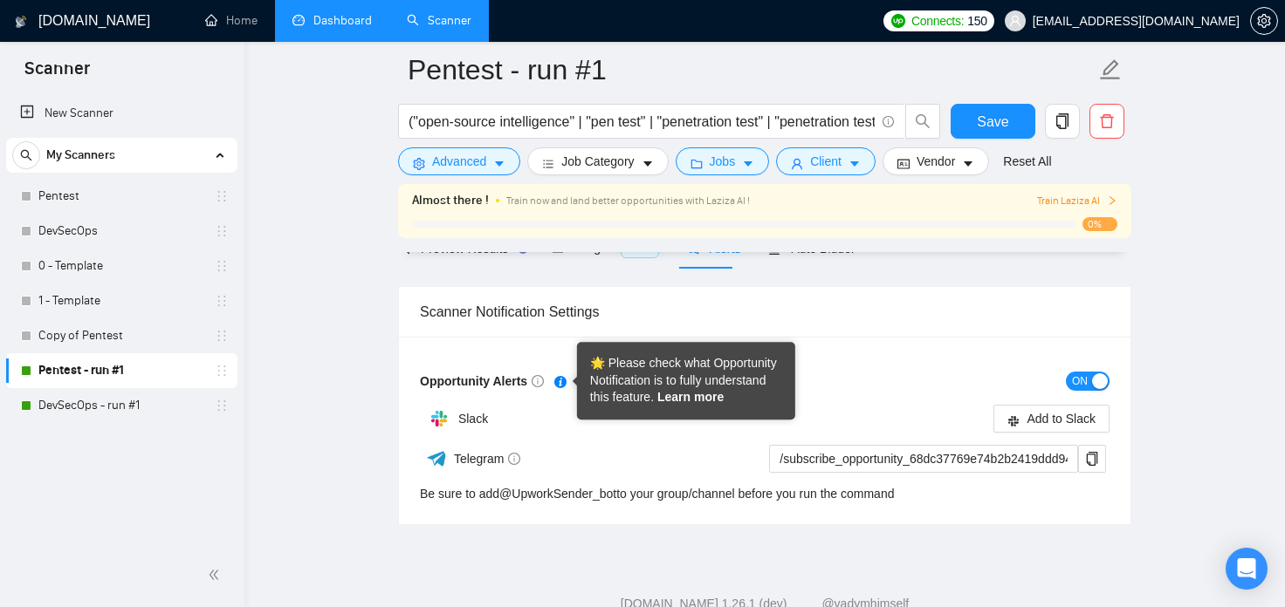
click at [687, 397] on link "Learn more" at bounding box center [690, 397] width 66 height 14
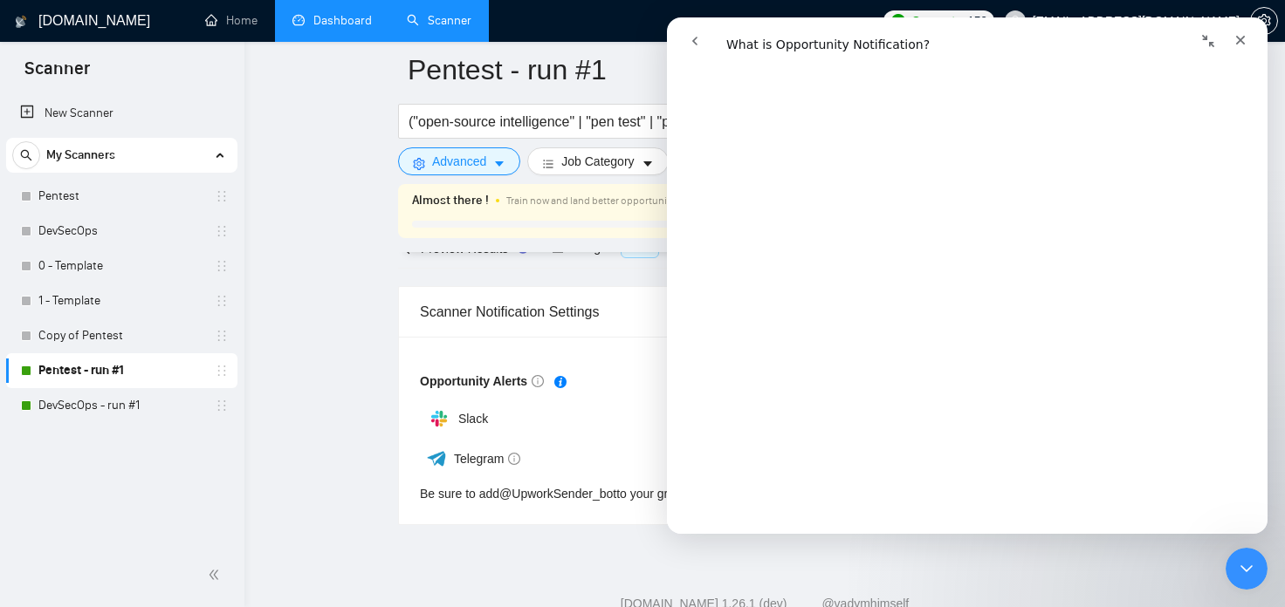
scroll to position [674, 0]
click at [516, 279] on div "Scanner Notification Settings Opportunity Alerts ON Slack Add to Slack Telegram…" at bounding box center [764, 397] width 733 height 257
click at [1245, 42] on icon "Close" at bounding box center [1240, 40] width 14 height 14
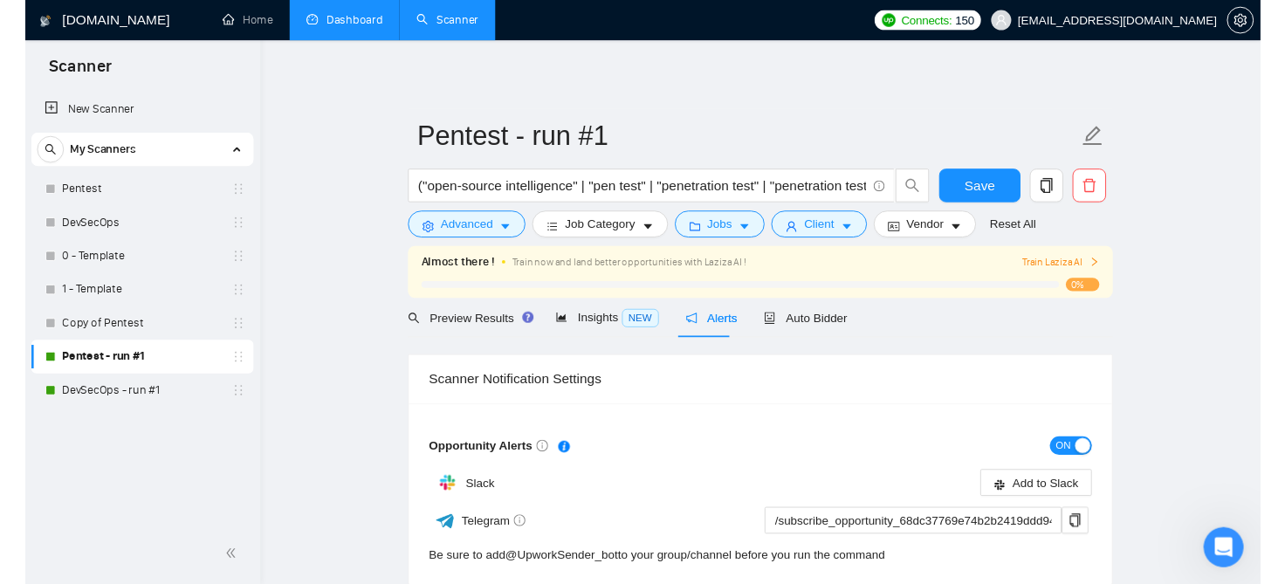
scroll to position [0, 0]
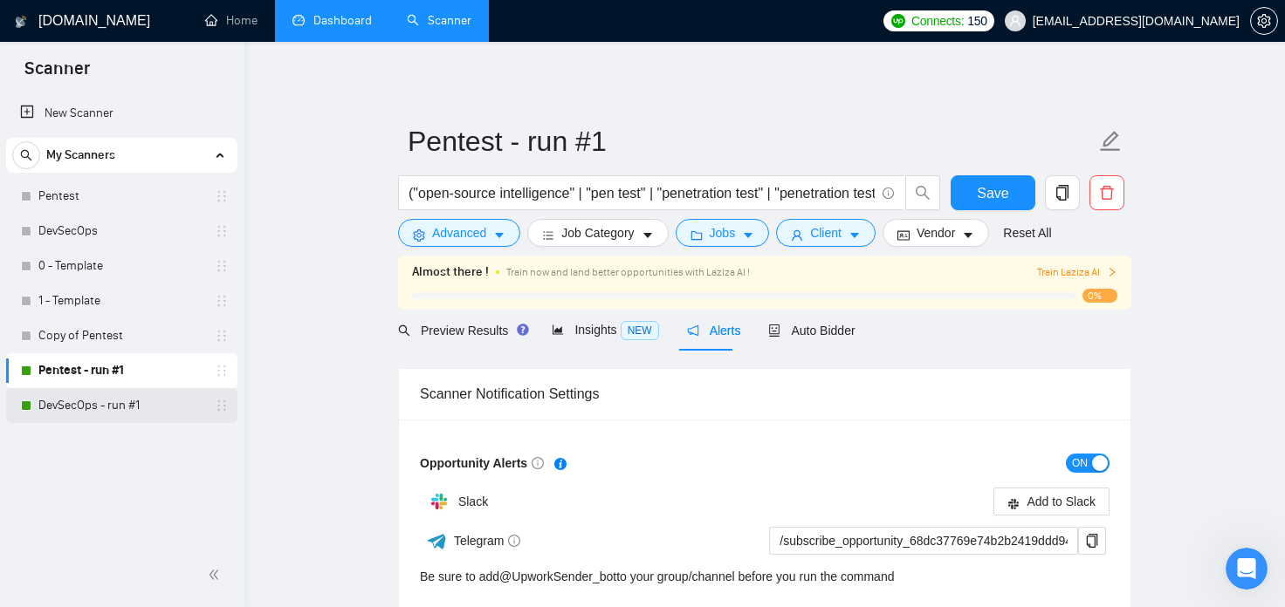
click at [129, 403] on link "DevSecOps - run #1" at bounding box center [121, 405] width 166 height 35
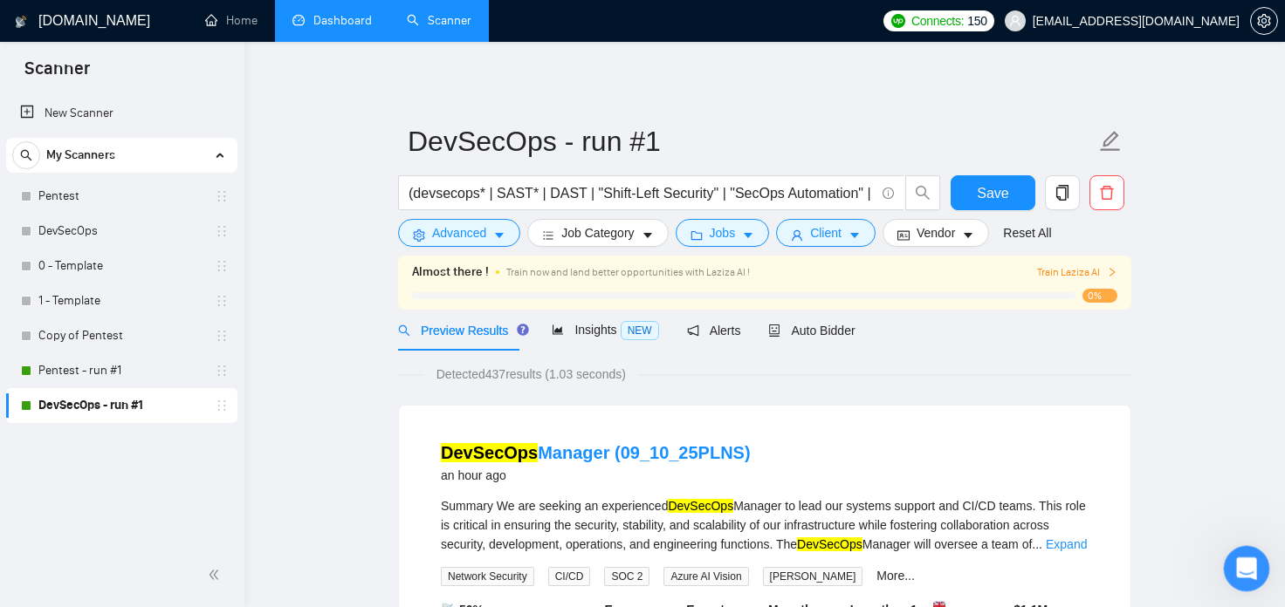
click at [1251, 568] on icon "Open Intercom Messenger" at bounding box center [1244, 566] width 29 height 29
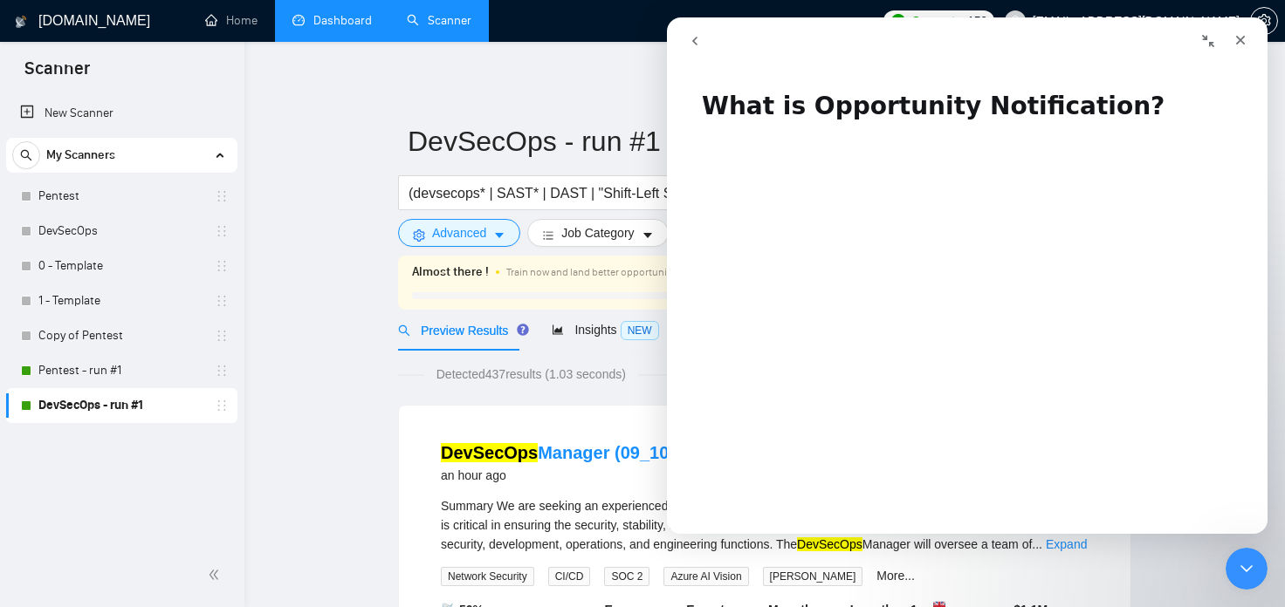
click at [1244, 41] on icon "Close" at bounding box center [1240, 40] width 14 height 14
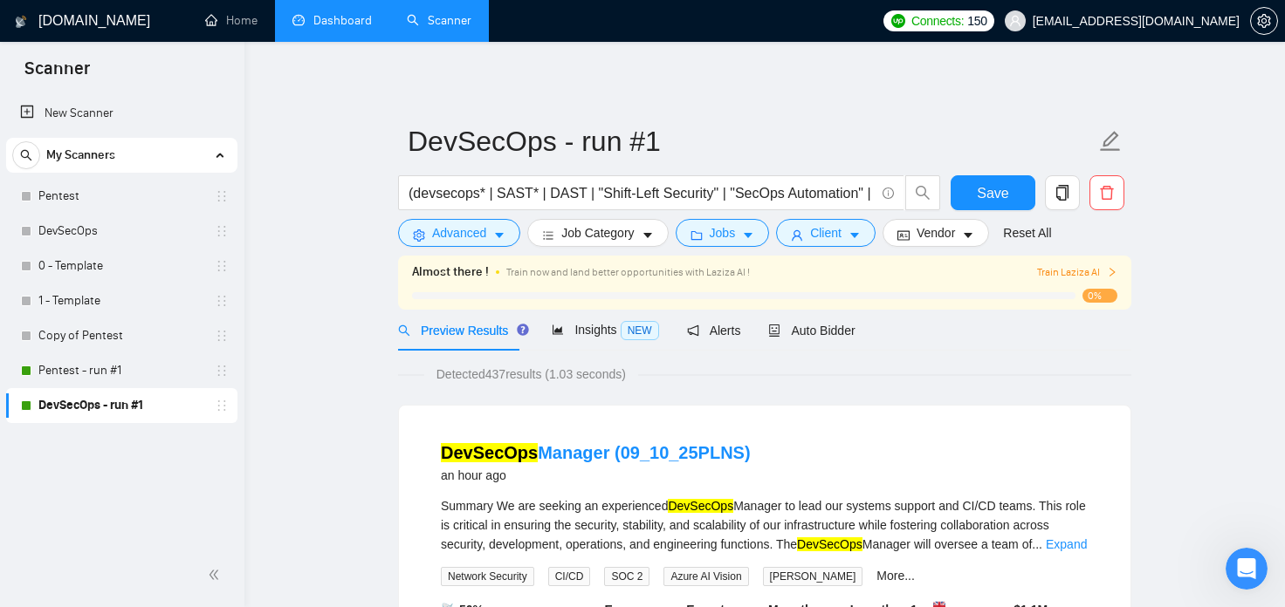
click at [357, 20] on link "Dashboard" at bounding box center [331, 20] width 79 height 15
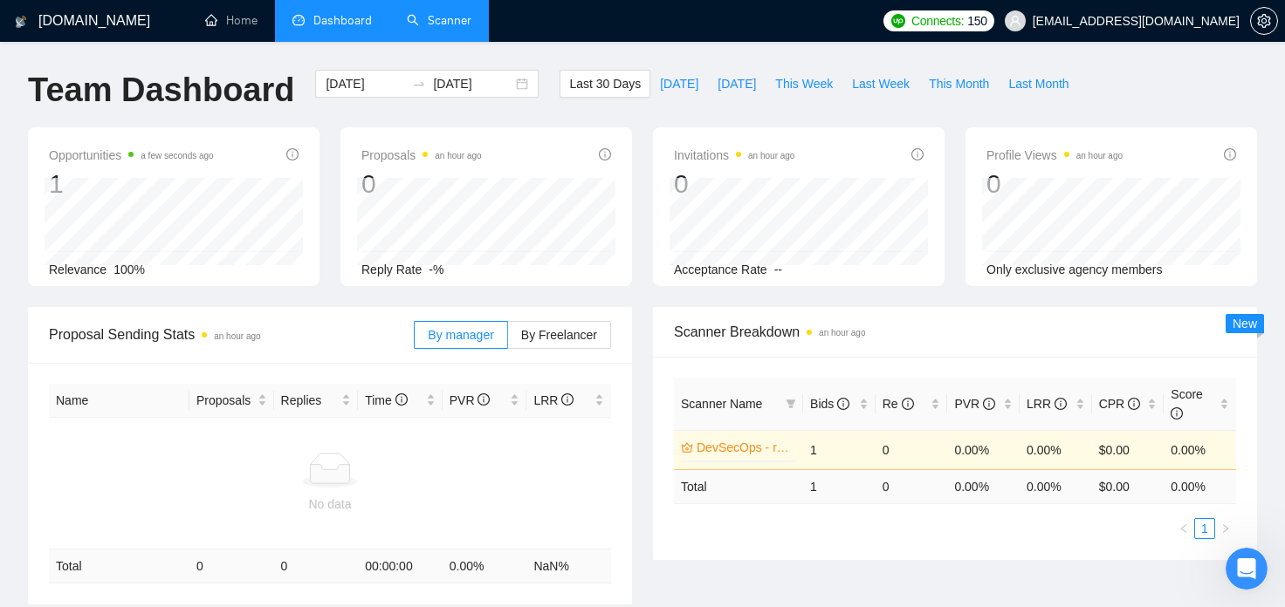
click at [323, 227] on div "Opportunities a few seconds ago 1 Relevance 100%" at bounding box center [173, 206] width 312 height 159
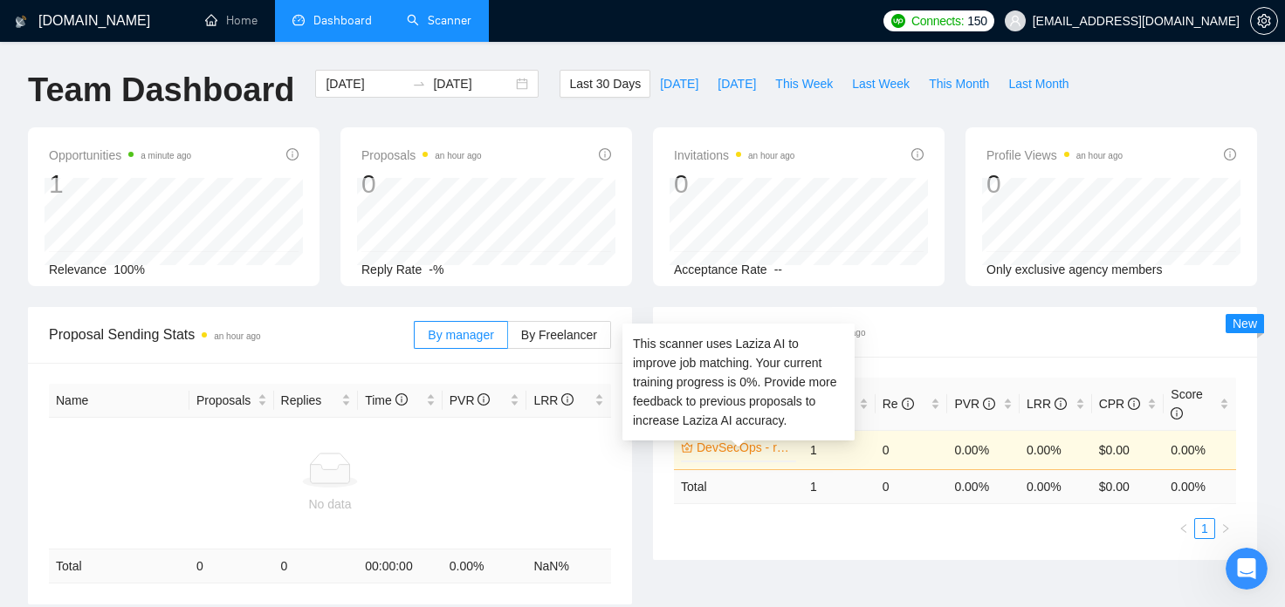
click at [736, 443] on link "DevSecOps - run #1" at bounding box center [744, 447] width 96 height 19
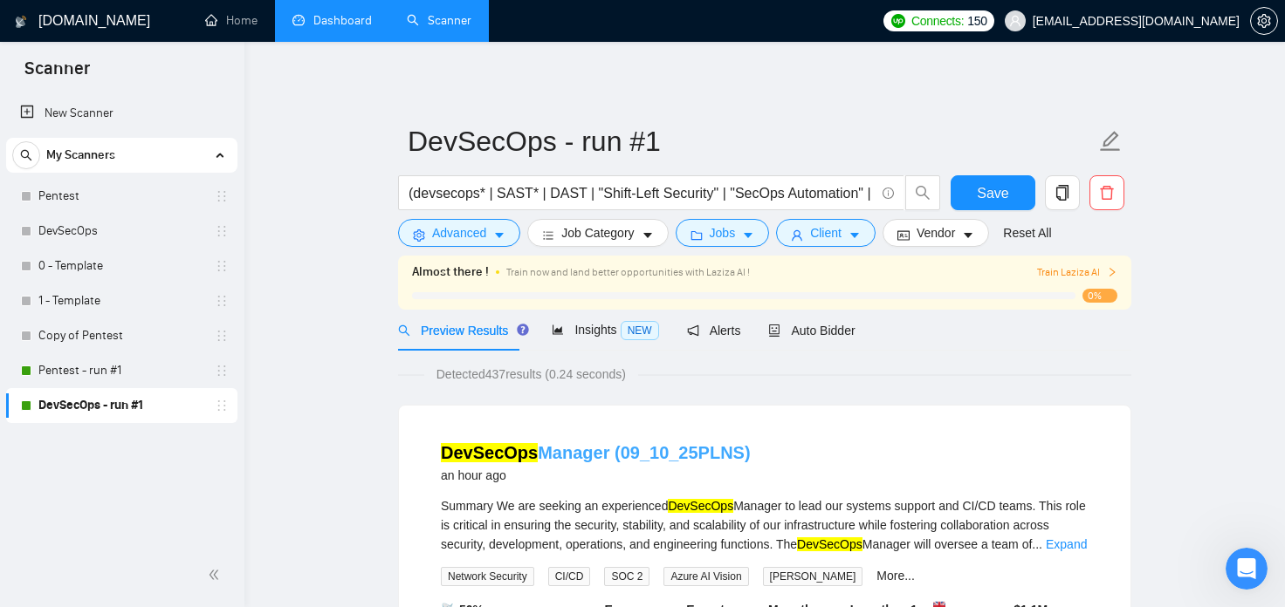
click at [649, 456] on link "DevSecOps Manager (09_10_25PLNS)" at bounding box center [596, 452] width 310 height 19
